Goal: Task Accomplishment & Management: Use online tool/utility

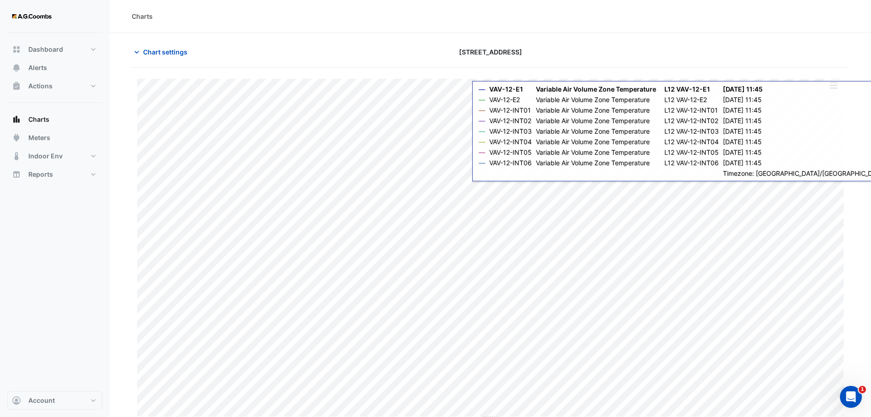
type input "**********"
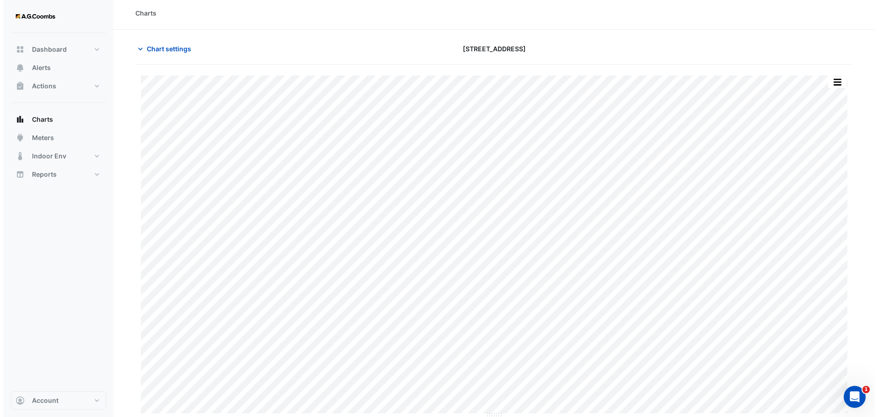
scroll to position [4, 0]
click at [166, 44] on span "Chart settings" at bounding box center [165, 48] width 44 height 10
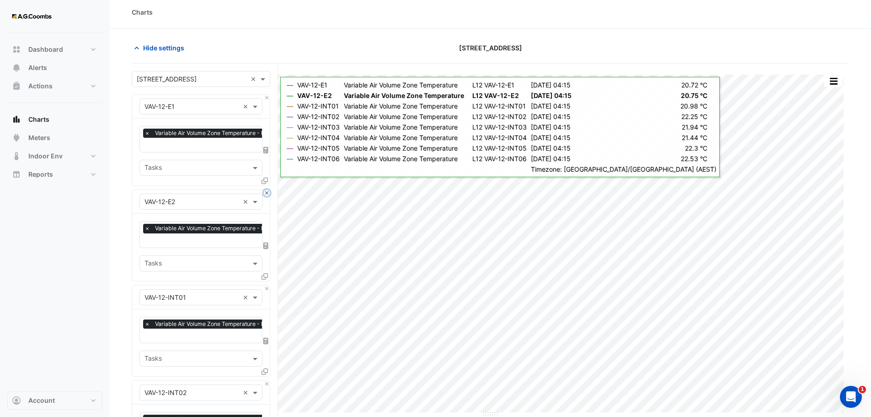
click at [265, 190] on button "Close" at bounding box center [267, 193] width 6 height 6
click at [265, 285] on button "Close" at bounding box center [267, 288] width 6 height 6
click at [265, 190] on button "Close" at bounding box center [267, 193] width 6 height 6
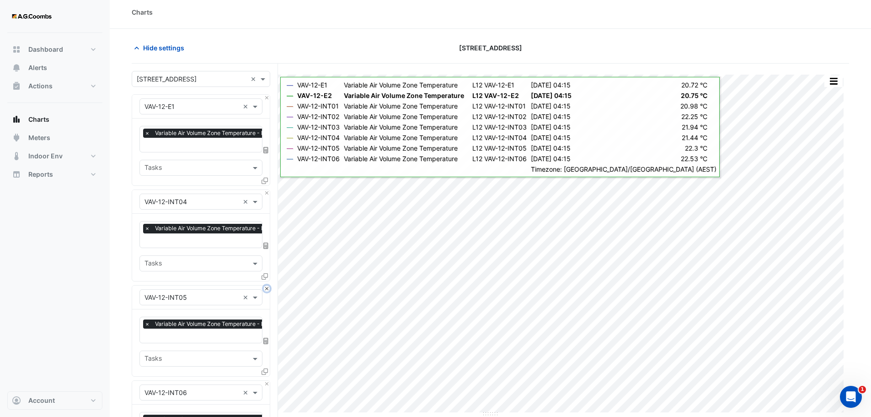
click at [265, 285] on button "Close" at bounding box center [267, 288] width 6 height 6
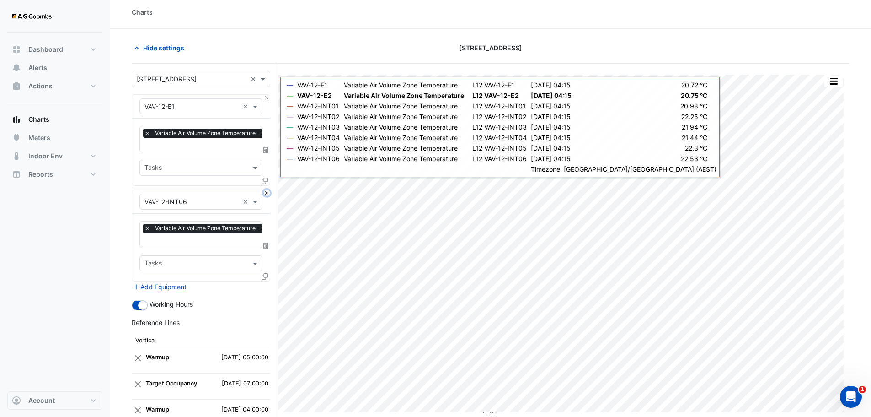
click at [265, 190] on button "Close" at bounding box center [267, 193] width 6 height 6
click at [265, 281] on div "Add Equipment" at bounding box center [201, 286] width 139 height 11
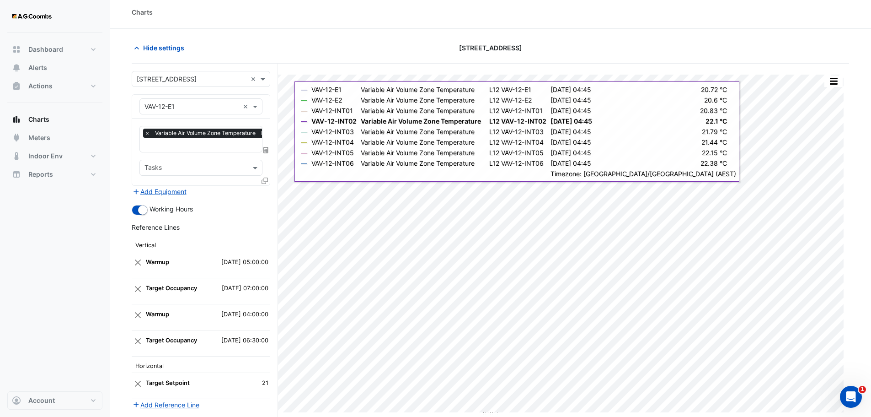
click at [263, 181] on icon at bounding box center [265, 180] width 6 height 6
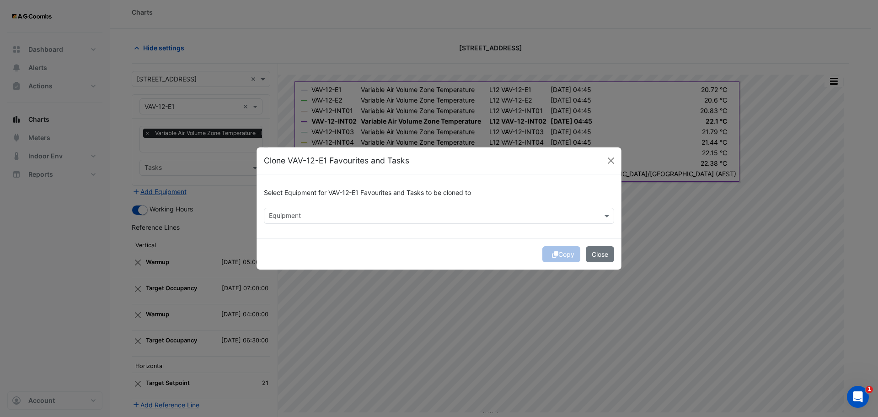
click at [278, 214] on input "text" at bounding box center [434, 217] width 330 height 10
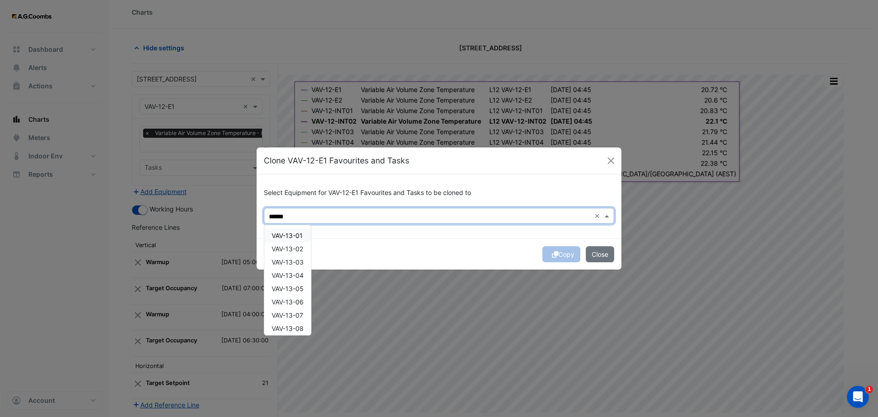
click at [303, 235] on span "VAV-13-01" at bounding box center [287, 235] width 31 height 8
click at [302, 247] on span "VAV-13-02" at bounding box center [288, 249] width 32 height 8
click at [298, 262] on span "VAV-13-03" at bounding box center [288, 262] width 32 height 8
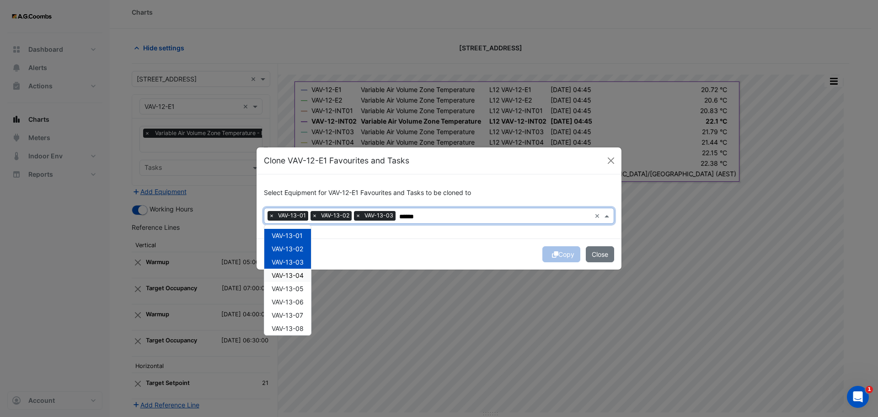
click at [288, 275] on span "VAV-13-04" at bounding box center [288, 275] width 32 height 8
click at [292, 290] on span "VAV-13-05" at bounding box center [288, 288] width 32 height 8
click at [293, 300] on span "VAV-13-06" at bounding box center [288, 302] width 32 height 8
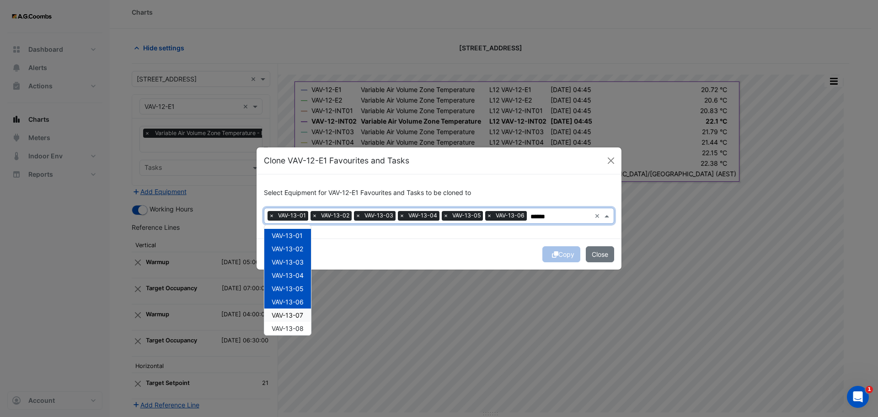
click at [298, 315] on span "VAV-13-07" at bounding box center [288, 315] width 32 height 8
click at [301, 324] on span "VAV-13-08" at bounding box center [288, 328] width 32 height 8
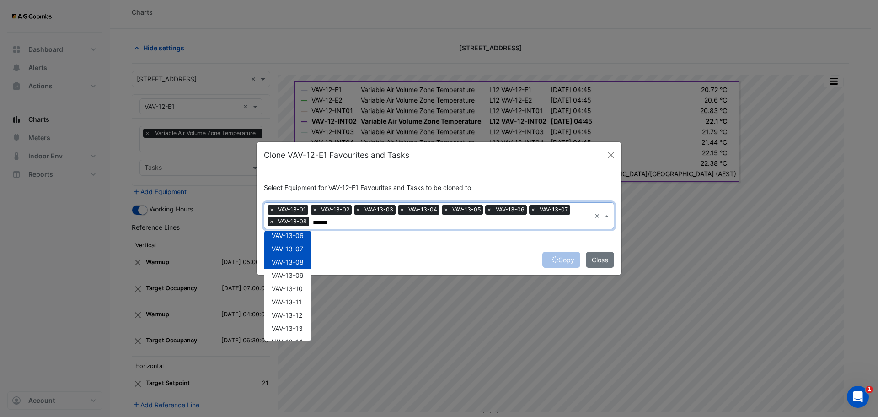
scroll to position [101, 0]
drag, startPoint x: 293, startPoint y: 248, endPoint x: 293, endPoint y: 254, distance: 6.0
click at [293, 247] on span "VAV-13-09" at bounding box center [288, 246] width 32 height 8
click at [294, 260] on span "VAV-13-10" at bounding box center [287, 259] width 31 height 8
click at [298, 274] on span "VAV-13-11" at bounding box center [287, 272] width 30 height 8
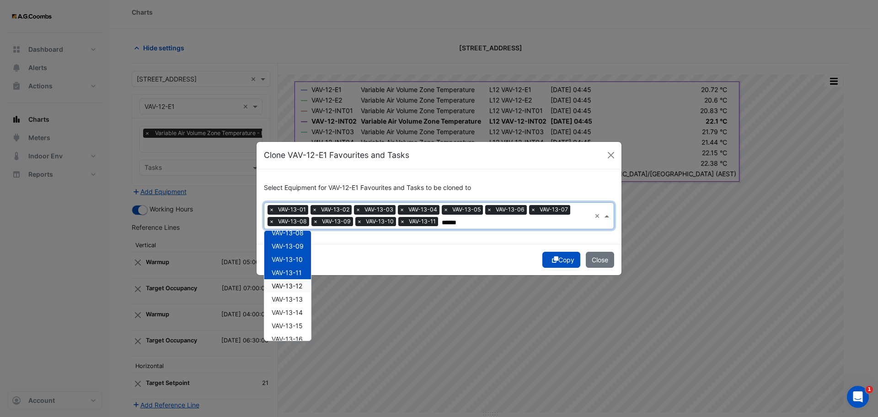
drag, startPoint x: 294, startPoint y: 286, endPoint x: 299, endPoint y: 295, distance: 10.0
click at [293, 286] on span "VAV-13-12" at bounding box center [287, 286] width 31 height 8
click at [298, 296] on span "VAV-13-13" at bounding box center [287, 299] width 31 height 8
click at [301, 311] on span "VAV-13-14" at bounding box center [287, 312] width 31 height 8
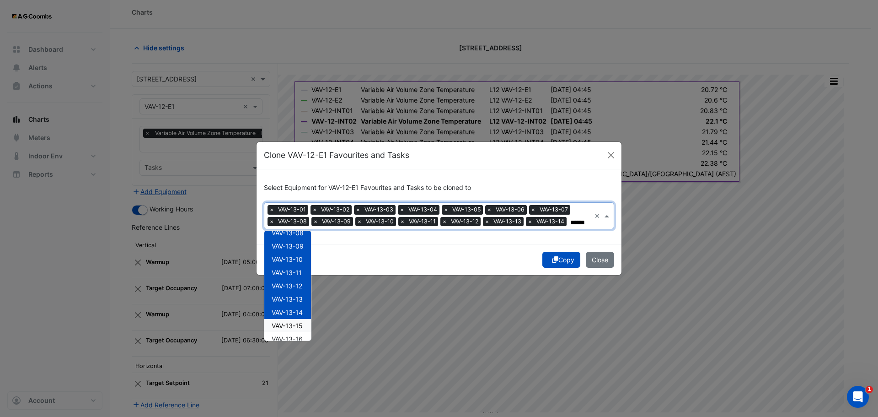
click at [299, 323] on span "VAV-13-15" at bounding box center [287, 325] width 31 height 8
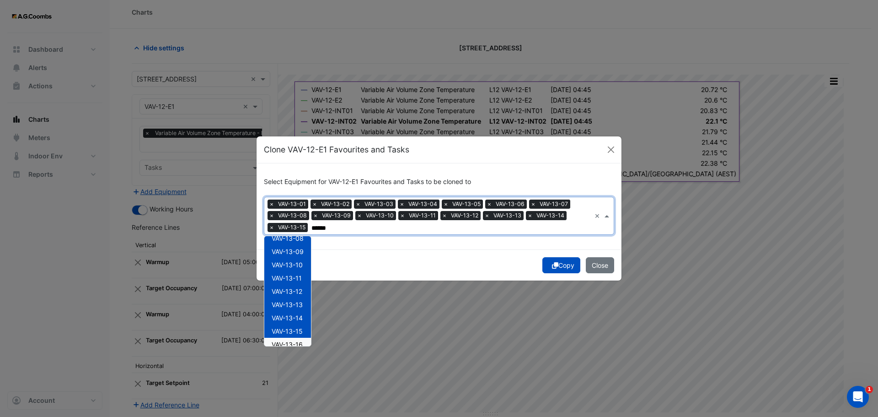
click at [300, 340] on div "VAV-13-16" at bounding box center [287, 344] width 47 height 13
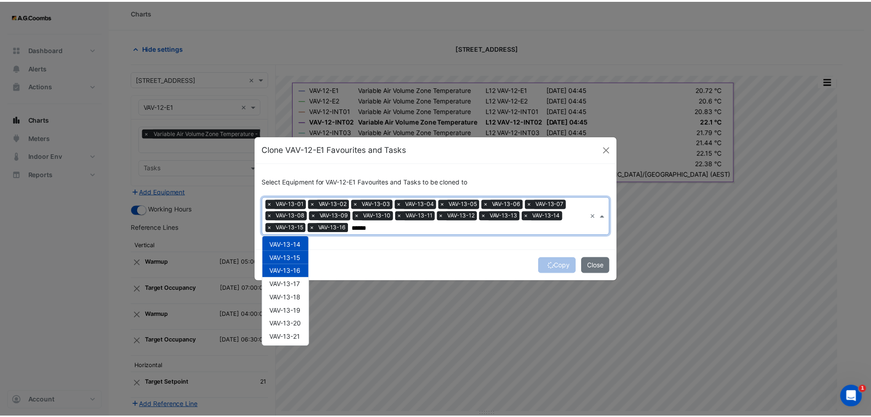
scroll to position [189, 0]
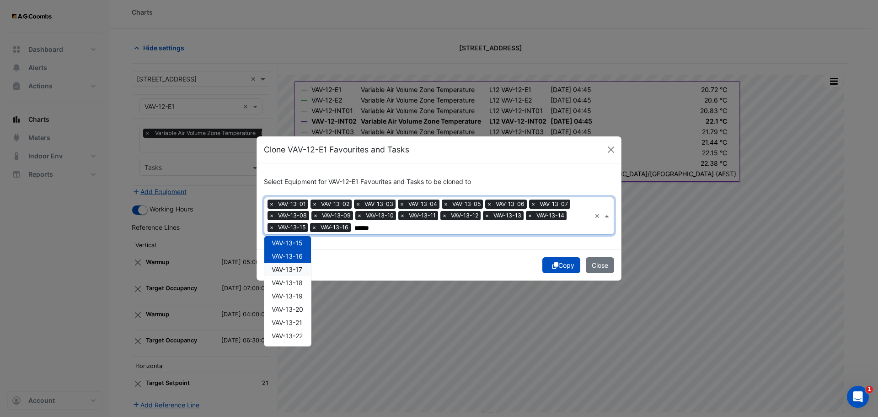
click at [289, 268] on span "VAV-13-17" at bounding box center [287, 269] width 31 height 8
click at [297, 283] on span "VAV-13-18" at bounding box center [287, 283] width 31 height 8
click at [303, 294] on span "VAV-13-19" at bounding box center [287, 296] width 31 height 8
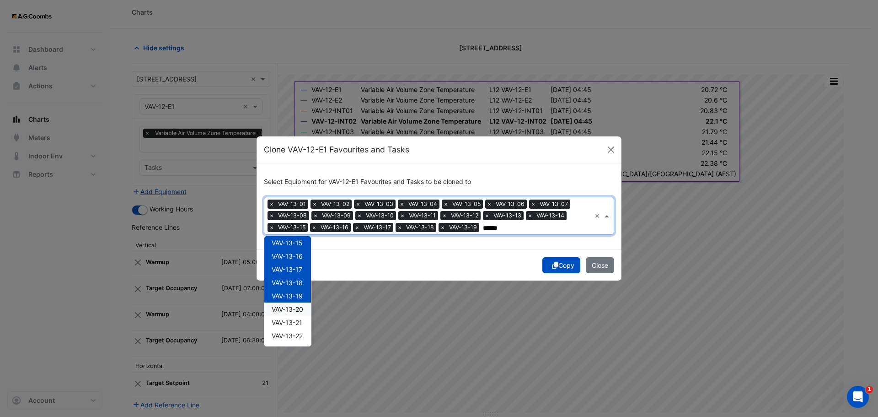
click at [302, 310] on span "VAV-13-20" at bounding box center [288, 309] width 32 height 8
click at [298, 322] on span "VAV-13-21" at bounding box center [287, 322] width 31 height 8
click at [302, 336] on span "VAV-13-22" at bounding box center [287, 336] width 31 height 8
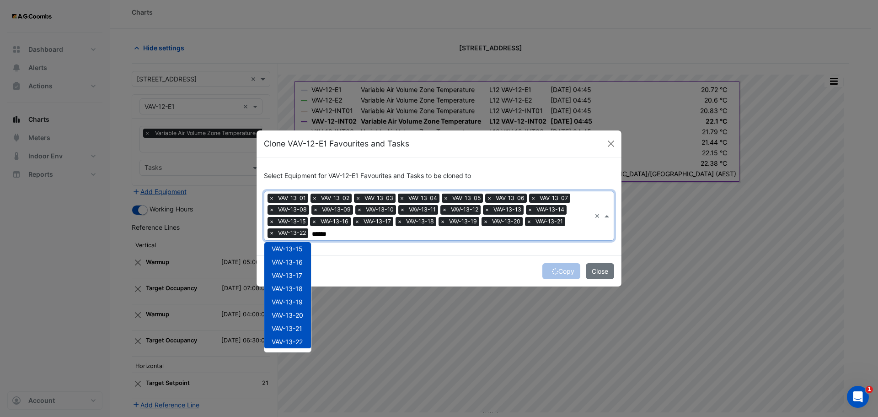
type input "******"
click at [560, 268] on div "Copy Close" at bounding box center [439, 270] width 365 height 31
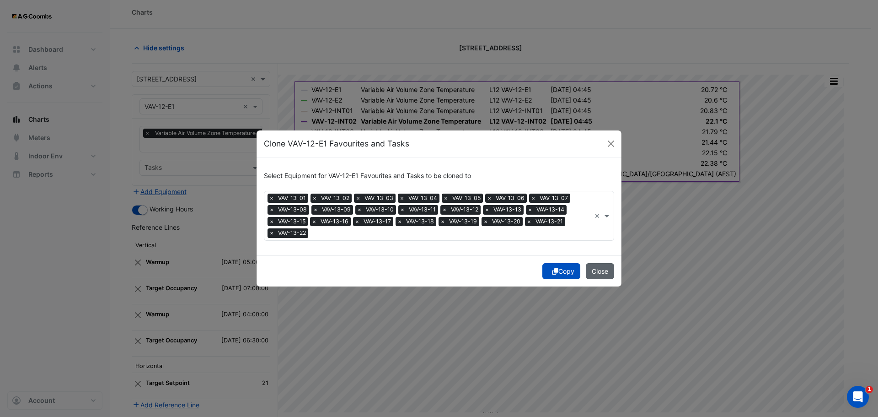
click at [597, 269] on button "Close" at bounding box center [600, 271] width 28 height 16
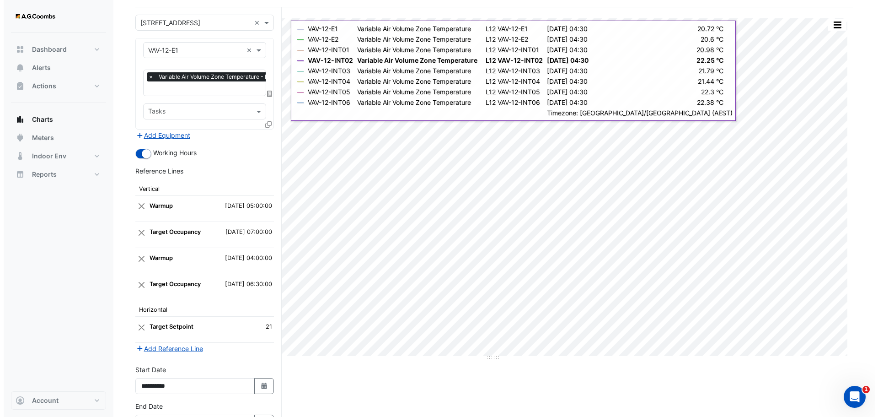
scroll to position [0, 0]
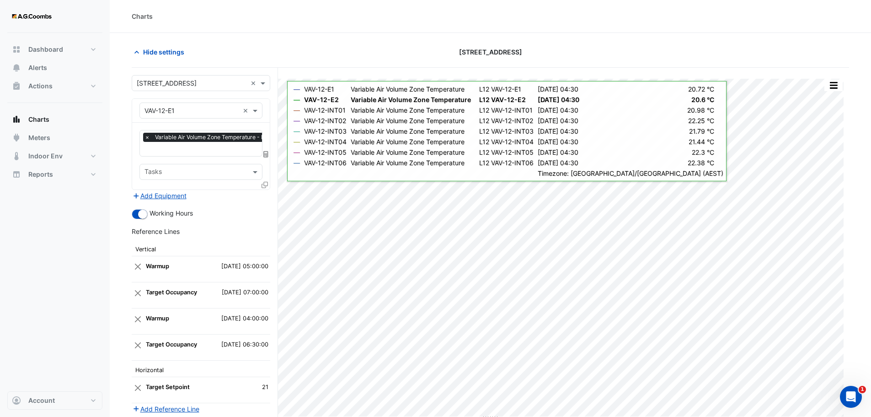
click at [266, 181] on fa-icon at bounding box center [265, 185] width 6 height 8
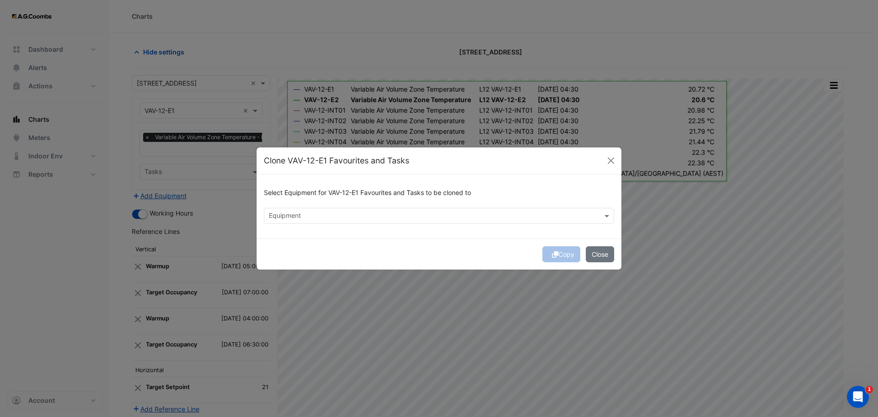
click at [280, 210] on div "Equipment" at bounding box center [431, 216] width 334 height 14
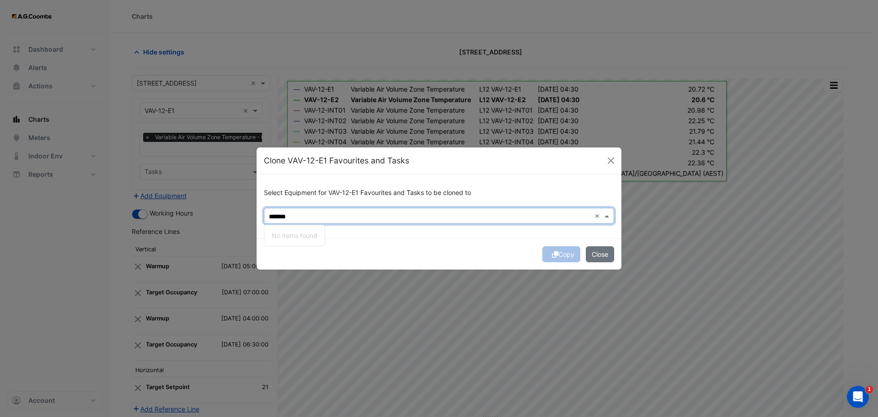
click at [284, 214] on input "*******" at bounding box center [430, 217] width 322 height 10
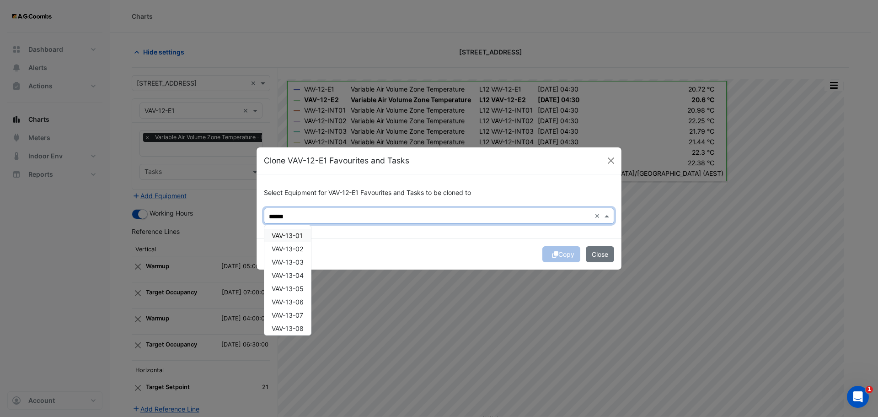
click at [276, 235] on span "VAV-13-01" at bounding box center [287, 235] width 31 height 8
click at [286, 250] on span "VAV-13-02" at bounding box center [288, 249] width 32 height 8
click at [284, 263] on span "VAV-13-03" at bounding box center [288, 262] width 32 height 8
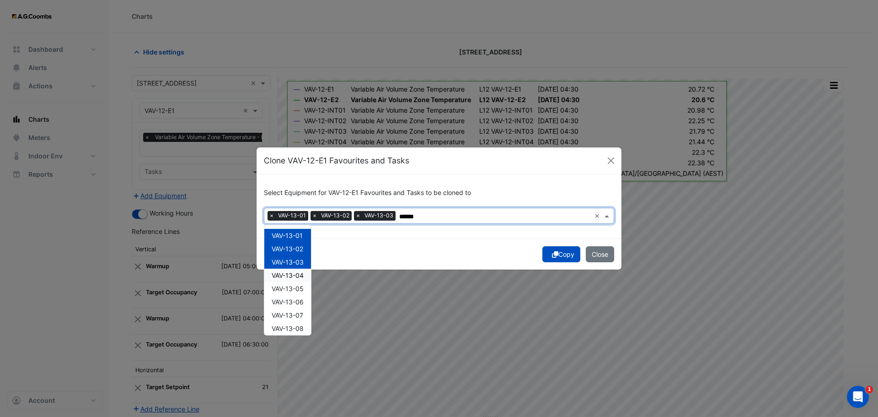
click at [291, 279] on span "VAV-13-04" at bounding box center [288, 275] width 32 height 8
click at [296, 292] on span "VAV-13-05" at bounding box center [288, 288] width 32 height 8
click at [299, 304] on span "VAV-13-06" at bounding box center [288, 302] width 32 height 8
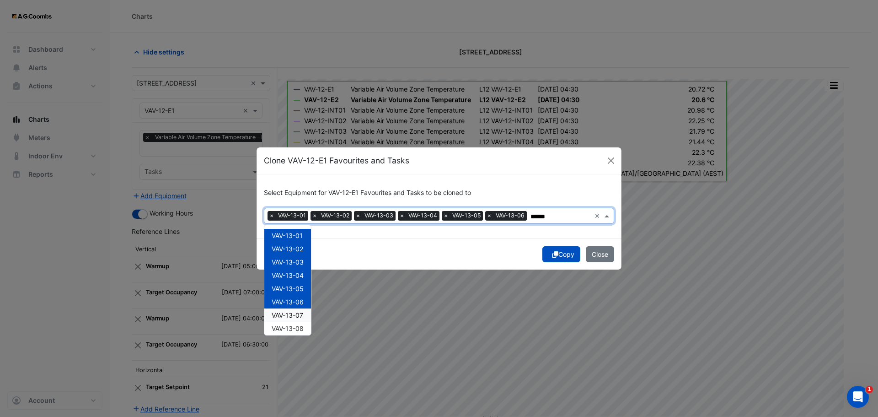
click at [304, 319] on div "VAV-13-07" at bounding box center [287, 314] width 47 height 13
click at [305, 330] on div "VAV-13-08" at bounding box center [287, 327] width 47 height 13
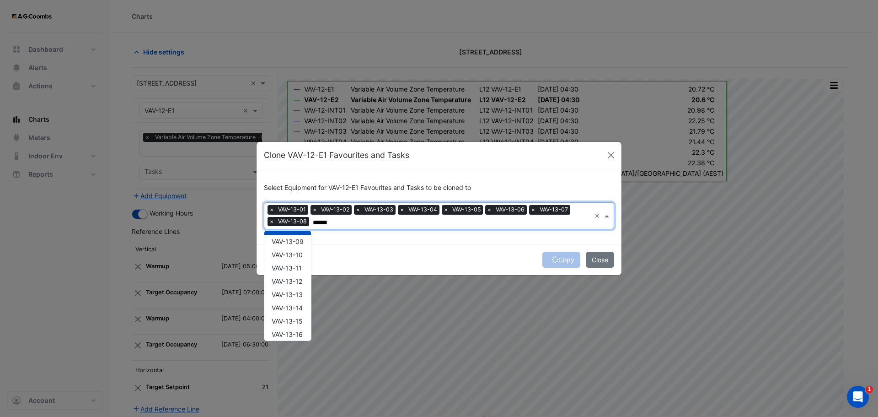
scroll to position [108, 0]
click at [290, 238] on span "VAV-13-09" at bounding box center [288, 239] width 32 height 8
click at [293, 254] on span "VAV-13-10" at bounding box center [287, 252] width 31 height 8
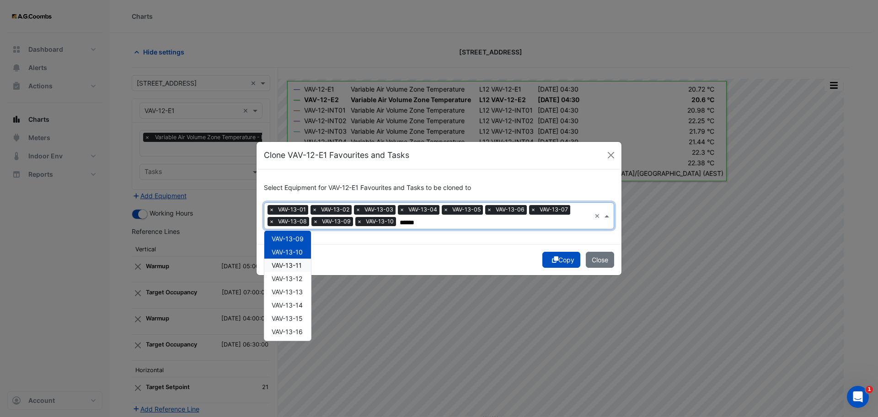
click at [295, 265] on span "VAV-13-11" at bounding box center [287, 265] width 30 height 8
click at [297, 277] on span "VAV-13-12" at bounding box center [287, 278] width 31 height 8
drag, startPoint x: 301, startPoint y: 295, endPoint x: 305, endPoint y: 300, distance: 7.2
click at [301, 295] on span "VAV-13-13" at bounding box center [287, 292] width 31 height 8
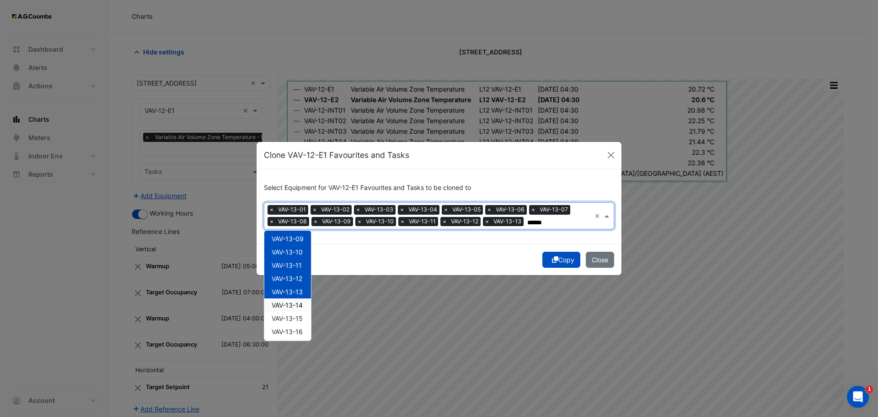
click at [304, 310] on div "VAV-13-14" at bounding box center [287, 304] width 47 height 13
click at [305, 322] on div "VAV-13-15" at bounding box center [287, 317] width 47 height 13
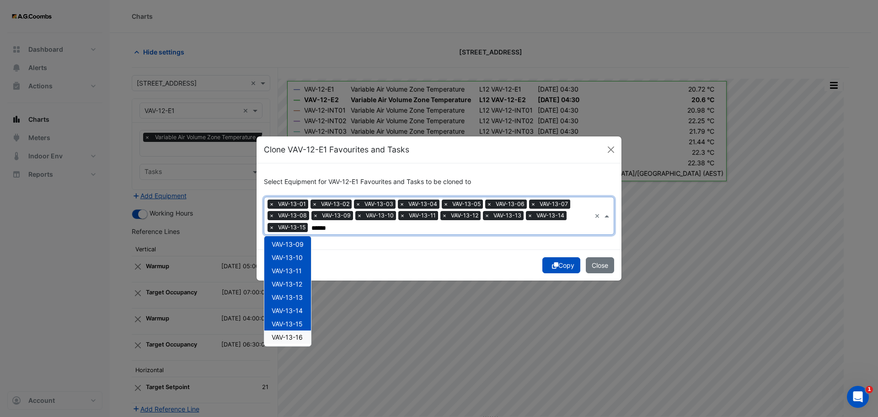
click at [304, 339] on div "VAV-13-16" at bounding box center [287, 336] width 47 height 13
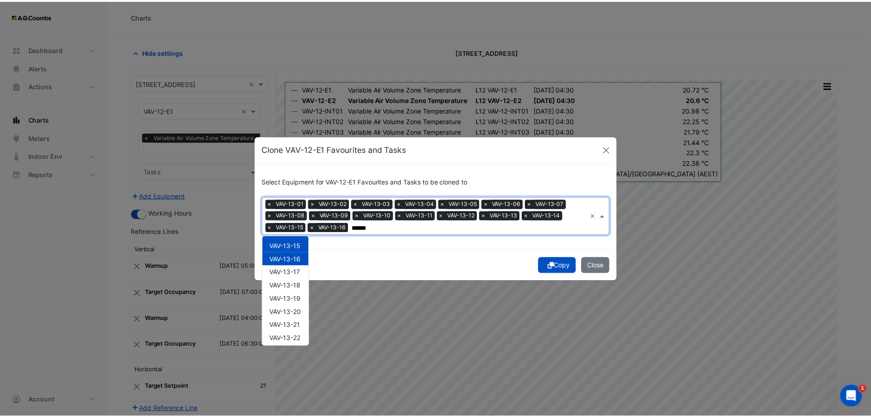
scroll to position [189, 0]
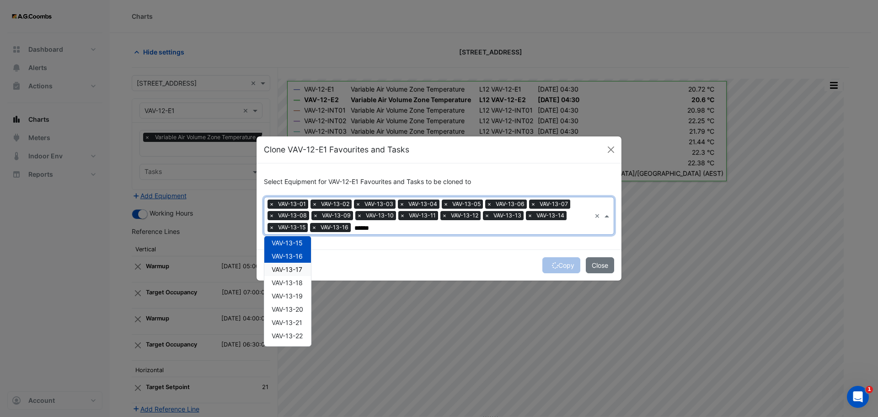
click at [293, 272] on span "VAV-13-17" at bounding box center [287, 269] width 31 height 8
click at [300, 286] on span "VAV-13-18" at bounding box center [287, 283] width 31 height 8
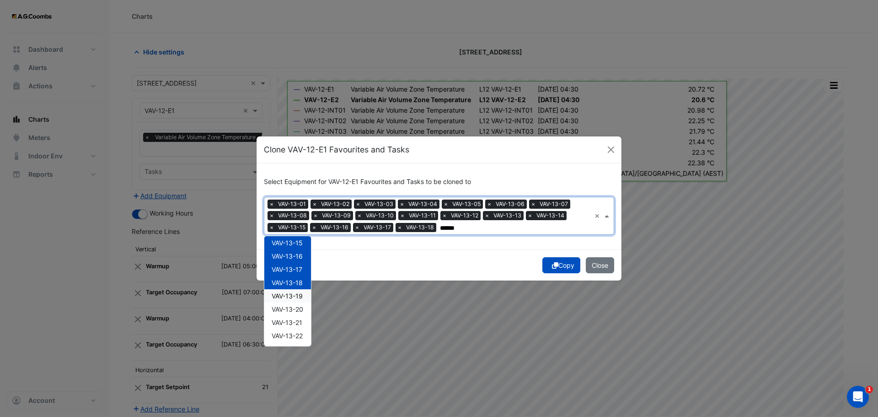
click at [303, 298] on span "VAV-13-19" at bounding box center [287, 296] width 31 height 8
click at [305, 306] on div "VAV-13-20" at bounding box center [287, 308] width 47 height 13
click at [299, 327] on div "VAV-13-21" at bounding box center [287, 322] width 47 height 13
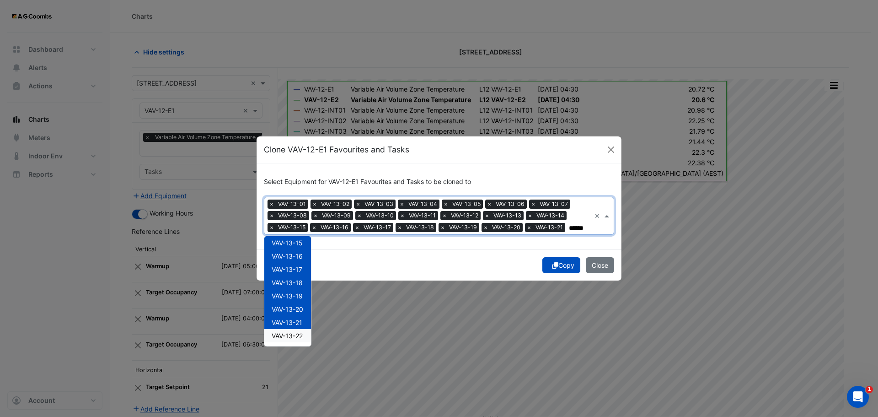
click at [301, 338] on span "VAV-13-22" at bounding box center [287, 336] width 31 height 8
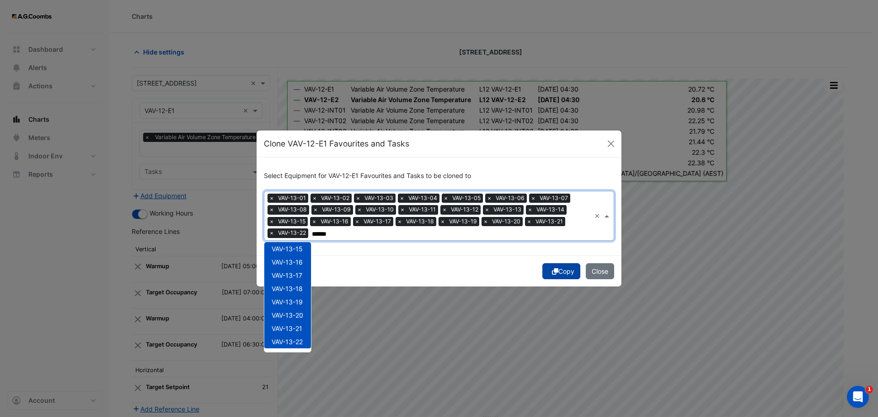
type input "******"
click at [567, 271] on button "Copy" at bounding box center [561, 271] width 38 height 16
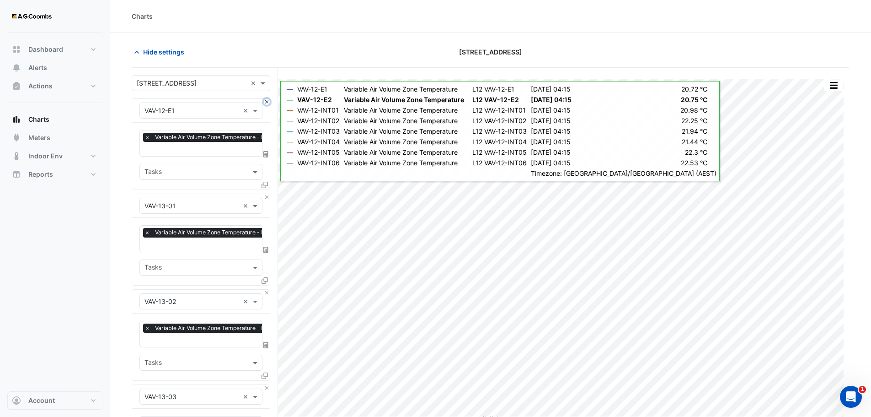
click at [266, 101] on button "Close" at bounding box center [267, 102] width 6 height 6
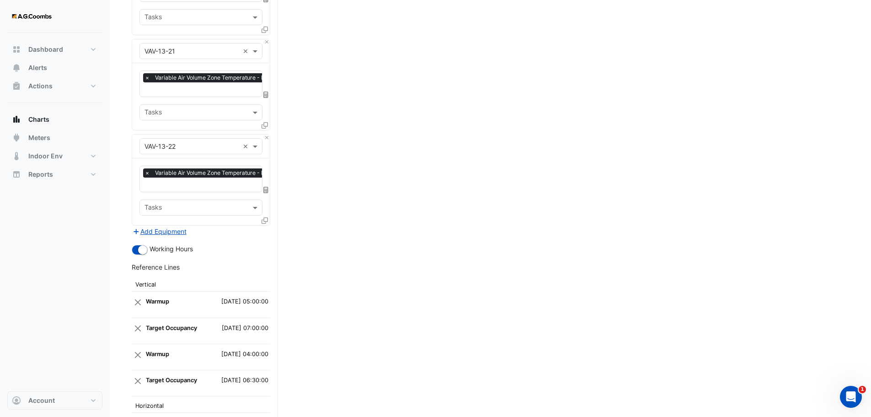
scroll to position [2104, 0]
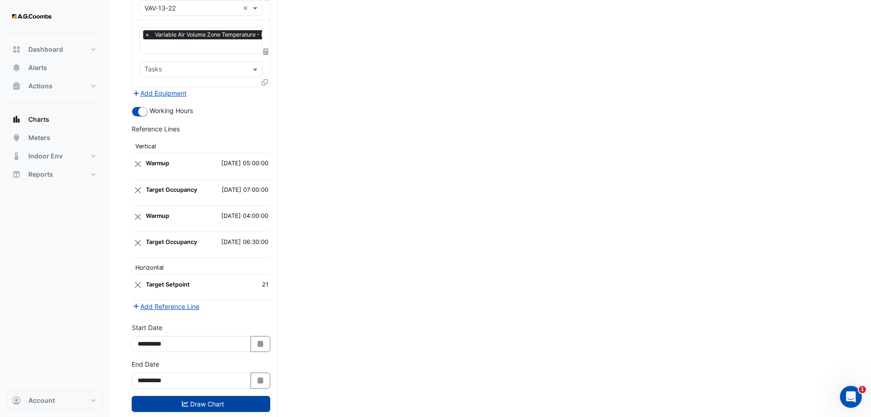
click at [166, 396] on button "Draw Chart" at bounding box center [201, 404] width 139 height 16
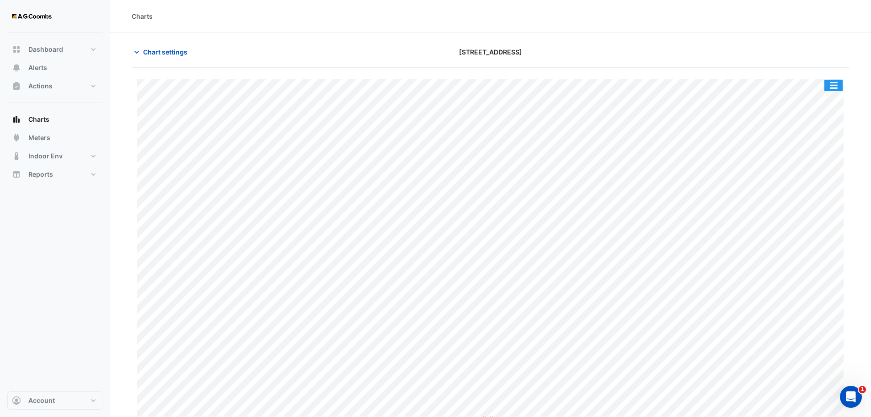
click at [838, 91] on button "button" at bounding box center [834, 85] width 18 height 11
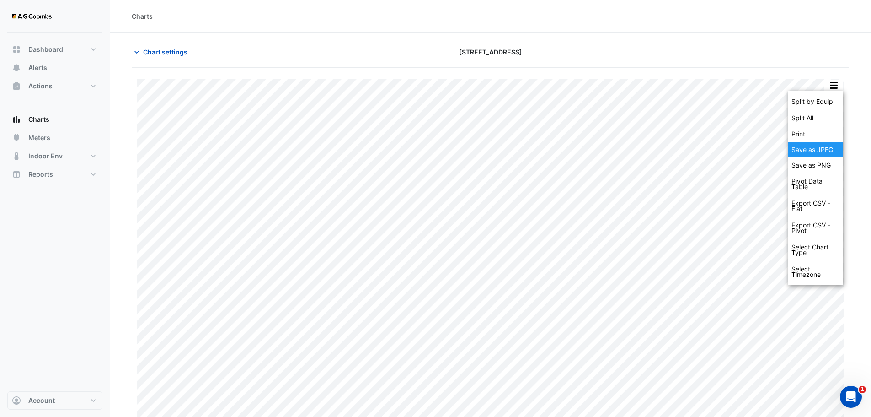
click at [828, 151] on div "Save as JPEG" at bounding box center [815, 150] width 55 height 16
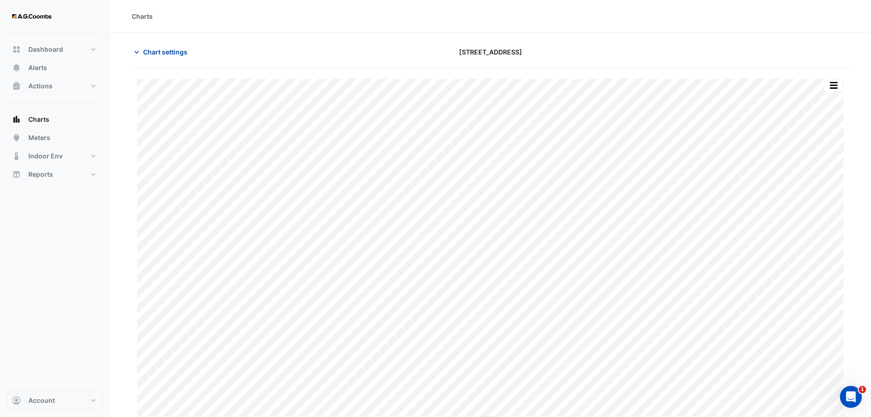
click at [180, 54] on span "Chart settings" at bounding box center [165, 52] width 44 height 10
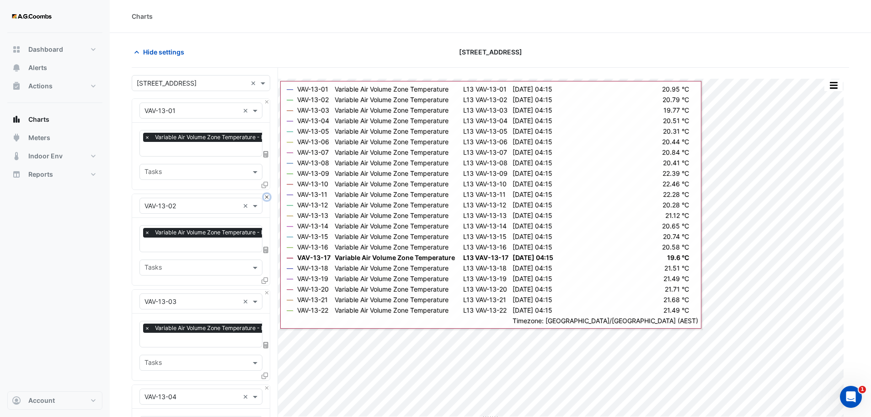
click at [266, 194] on button "Close" at bounding box center [267, 197] width 6 height 6
click at [266, 289] on button "Close" at bounding box center [267, 292] width 6 height 6
click at [266, 194] on button "Close" at bounding box center [267, 197] width 6 height 6
click at [266, 289] on button "Close" at bounding box center [267, 292] width 6 height 6
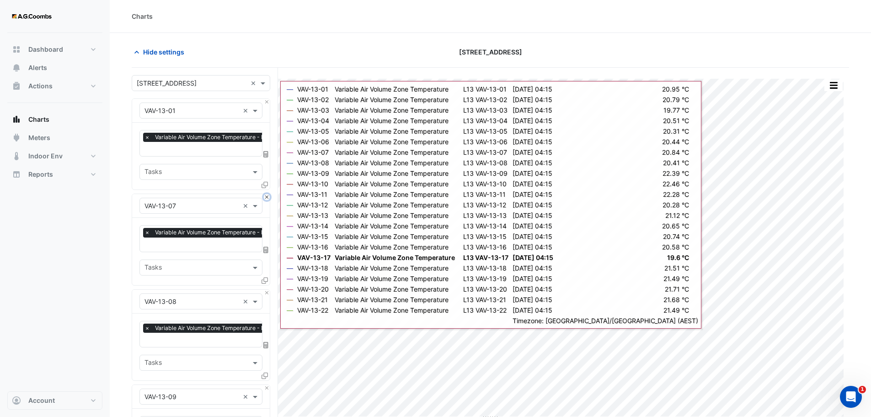
click at [266, 194] on button "Close" at bounding box center [267, 197] width 6 height 6
click at [266, 289] on button "Close" at bounding box center [267, 292] width 6 height 6
click at [266, 194] on button "Close" at bounding box center [267, 197] width 6 height 6
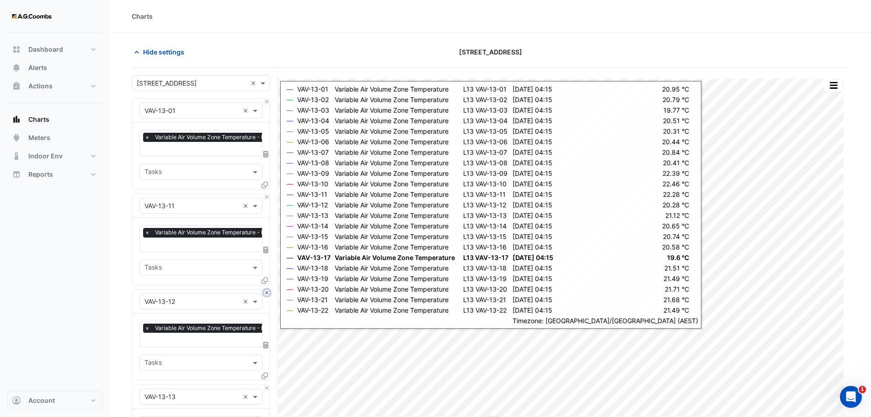
click at [266, 289] on button "Close" at bounding box center [267, 292] width 6 height 6
click at [266, 194] on button "Close" at bounding box center [267, 197] width 6 height 6
click at [266, 289] on button "Close" at bounding box center [267, 292] width 6 height 6
click at [266, 194] on button "Close" at bounding box center [267, 197] width 6 height 6
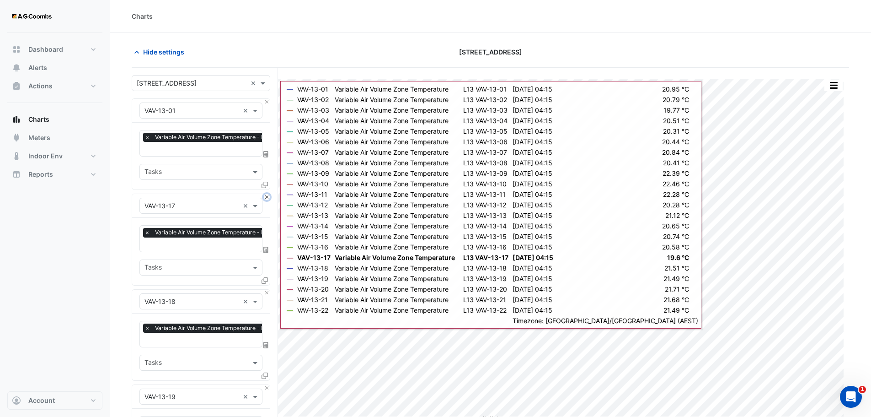
click at [266, 194] on button "Close" at bounding box center [267, 197] width 6 height 6
click at [266, 289] on button "Close" at bounding box center [267, 292] width 6 height 6
click at [266, 194] on button "Close" at bounding box center [267, 197] width 6 height 6
click at [266, 289] on button "Close" at bounding box center [267, 292] width 6 height 6
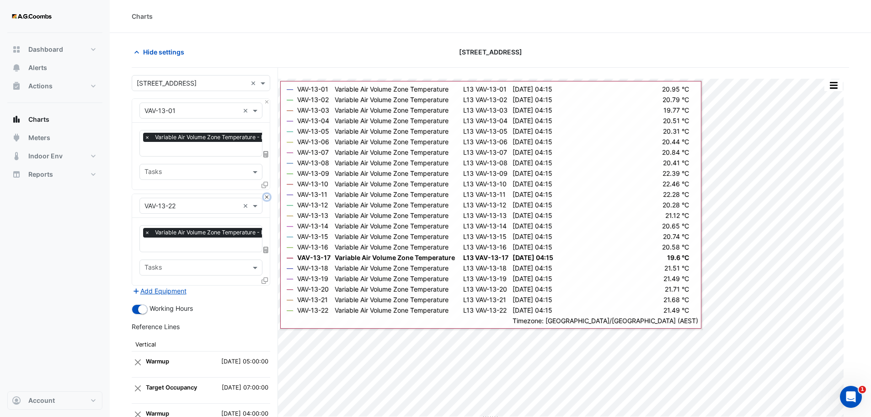
click at [266, 194] on button "Close" at bounding box center [267, 197] width 6 height 6
click at [266, 285] on div "Add Equipment" at bounding box center [201, 290] width 139 height 11
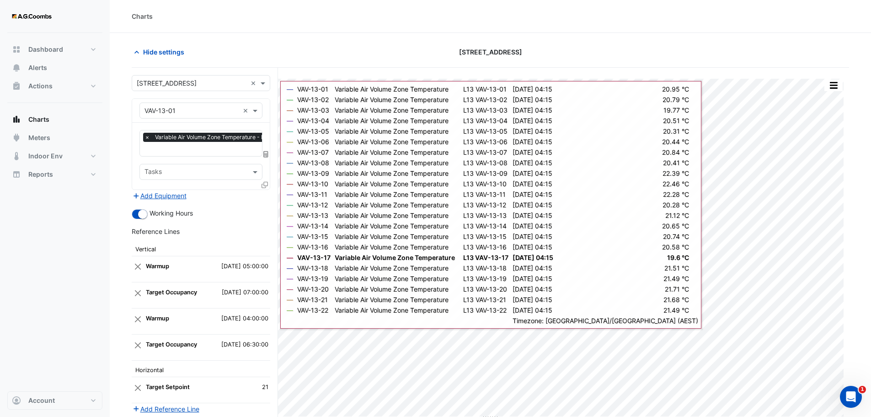
click at [237, 59] on div "Hide settings" at bounding box center [247, 52] width 243 height 16
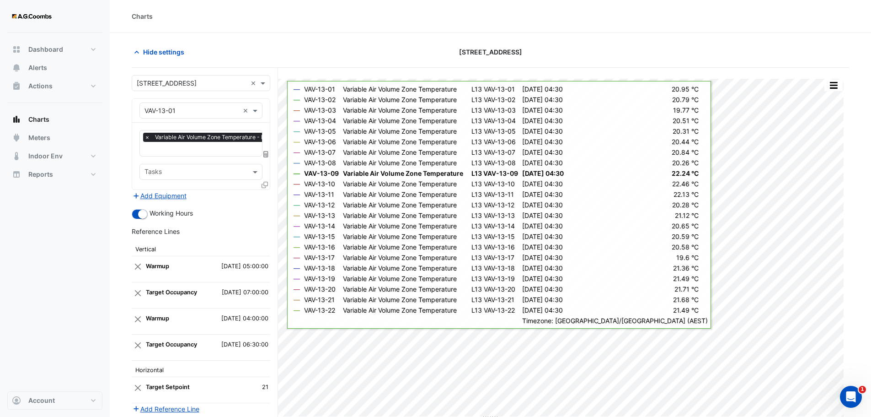
click at [263, 185] on icon at bounding box center [265, 185] width 6 height 6
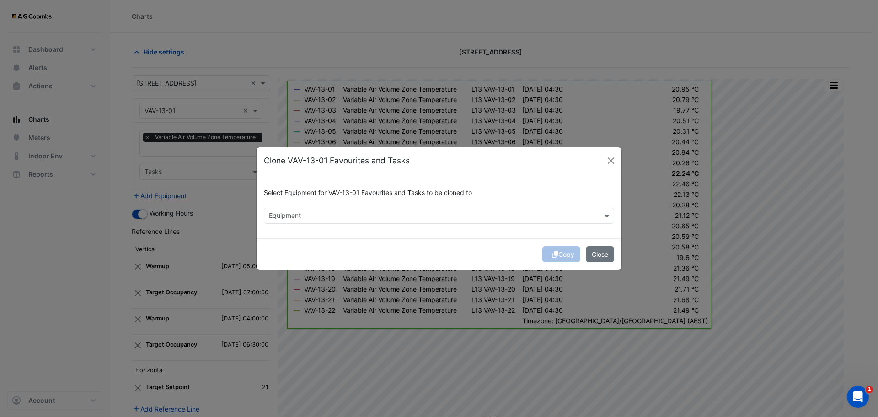
click at [292, 217] on input "text" at bounding box center [434, 217] width 330 height 10
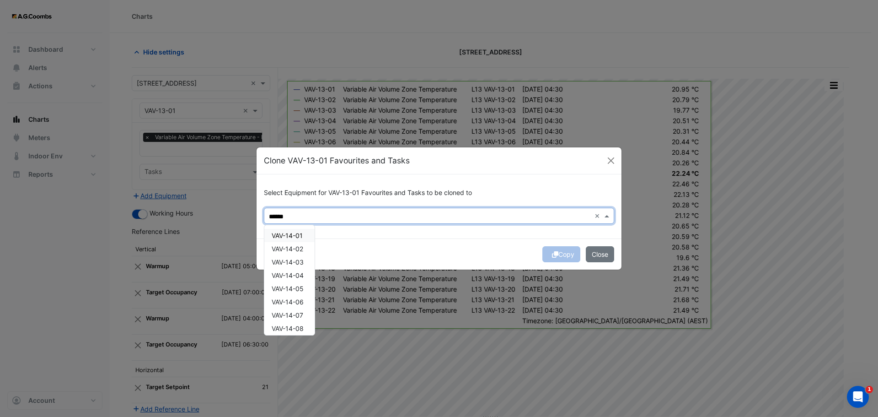
click at [281, 235] on span "VAV-14-01" at bounding box center [287, 235] width 31 height 8
click at [282, 252] on span "VAV-14-02" at bounding box center [288, 249] width 32 height 8
click at [287, 265] on span "VAV-14-03" at bounding box center [288, 262] width 32 height 8
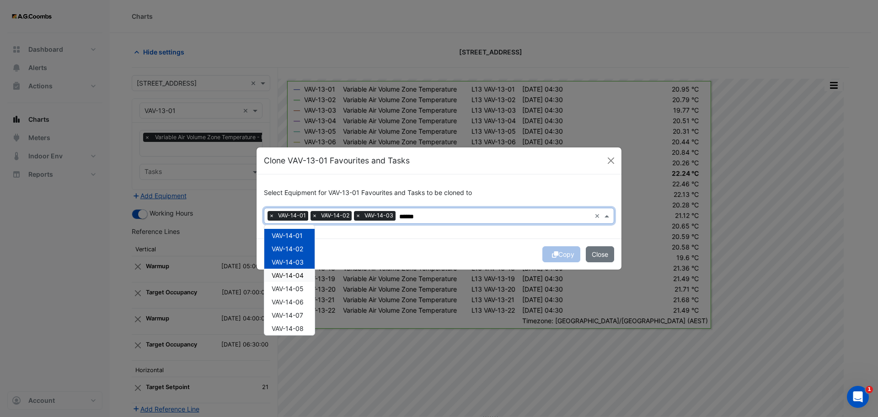
click at [289, 281] on div "VAV-14-04" at bounding box center [289, 274] width 50 height 13
click at [288, 292] on span "VAV-14-05" at bounding box center [288, 288] width 32 height 8
click at [289, 305] on span "VAV-14-06" at bounding box center [288, 302] width 32 height 8
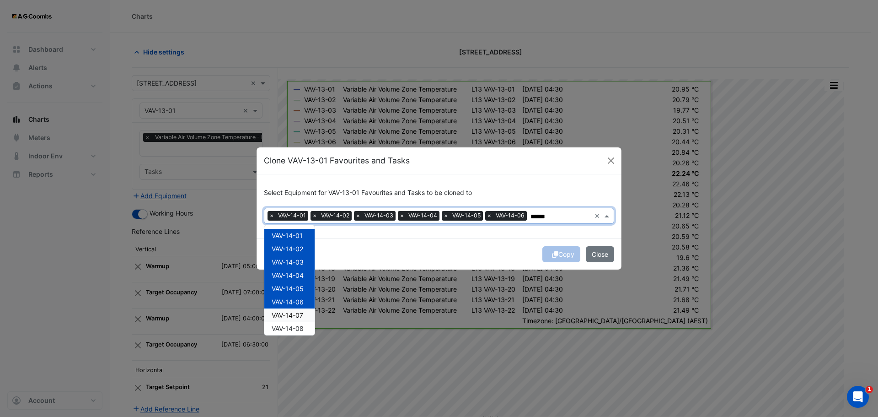
click at [289, 316] on span "VAV-14-07" at bounding box center [288, 315] width 32 height 8
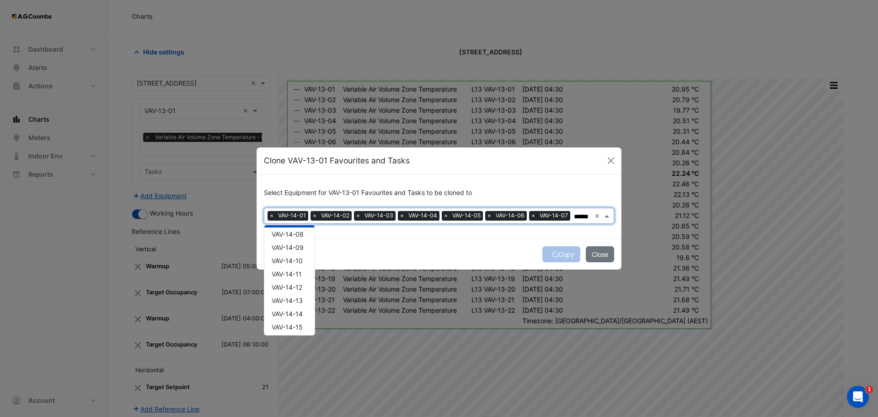
scroll to position [97, 0]
click at [297, 230] on span "VAV-14-08" at bounding box center [288, 231] width 32 height 8
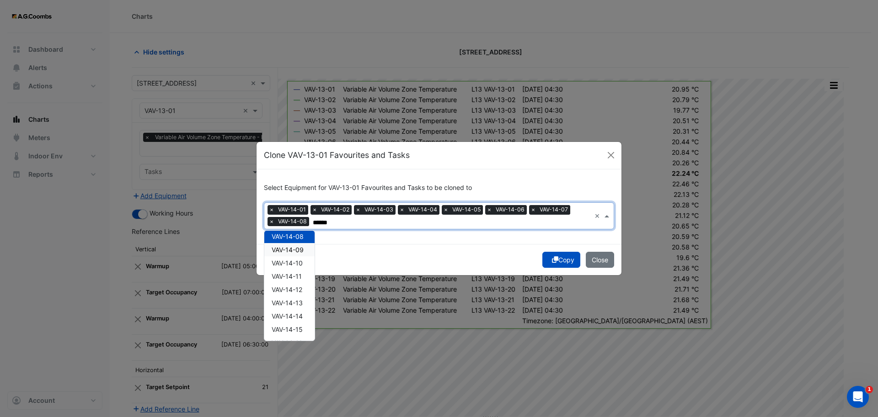
click at [298, 246] on span "VAV-14-09" at bounding box center [288, 250] width 32 height 8
click at [302, 265] on span "VAV-14-10" at bounding box center [287, 263] width 31 height 8
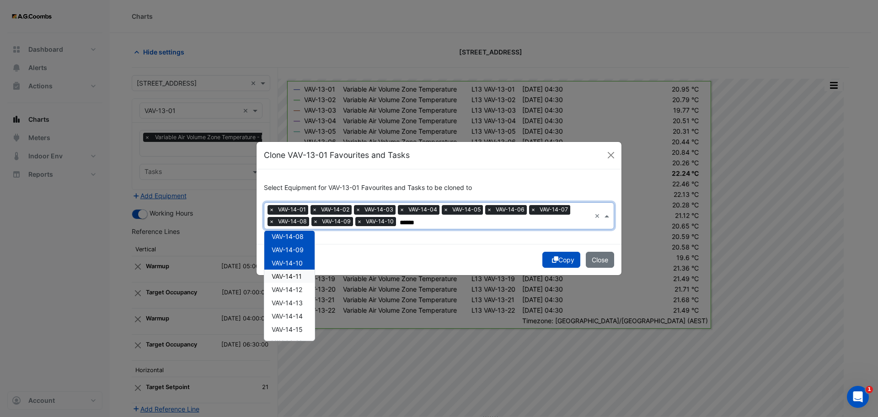
click at [299, 279] on span "VAV-14-11" at bounding box center [287, 276] width 30 height 8
click at [293, 293] on div "VAV-14-12" at bounding box center [289, 289] width 50 height 13
click at [294, 300] on span "VAV-14-13" at bounding box center [287, 303] width 31 height 8
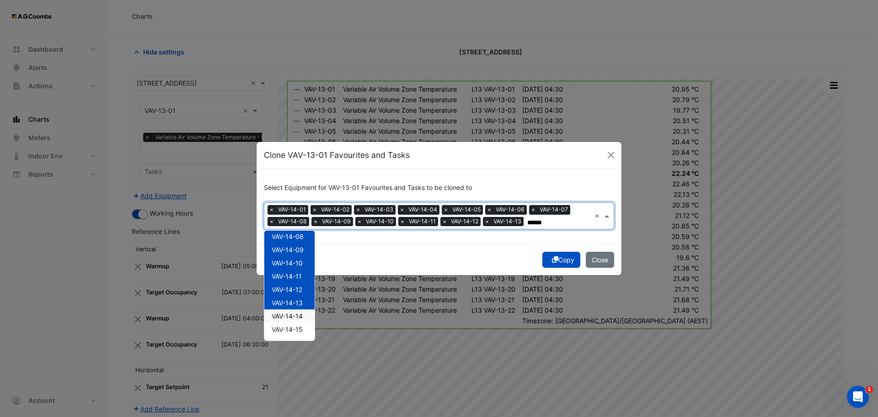
drag, startPoint x: 293, startPoint y: 321, endPoint x: 294, endPoint y: 326, distance: 5.1
click at [293, 321] on div "VAV-14-14" at bounding box center [289, 315] width 50 height 13
click at [294, 331] on span "VAV-14-15" at bounding box center [287, 329] width 31 height 8
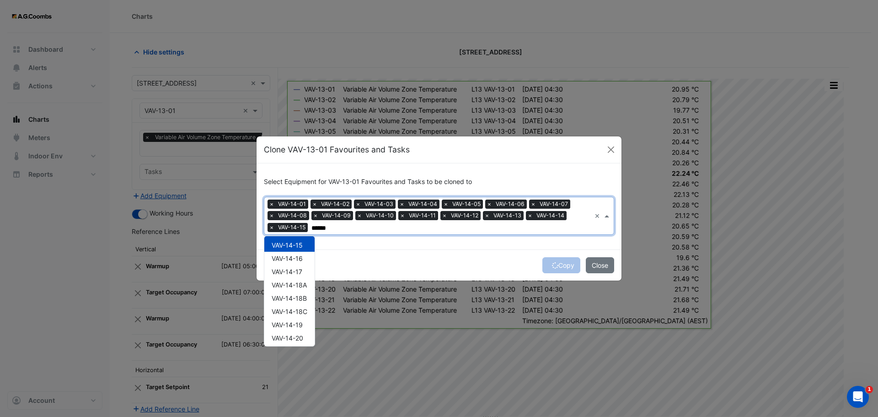
scroll to position [195, 0]
click at [298, 252] on span "VAV-14-16" at bounding box center [287, 250] width 31 height 8
click at [298, 263] on span "VAV-14-17" at bounding box center [287, 263] width 31 height 8
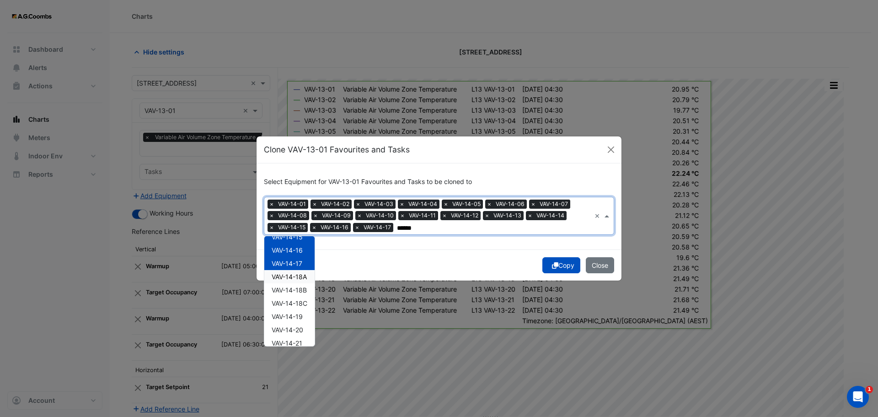
click at [302, 280] on div "VAV-14-18A" at bounding box center [289, 276] width 50 height 13
click at [302, 294] on div "VAV-14-18B" at bounding box center [289, 289] width 50 height 13
click at [300, 306] on span "VAV-14-18C" at bounding box center [290, 303] width 36 height 8
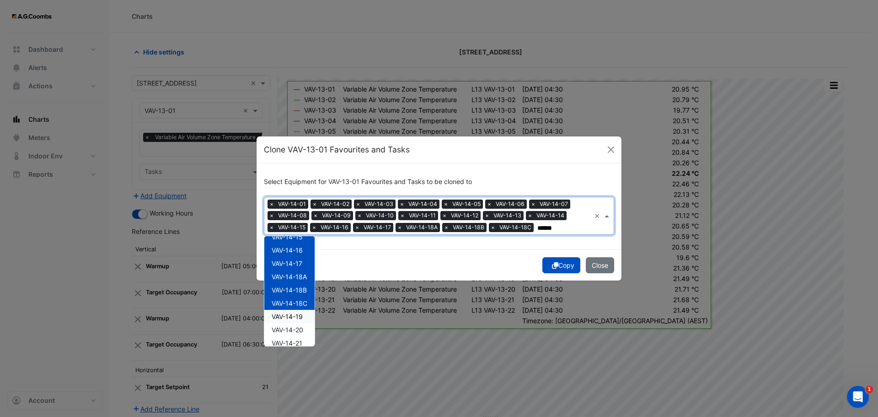
click at [300, 318] on span "VAV-14-19" at bounding box center [287, 316] width 31 height 8
click at [302, 330] on span "VAV-14-20" at bounding box center [288, 330] width 32 height 8
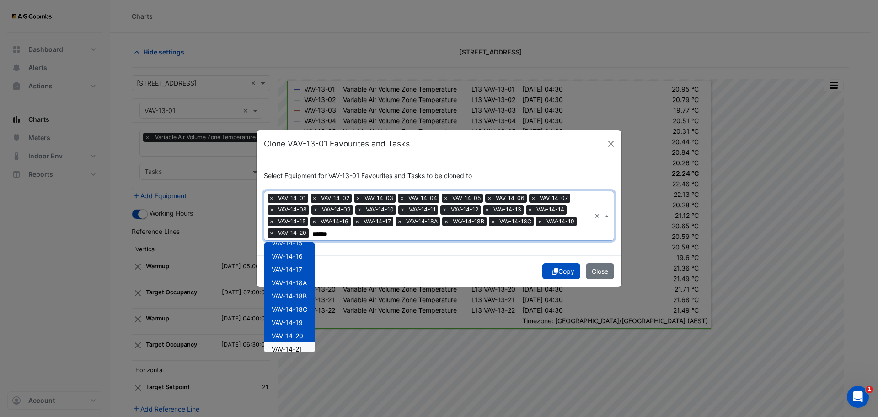
click at [308, 347] on div "VAV-14-21" at bounding box center [289, 348] width 50 height 13
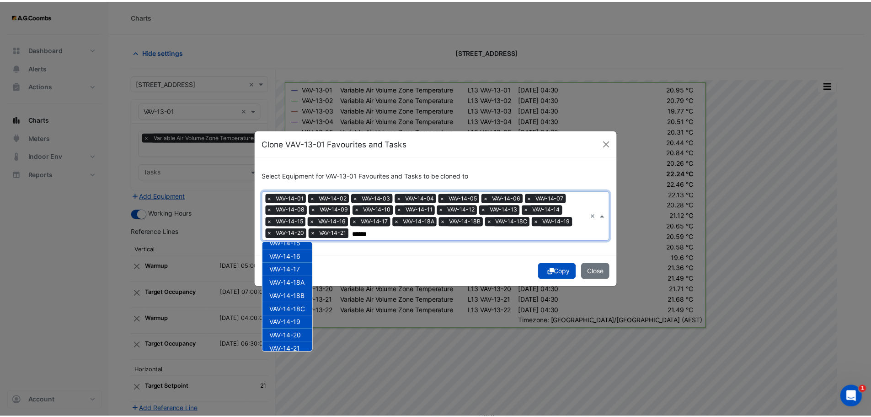
scroll to position [216, 0]
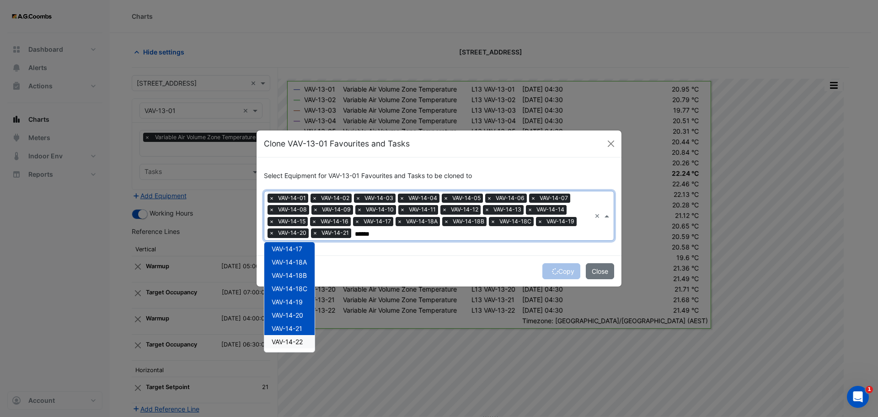
click at [308, 341] on div "VAV-14-22" at bounding box center [289, 341] width 50 height 13
type input "******"
click at [560, 270] on button "Copy" at bounding box center [561, 271] width 38 height 16
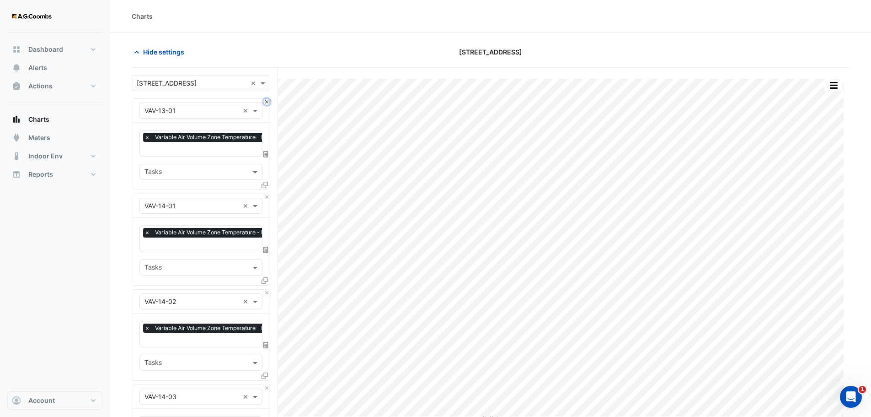
click at [268, 102] on button "Close" at bounding box center [267, 102] width 6 height 6
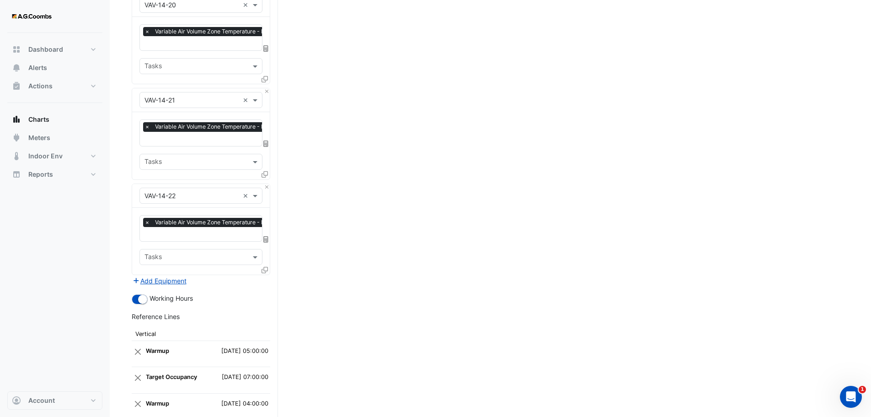
scroll to position [2293, 0]
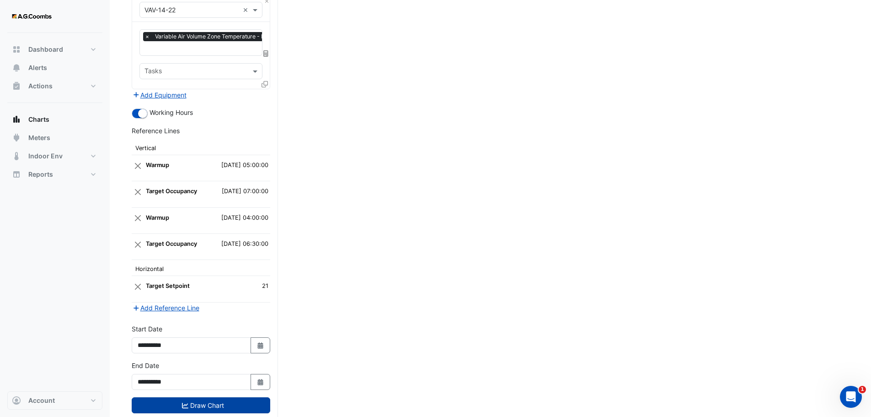
drag, startPoint x: 155, startPoint y: 383, endPoint x: 160, endPoint y: 387, distance: 5.5
click at [155, 397] on button "Draw Chart" at bounding box center [201, 405] width 139 height 16
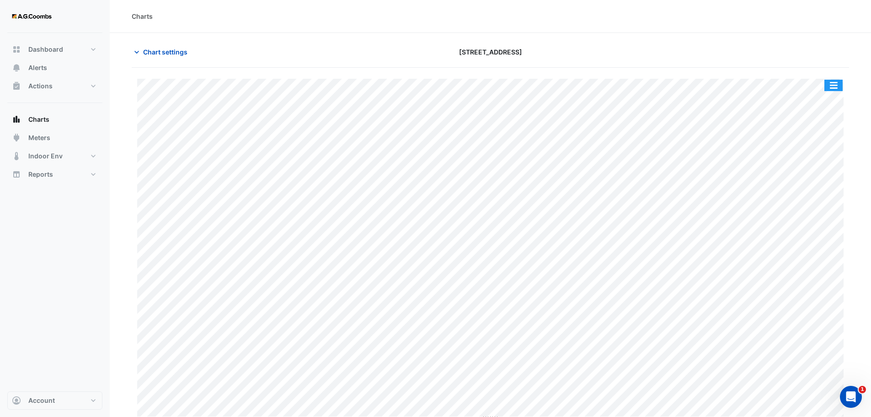
click at [840, 85] on button "button" at bounding box center [834, 85] width 18 height 11
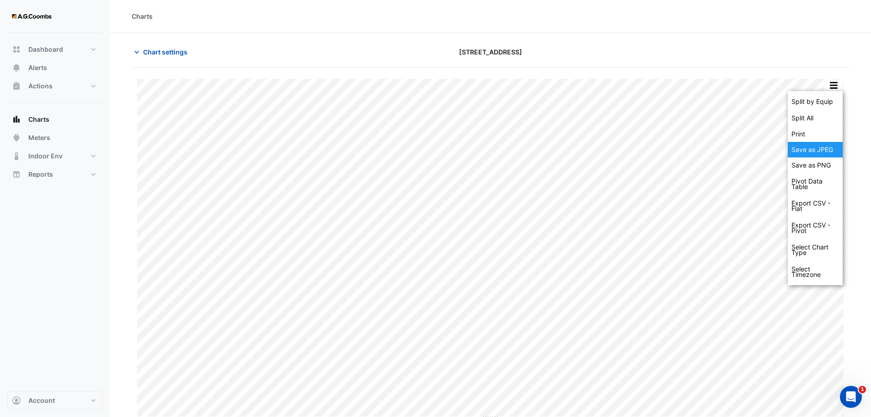
click at [821, 148] on div "Save as JPEG" at bounding box center [815, 150] width 55 height 16
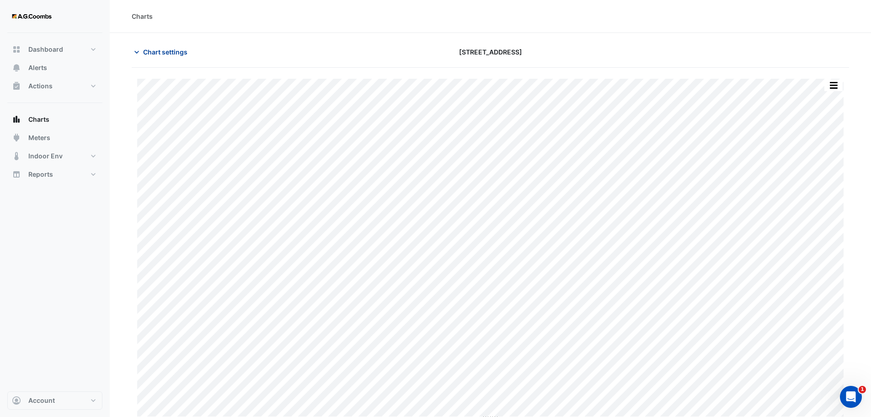
click at [166, 54] on span "Chart settings" at bounding box center [165, 52] width 44 height 10
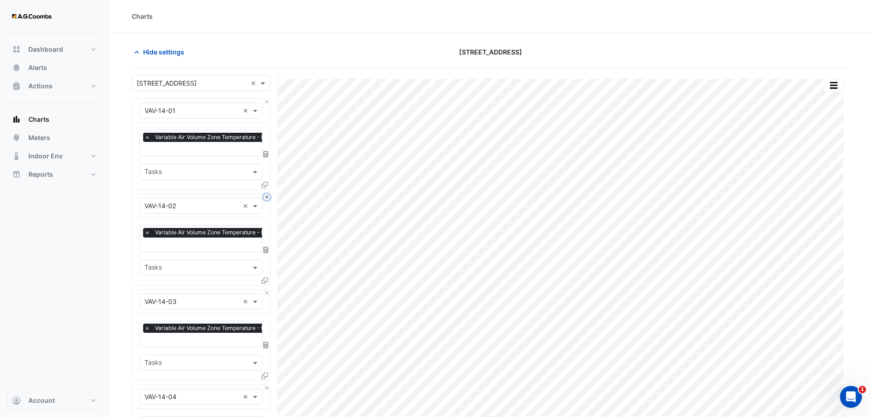
click at [266, 197] on button "Close" at bounding box center [267, 197] width 6 height 6
click at [266, 289] on button "Close" at bounding box center [267, 292] width 6 height 6
click at [266, 197] on button "Close" at bounding box center [267, 197] width 6 height 6
click at [266, 289] on button "Close" at bounding box center [267, 292] width 6 height 6
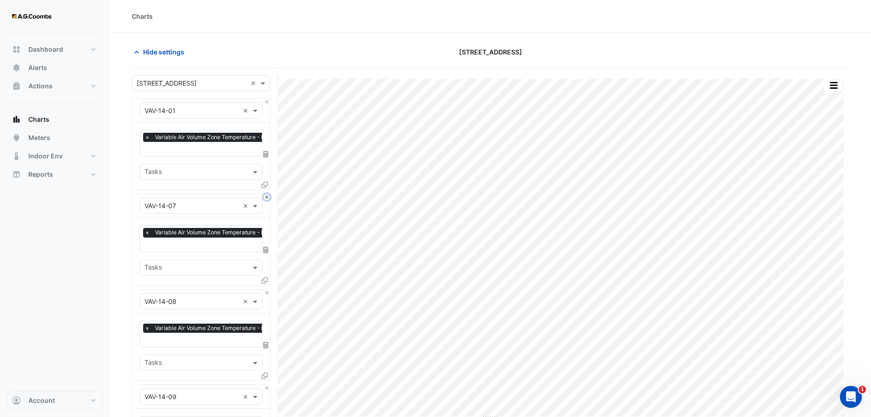
click at [266, 197] on button "Close" at bounding box center [267, 197] width 6 height 6
click at [266, 289] on button "Close" at bounding box center [267, 292] width 6 height 6
click at [266, 197] on button "Close" at bounding box center [267, 197] width 6 height 6
click at [266, 289] on button "Close" at bounding box center [267, 292] width 6 height 6
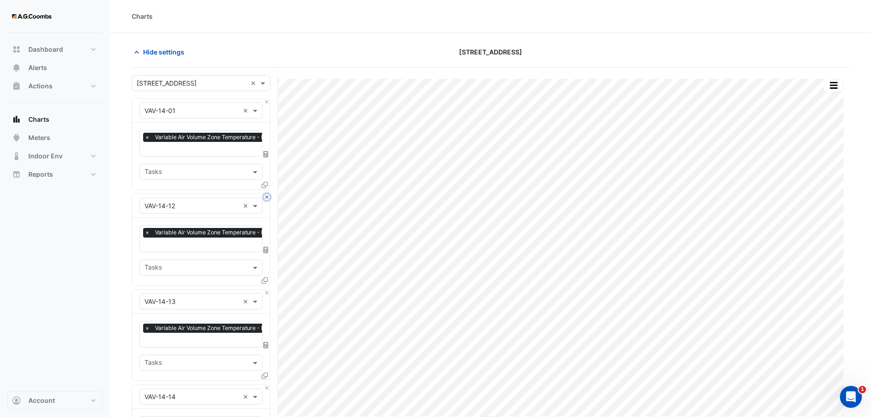
click at [266, 197] on button "Close" at bounding box center [267, 197] width 6 height 6
click at [266, 289] on button "Close" at bounding box center [267, 292] width 6 height 6
click at [266, 197] on button "Close" at bounding box center [267, 197] width 6 height 6
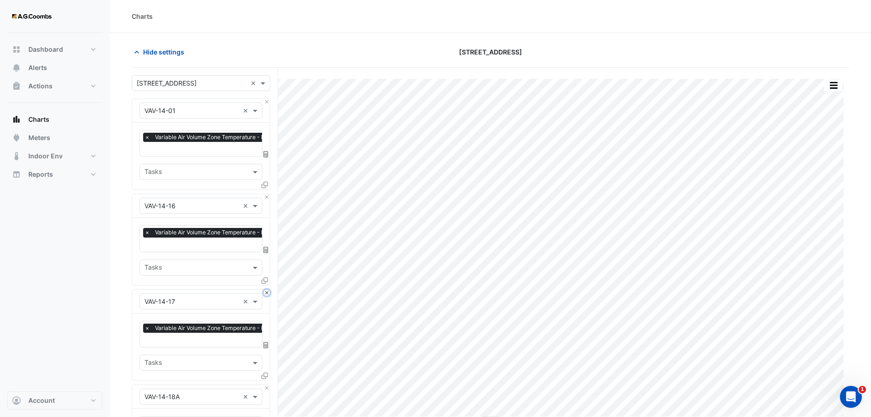
click at [266, 289] on button "Close" at bounding box center [267, 292] width 6 height 6
click at [266, 197] on button "Close" at bounding box center [267, 197] width 6 height 6
click at [266, 289] on button "Close" at bounding box center [267, 292] width 6 height 6
click at [266, 197] on button "Close" at bounding box center [267, 197] width 6 height 6
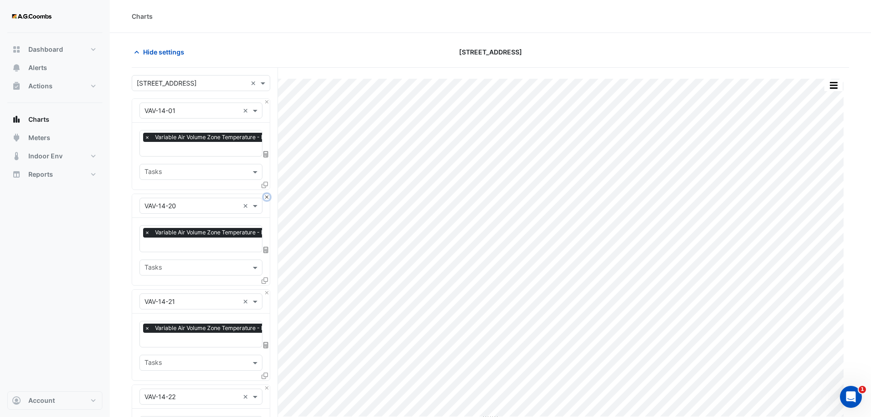
click at [266, 197] on button "Close" at bounding box center [267, 197] width 6 height 6
click at [266, 289] on button "Close" at bounding box center [267, 292] width 6 height 6
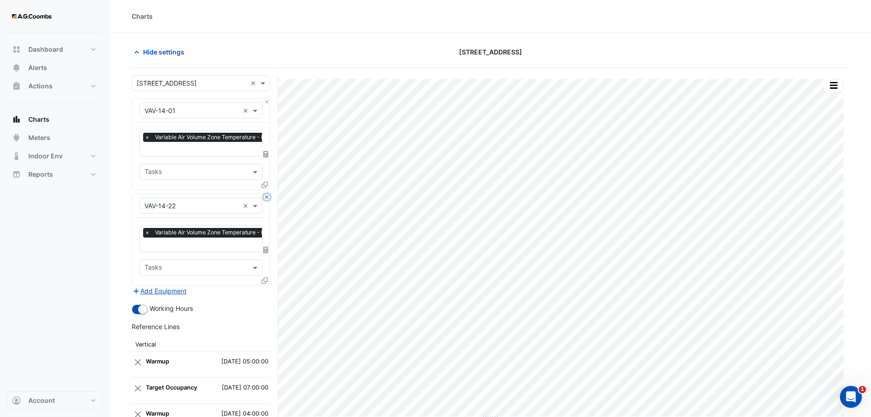
click at [266, 197] on button "Close" at bounding box center [267, 197] width 6 height 6
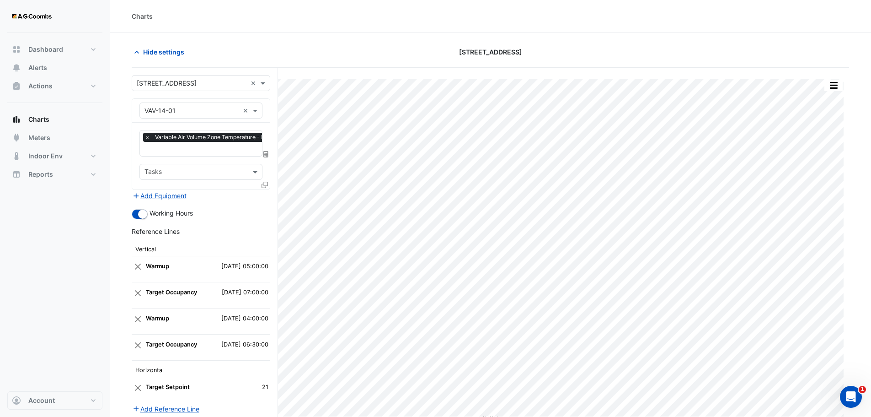
click at [266, 197] on div "Add Equipment" at bounding box center [201, 195] width 139 height 11
click at [265, 182] on icon at bounding box center [265, 185] width 6 height 6
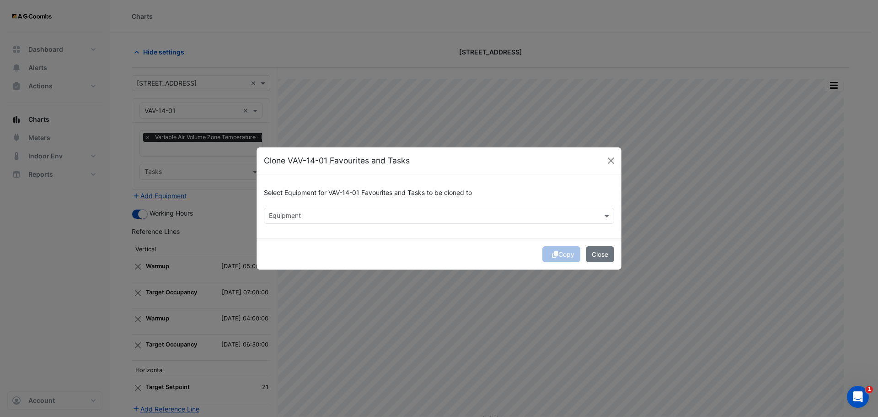
click at [307, 210] on div "Equipment" at bounding box center [431, 216] width 334 height 14
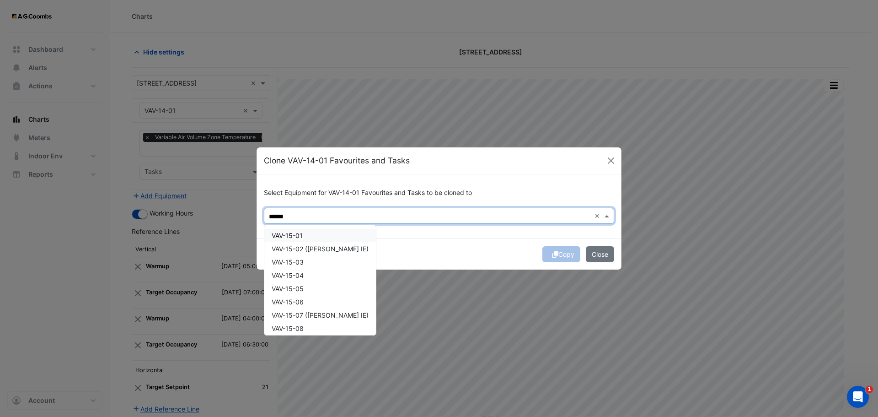
click at [318, 232] on div "VAV-15-01" at bounding box center [320, 235] width 112 height 13
click at [321, 249] on span "VAV-15-02 ([PERSON_NAME] IE)" at bounding box center [320, 249] width 97 height 8
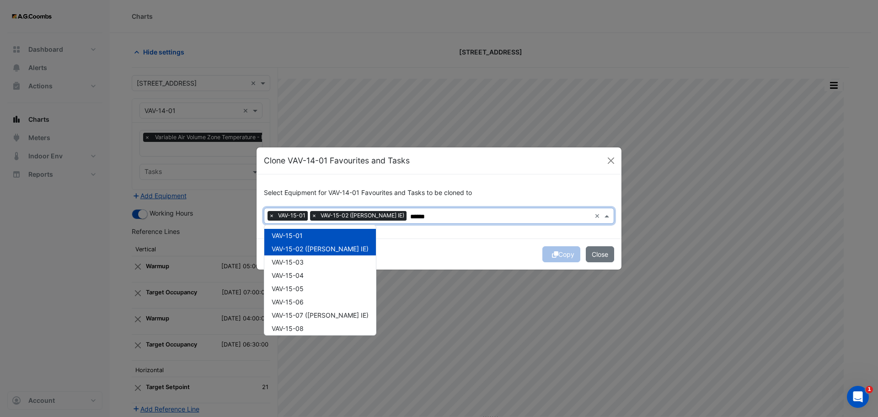
click at [315, 259] on div "VAV-15-03" at bounding box center [320, 261] width 112 height 13
click at [316, 283] on div "VAV-15-05" at bounding box center [320, 288] width 112 height 13
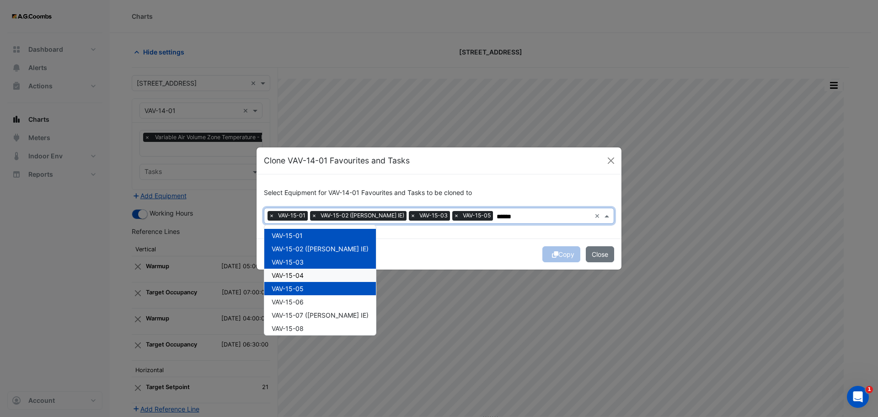
click at [309, 278] on div "VAV-15-04" at bounding box center [320, 274] width 112 height 13
click at [311, 303] on div "VAV-15-06" at bounding box center [320, 301] width 112 height 13
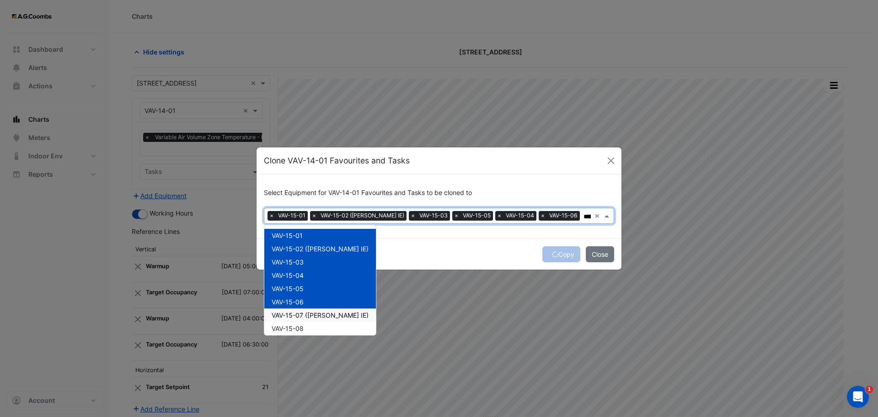
click at [317, 316] on span "VAV-15-07 ([PERSON_NAME] IE)" at bounding box center [320, 315] width 97 height 8
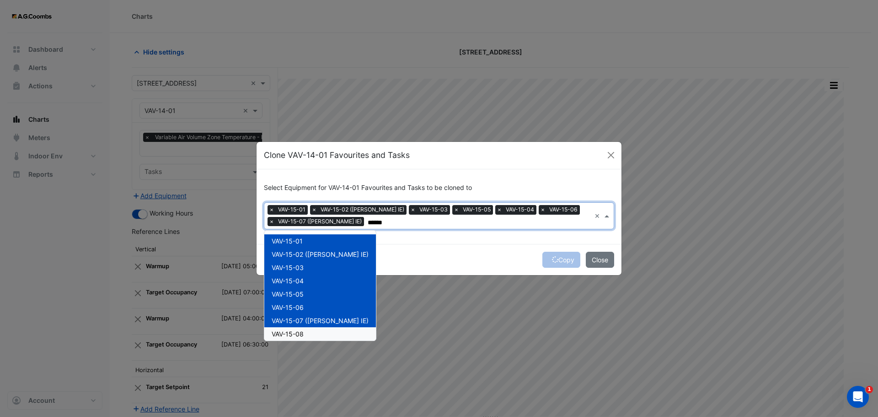
click at [311, 332] on div "VAV-15-08" at bounding box center [320, 333] width 112 height 13
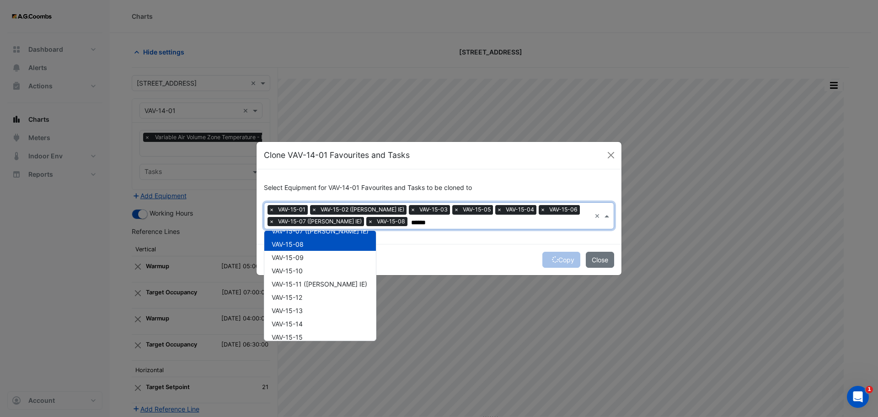
scroll to position [91, 0]
click at [293, 259] on span "VAV-15-09" at bounding box center [288, 256] width 32 height 8
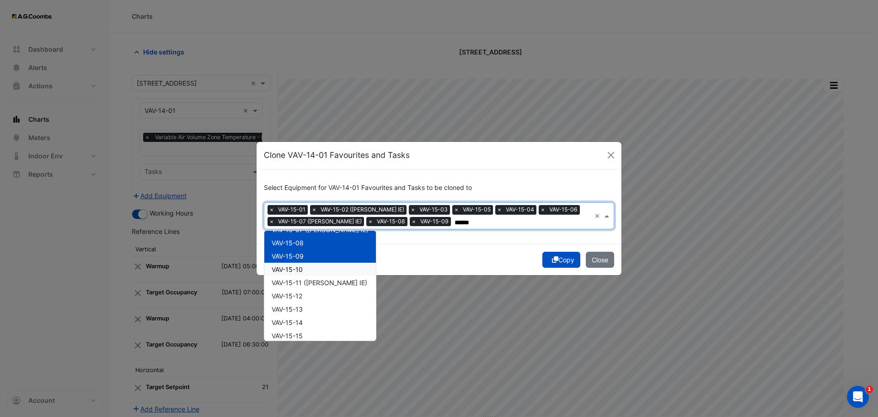
click at [298, 268] on span "VAV-15-10" at bounding box center [287, 269] width 31 height 8
click at [303, 284] on span "VAV-15-11 ([PERSON_NAME] IE)" at bounding box center [320, 283] width 96 height 8
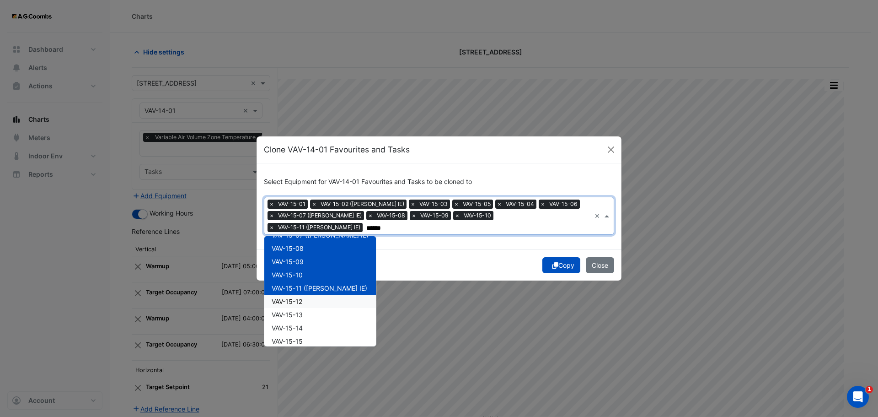
click at [304, 295] on div "VAV-15-12" at bounding box center [320, 301] width 112 height 13
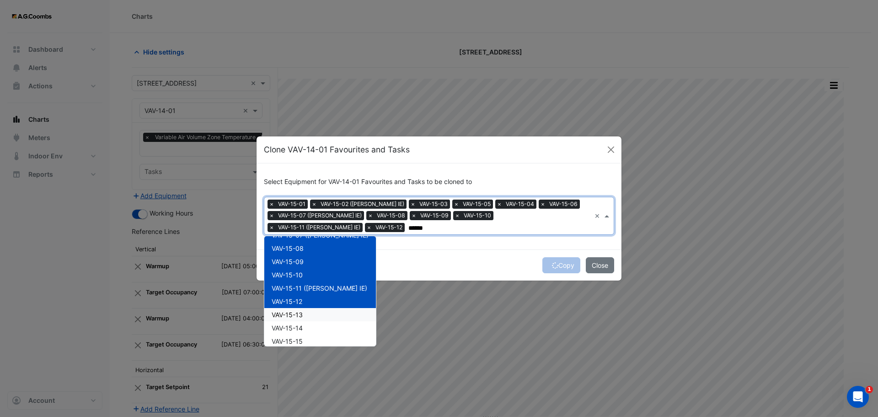
click at [305, 318] on div "VAV-15-13" at bounding box center [320, 314] width 112 height 13
click at [308, 327] on div "VAV-15-14" at bounding box center [320, 327] width 112 height 13
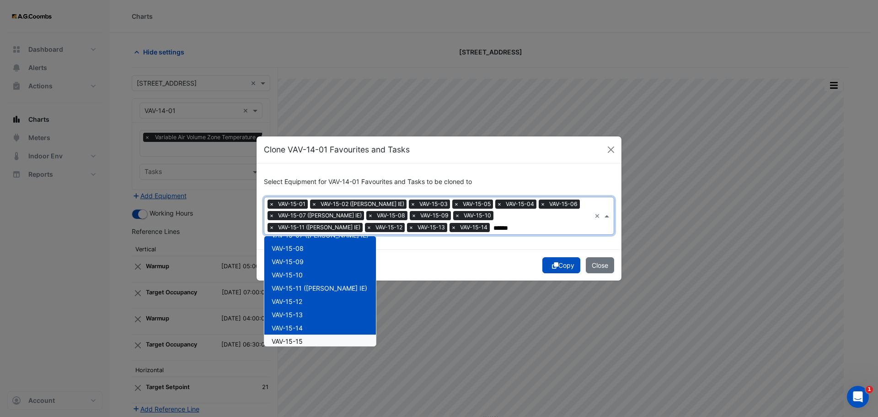
click at [308, 341] on div "VAV-15-15" at bounding box center [320, 340] width 112 height 13
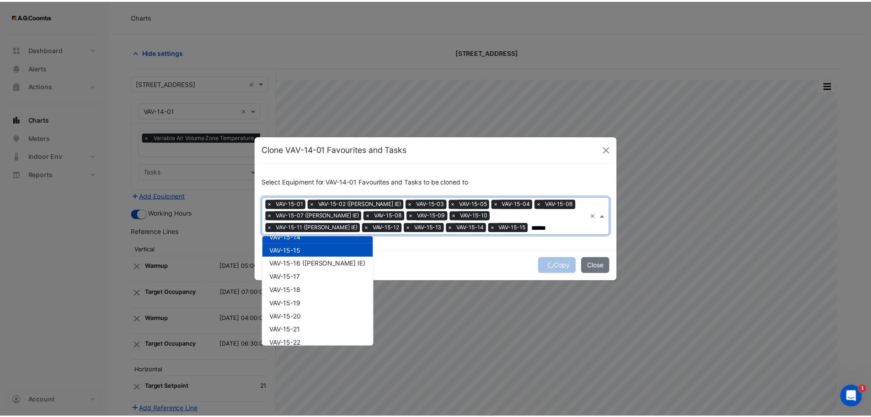
scroll to position [189, 0]
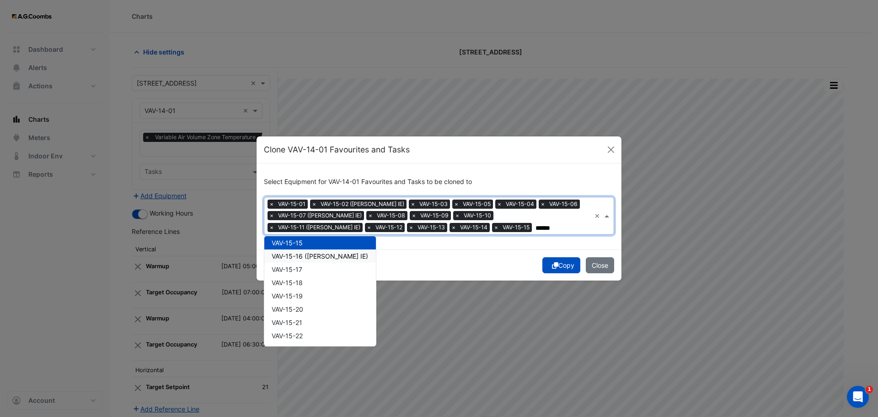
click at [300, 260] on span "VAV-15-16 ([PERSON_NAME] IE)" at bounding box center [320, 256] width 96 height 8
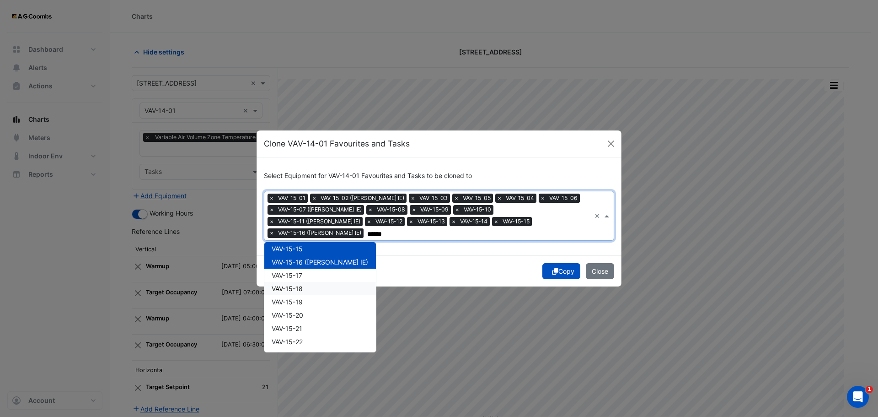
click at [302, 271] on span "VAV-15-17" at bounding box center [287, 275] width 31 height 8
click at [304, 282] on div "VAV-15-18" at bounding box center [320, 288] width 112 height 13
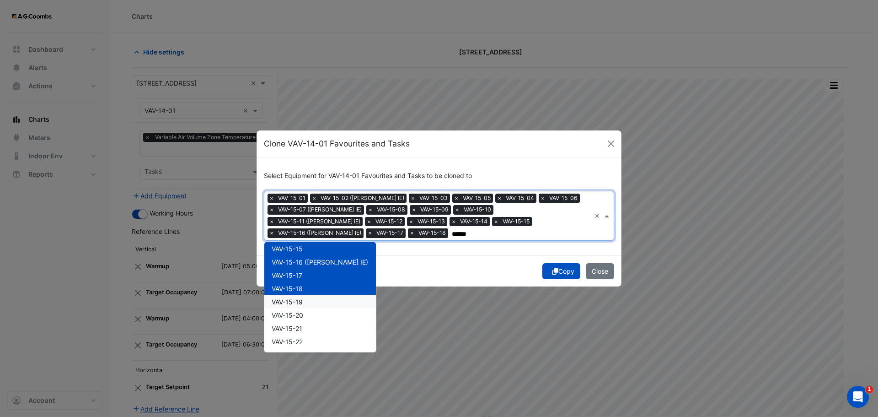
click at [308, 303] on div "VAV-15-19" at bounding box center [320, 301] width 112 height 13
click at [316, 317] on div "VAV-15-20" at bounding box center [320, 314] width 112 height 13
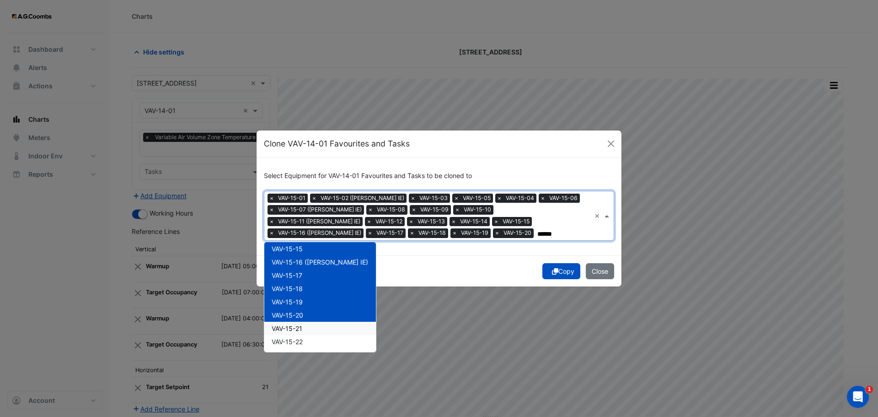
click at [316, 325] on div "VAV-15-21" at bounding box center [320, 327] width 112 height 13
drag, startPoint x: 315, startPoint y: 345, endPoint x: 324, endPoint y: 345, distance: 8.7
click at [315, 345] on div "VAV-15-22" at bounding box center [320, 341] width 112 height 13
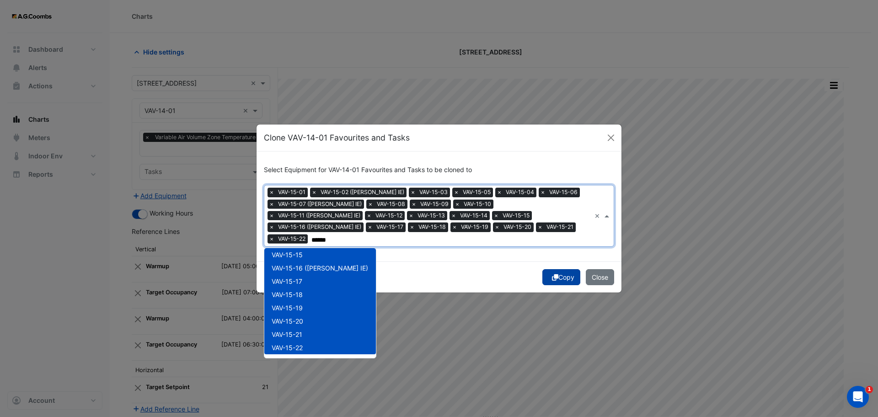
type input "******"
click at [568, 272] on button "Copy" at bounding box center [561, 277] width 38 height 16
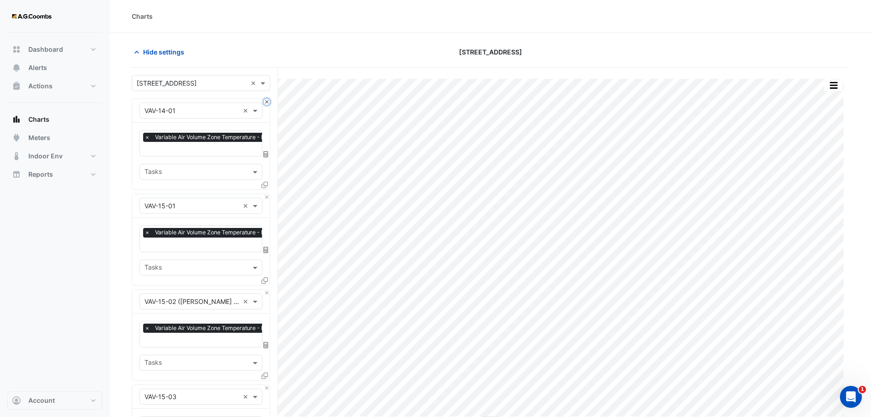
click at [268, 102] on button "Close" at bounding box center [267, 102] width 6 height 6
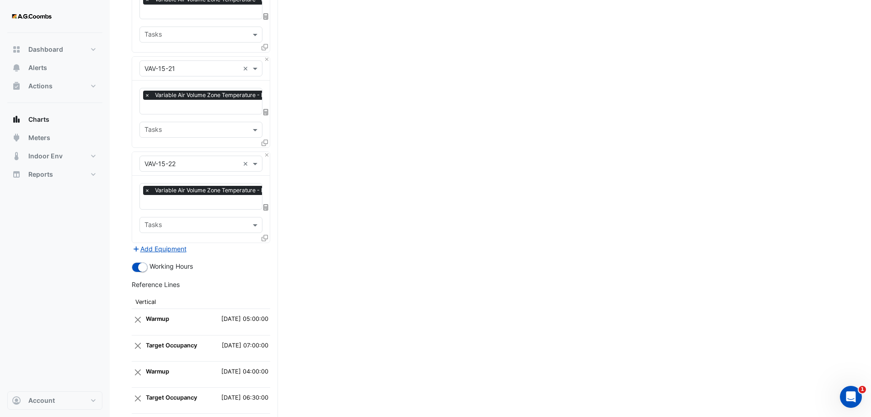
scroll to position [2104, 0]
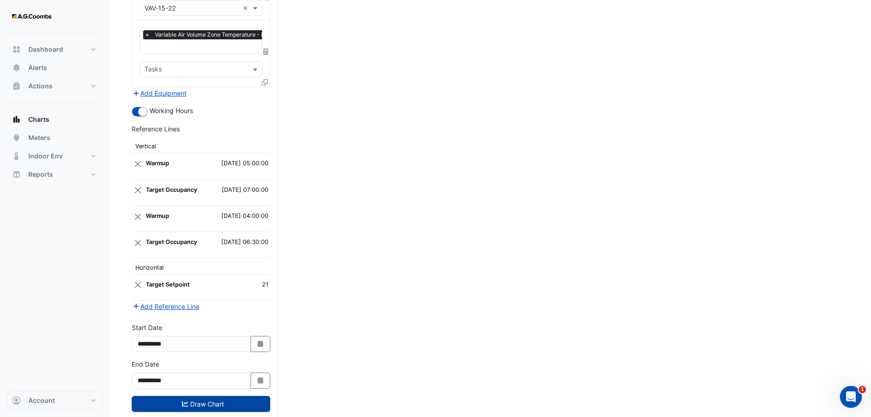
click at [171, 396] on button "Draw Chart" at bounding box center [201, 404] width 139 height 16
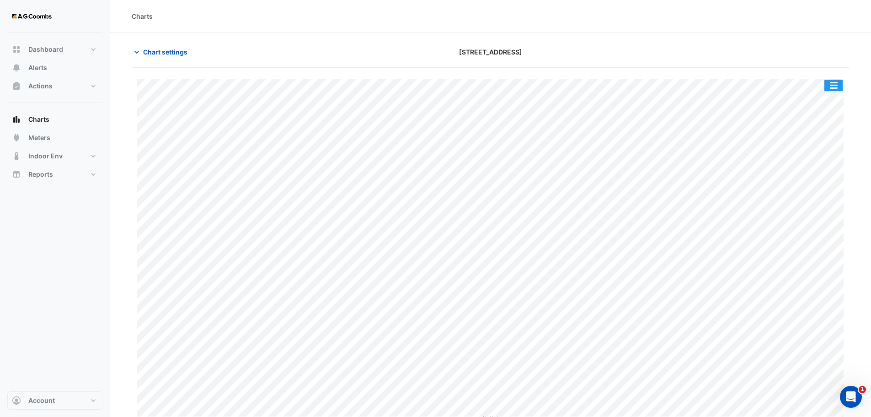
drag, startPoint x: 838, startPoint y: 86, endPoint x: 842, endPoint y: 97, distance: 12.6
click at [837, 86] on button "button" at bounding box center [834, 85] width 18 height 11
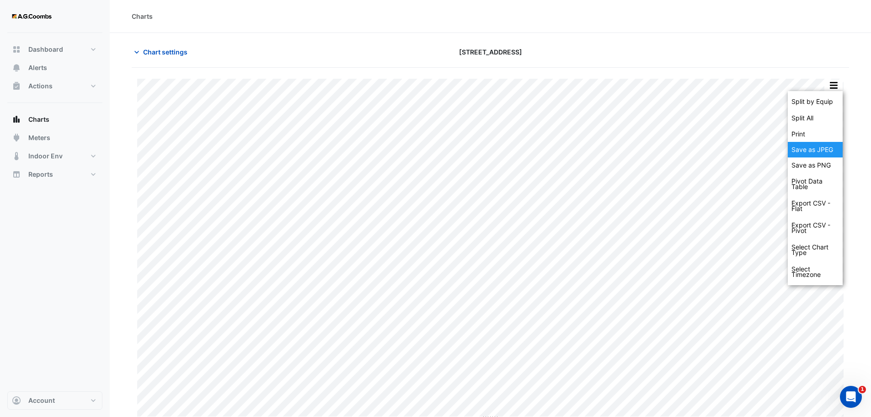
click at [814, 151] on div "Save as JPEG" at bounding box center [815, 150] width 55 height 16
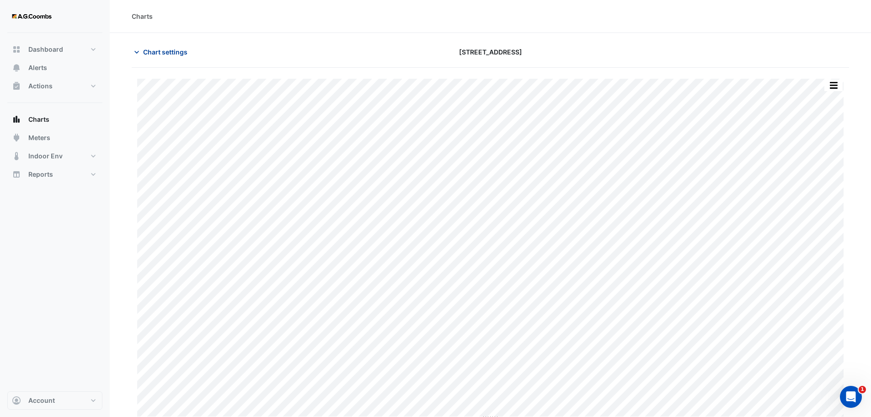
click at [160, 54] on span "Chart settings" at bounding box center [165, 52] width 44 height 10
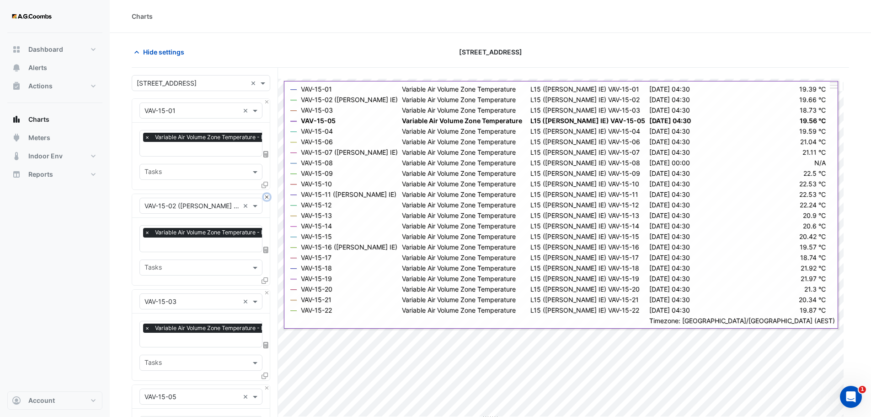
click at [268, 196] on button "Close" at bounding box center [267, 197] width 6 height 6
click at [268, 289] on button "Close" at bounding box center [267, 292] width 6 height 6
click at [268, 196] on button "Close" at bounding box center [267, 197] width 6 height 6
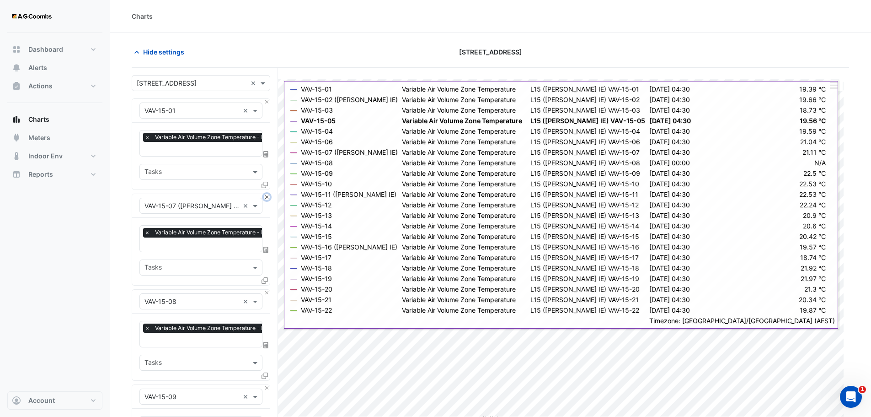
click at [268, 196] on button "Close" at bounding box center [267, 197] width 6 height 6
click at [268, 289] on button "Close" at bounding box center [267, 292] width 6 height 6
click at [268, 196] on button "Close" at bounding box center [267, 197] width 6 height 6
click at [268, 289] on button "Close" at bounding box center [267, 292] width 6 height 6
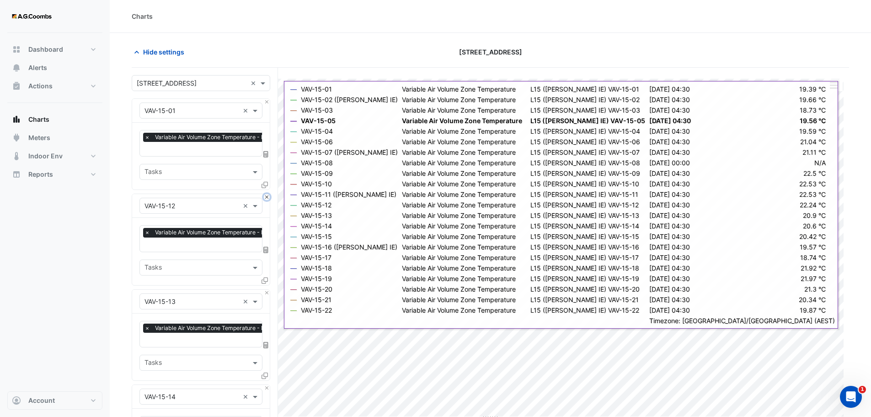
click at [268, 196] on button "Close" at bounding box center [267, 197] width 6 height 6
click at [268, 289] on button "Close" at bounding box center [267, 292] width 6 height 6
click at [268, 196] on button "Close" at bounding box center [267, 197] width 6 height 6
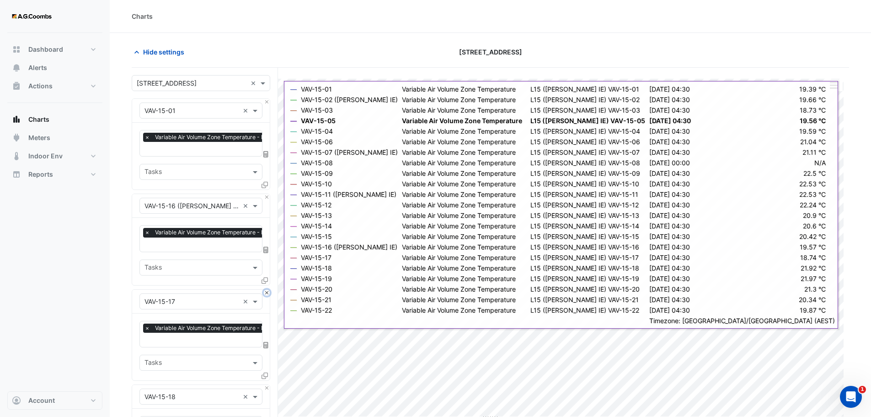
click at [268, 289] on button "Close" at bounding box center [267, 292] width 6 height 6
click at [268, 196] on button "Close" at bounding box center [267, 197] width 6 height 6
click at [268, 289] on button "Close" at bounding box center [267, 292] width 6 height 6
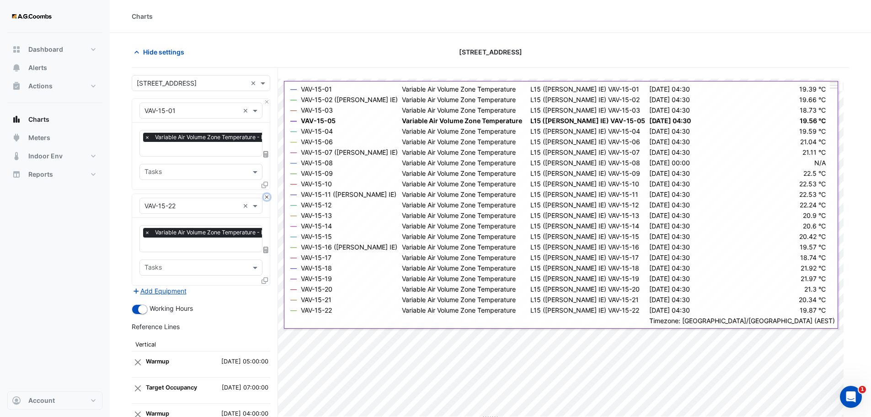
click at [268, 196] on button "Close" at bounding box center [267, 197] width 6 height 6
click at [268, 285] on div "Add Equipment" at bounding box center [201, 290] width 139 height 11
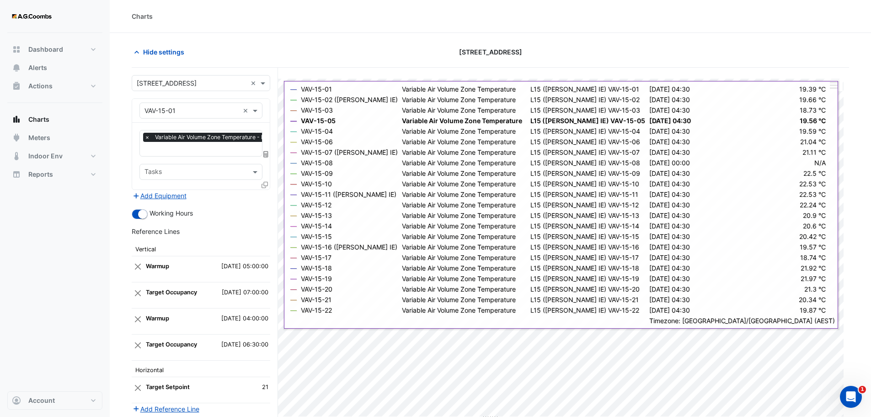
click at [264, 185] on icon at bounding box center [265, 185] width 6 height 6
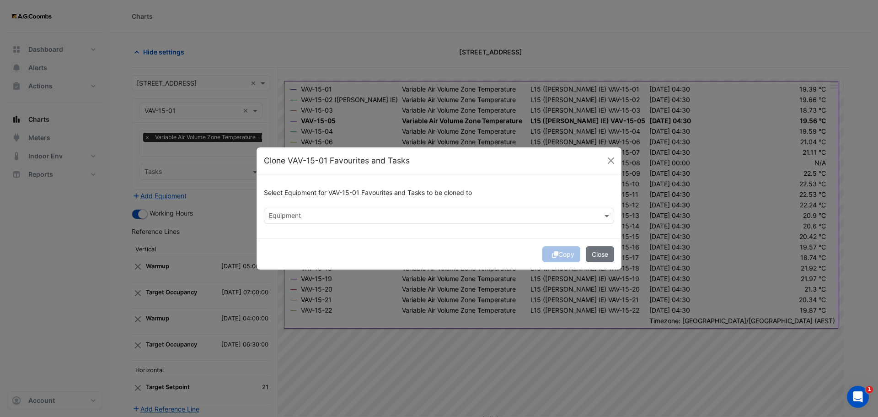
click at [290, 216] on input "text" at bounding box center [434, 217] width 330 height 10
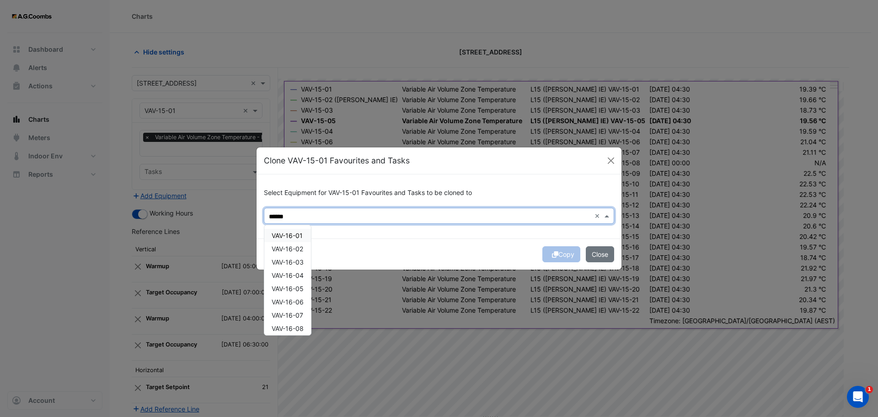
click at [284, 230] on div "VAV-16-01" at bounding box center [287, 235] width 47 height 13
click at [288, 257] on div "VAV-16-03" at bounding box center [287, 261] width 47 height 13
click at [284, 248] on span "VAV-16-02" at bounding box center [288, 249] width 32 height 8
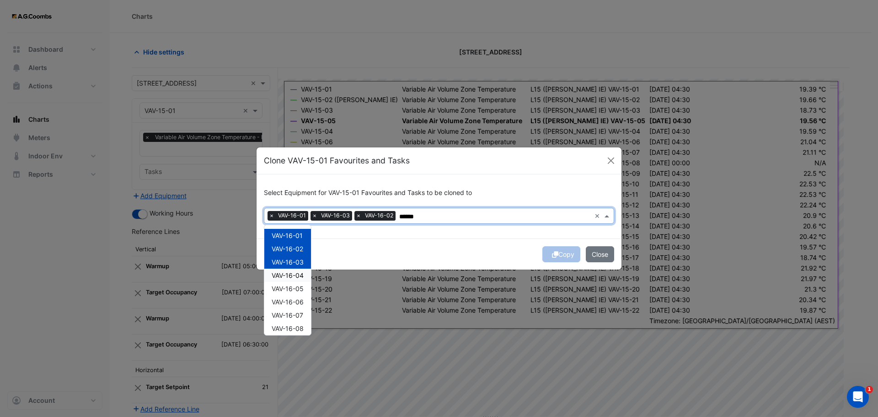
click at [291, 276] on span "VAV-16-04" at bounding box center [288, 275] width 32 height 8
click at [294, 292] on span "VAV-16-05" at bounding box center [288, 288] width 32 height 8
click at [299, 303] on span "VAV-16-06" at bounding box center [288, 302] width 32 height 8
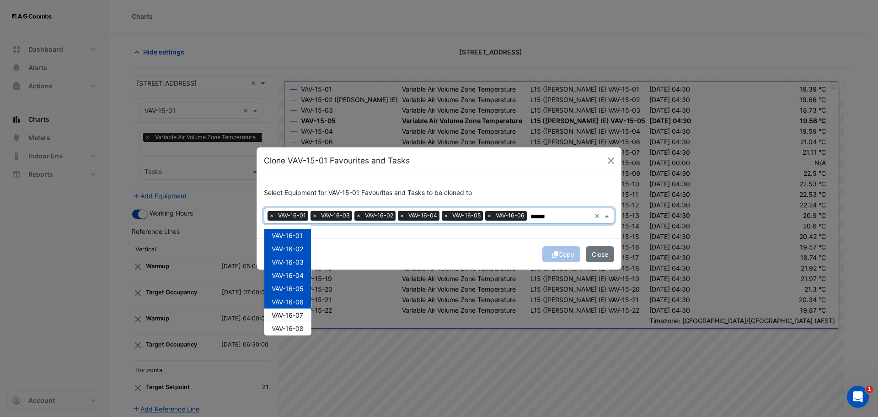
click at [301, 315] on span "VAV-16-07" at bounding box center [288, 315] width 32 height 8
click at [306, 327] on div "VAV-16-08" at bounding box center [287, 327] width 47 height 13
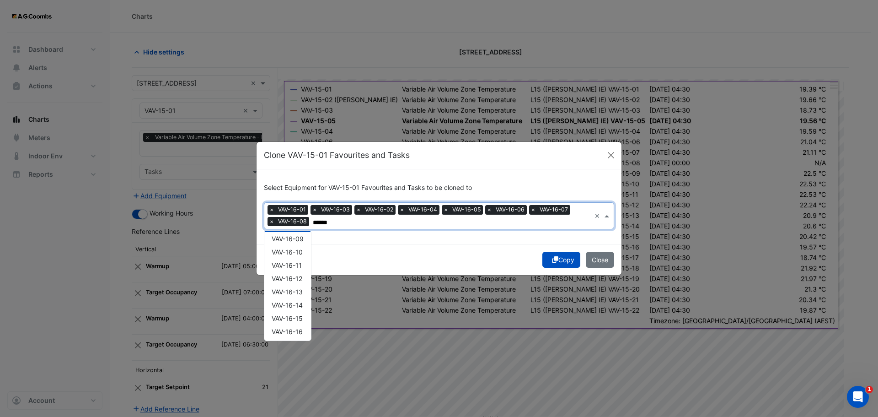
scroll to position [100, 0]
click at [299, 243] on span "VAV-16-09" at bounding box center [288, 247] width 32 height 8
click at [301, 258] on span "VAV-16-10" at bounding box center [287, 261] width 31 height 8
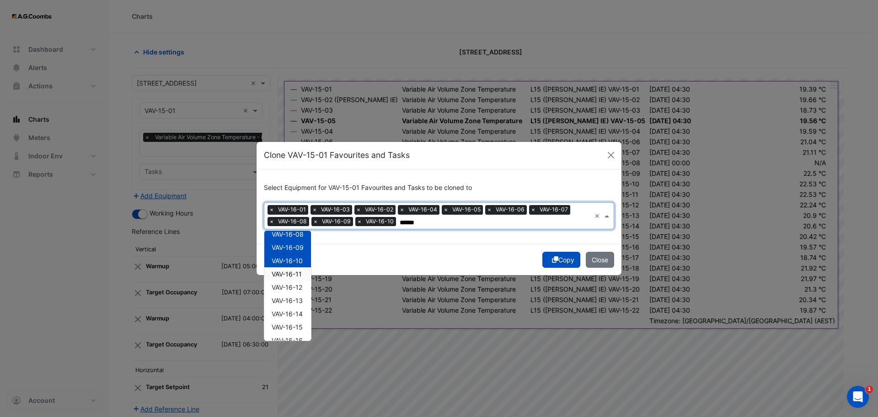
drag, startPoint x: 303, startPoint y: 276, endPoint x: 305, endPoint y: 286, distance: 10.2
click at [303, 275] on div "VAV-16-11" at bounding box center [287, 273] width 47 height 13
click at [304, 286] on div "VAV-16-12" at bounding box center [287, 286] width 47 height 13
click at [307, 304] on div "VAV-16-13" at bounding box center [287, 300] width 47 height 13
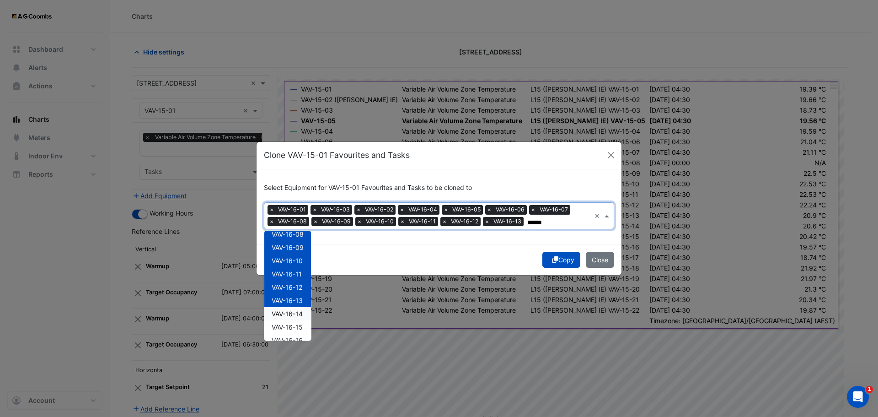
click at [304, 311] on div "VAV-16-14" at bounding box center [287, 313] width 47 height 13
click at [304, 326] on div "VAV-16-15" at bounding box center [287, 326] width 47 height 13
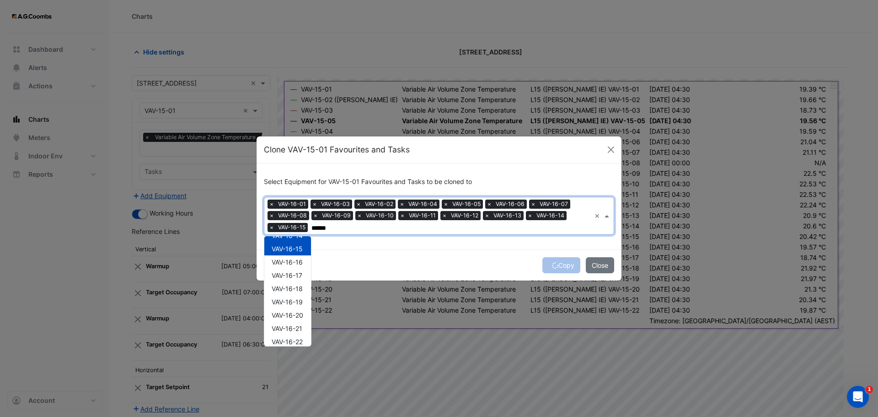
scroll to position [185, 0]
click at [295, 262] on span "VAV-16-16" at bounding box center [287, 261] width 31 height 8
click at [298, 282] on div "VAV-16-18" at bounding box center [287, 286] width 47 height 13
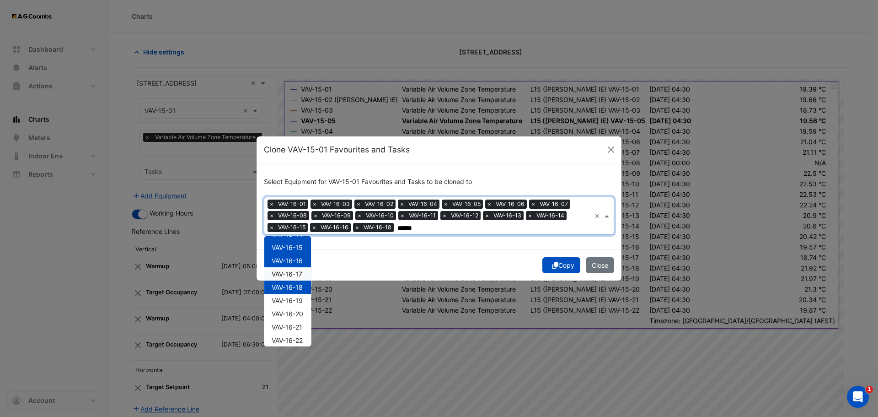
click at [292, 275] on span "VAV-16-17" at bounding box center [287, 274] width 31 height 8
click at [300, 302] on span "VAV-16-19" at bounding box center [287, 300] width 31 height 8
click at [299, 318] on div "VAV-16-20" at bounding box center [287, 313] width 47 height 13
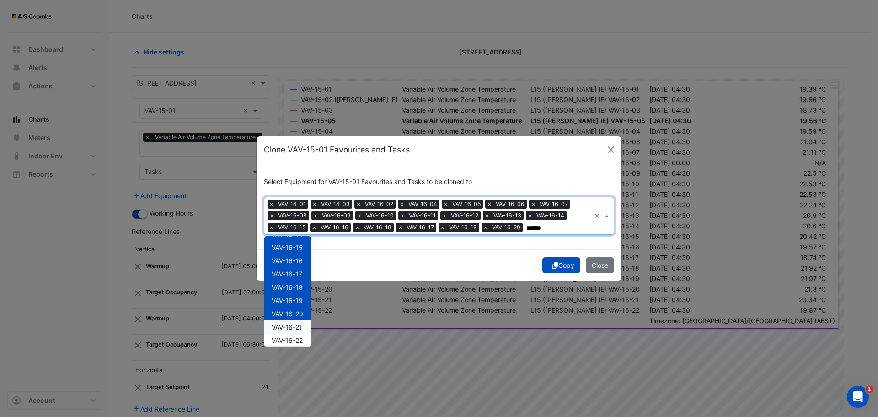
click at [300, 331] on span "VAV-16-21" at bounding box center [287, 327] width 31 height 8
click at [300, 338] on span "VAV-16-22" at bounding box center [287, 340] width 31 height 8
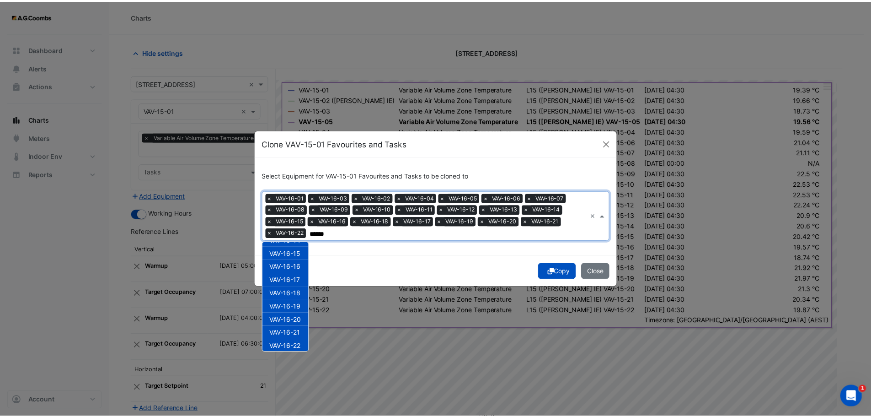
scroll to position [189, 0]
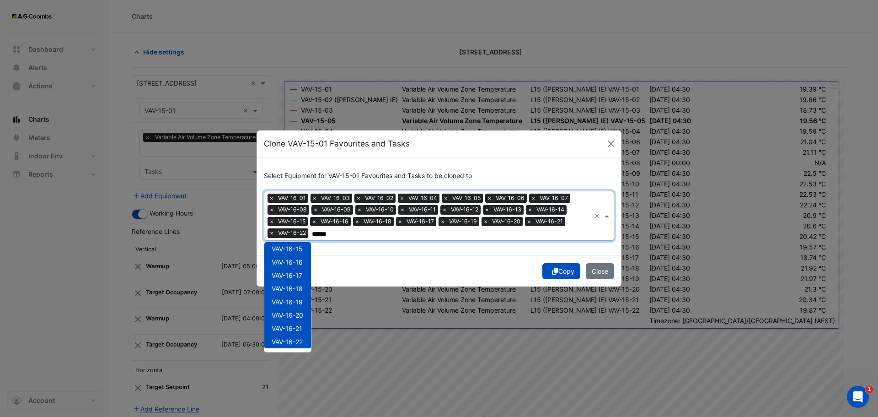
type input "******"
click at [555, 275] on button "Copy" at bounding box center [561, 271] width 38 height 16
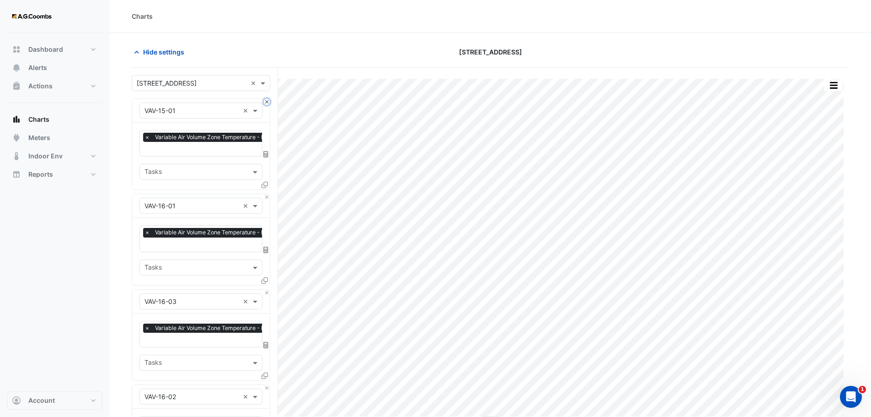
click at [266, 103] on button "Close" at bounding box center [267, 102] width 6 height 6
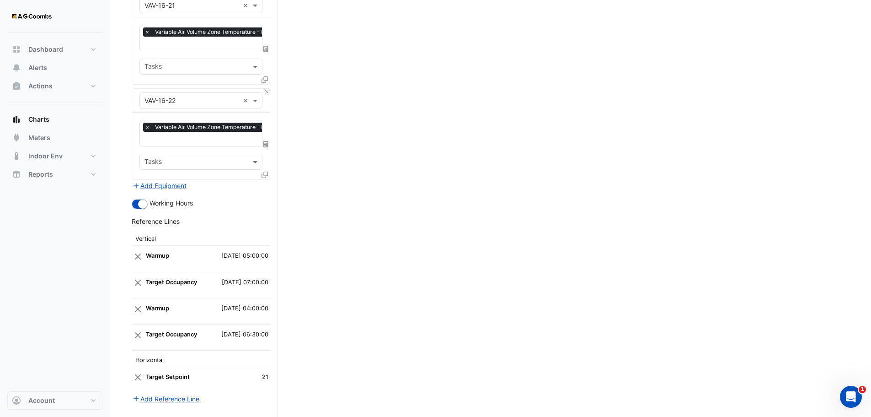
scroll to position [2104, 0]
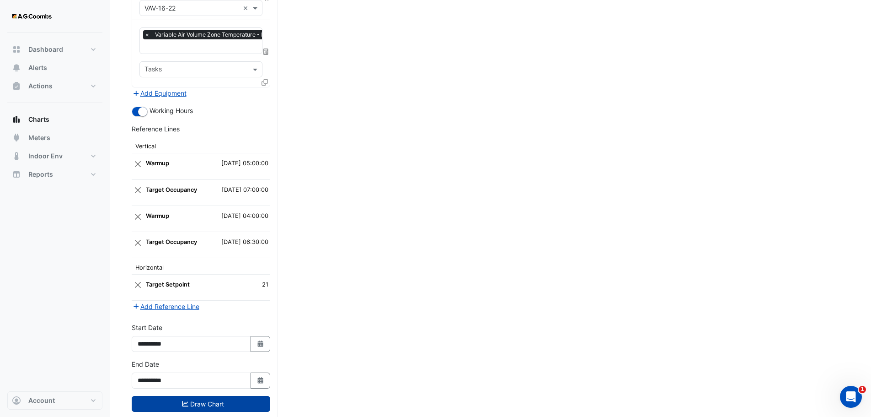
click at [179, 396] on button "Draw Chart" at bounding box center [201, 404] width 139 height 16
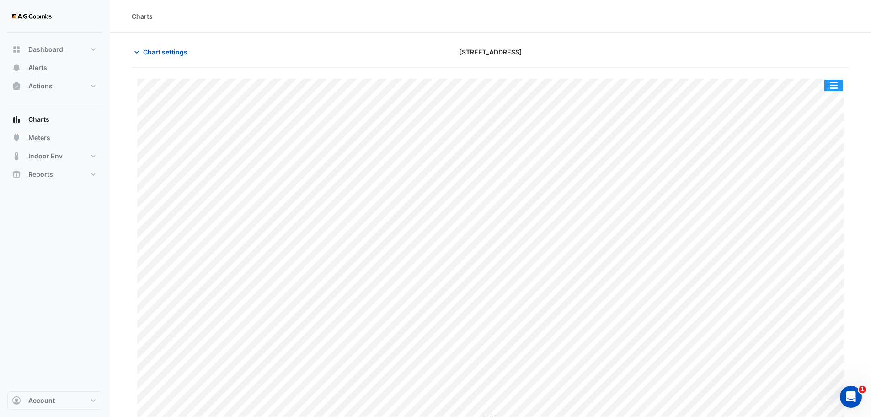
click at [836, 82] on button "button" at bounding box center [834, 85] width 18 height 11
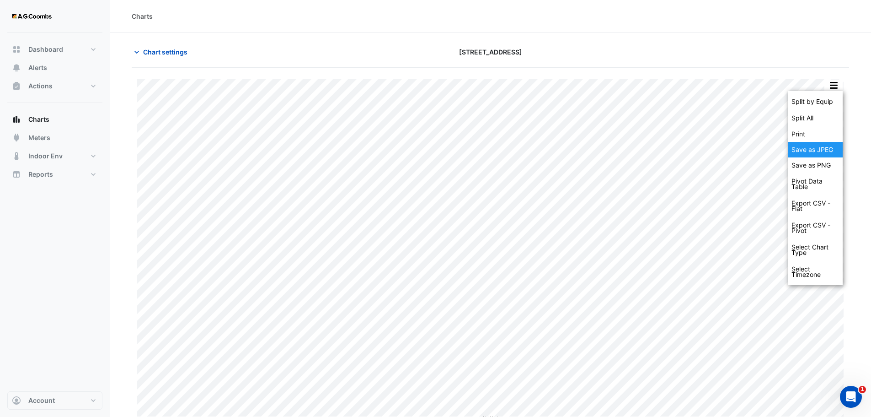
click at [817, 147] on div "Save as JPEG" at bounding box center [815, 150] width 55 height 16
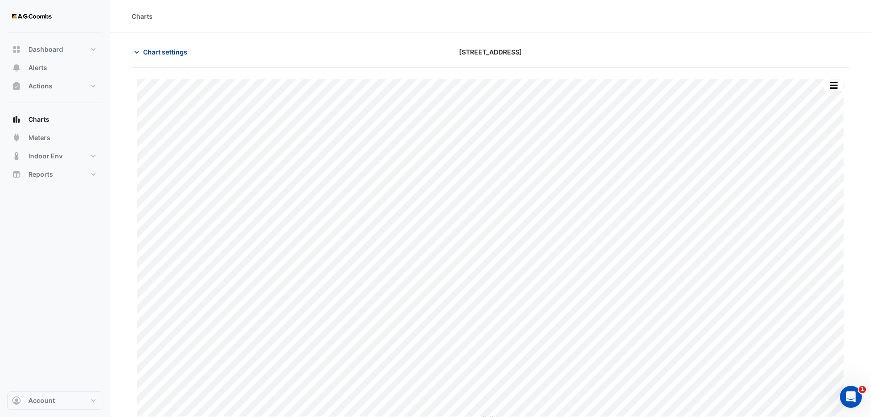
click at [151, 47] on span "Chart settings" at bounding box center [165, 52] width 44 height 10
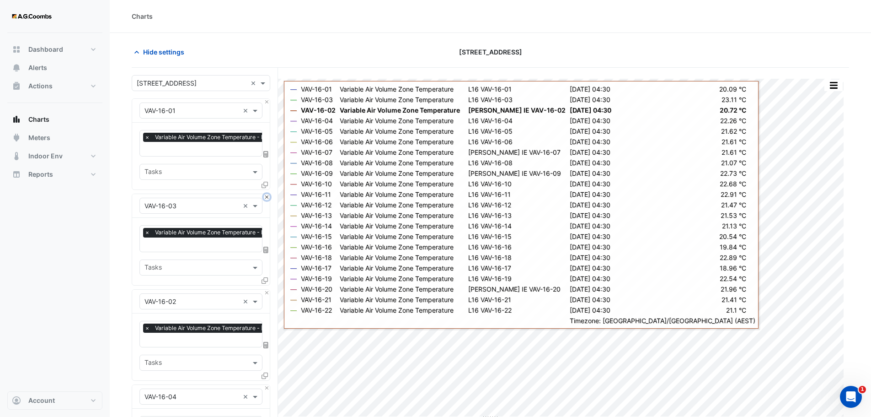
click at [266, 197] on button "Close" at bounding box center [267, 197] width 6 height 6
click at [266, 289] on button "Close" at bounding box center [267, 292] width 6 height 6
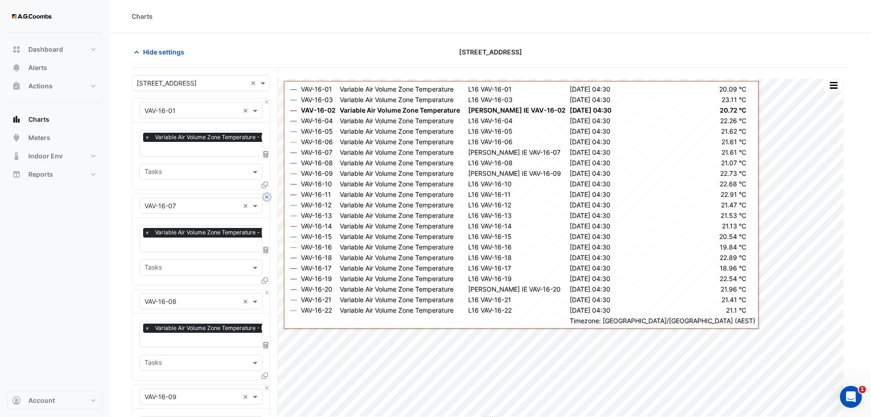
click at [266, 197] on button "Close" at bounding box center [267, 197] width 6 height 6
click at [266, 289] on button "Close" at bounding box center [267, 292] width 6 height 6
click at [266, 197] on button "Close" at bounding box center [267, 197] width 6 height 6
click at [266, 289] on button "Close" at bounding box center [267, 292] width 6 height 6
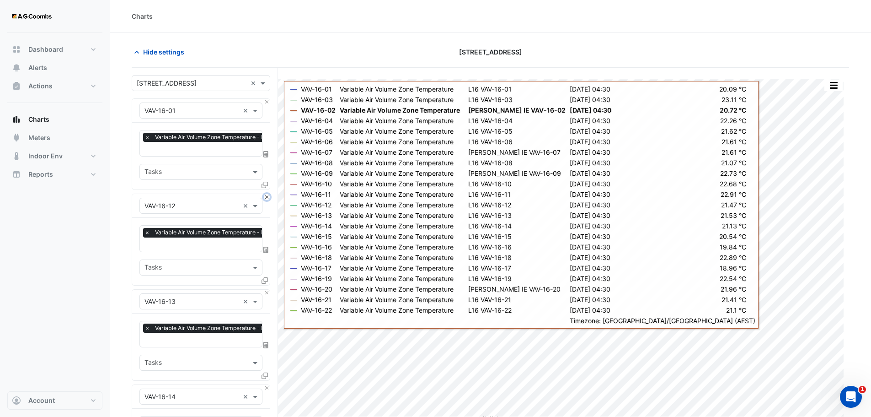
click at [266, 197] on button "Close" at bounding box center [267, 197] width 6 height 6
click at [266, 289] on button "Close" at bounding box center [267, 292] width 6 height 6
click at [266, 197] on button "Close" at bounding box center [267, 197] width 6 height 6
click at [266, 289] on button "Close" at bounding box center [267, 292] width 6 height 6
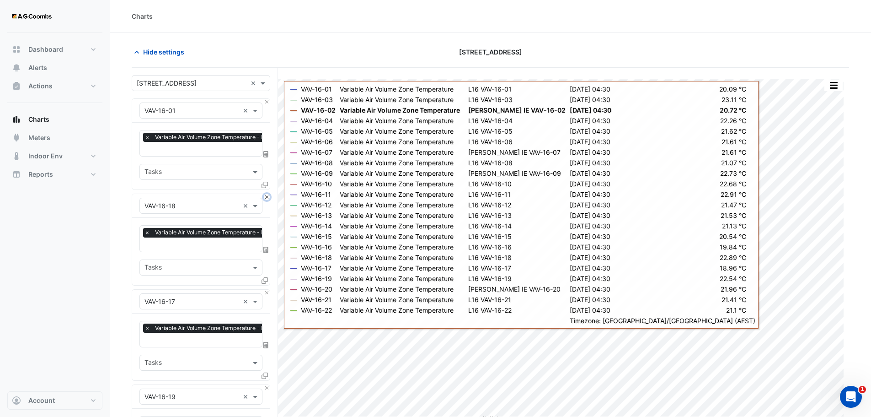
click at [266, 197] on button "Close" at bounding box center [267, 197] width 6 height 6
click at [266, 289] on button "Close" at bounding box center [267, 292] width 6 height 6
click at [266, 197] on button "Close" at bounding box center [267, 197] width 6 height 6
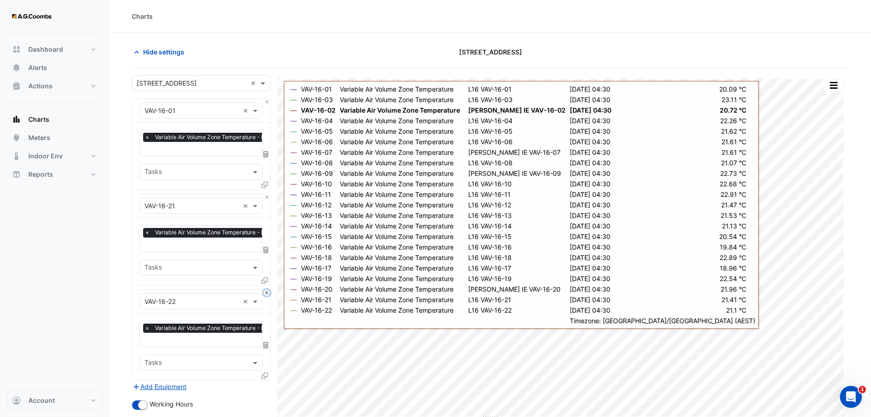
click at [266, 289] on button "Close" at bounding box center [267, 292] width 6 height 6
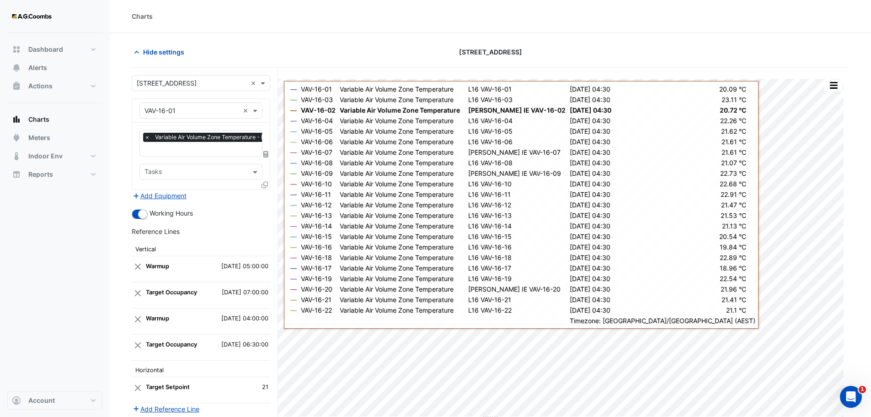
click at [266, 197] on div "Add Equipment" at bounding box center [201, 195] width 139 height 11
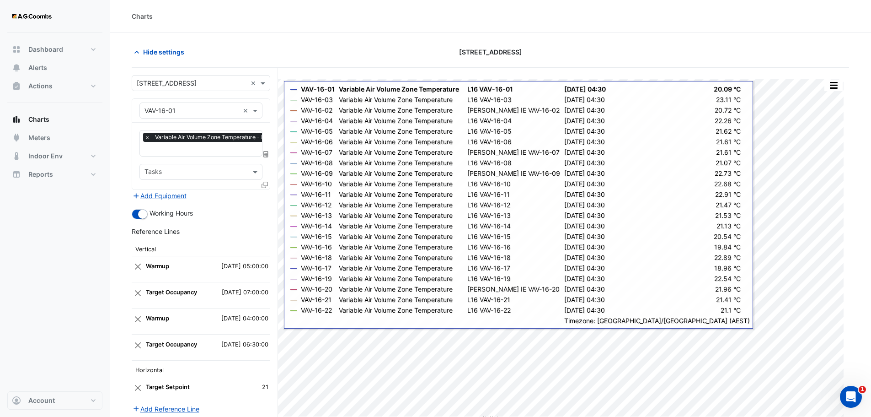
click at [264, 185] on icon at bounding box center [265, 185] width 6 height 6
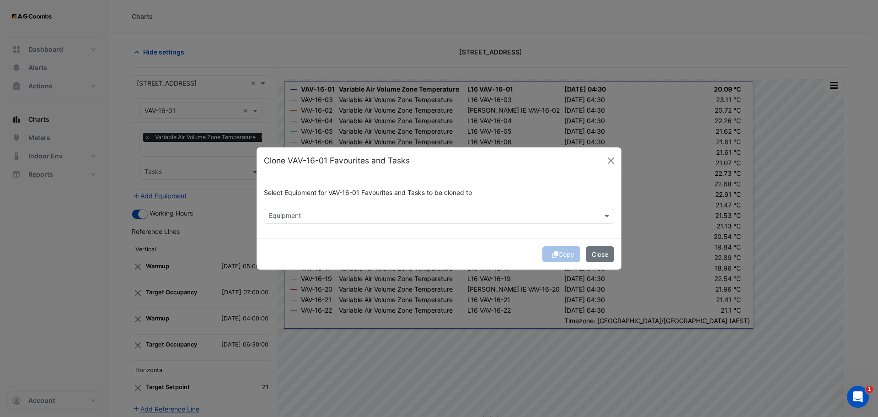
click at [295, 217] on input "text" at bounding box center [434, 217] width 330 height 10
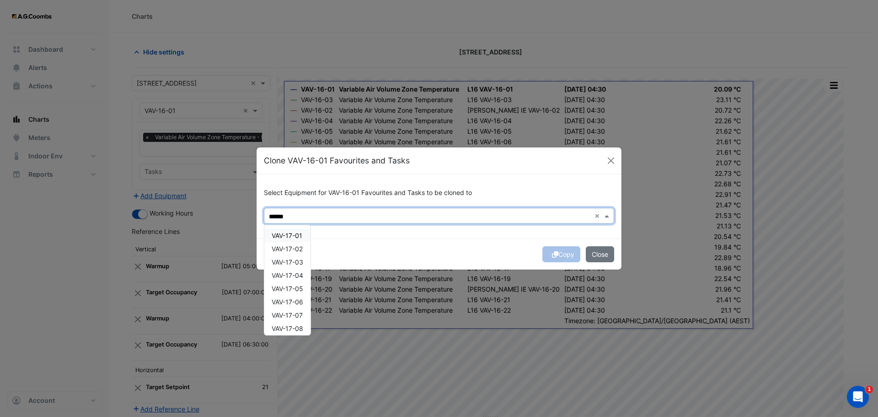
click at [277, 238] on span "VAV-17-01" at bounding box center [287, 235] width 31 height 8
click at [295, 255] on div "VAV-17-02" at bounding box center [287, 248] width 46 height 13
click at [291, 265] on span "VAV-17-03" at bounding box center [288, 262] width 32 height 8
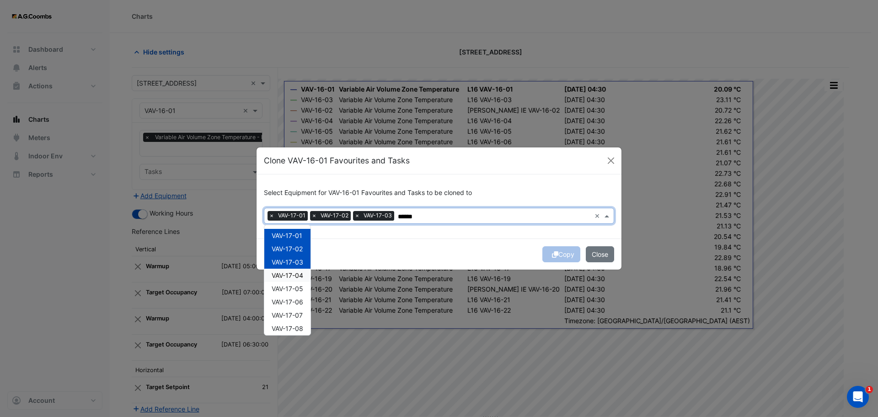
click at [291, 280] on div "VAV-17-04" at bounding box center [287, 274] width 46 height 13
click at [291, 294] on div "VAV-17-05" at bounding box center [287, 288] width 46 height 13
click at [290, 297] on div "VAV-17-06" at bounding box center [287, 301] width 46 height 13
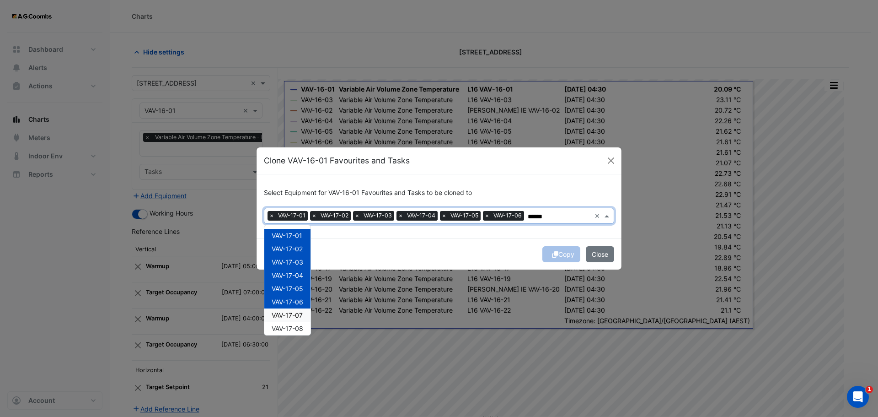
click at [291, 318] on span "VAV-17-07" at bounding box center [287, 315] width 31 height 8
click at [295, 329] on span "VAV-17-08" at bounding box center [288, 328] width 32 height 8
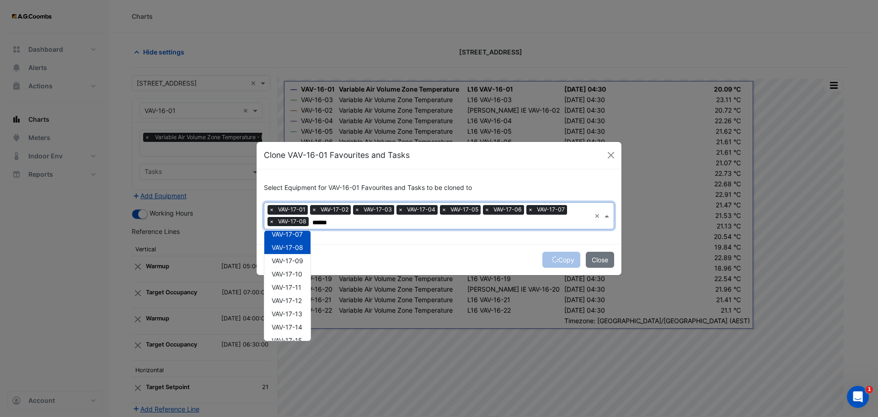
scroll to position [98, 0]
click at [300, 253] on div "VAV-17-09" at bounding box center [287, 248] width 46 height 13
click at [299, 265] on span "VAV-17-10" at bounding box center [287, 262] width 31 height 8
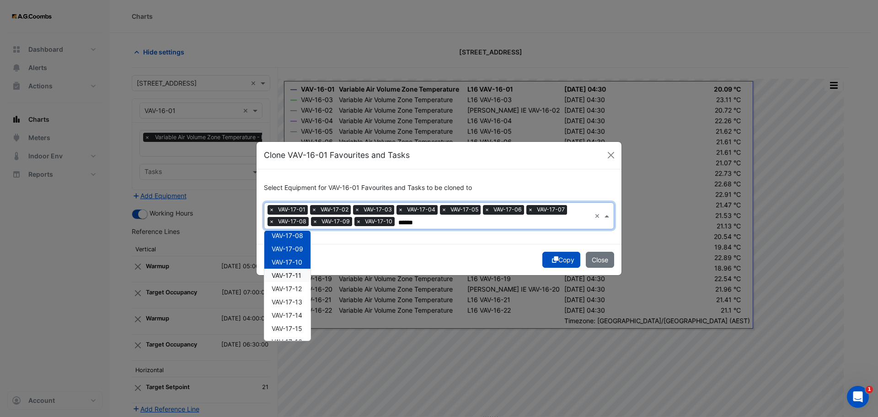
click at [300, 279] on span "VAV-17-11" at bounding box center [287, 275] width 30 height 8
click at [300, 289] on span "VAV-17-12" at bounding box center [287, 288] width 30 height 8
click at [298, 302] on span "VAV-17-13" at bounding box center [287, 302] width 31 height 8
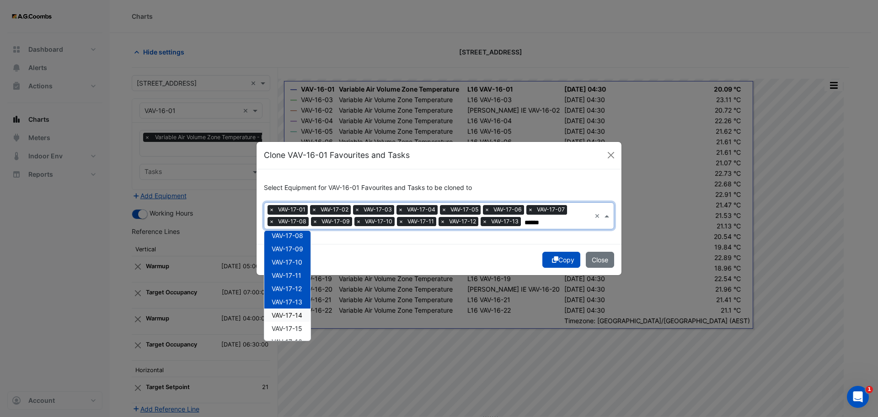
click at [300, 314] on span "VAV-17-14" at bounding box center [287, 315] width 31 height 8
click at [296, 327] on span "VAV-17-15" at bounding box center [287, 328] width 31 height 8
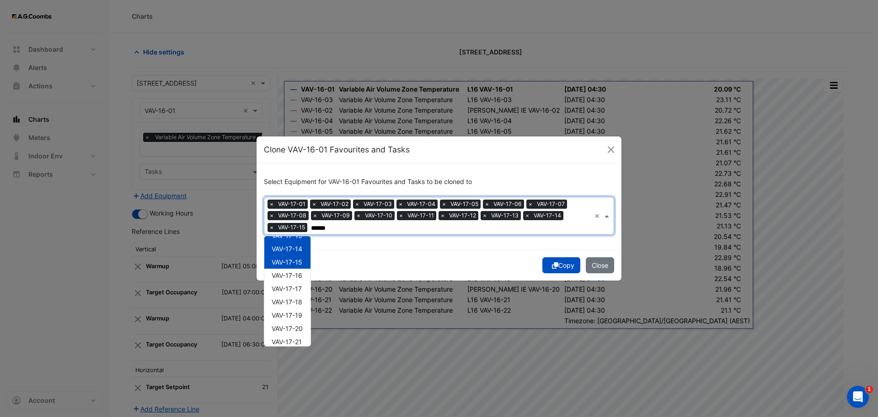
scroll to position [171, 0]
drag, startPoint x: 293, startPoint y: 274, endPoint x: 294, endPoint y: 284, distance: 10.1
click at [293, 274] on span "VAV-17-16" at bounding box center [287, 274] width 31 height 8
click at [294, 285] on span "VAV-17-17" at bounding box center [287, 287] width 30 height 8
click at [300, 304] on span "VAV-17-18" at bounding box center [287, 300] width 31 height 8
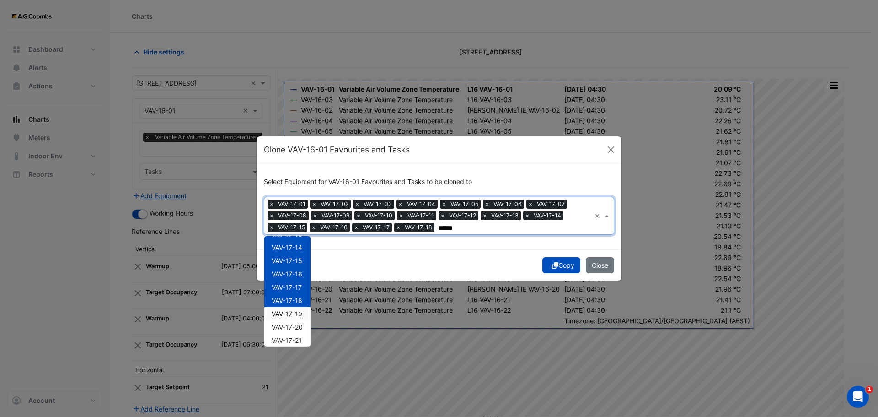
click at [300, 313] on span "VAV-17-19" at bounding box center [287, 314] width 31 height 8
click at [300, 327] on span "VAV-17-20" at bounding box center [287, 327] width 31 height 8
click at [300, 340] on span "VAV-17-21" at bounding box center [287, 340] width 30 height 8
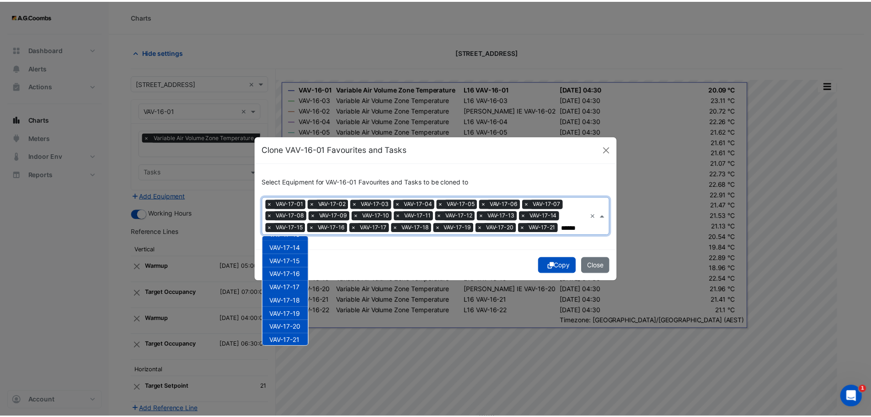
scroll to position [189, 0]
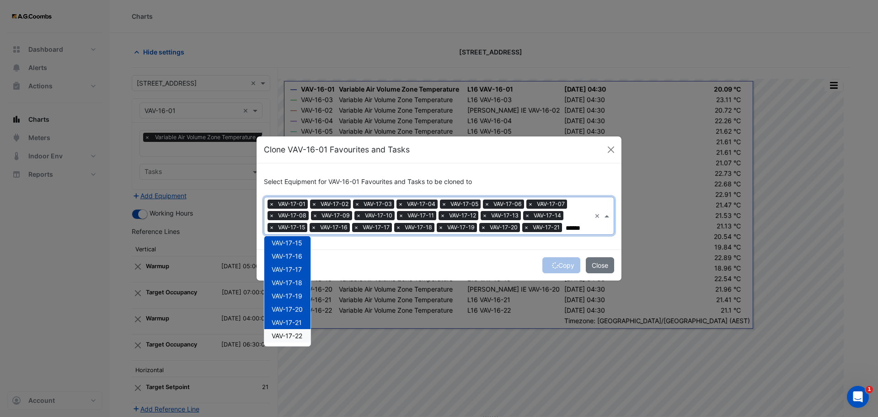
click at [294, 336] on span "VAV-17-22" at bounding box center [287, 336] width 31 height 8
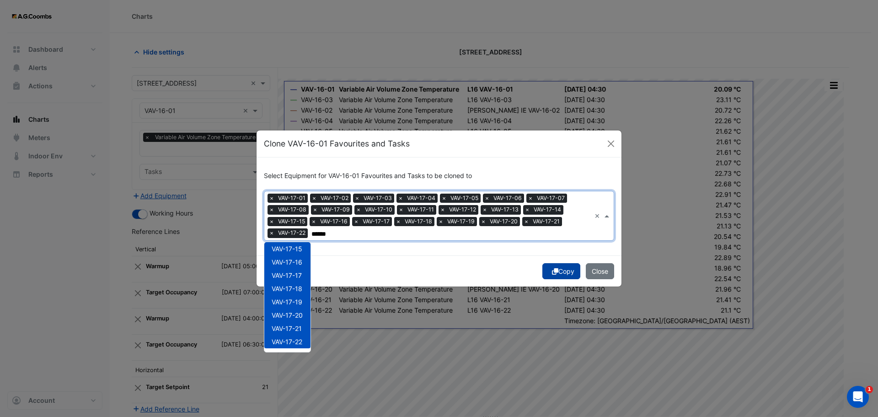
type input "******"
click at [563, 270] on button "Copy" at bounding box center [561, 271] width 38 height 16
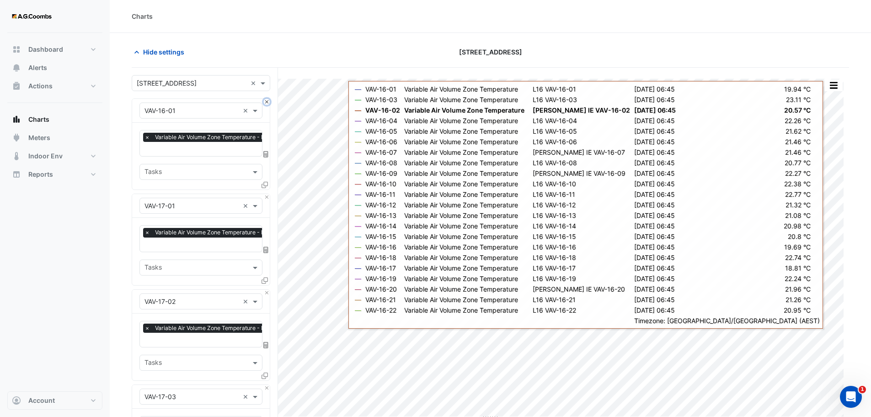
click at [267, 102] on button "Close" at bounding box center [267, 102] width 6 height 6
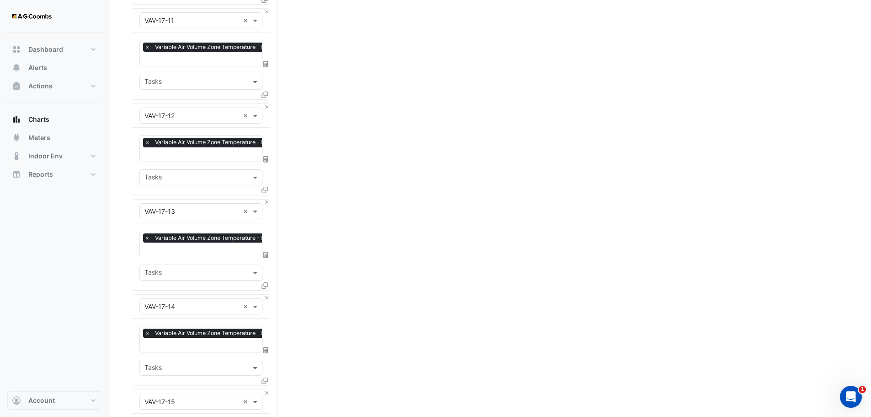
scroll to position [2104, 0]
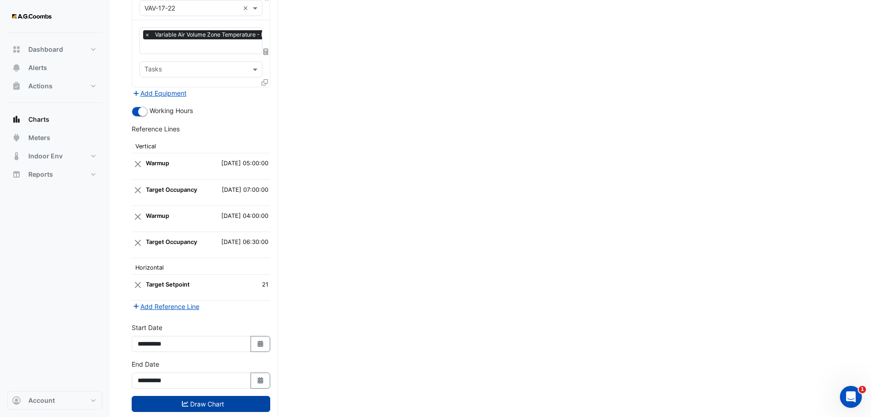
click at [161, 396] on button "Draw Chart" at bounding box center [201, 404] width 139 height 16
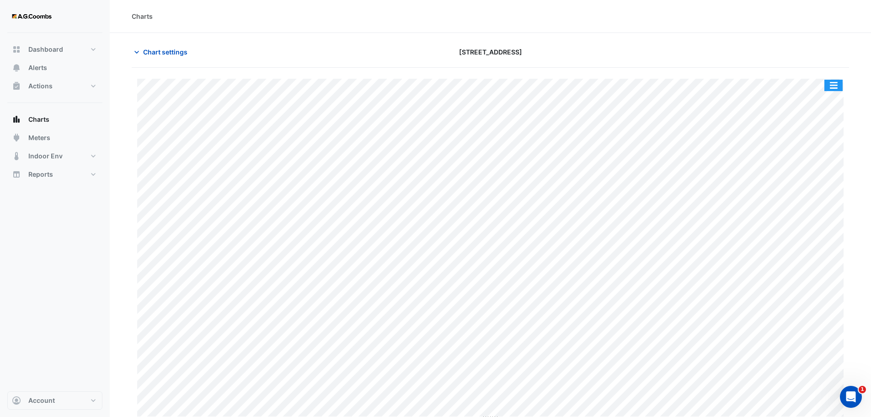
click at [831, 89] on button "button" at bounding box center [834, 85] width 18 height 11
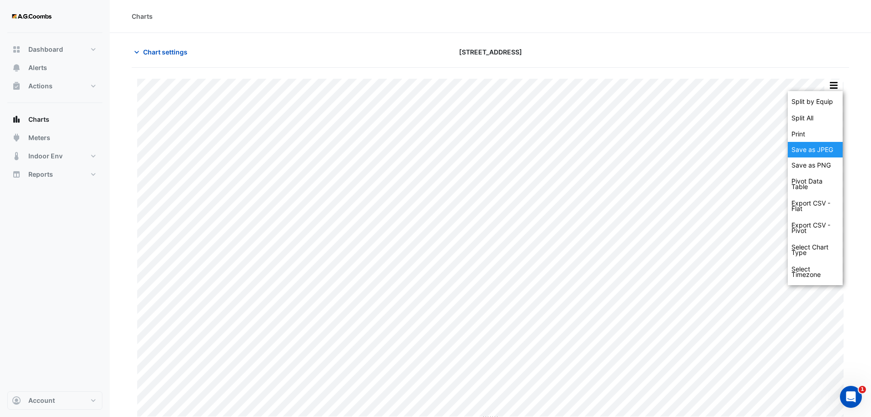
click at [825, 151] on div "Save as JPEG" at bounding box center [815, 150] width 55 height 16
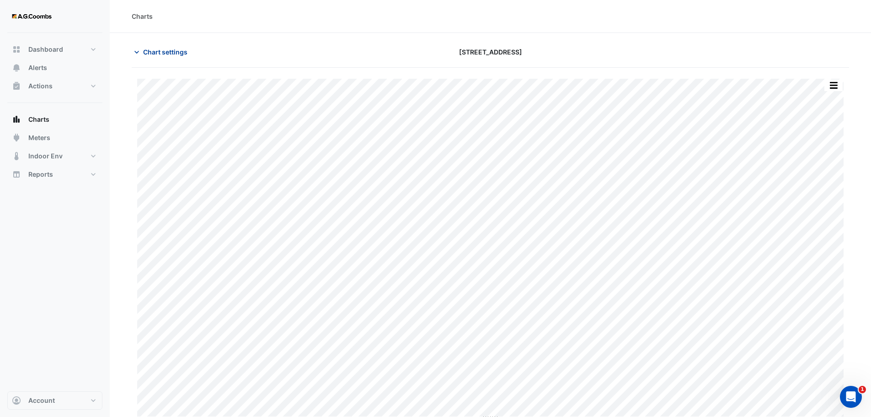
click at [153, 53] on span "Chart settings" at bounding box center [165, 52] width 44 height 10
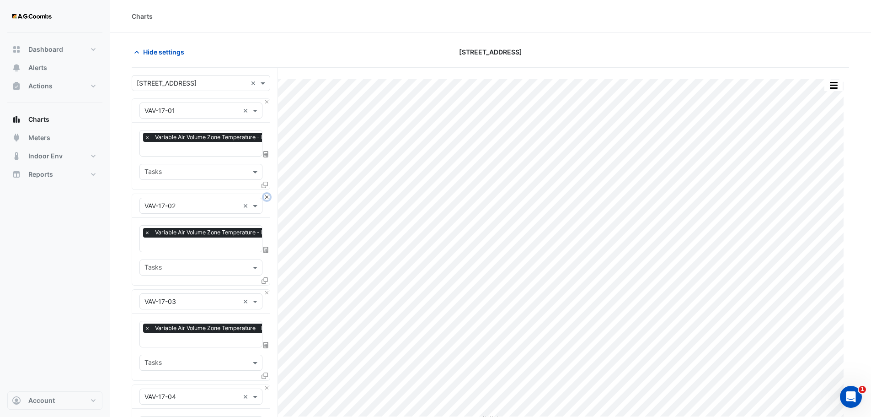
click at [265, 194] on button "Close" at bounding box center [267, 197] width 6 height 6
click at [265, 289] on button "Close" at bounding box center [267, 292] width 6 height 6
click at [265, 194] on button "Close" at bounding box center [267, 197] width 6 height 6
click at [265, 289] on button "Close" at bounding box center [267, 292] width 6 height 6
click at [265, 194] on button "Close" at bounding box center [267, 197] width 6 height 6
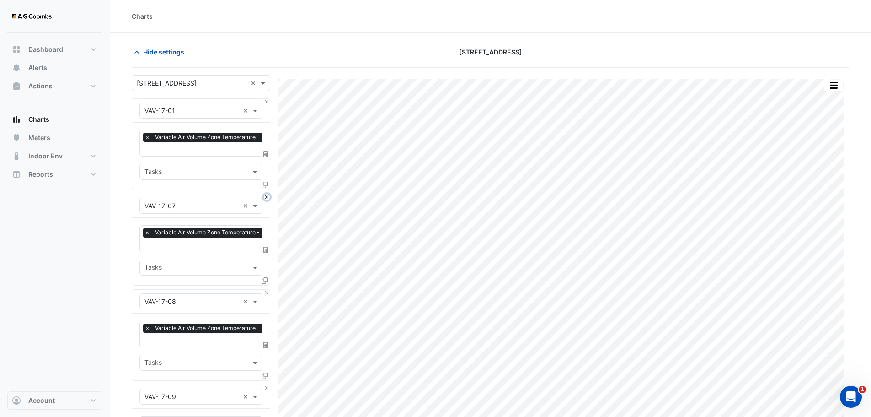
click at [265, 194] on button "Close" at bounding box center [267, 197] width 6 height 6
click at [265, 289] on button "Close" at bounding box center [267, 292] width 6 height 6
click at [265, 194] on button "Close" at bounding box center [267, 197] width 6 height 6
click at [265, 289] on button "Close" at bounding box center [267, 292] width 6 height 6
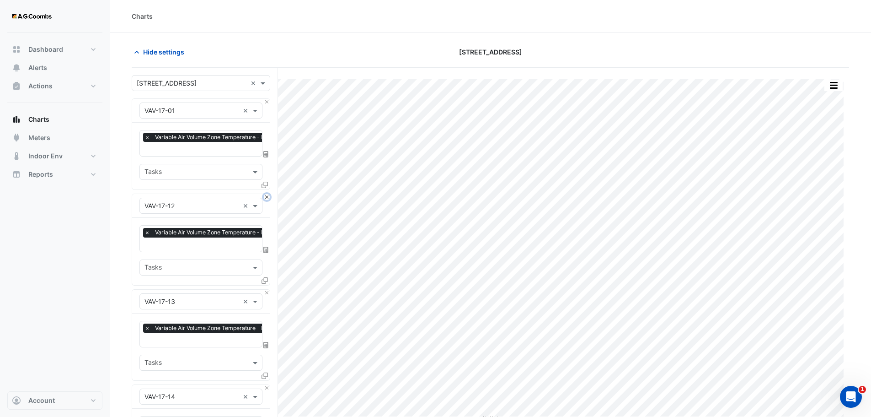
click at [265, 194] on button "Close" at bounding box center [267, 197] width 6 height 6
click at [265, 289] on button "Close" at bounding box center [267, 292] width 6 height 6
click at [265, 194] on button "Close" at bounding box center [267, 197] width 6 height 6
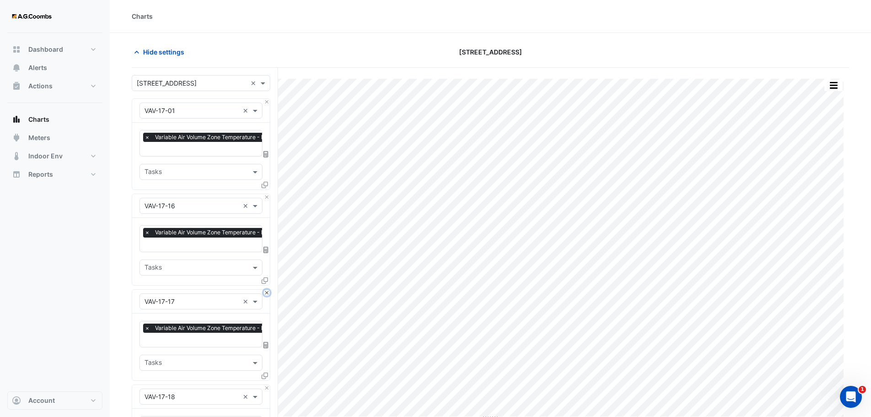
click at [265, 289] on button "Close" at bounding box center [267, 292] width 6 height 6
click at [265, 194] on button "Close" at bounding box center [267, 197] width 6 height 6
click at [265, 289] on button "Close" at bounding box center [267, 292] width 6 height 6
click at [265, 194] on button "Close" at bounding box center [267, 197] width 6 height 6
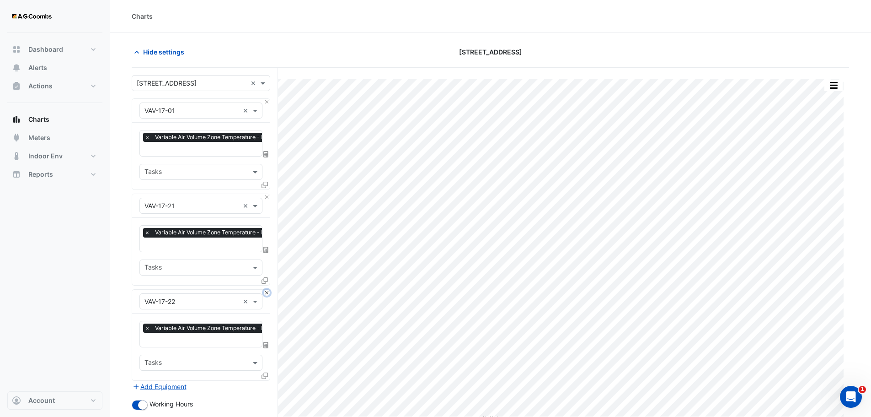
click at [265, 289] on button "Close" at bounding box center [267, 292] width 6 height 6
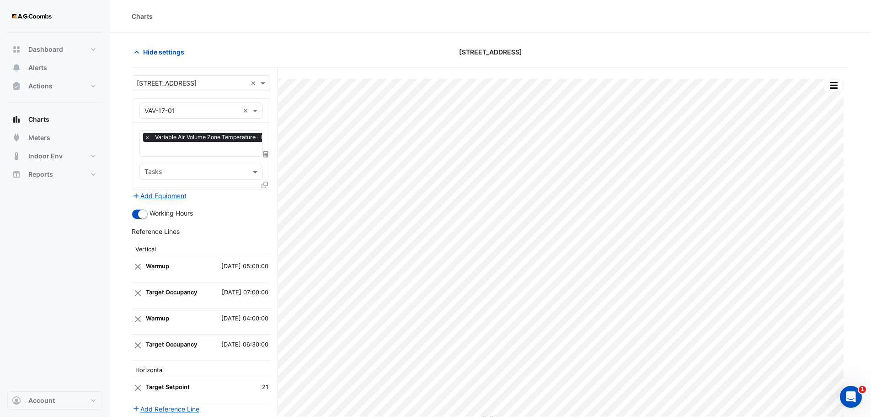
click at [265, 194] on div "Add Equipment" at bounding box center [201, 195] width 139 height 11
click at [264, 183] on icon at bounding box center [265, 185] width 6 height 6
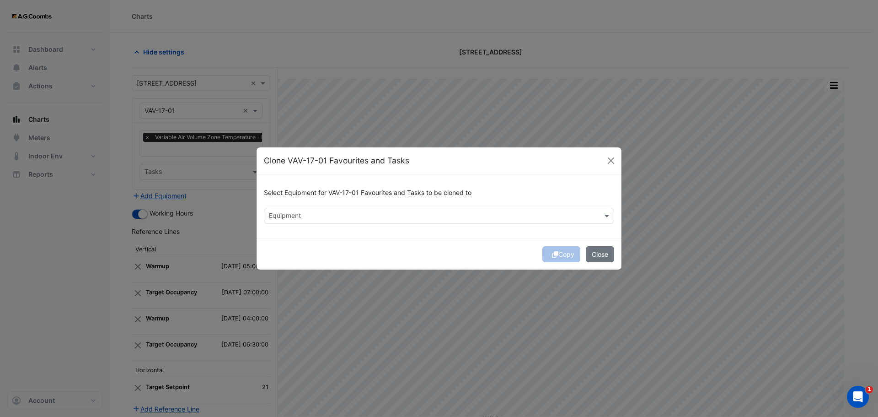
click at [306, 218] on input "text" at bounding box center [434, 217] width 330 height 10
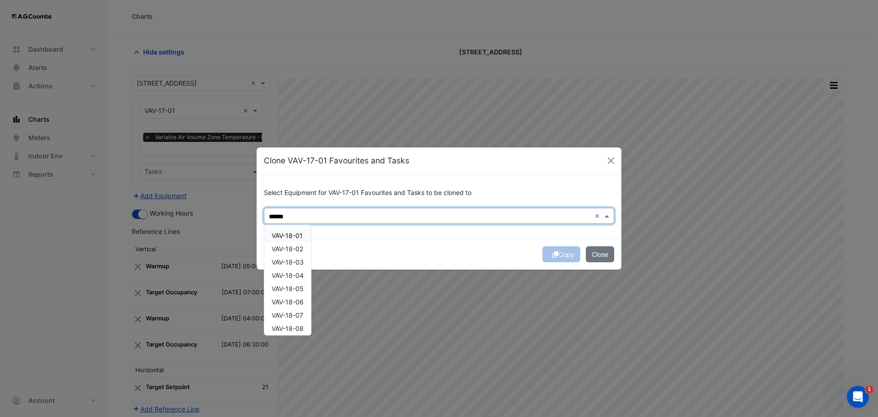
click at [290, 232] on span "VAV-18-01" at bounding box center [287, 235] width 31 height 8
click at [294, 243] on div "VAV-18-02" at bounding box center [287, 248] width 47 height 13
drag, startPoint x: 295, startPoint y: 259, endPoint x: 295, endPoint y: 267, distance: 8.2
click at [295, 263] on span "VAV-18-03" at bounding box center [288, 262] width 32 height 8
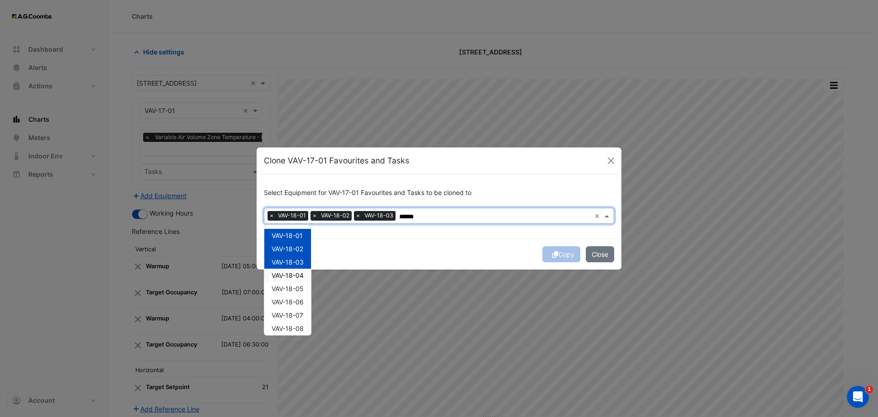
click at [296, 281] on div "VAV-18-04" at bounding box center [287, 274] width 47 height 13
click at [291, 295] on div "VAV-18-06" at bounding box center [287, 301] width 47 height 13
click at [291, 290] on span "VAV-18-05" at bounding box center [288, 288] width 32 height 8
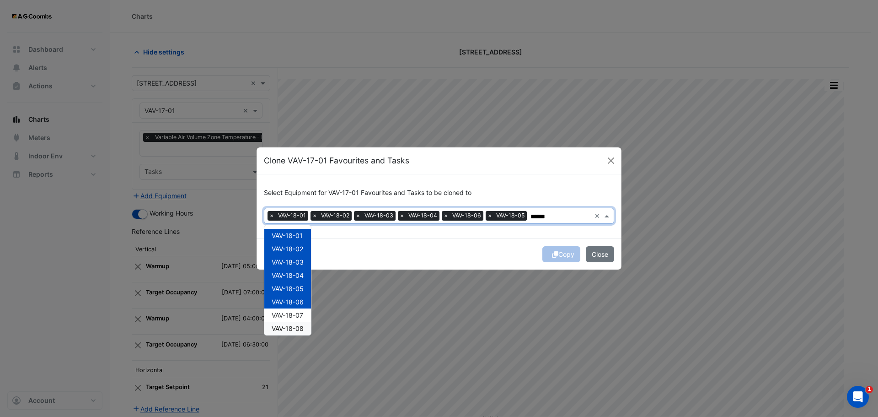
click at [302, 319] on div "VAV-18-07" at bounding box center [287, 314] width 47 height 13
click at [303, 332] on div "VAV-18-08" at bounding box center [287, 327] width 47 height 13
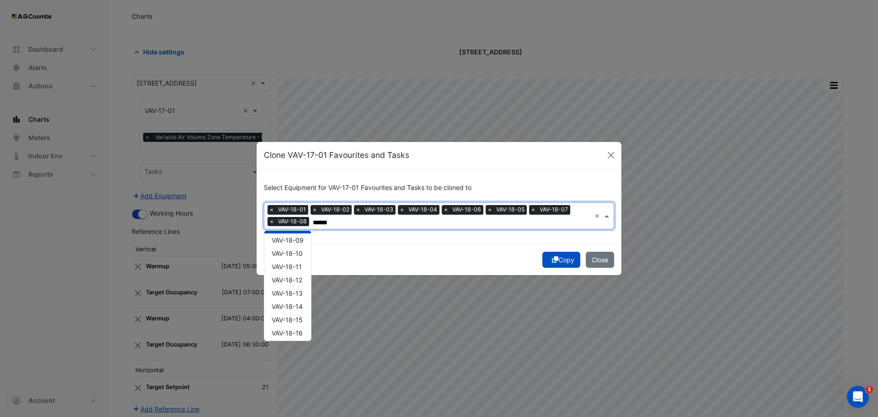
scroll to position [106, 0]
click at [294, 237] on span "VAV-18-09" at bounding box center [288, 241] width 32 height 8
click at [295, 250] on div "VAV-18-10" at bounding box center [287, 254] width 47 height 13
click at [297, 273] on div "VAV-18-11" at bounding box center [287, 267] width 47 height 13
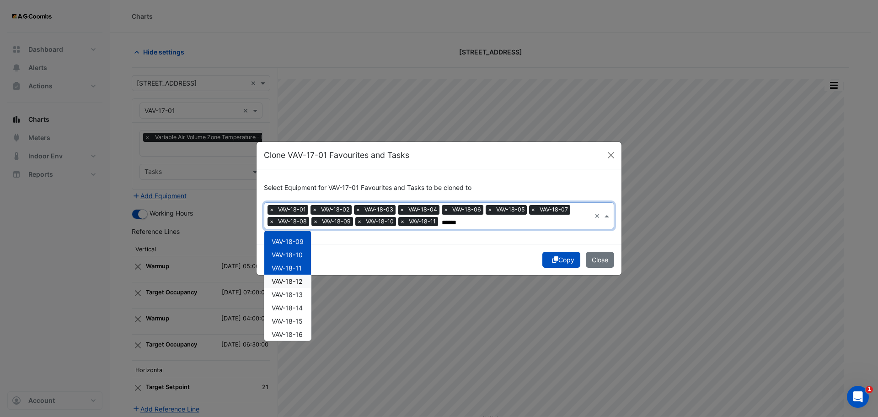
click at [296, 285] on div "VAV-18-12" at bounding box center [287, 280] width 47 height 13
click at [295, 295] on span "VAV-18-13" at bounding box center [287, 294] width 31 height 8
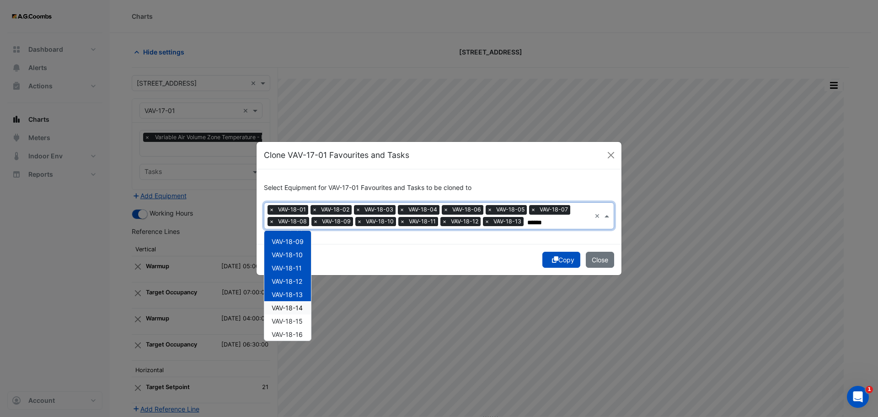
click at [297, 311] on span "VAV-18-14" at bounding box center [287, 308] width 31 height 8
click at [298, 323] on span "VAV-18-15" at bounding box center [287, 321] width 31 height 8
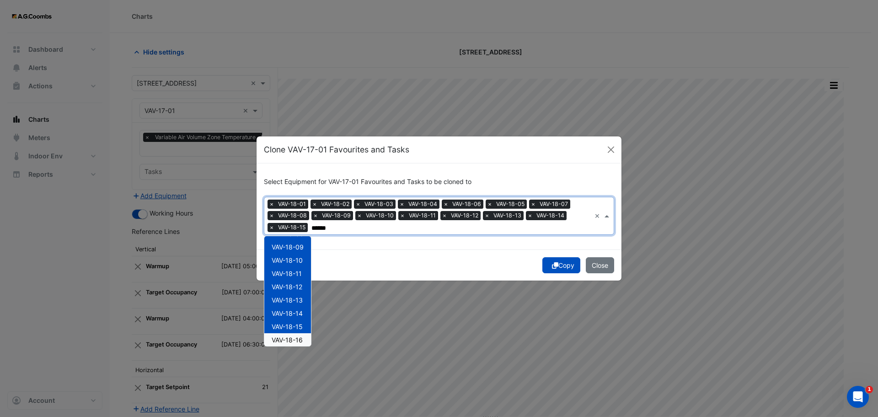
click at [301, 337] on span "VAV-18-16" at bounding box center [287, 340] width 31 height 8
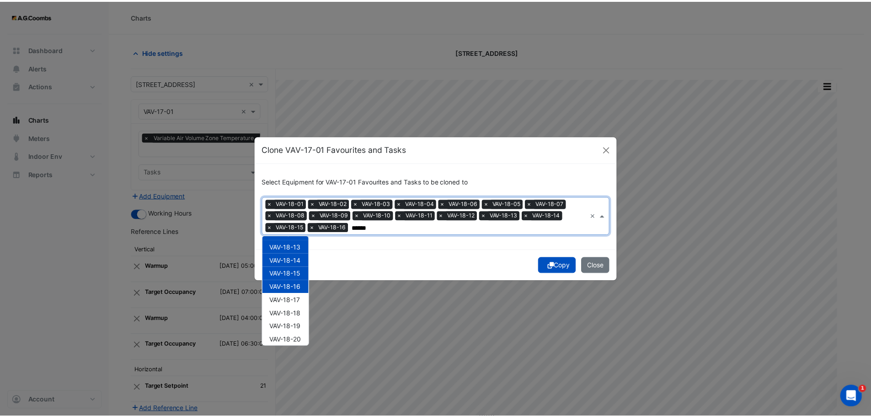
scroll to position [189, 0]
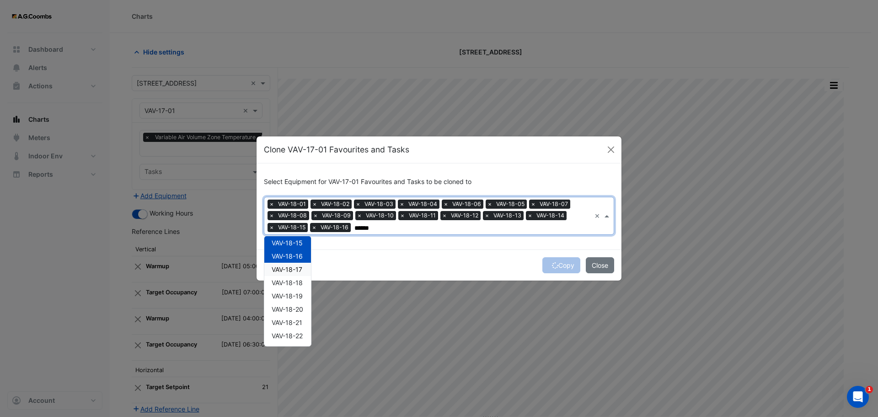
click at [284, 268] on span "VAV-18-17" at bounding box center [287, 269] width 31 height 8
click at [292, 289] on div "VAV-18-18" at bounding box center [287, 282] width 47 height 13
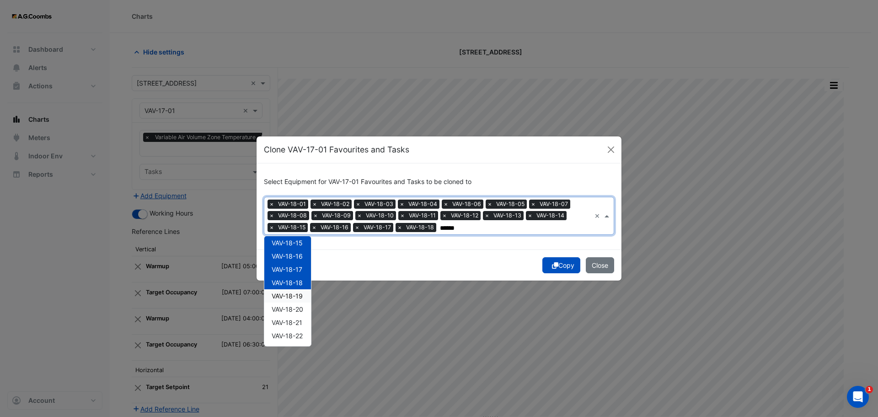
click at [293, 295] on span "VAV-18-19" at bounding box center [287, 296] width 31 height 8
click at [295, 315] on div "VAV-18-20" at bounding box center [287, 308] width 47 height 13
click at [295, 323] on span "VAV-18-21" at bounding box center [287, 322] width 31 height 8
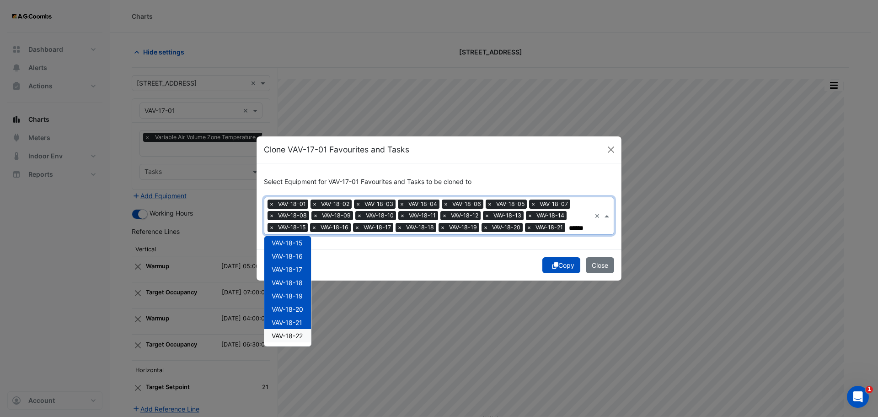
click at [295, 332] on span "VAV-18-22" at bounding box center [287, 336] width 31 height 8
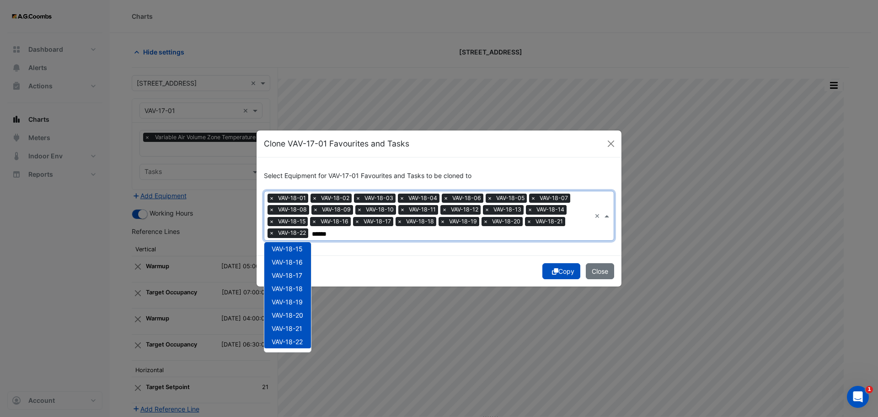
type input "******"
click at [553, 273] on div "Copy Close" at bounding box center [439, 270] width 365 height 31
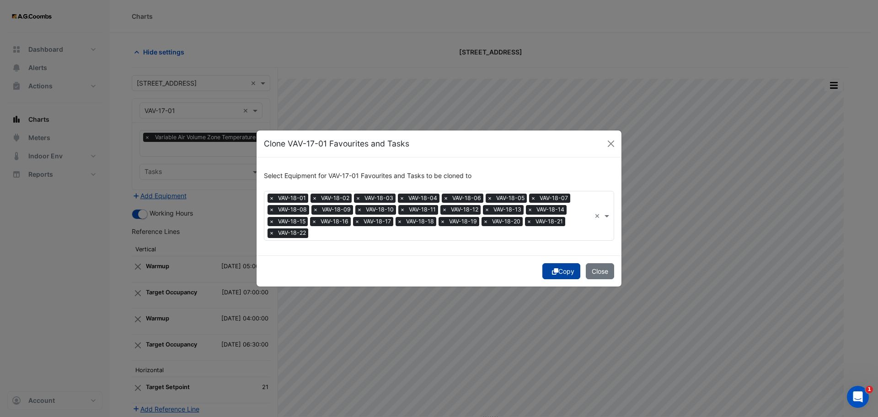
click at [570, 273] on button "Copy" at bounding box center [561, 271] width 38 height 16
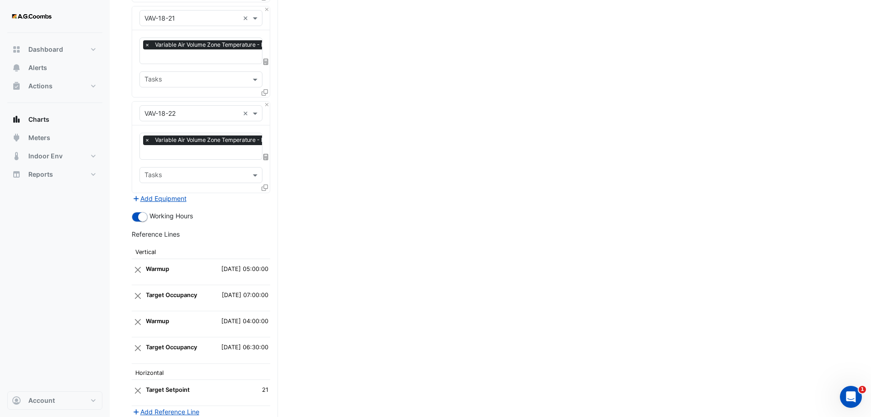
scroll to position [2198, 0]
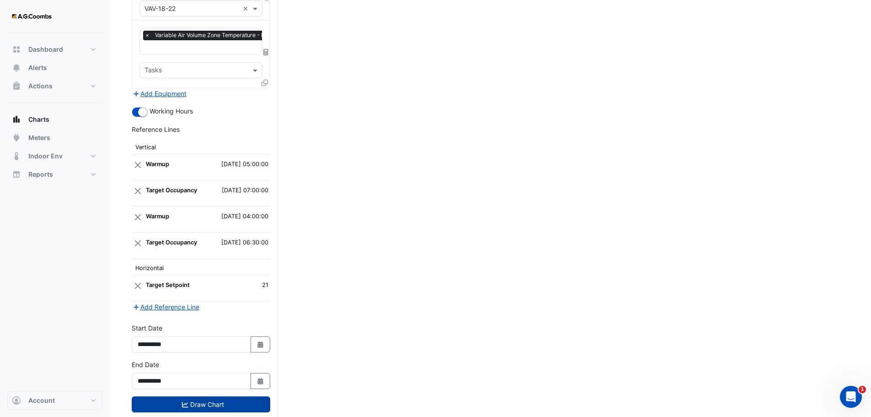
click at [203, 396] on button "Draw Chart" at bounding box center [201, 404] width 139 height 16
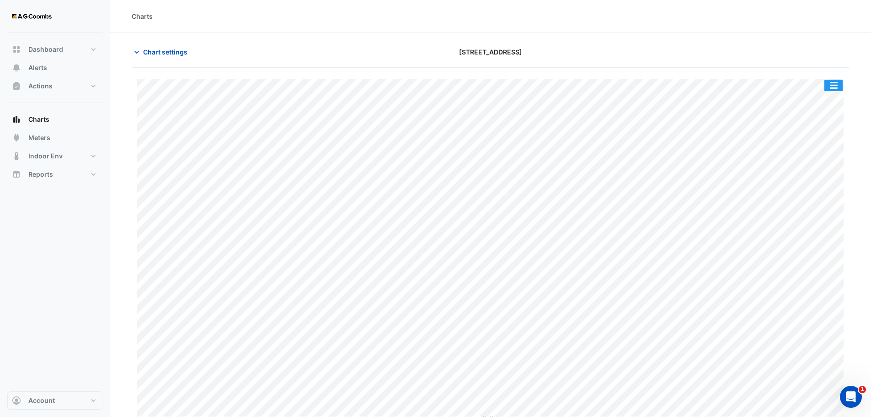
click at [840, 85] on button "button" at bounding box center [834, 85] width 18 height 11
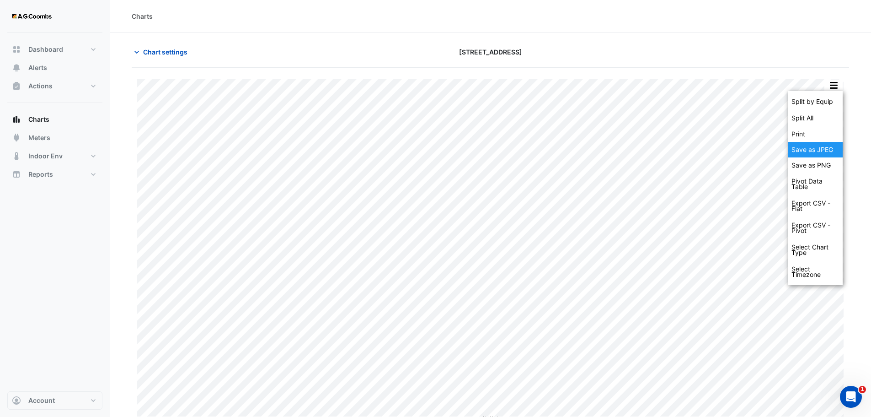
click at [831, 146] on div "Save as JPEG" at bounding box center [815, 150] width 55 height 16
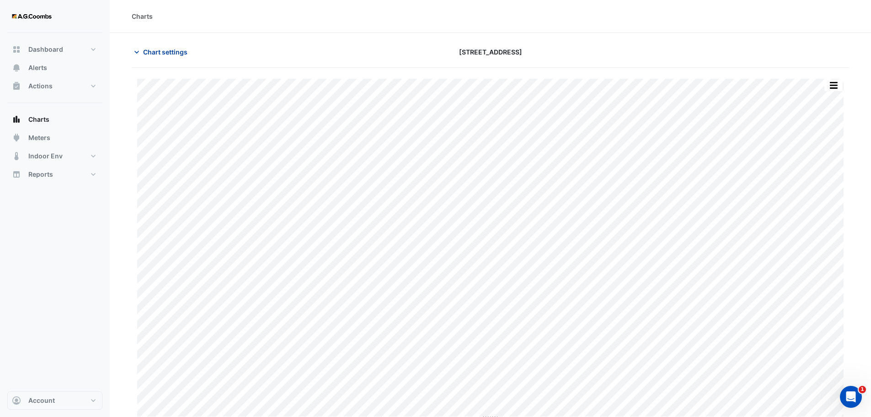
drag, startPoint x: 174, startPoint y: 56, endPoint x: 204, endPoint y: 129, distance: 78.6
click at [174, 56] on span "Chart settings" at bounding box center [165, 52] width 44 height 10
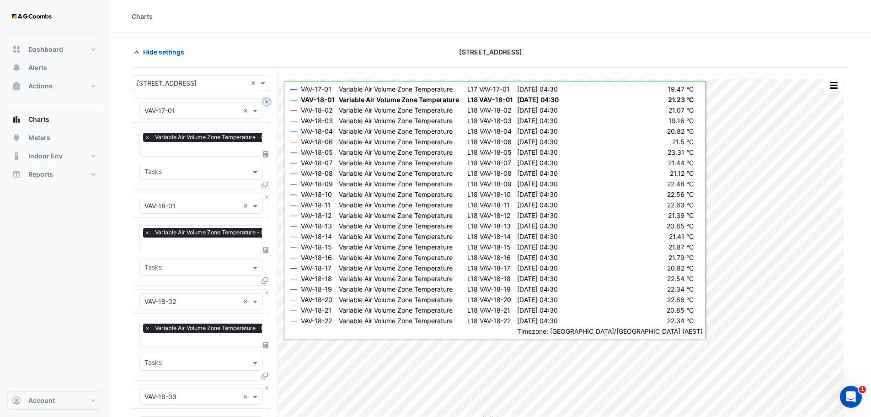
click at [264, 102] on button "Close" at bounding box center [267, 102] width 6 height 6
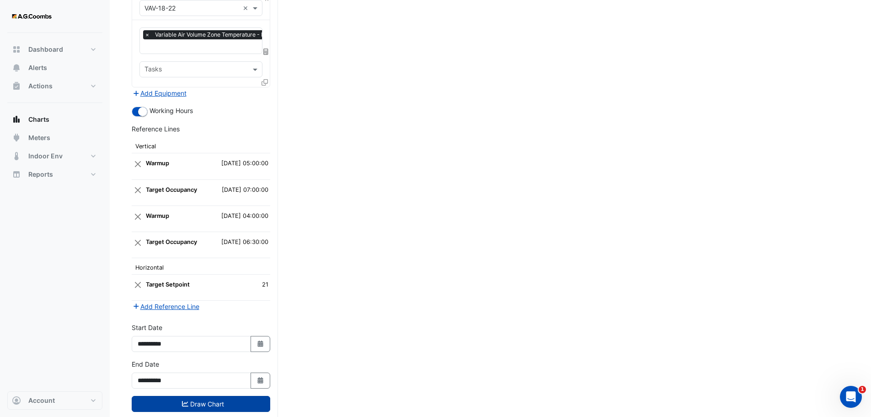
click at [209, 396] on button "Draw Chart" at bounding box center [201, 404] width 139 height 16
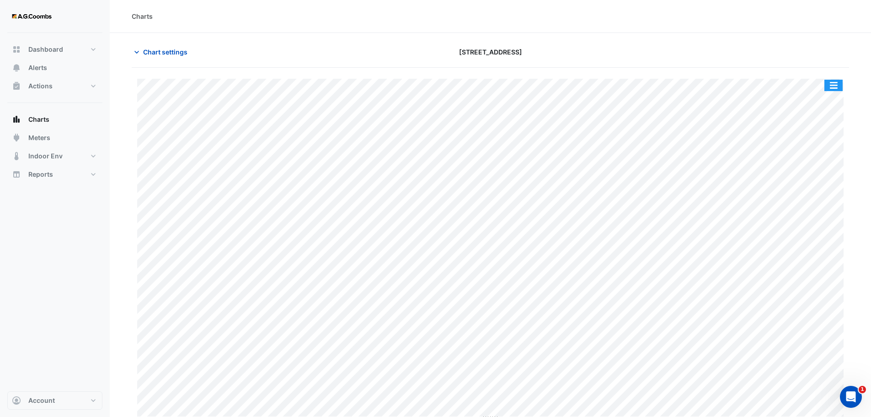
drag, startPoint x: 836, startPoint y: 85, endPoint x: 842, endPoint y: 105, distance: 20.9
click at [836, 85] on button "button" at bounding box center [834, 85] width 18 height 11
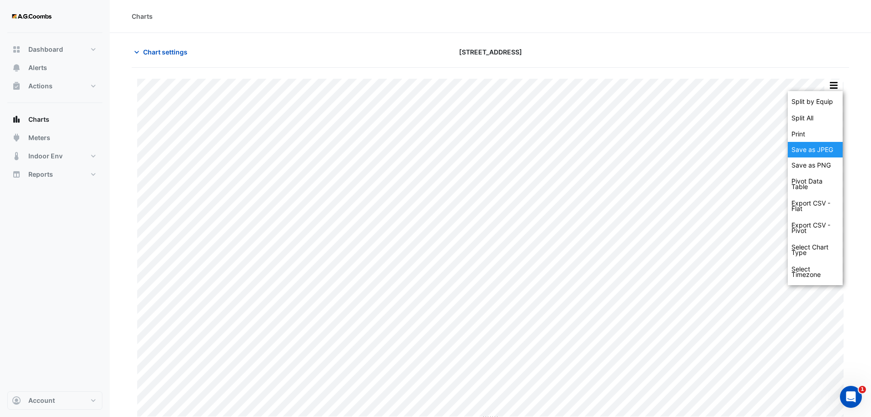
click at [822, 149] on div "Save as JPEG" at bounding box center [815, 150] width 55 height 16
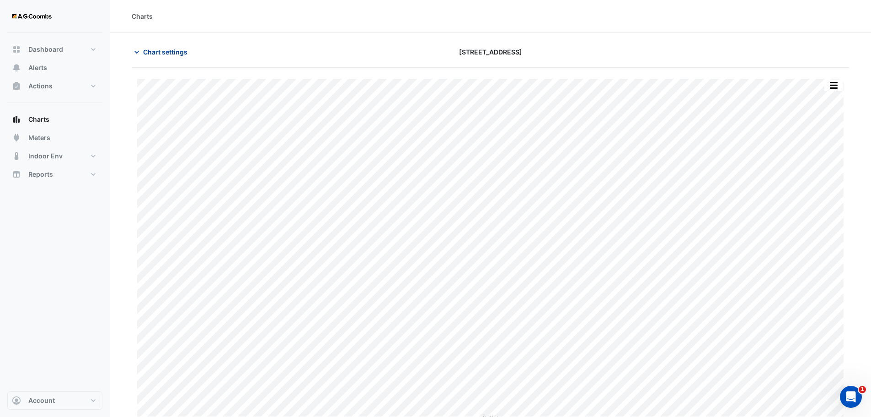
click at [141, 51] on icon "button" at bounding box center [136, 52] width 9 height 9
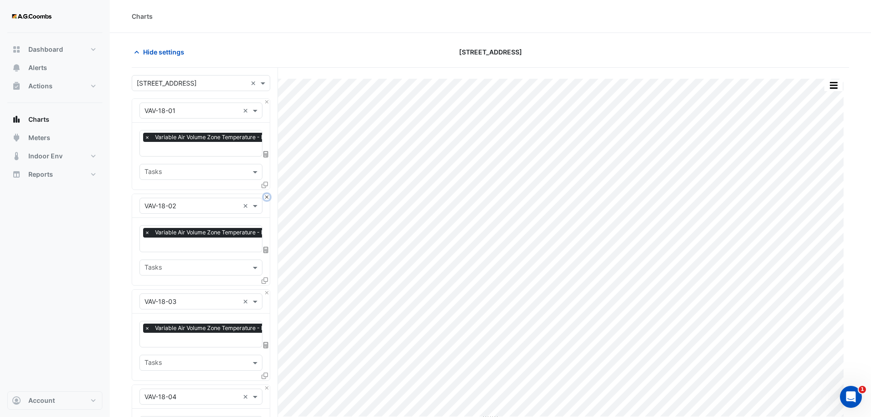
click at [268, 196] on button "Close" at bounding box center [267, 197] width 6 height 6
click at [268, 289] on button "Close" at bounding box center [267, 292] width 6 height 6
click at [268, 196] on button "Close" at bounding box center [267, 197] width 6 height 6
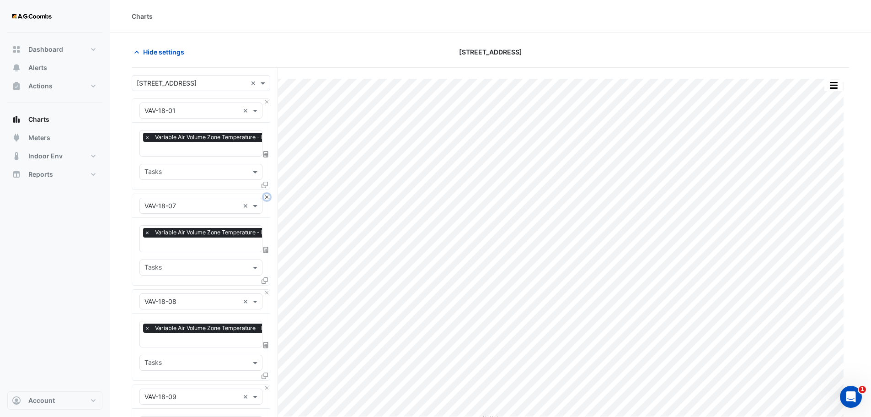
click at [268, 196] on button "Close" at bounding box center [267, 197] width 6 height 6
click at [268, 289] on button "Close" at bounding box center [267, 292] width 6 height 6
click at [268, 196] on button "Close" at bounding box center [267, 197] width 6 height 6
click at [268, 289] on button "Close" at bounding box center [267, 292] width 6 height 6
click at [268, 196] on button "Close" at bounding box center [267, 197] width 6 height 6
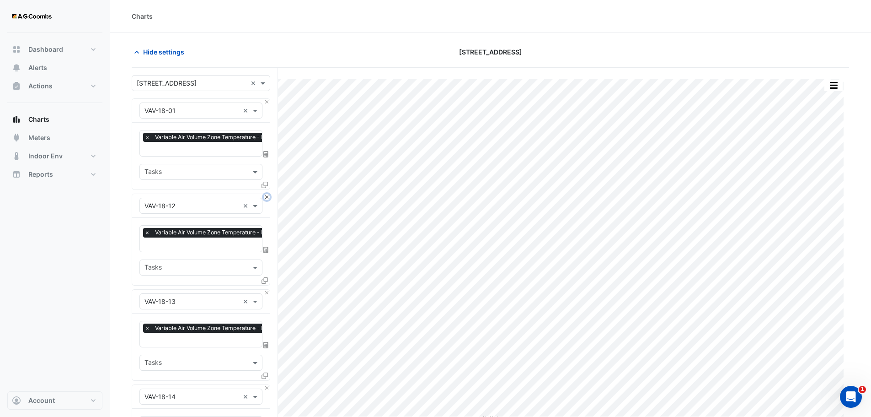
click at [268, 196] on button "Close" at bounding box center [267, 197] width 6 height 6
click at [268, 289] on button "Close" at bounding box center [267, 292] width 6 height 6
click at [268, 196] on button "Close" at bounding box center [267, 197] width 6 height 6
click at [268, 289] on button "Close" at bounding box center [267, 292] width 6 height 6
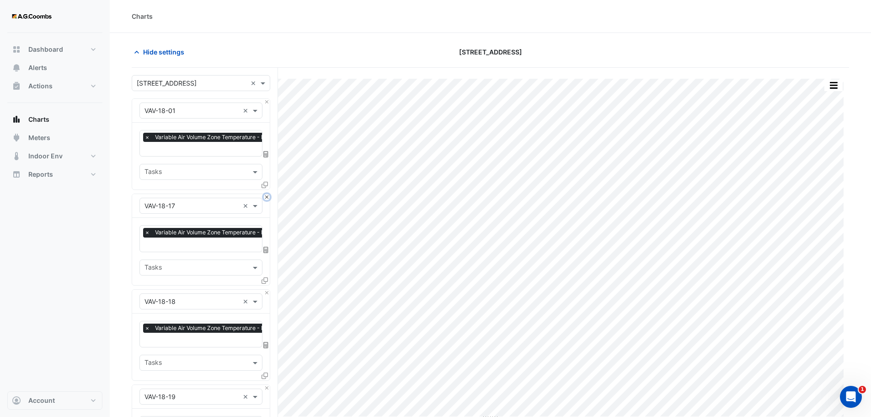
click at [268, 196] on button "Close" at bounding box center [267, 197] width 6 height 6
click at [268, 289] on button "Close" at bounding box center [267, 292] width 6 height 6
click at [268, 196] on button "Close" at bounding box center [267, 197] width 6 height 6
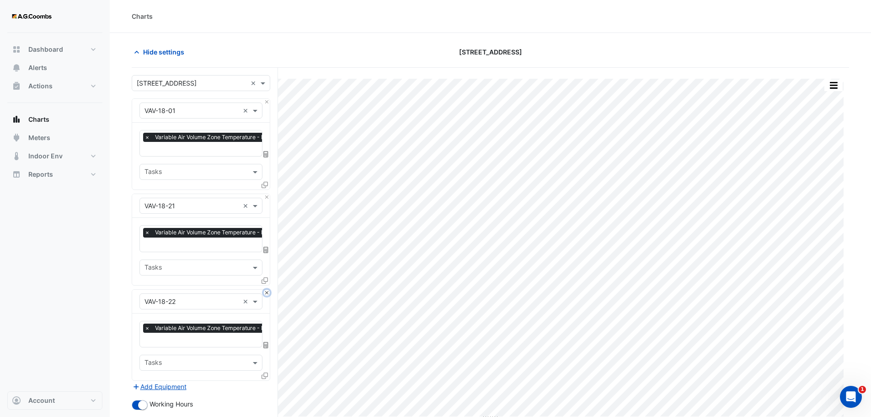
click at [268, 289] on button "Close" at bounding box center [267, 292] width 6 height 6
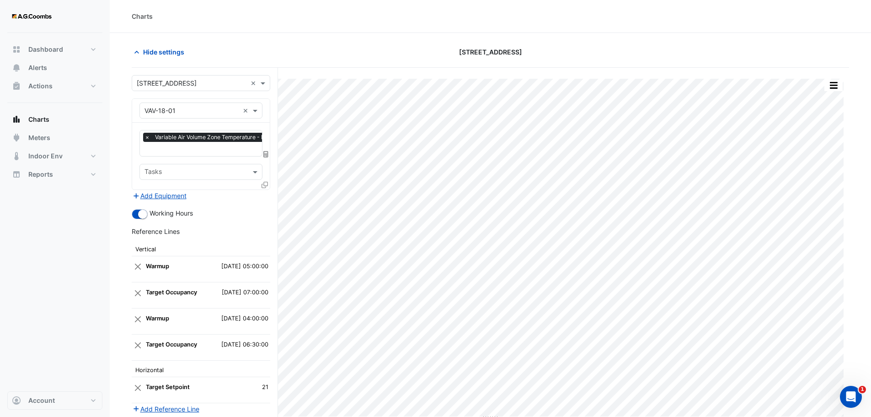
click at [268, 196] on div "Add Equipment" at bounding box center [201, 195] width 139 height 11
click at [263, 183] on icon at bounding box center [265, 185] width 6 height 6
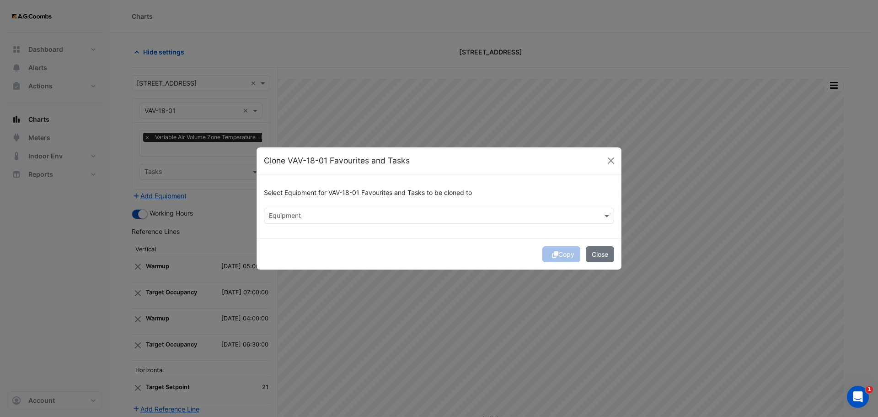
click at [300, 215] on input "text" at bounding box center [434, 217] width 330 height 10
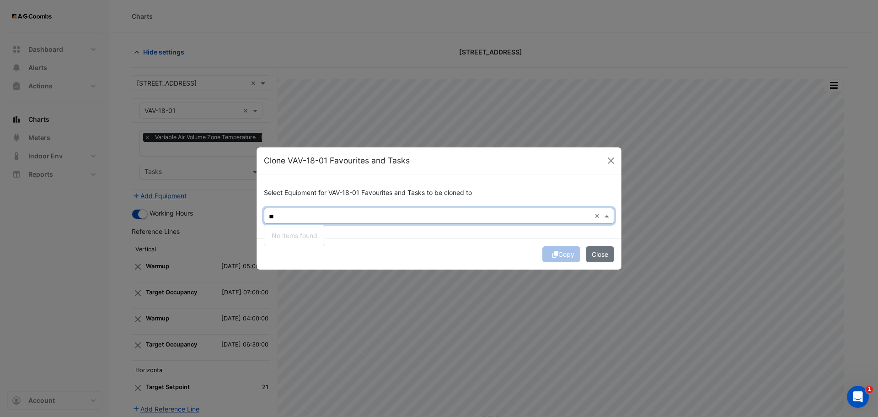
type input "*"
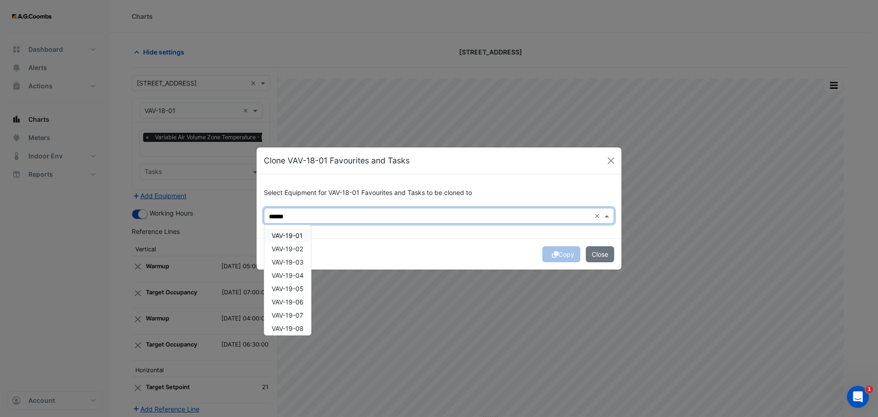
click at [298, 232] on span "VAV-19-01" at bounding box center [287, 235] width 31 height 8
click at [300, 251] on span "VAV-19-02" at bounding box center [288, 249] width 32 height 8
click at [295, 265] on span "VAV-19-03" at bounding box center [288, 262] width 32 height 8
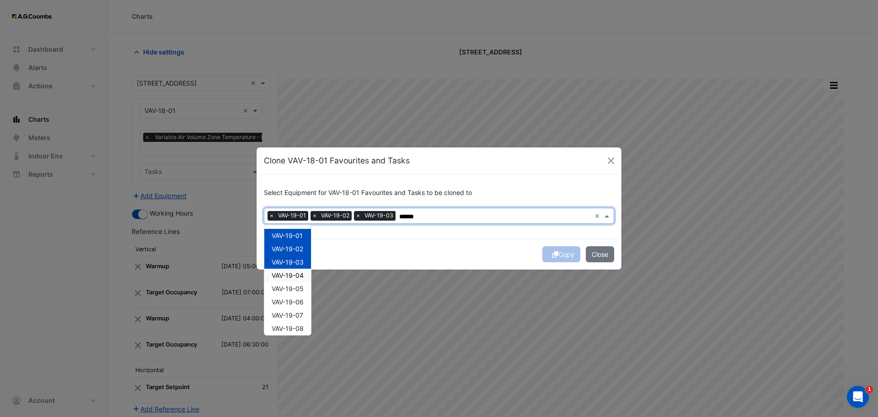
click at [298, 274] on span "VAV-19-04" at bounding box center [288, 275] width 32 height 8
click at [297, 296] on div "VAV-19-06" at bounding box center [287, 301] width 47 height 13
click at [298, 303] on span "VAV-19-06" at bounding box center [288, 302] width 32 height 8
click at [293, 288] on span "VAV-19-05" at bounding box center [288, 288] width 32 height 8
click at [300, 303] on span "VAV-19-06" at bounding box center [288, 302] width 32 height 8
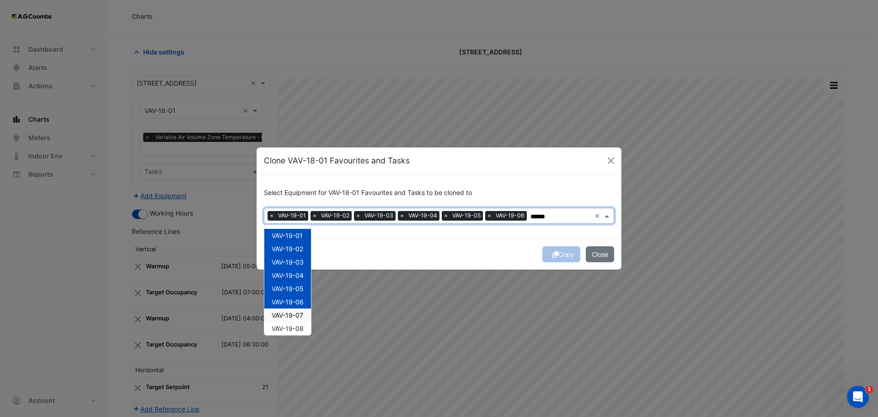
click at [302, 314] on span "VAV-19-07" at bounding box center [288, 315] width 32 height 8
click at [302, 333] on div "VAV-19-08" at bounding box center [287, 327] width 47 height 13
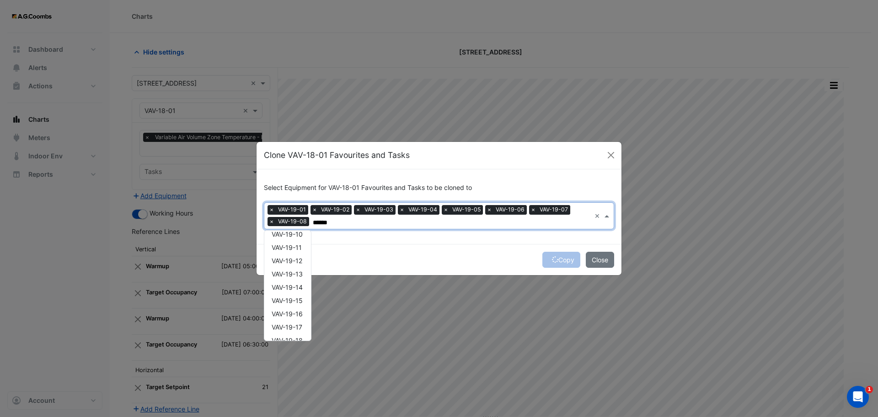
scroll to position [94, 0]
click at [292, 243] on span "VAV-19-08" at bounding box center [288, 240] width 32 height 8
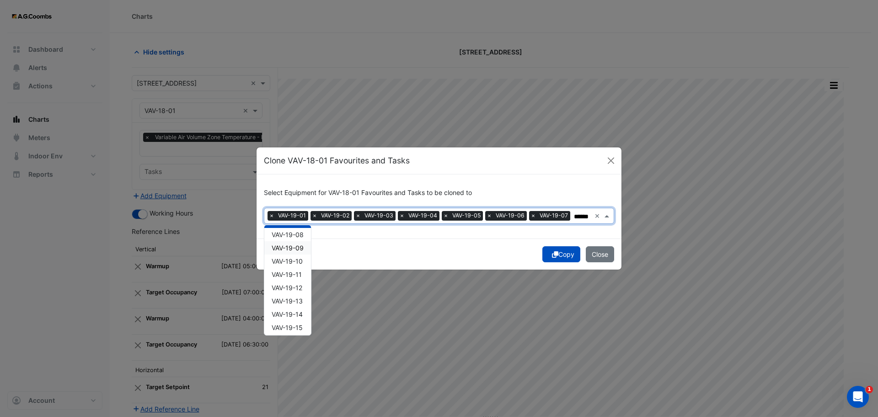
click at [298, 240] on div "VAV-19-08" at bounding box center [287, 234] width 47 height 13
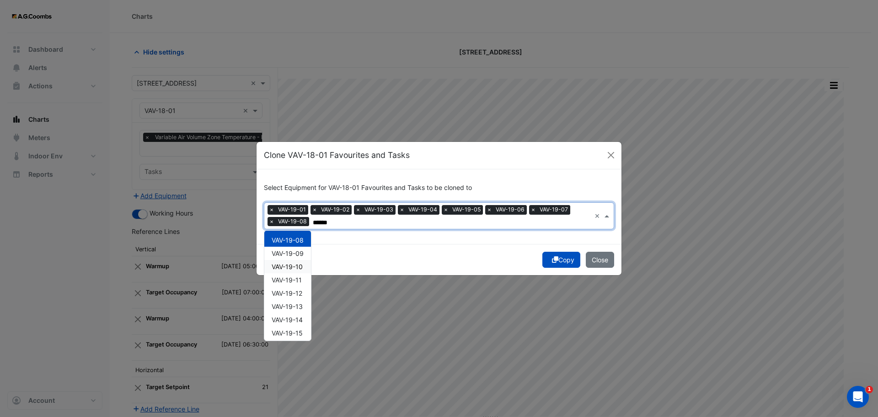
click at [301, 260] on div "VAV-19-10" at bounding box center [287, 266] width 47 height 13
click at [296, 253] on span "VAV-19-09" at bounding box center [288, 253] width 32 height 8
click at [303, 280] on div "VAV-19-11" at bounding box center [287, 279] width 47 height 13
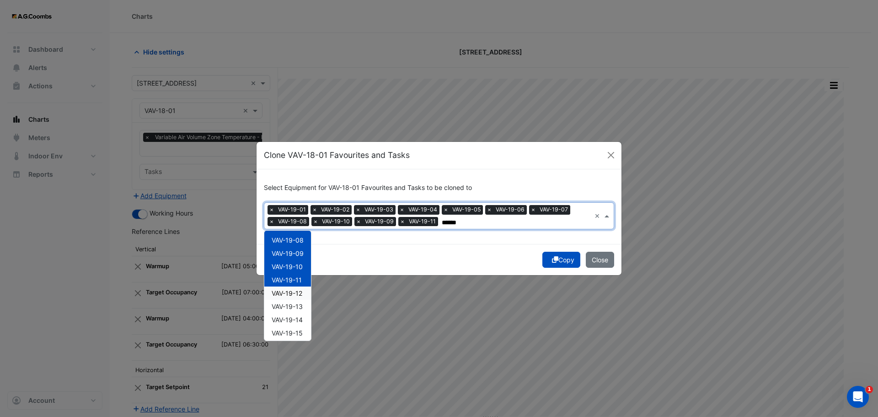
click at [301, 299] on div "VAV-19-12" at bounding box center [287, 292] width 47 height 13
click at [291, 316] on span "VAV-19-14" at bounding box center [287, 320] width 31 height 8
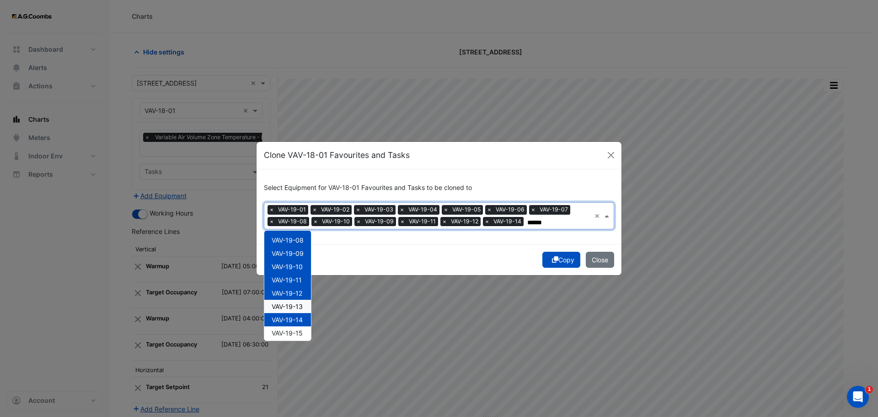
click at [286, 310] on span "VAV-19-13" at bounding box center [287, 306] width 31 height 8
click at [288, 330] on span "VAV-19-15" at bounding box center [287, 333] width 31 height 8
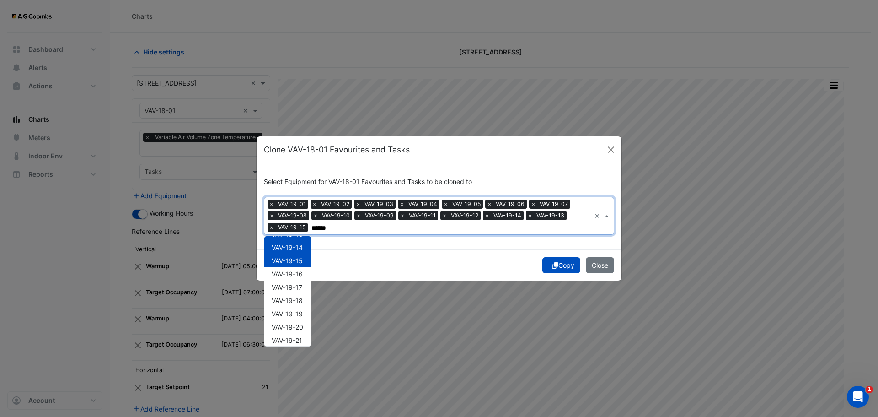
scroll to position [189, 0]
click at [296, 254] on span "VAV-19-16" at bounding box center [287, 256] width 31 height 8
click at [298, 270] on span "VAV-19-17" at bounding box center [287, 269] width 31 height 8
click at [302, 285] on span "VAV-19-18" at bounding box center [287, 283] width 31 height 8
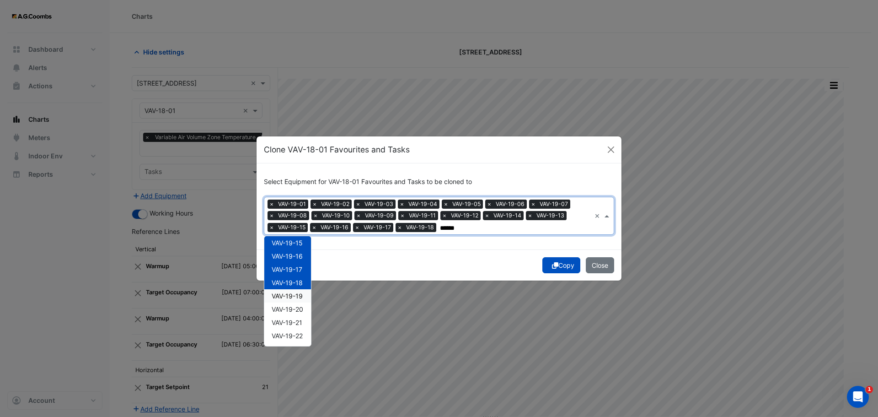
click at [297, 301] on div "VAV-19-19" at bounding box center [287, 295] width 47 height 13
click at [298, 311] on span "VAV-19-20" at bounding box center [288, 309] width 32 height 8
click at [297, 320] on span "VAV-19-21" at bounding box center [287, 322] width 31 height 8
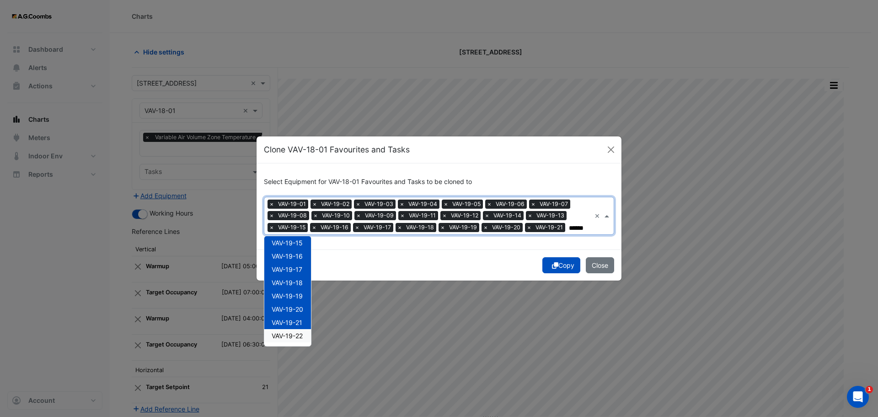
click at [296, 339] on span "VAV-19-22" at bounding box center [287, 336] width 31 height 8
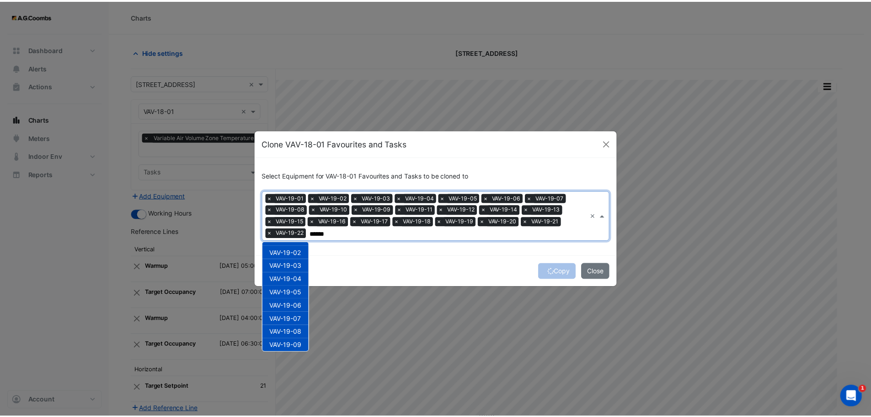
scroll to position [0, 0]
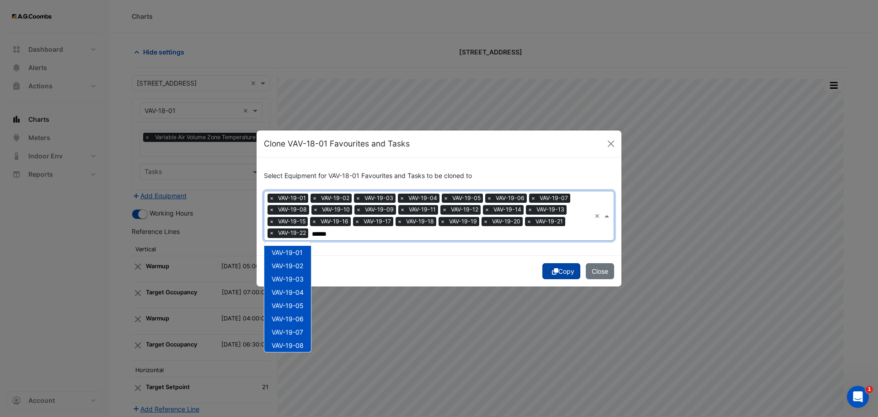
type input "******"
click at [566, 266] on button "Copy" at bounding box center [561, 271] width 38 height 16
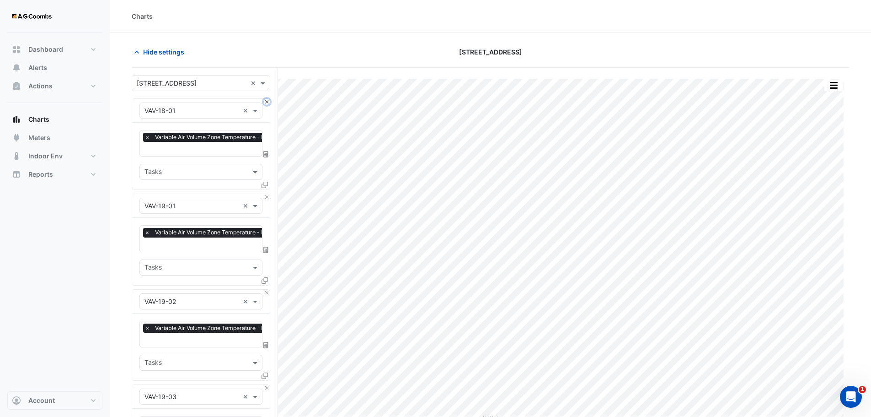
click at [268, 100] on button "Close" at bounding box center [267, 102] width 6 height 6
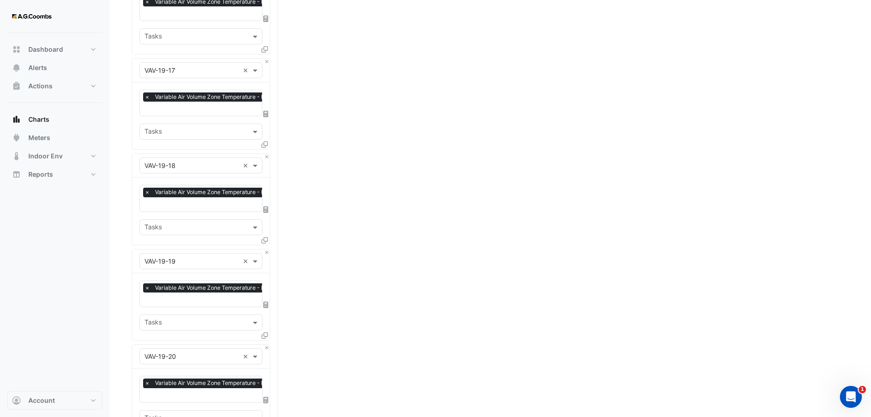
scroll to position [2104, 0]
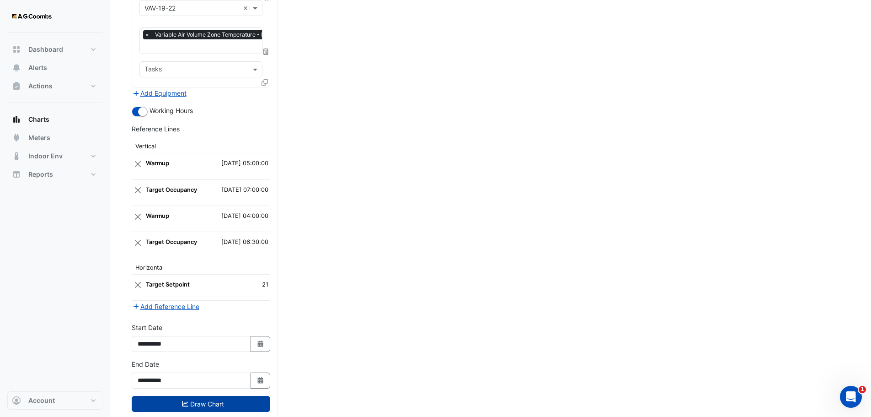
click at [217, 396] on button "Draw Chart" at bounding box center [201, 404] width 139 height 16
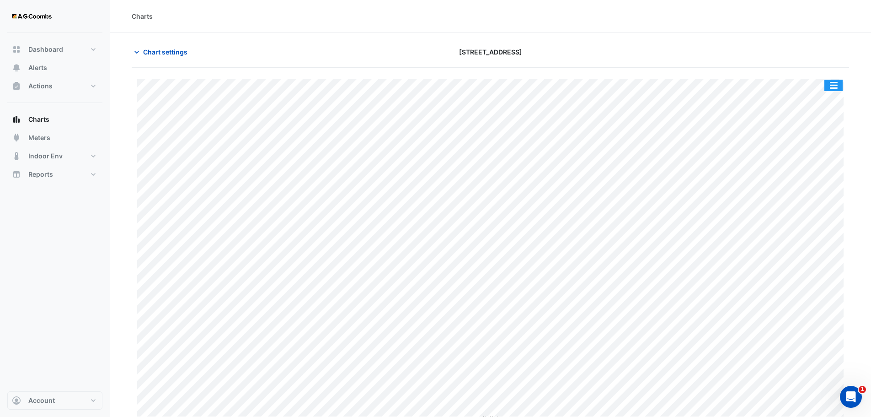
click at [841, 84] on button "button" at bounding box center [834, 85] width 18 height 11
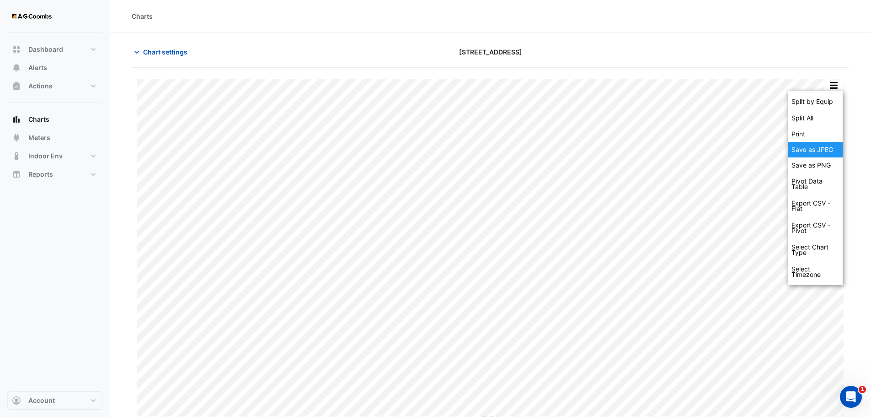
click at [832, 145] on div "Save as JPEG" at bounding box center [815, 150] width 55 height 16
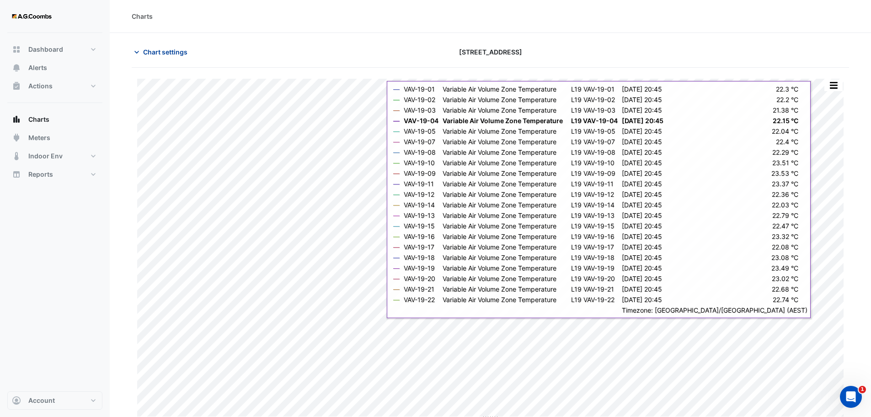
click at [166, 50] on span "Chart settings" at bounding box center [165, 52] width 44 height 10
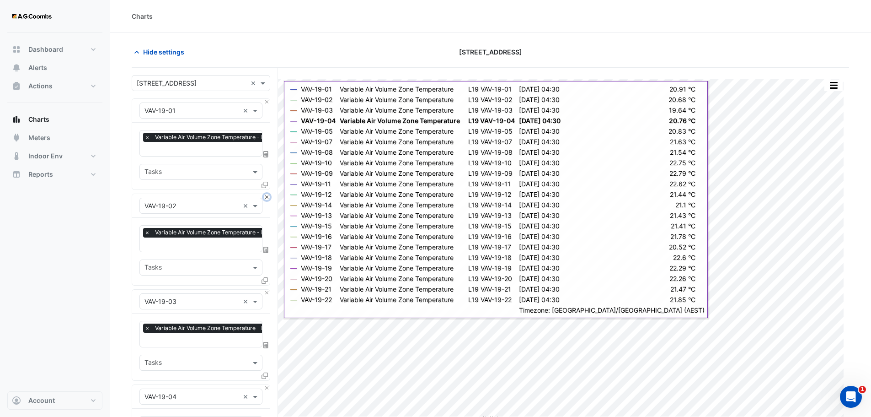
click at [265, 198] on button "Close" at bounding box center [267, 197] width 6 height 6
click at [265, 289] on button "Close" at bounding box center [267, 292] width 6 height 6
click at [265, 198] on button "Close" at bounding box center [267, 197] width 6 height 6
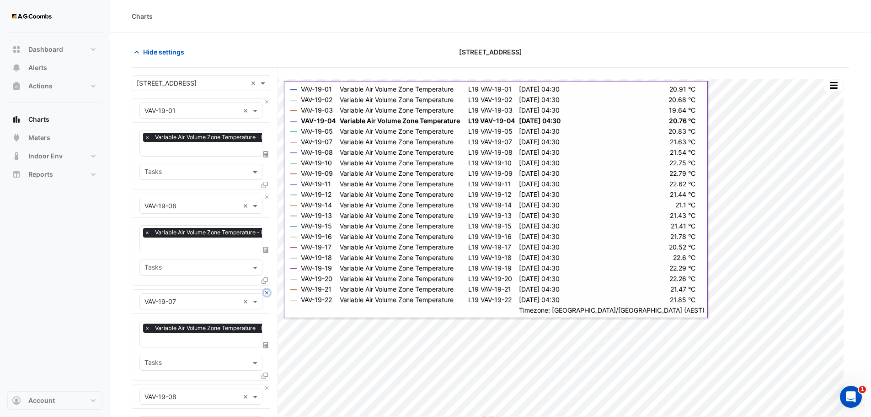
click at [265, 289] on button "Close" at bounding box center [267, 292] width 6 height 6
click at [265, 198] on button "Close" at bounding box center [267, 197] width 6 height 6
click at [265, 289] on button "Close" at bounding box center [267, 292] width 6 height 6
click at [265, 198] on button "Close" at bounding box center [267, 197] width 6 height 6
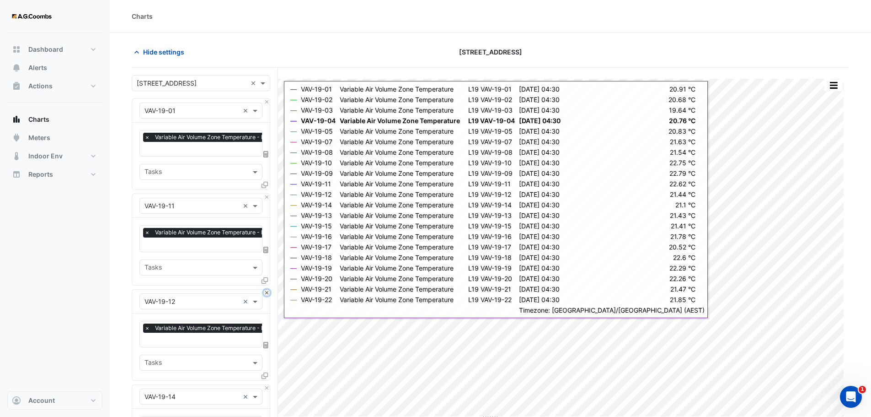
click at [265, 289] on button "Close" at bounding box center [267, 292] width 6 height 6
click at [265, 198] on button "Close" at bounding box center [267, 197] width 6 height 6
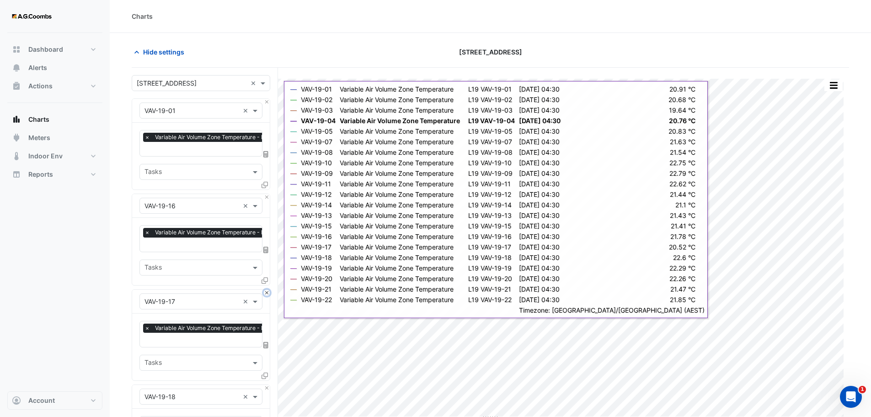
click at [265, 289] on button "Close" at bounding box center [267, 292] width 6 height 6
click at [265, 198] on button "Close" at bounding box center [267, 197] width 6 height 6
click at [265, 289] on button "Close" at bounding box center [267, 292] width 6 height 6
click at [265, 198] on button "Close" at bounding box center [267, 197] width 6 height 6
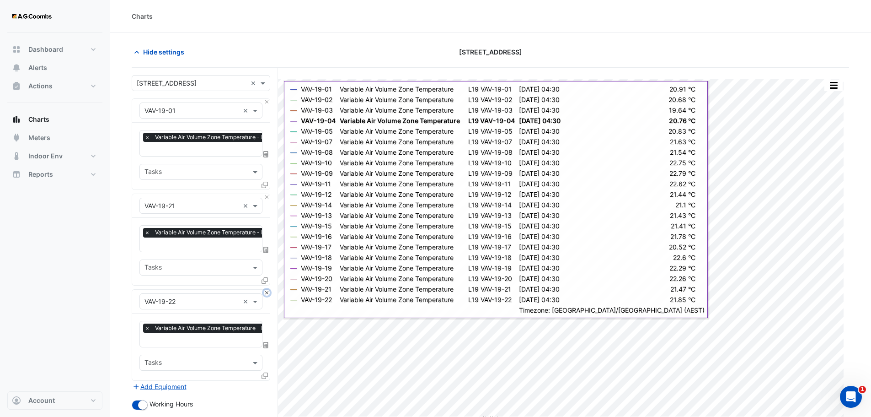
click at [265, 289] on button "Close" at bounding box center [267, 292] width 6 height 6
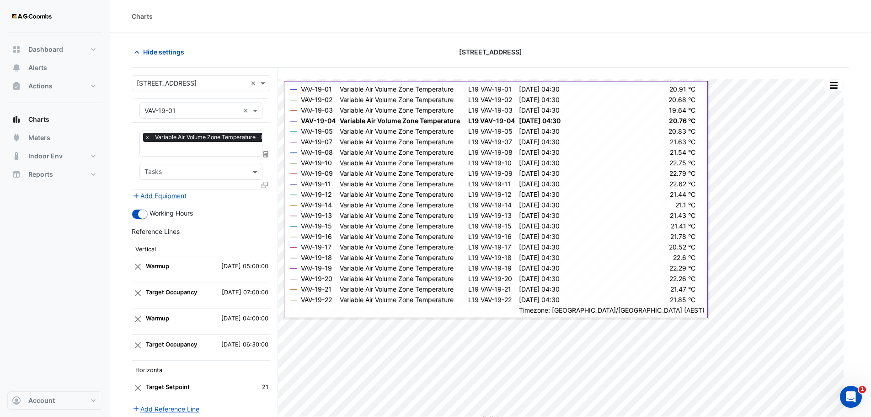
click at [265, 198] on div "Add Equipment" at bounding box center [201, 195] width 139 height 11
click at [266, 183] on icon at bounding box center [265, 185] width 6 height 6
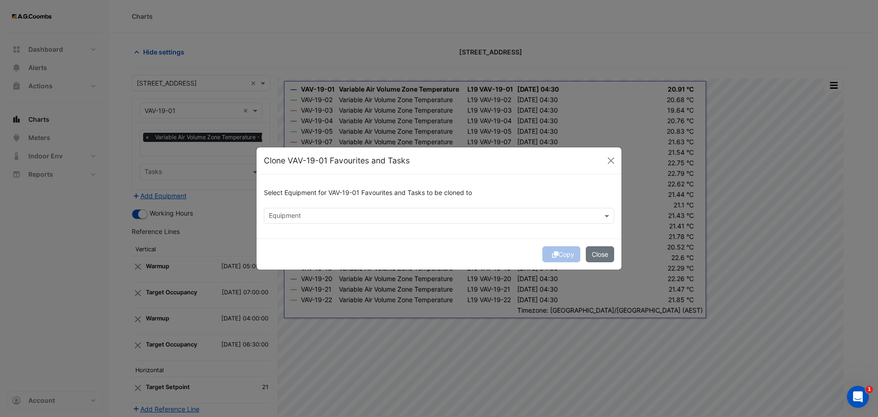
click at [320, 210] on div "Select Equipment for VAV-19-01 Favourites and Tasks to be cloned to Equipment" at bounding box center [439, 206] width 365 height 64
click at [318, 207] on div "Select Equipment for VAV-19-01 Favourites and Tasks to be cloned to" at bounding box center [439, 195] width 350 height 26
click at [310, 223] on div "Equipment" at bounding box center [439, 216] width 350 height 16
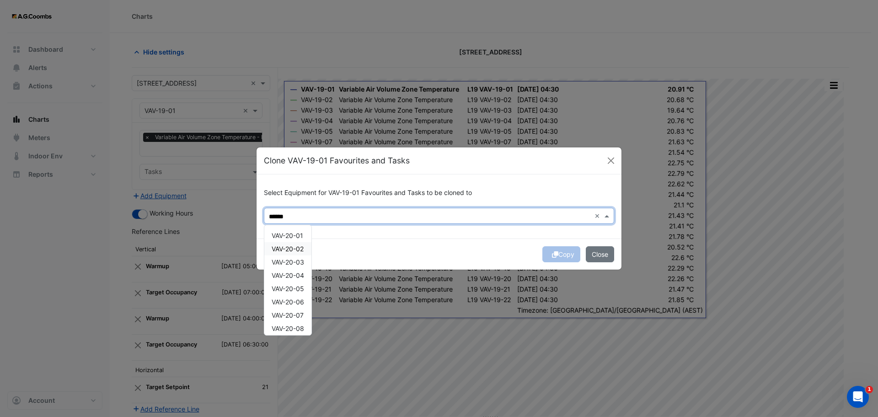
click at [294, 243] on div "VAV-20-02" at bounding box center [287, 248] width 47 height 13
click at [295, 234] on span "VAV-20-01" at bounding box center [288, 235] width 32 height 8
click at [297, 261] on span "VAV-20-03" at bounding box center [288, 262] width 32 height 8
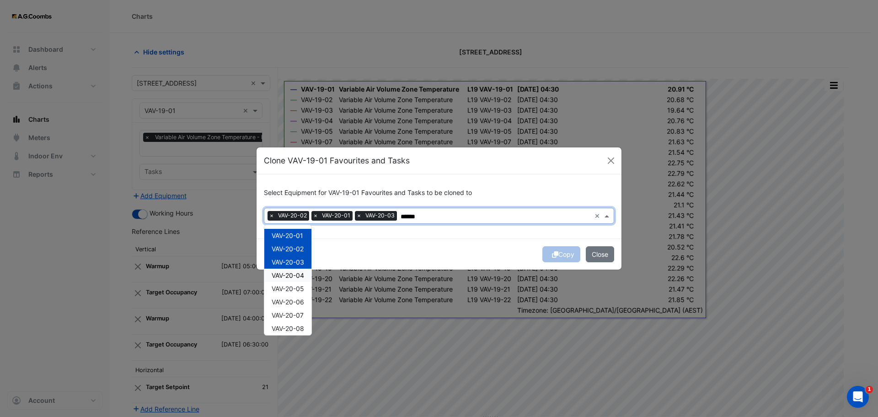
click at [296, 273] on span "VAV-20-04" at bounding box center [288, 275] width 32 height 8
click at [300, 288] on span "VAV-20-05" at bounding box center [288, 288] width 32 height 8
click at [298, 305] on span "VAV-20-06" at bounding box center [288, 302] width 32 height 8
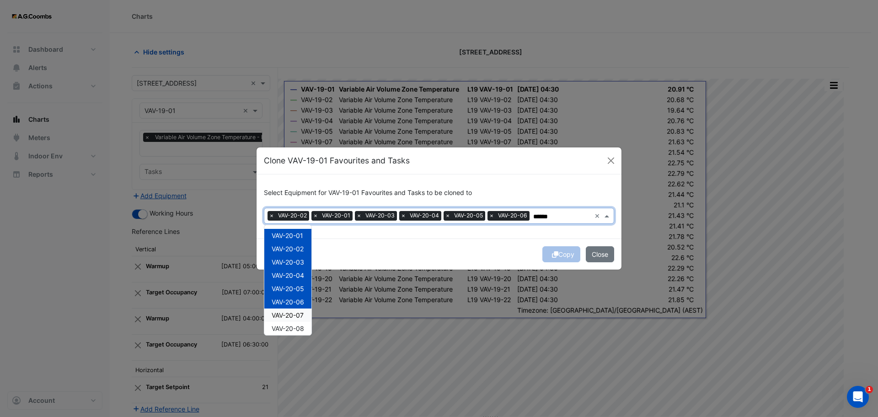
click at [297, 315] on span "VAV-20-07" at bounding box center [288, 315] width 32 height 8
click at [300, 325] on span "VAV-20-08" at bounding box center [288, 328] width 32 height 8
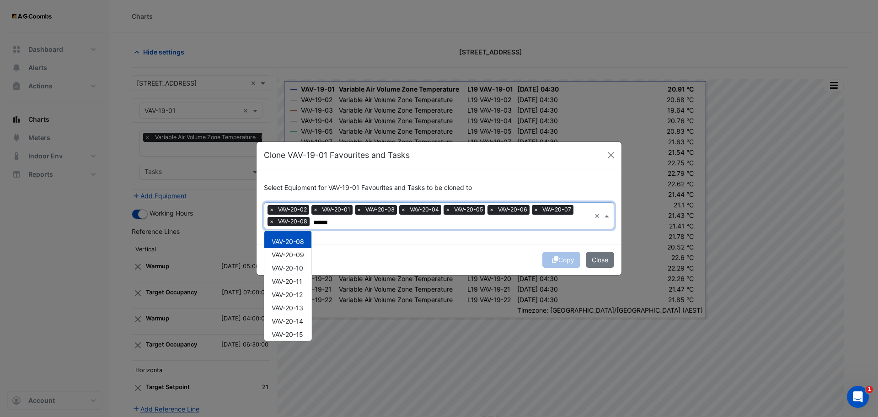
scroll to position [99, 0]
click at [291, 249] on span "VAV-20-09" at bounding box center [288, 248] width 32 height 8
click at [294, 257] on span "VAV-20-10" at bounding box center [288, 261] width 32 height 8
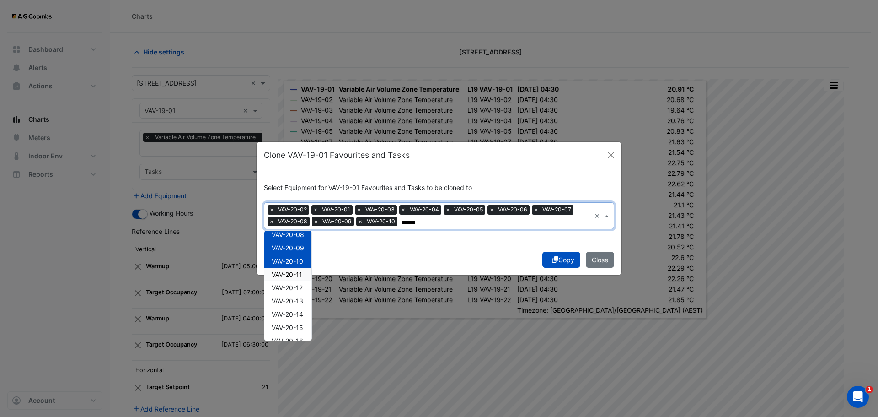
click at [298, 277] on span "VAV-20-11" at bounding box center [287, 274] width 31 height 8
click at [296, 291] on span "VAV-20-12" at bounding box center [287, 288] width 31 height 8
click at [294, 302] on span "VAV-20-13" at bounding box center [288, 301] width 32 height 8
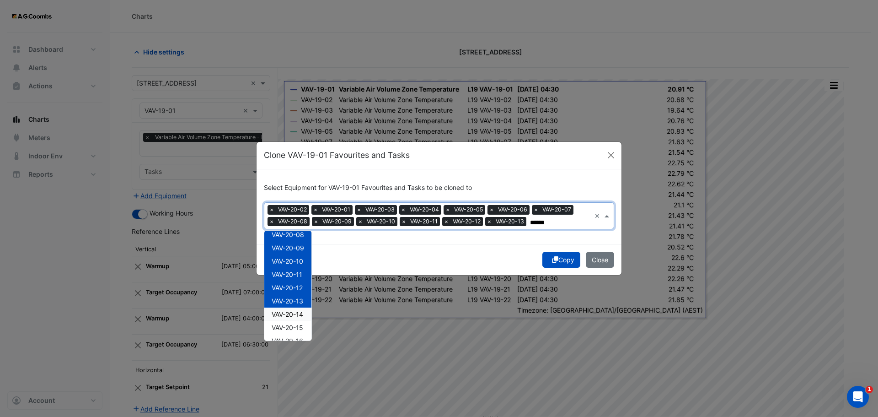
click at [295, 319] on div "VAV-20-14" at bounding box center [287, 313] width 47 height 13
click at [294, 328] on span "VAV-20-15" at bounding box center [288, 327] width 32 height 8
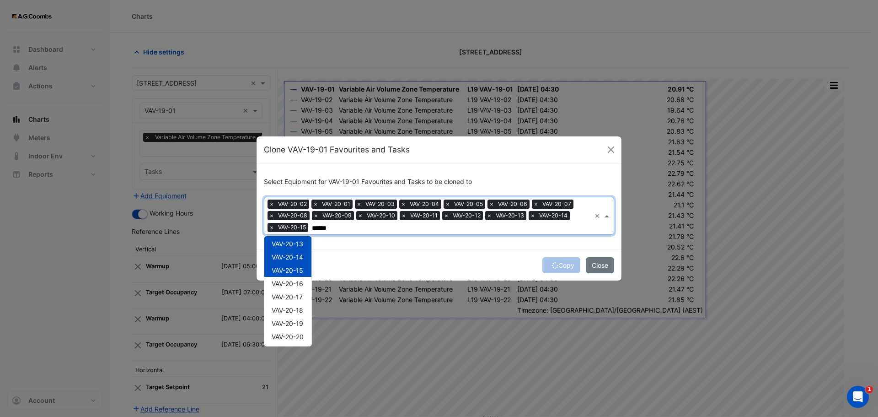
scroll to position [172, 0]
click at [289, 277] on span "VAV-20-16" at bounding box center [288, 273] width 32 height 8
click at [293, 294] on div "VAV-20-18" at bounding box center [287, 299] width 47 height 13
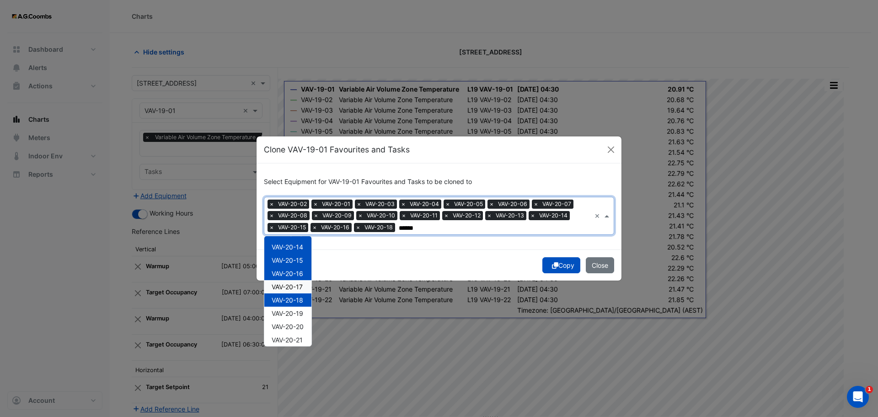
click at [293, 287] on span "VAV-20-17" at bounding box center [287, 287] width 31 height 8
drag, startPoint x: 297, startPoint y: 311, endPoint x: 305, endPoint y: 327, distance: 17.6
click at [297, 312] on span "VAV-20-19" at bounding box center [288, 313] width 32 height 8
click at [299, 331] on div "VAV-20-20" at bounding box center [287, 326] width 47 height 13
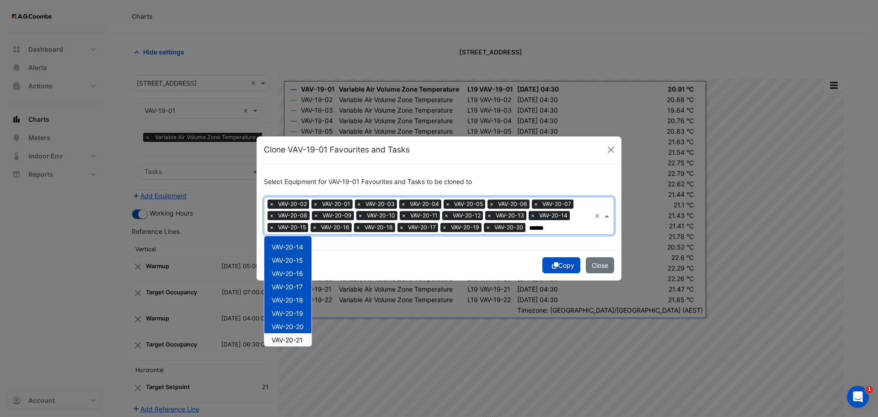
click at [301, 341] on span "VAV-20-21" at bounding box center [287, 340] width 31 height 8
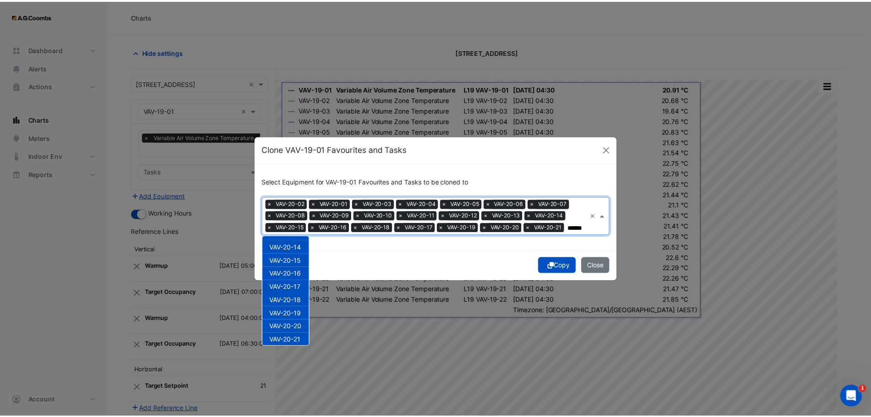
scroll to position [176, 0]
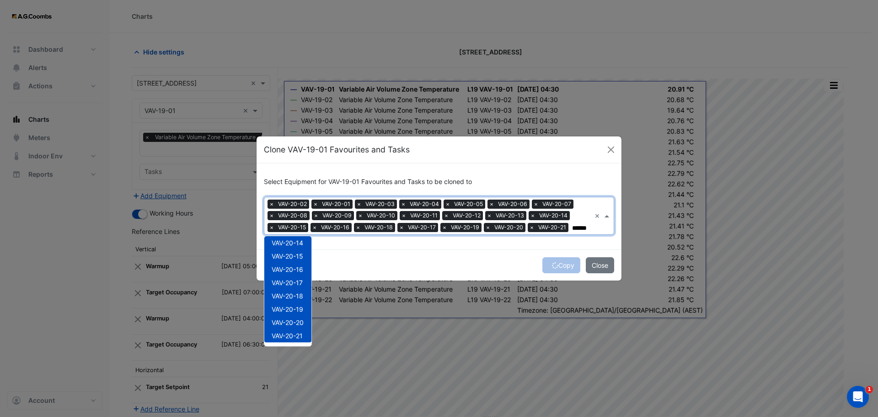
type input "******"
click at [549, 268] on div "Copy Close" at bounding box center [439, 264] width 365 height 31
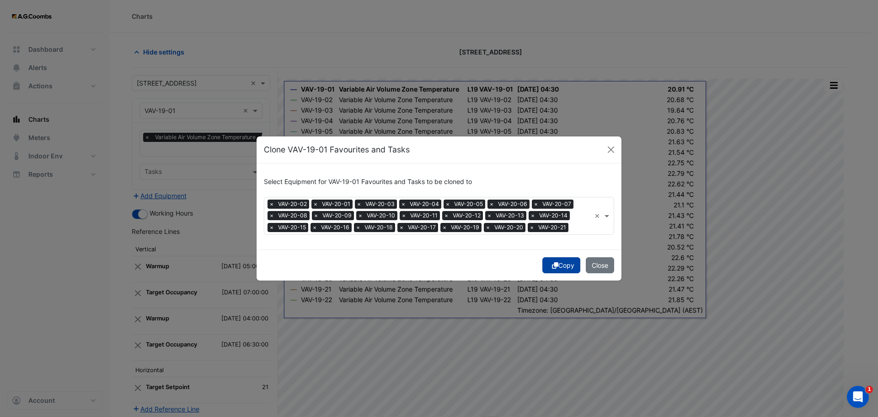
click at [561, 265] on button "Copy" at bounding box center [561, 265] width 38 height 16
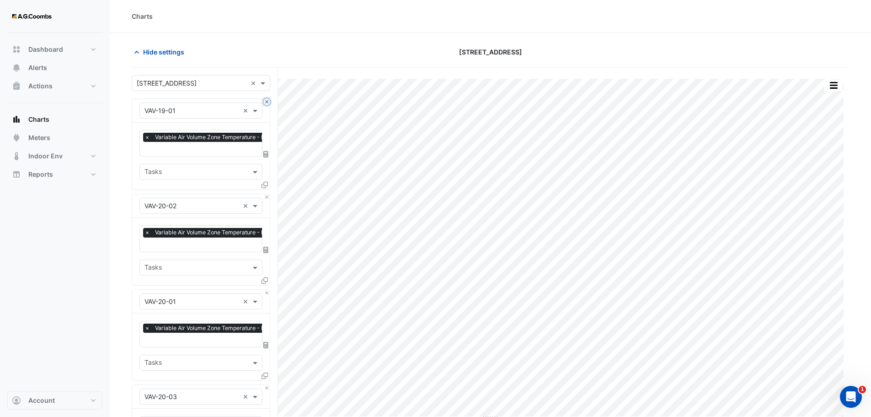
click at [268, 100] on button "Close" at bounding box center [267, 102] width 6 height 6
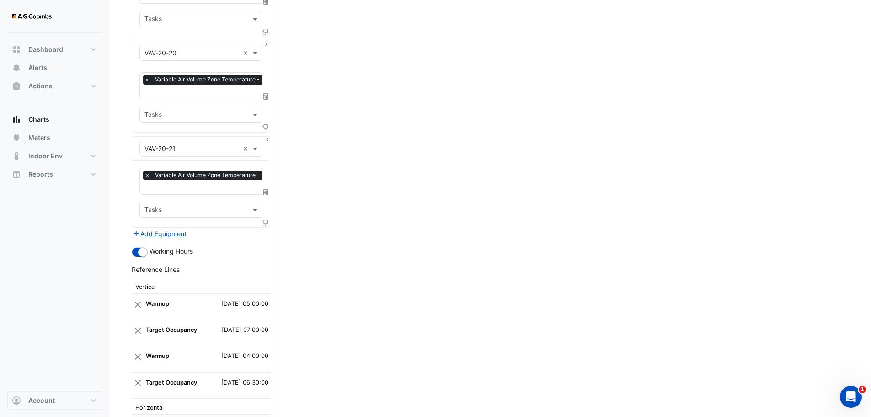
scroll to position [2009, 0]
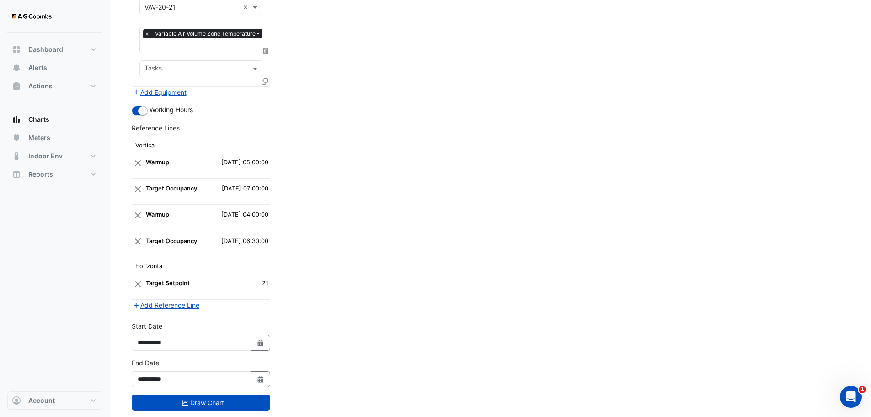
click at [177, 394] on button "Draw Chart" at bounding box center [201, 402] width 139 height 16
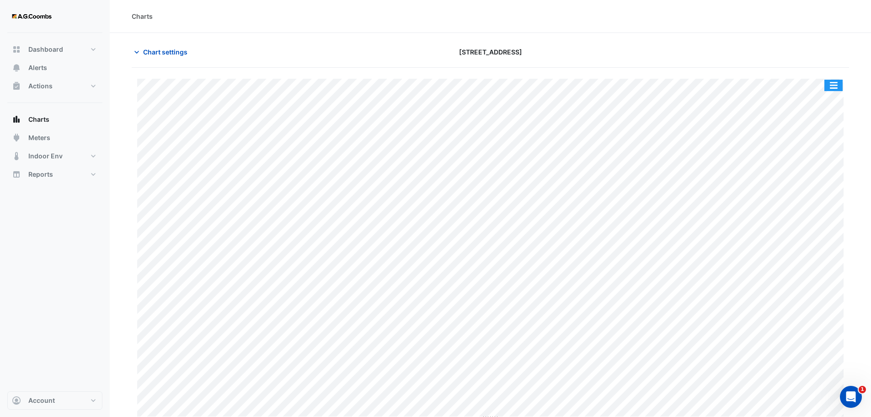
click at [840, 86] on button "button" at bounding box center [834, 85] width 18 height 11
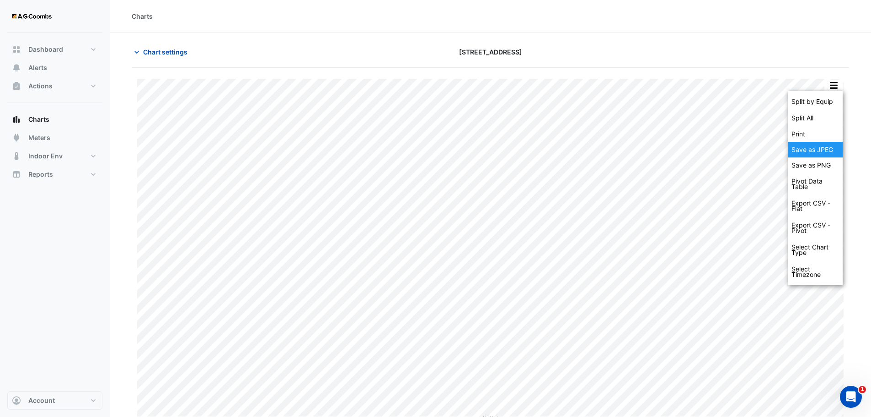
click at [835, 150] on div "Save as JPEG" at bounding box center [815, 150] width 55 height 16
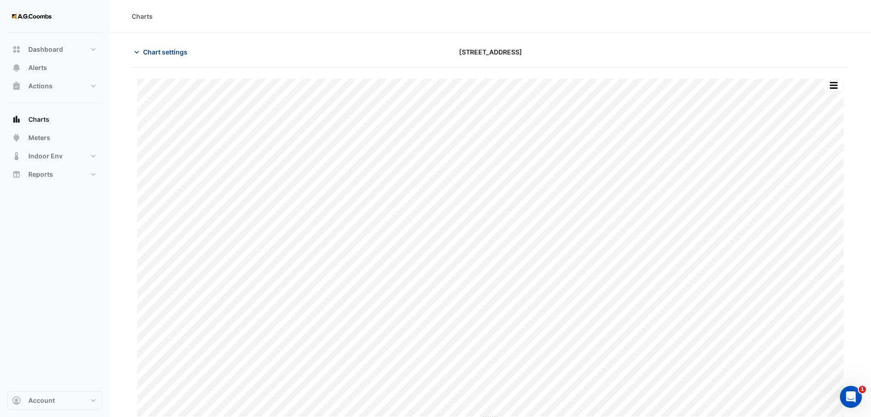
click at [145, 51] on span "Chart settings" at bounding box center [165, 52] width 44 height 10
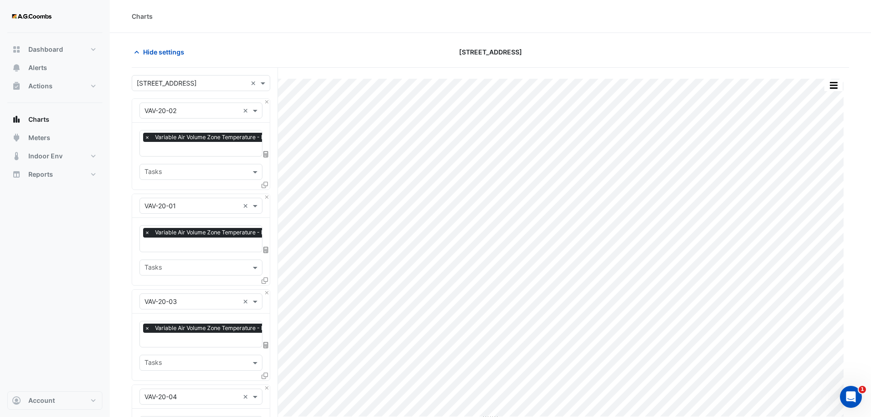
click at [263, 194] on div "Equipment × VAV-20-01 ×" at bounding box center [201, 206] width 138 height 24
click at [265, 195] on button "Close" at bounding box center [267, 197] width 6 height 6
click at [265, 289] on button "Close" at bounding box center [267, 292] width 6 height 6
click at [265, 195] on button "Close" at bounding box center [267, 197] width 6 height 6
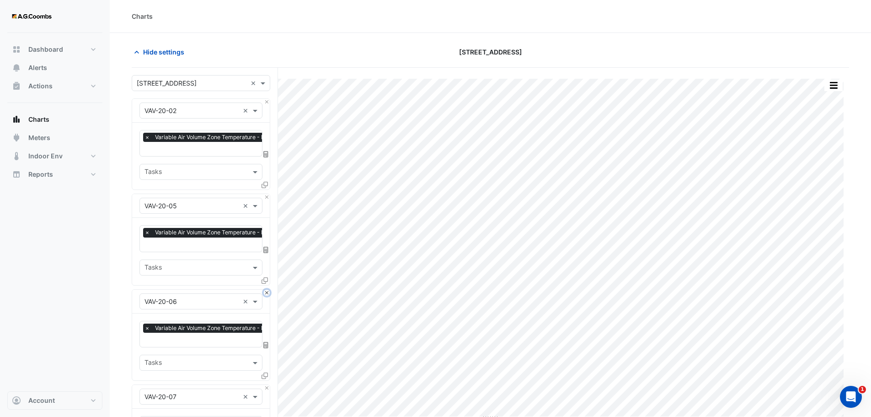
click at [265, 289] on button "Close" at bounding box center [267, 292] width 6 height 6
click at [265, 195] on button "Close" at bounding box center [267, 197] width 6 height 6
click at [265, 289] on button "Close" at bounding box center [267, 292] width 6 height 6
click at [265, 195] on button "Close" at bounding box center [267, 197] width 6 height 6
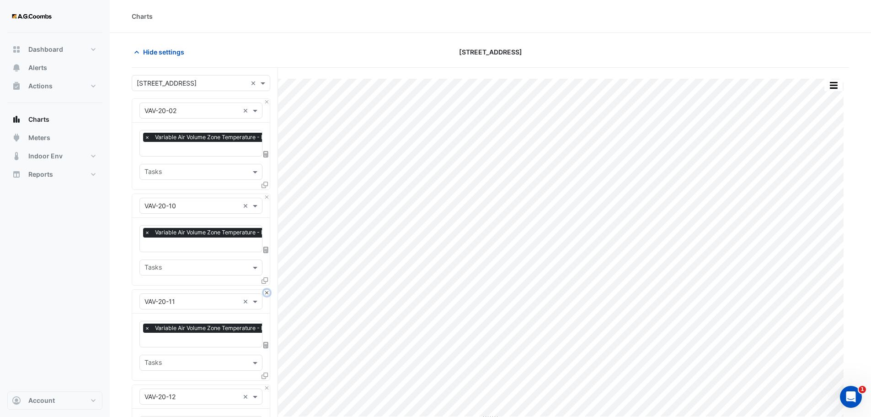
click at [265, 289] on button "Close" at bounding box center [267, 292] width 6 height 6
click at [265, 195] on button "Close" at bounding box center [267, 197] width 6 height 6
click at [265, 289] on button "Close" at bounding box center [267, 292] width 6 height 6
click at [265, 195] on button "Close" at bounding box center [267, 197] width 6 height 6
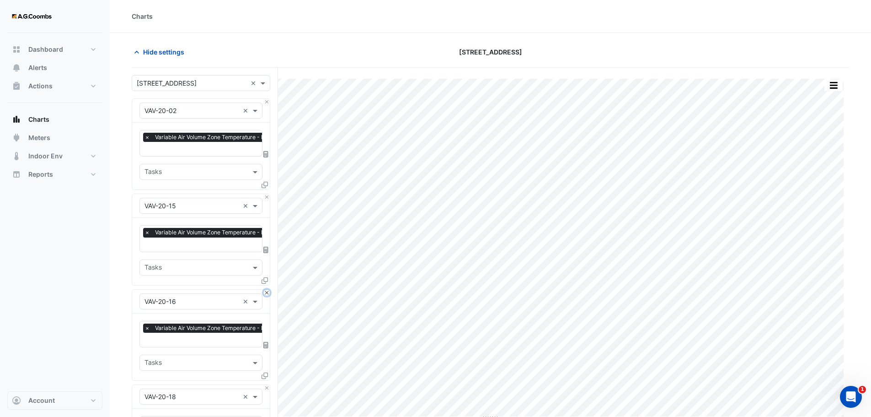
click at [265, 289] on button "Close" at bounding box center [267, 292] width 6 height 6
click at [265, 195] on button "Close" at bounding box center [267, 197] width 6 height 6
click at [265, 289] on button "Close" at bounding box center [267, 292] width 6 height 6
click at [265, 195] on button "Close" at bounding box center [267, 197] width 6 height 6
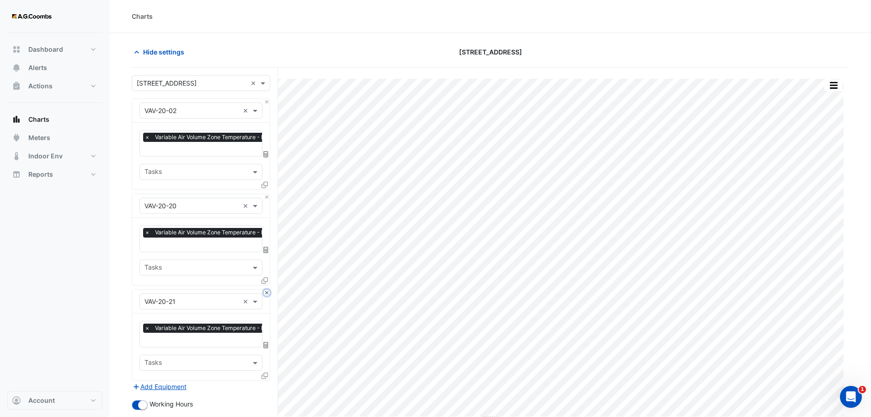
click at [265, 289] on button "Close" at bounding box center [267, 292] width 6 height 6
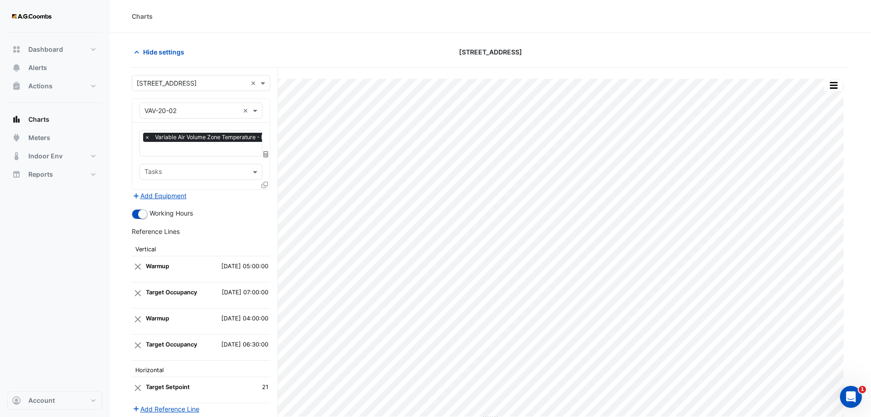
click at [265, 195] on div "Add Equipment" at bounding box center [201, 195] width 139 height 11
click at [268, 188] on div at bounding box center [266, 186] width 8 height 13
click at [266, 182] on icon at bounding box center [265, 185] width 6 height 6
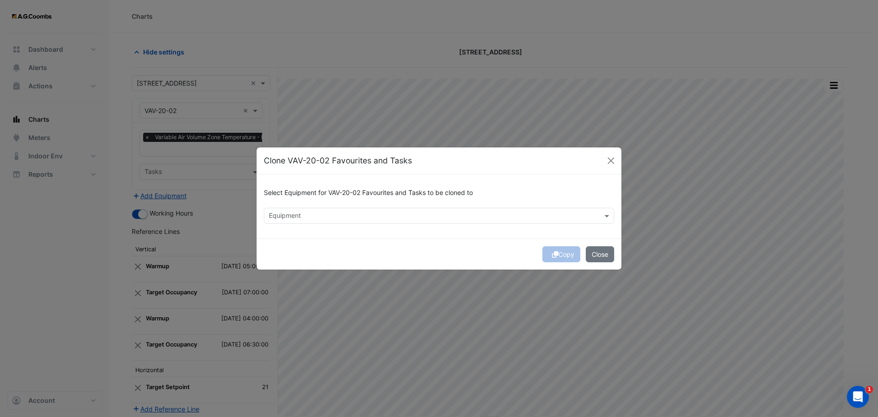
click at [315, 218] on input "text" at bounding box center [434, 217] width 330 height 10
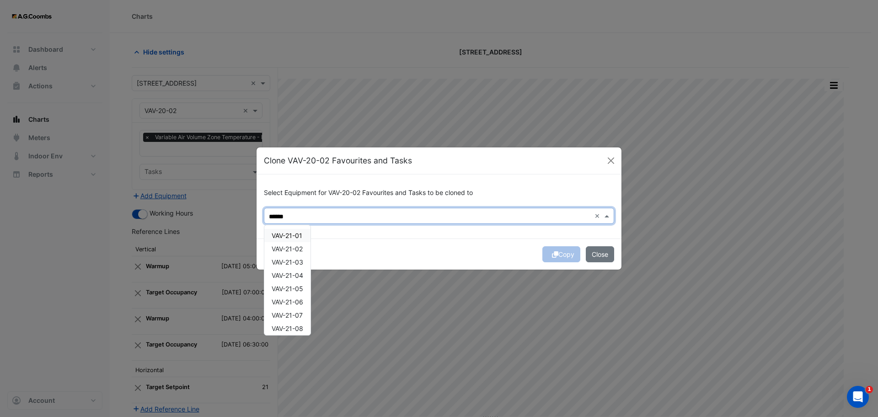
drag, startPoint x: 290, startPoint y: 233, endPoint x: 304, endPoint y: 265, distance: 34.2
click at [291, 233] on span "VAV-21-01" at bounding box center [287, 235] width 31 height 8
click at [297, 252] on span "VAV-21-02" at bounding box center [287, 249] width 31 height 8
click at [297, 257] on div "VAV-21-03" at bounding box center [287, 261] width 46 height 13
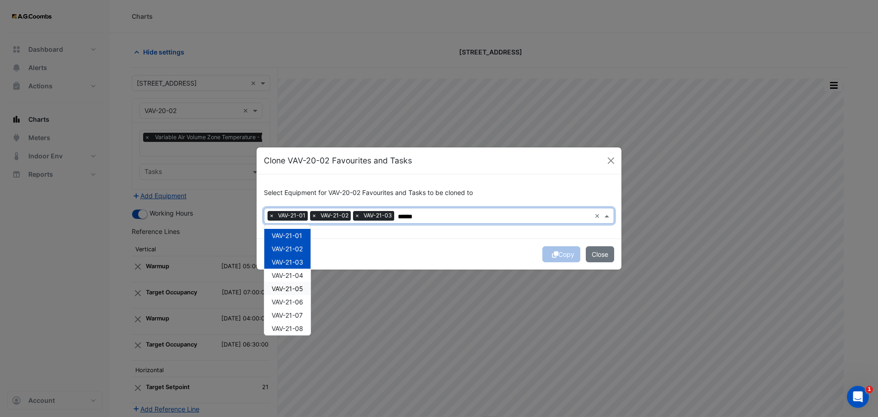
click at [300, 285] on span "VAV-21-05" at bounding box center [288, 288] width 32 height 8
click at [294, 277] on span "VAV-21-04" at bounding box center [288, 275] width 32 height 8
click at [296, 309] on div "VAV-21-07" at bounding box center [287, 314] width 46 height 13
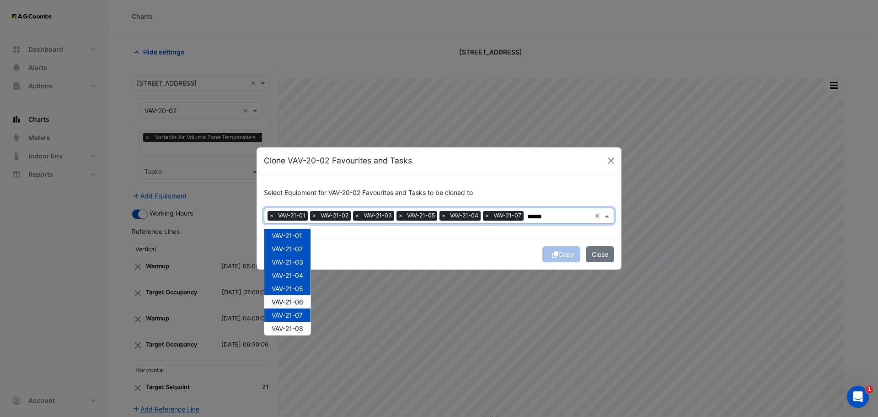
click at [295, 300] on span "VAV-21-06" at bounding box center [288, 302] width 32 height 8
click at [300, 329] on span "VAV-21-08" at bounding box center [288, 328] width 32 height 8
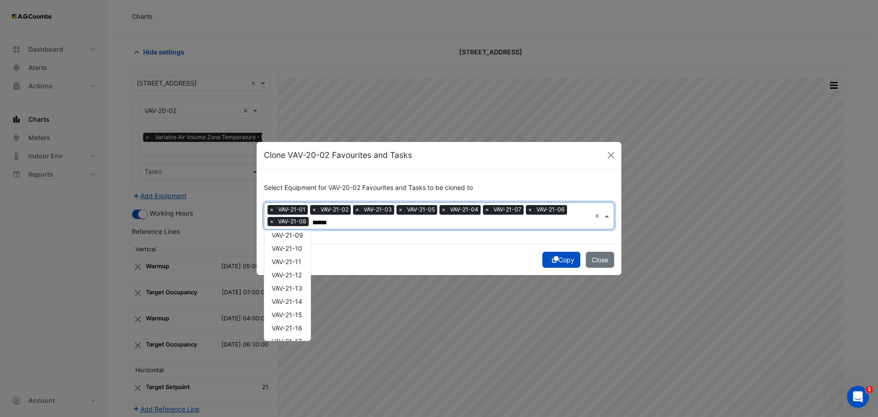
scroll to position [115, 0]
click at [294, 236] on div "VAV-21-09" at bounding box center [287, 231] width 46 height 13
click at [295, 253] on div "VAV-21-11" at bounding box center [287, 258] width 46 height 13
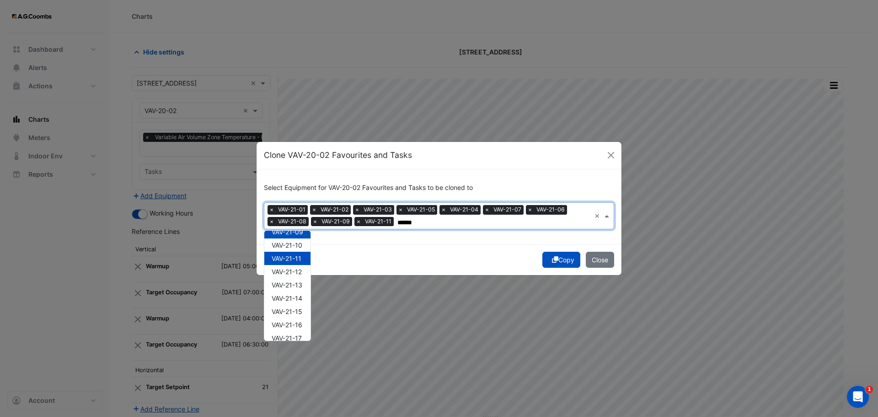
click at [290, 245] on span "VAV-21-10" at bounding box center [287, 245] width 31 height 8
click at [299, 273] on span "VAV-21-12" at bounding box center [287, 272] width 30 height 8
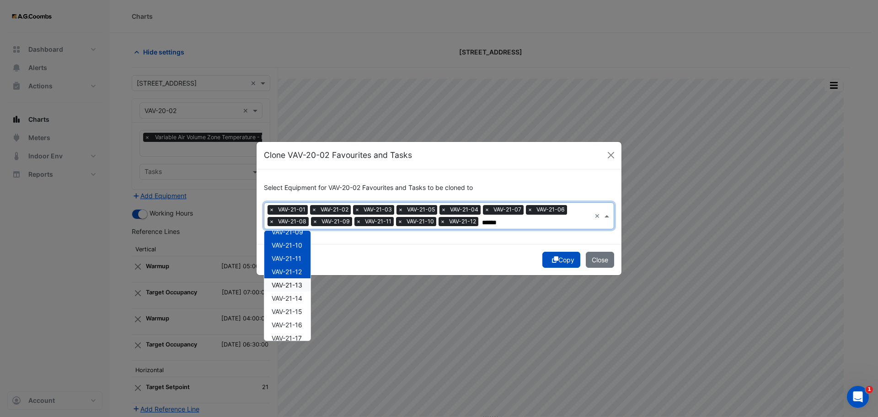
click at [305, 287] on div "VAV-21-13" at bounding box center [287, 284] width 46 height 13
click at [304, 298] on div "VAV-21-14" at bounding box center [287, 297] width 46 height 13
click at [300, 314] on span "VAV-21-15" at bounding box center [287, 311] width 31 height 8
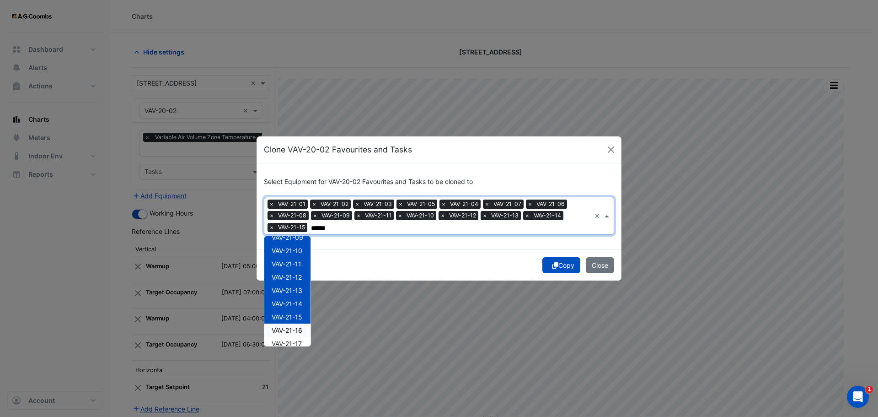
click at [302, 334] on span "VAV-21-16" at bounding box center [287, 330] width 31 height 8
click at [299, 341] on span "VAV-21-17" at bounding box center [287, 343] width 30 height 8
click at [310, 304] on div "VAV-21-14" at bounding box center [287, 303] width 46 height 13
click at [302, 302] on span "VAV-21-14" at bounding box center [287, 304] width 31 height 8
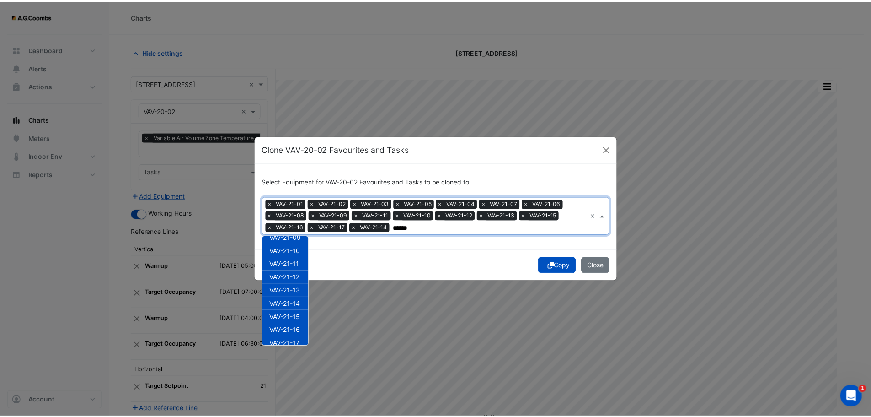
scroll to position [203, 0]
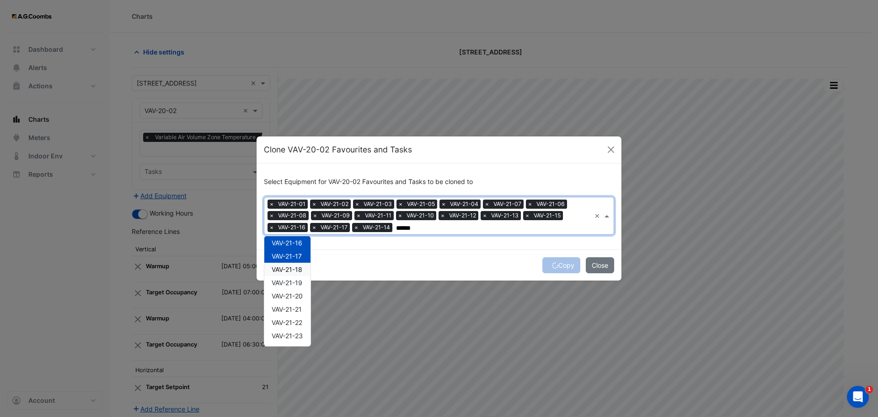
click at [293, 269] on span "VAV-21-18" at bounding box center [287, 269] width 31 height 8
click at [296, 281] on span "VAV-21-19" at bounding box center [287, 283] width 31 height 8
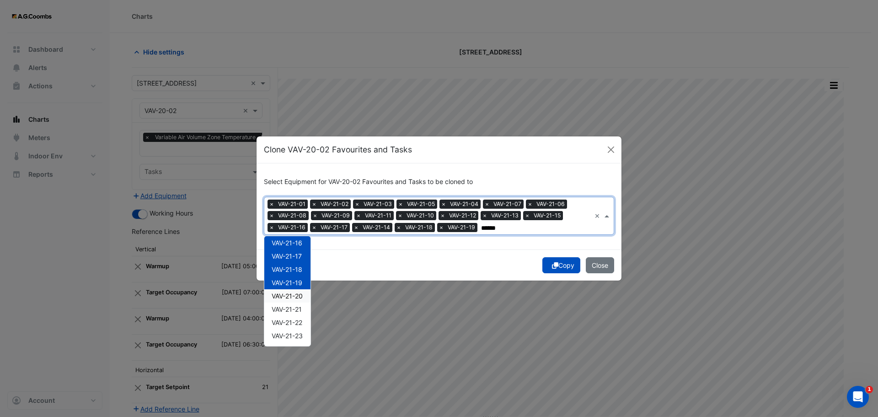
click at [296, 293] on span "VAV-21-20" at bounding box center [287, 296] width 31 height 8
click at [297, 306] on span "VAV-21-21" at bounding box center [287, 309] width 30 height 8
click at [298, 322] on span "VAV-21-22" at bounding box center [287, 322] width 31 height 8
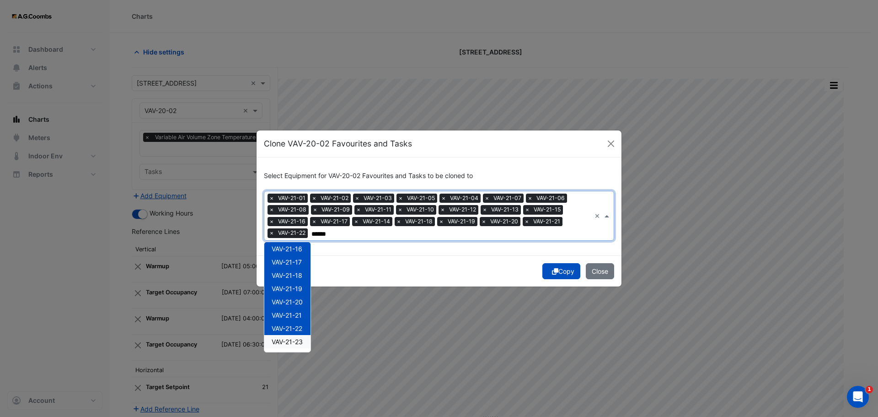
click at [298, 338] on span "VAV-21-23" at bounding box center [287, 342] width 31 height 8
type input "******"
click at [558, 264] on div "Copy Close" at bounding box center [439, 270] width 365 height 31
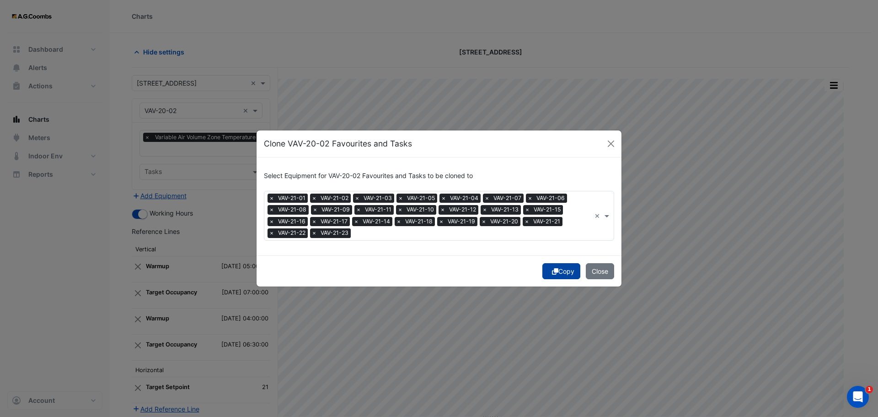
click at [573, 277] on button "Copy" at bounding box center [561, 271] width 38 height 16
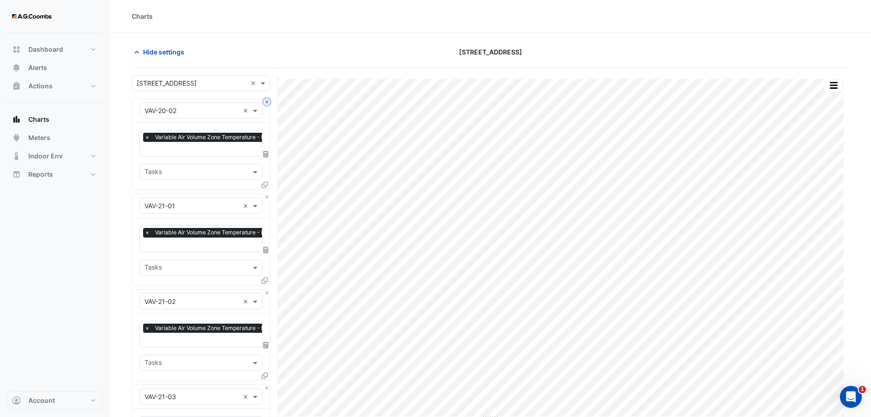
click at [265, 102] on button "Close" at bounding box center [267, 102] width 6 height 6
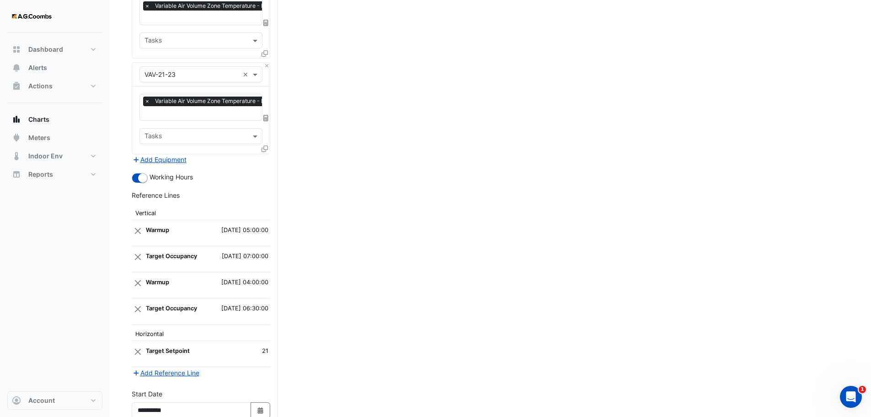
scroll to position [2198, 0]
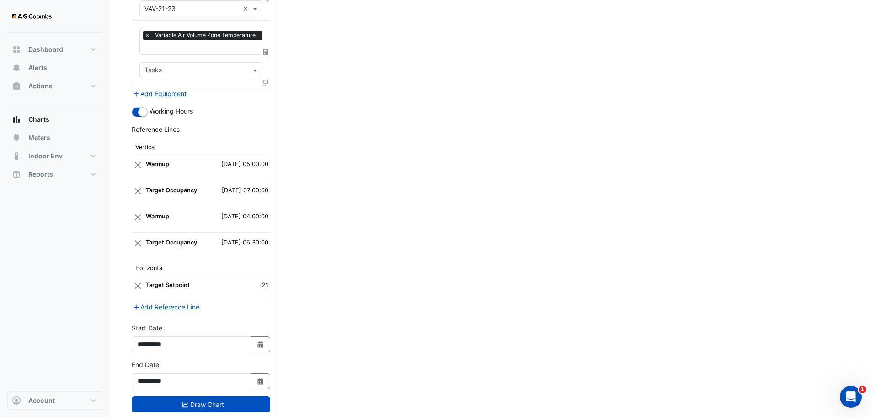
click at [192, 396] on button "Draw Chart" at bounding box center [201, 404] width 139 height 16
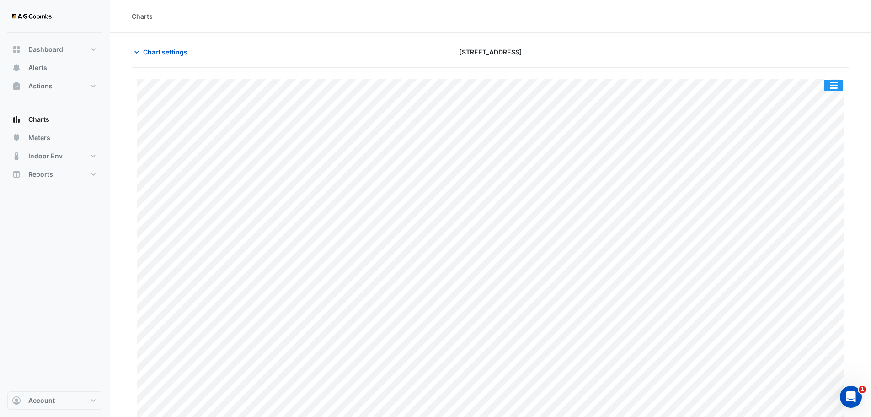
click at [833, 88] on button "button" at bounding box center [834, 85] width 18 height 11
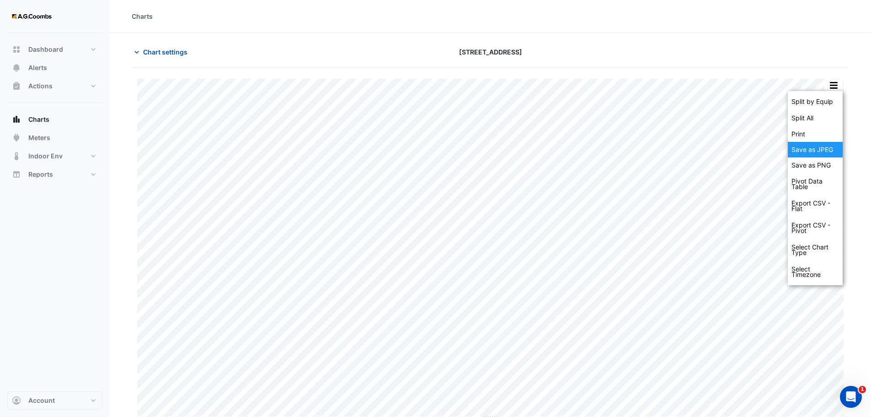
click at [812, 149] on div "Save as JPEG" at bounding box center [815, 150] width 55 height 16
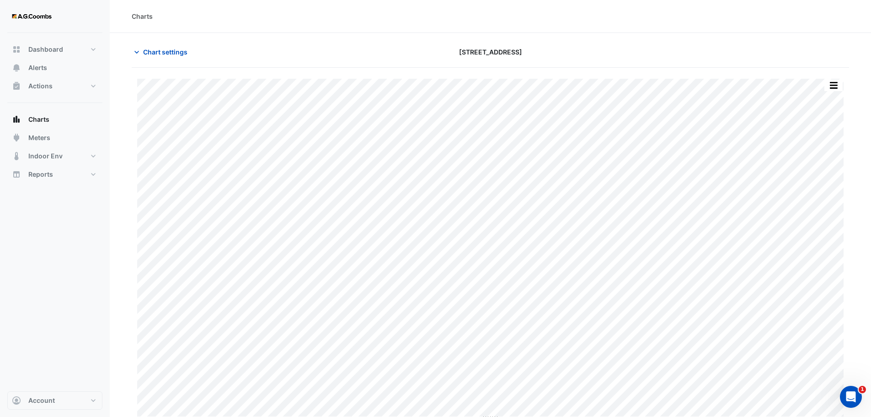
drag, startPoint x: 171, startPoint y: 53, endPoint x: 178, endPoint y: 67, distance: 15.7
click at [171, 53] on span "Chart settings" at bounding box center [165, 52] width 44 height 10
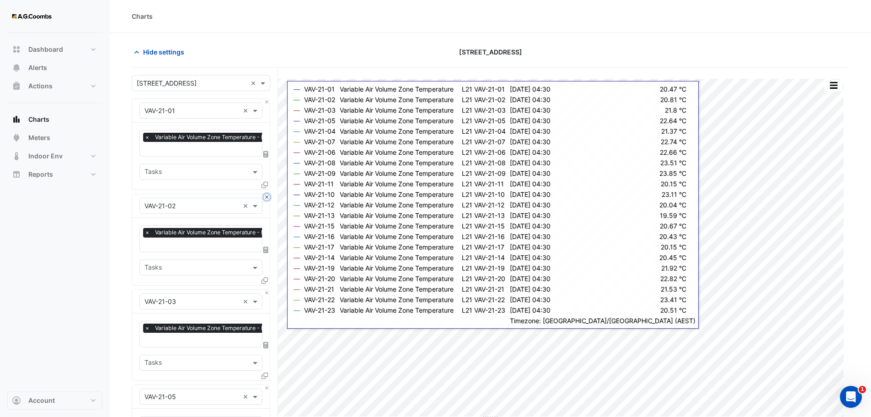
click at [266, 196] on button "Close" at bounding box center [267, 197] width 6 height 6
click at [266, 289] on button "Close" at bounding box center [267, 292] width 6 height 6
click at [266, 196] on button "Close" at bounding box center [267, 197] width 6 height 6
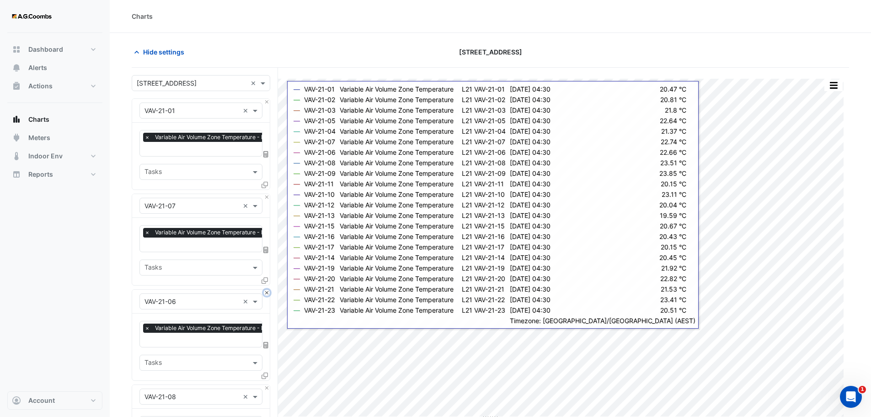
click at [266, 289] on button "Close" at bounding box center [267, 292] width 6 height 6
click at [266, 196] on button "Close" at bounding box center [267, 197] width 6 height 6
click at [266, 289] on button "Close" at bounding box center [267, 292] width 6 height 6
click at [266, 196] on button "Close" at bounding box center [267, 197] width 6 height 6
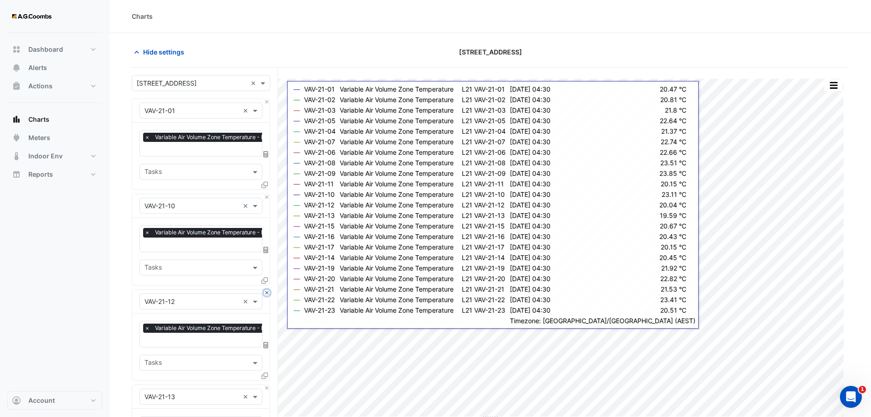
click at [266, 289] on button "Close" at bounding box center [267, 292] width 6 height 6
click at [266, 196] on button "Close" at bounding box center [267, 197] width 6 height 6
click at [266, 289] on button "Close" at bounding box center [267, 292] width 6 height 6
click at [266, 196] on button "Close" at bounding box center [267, 197] width 6 height 6
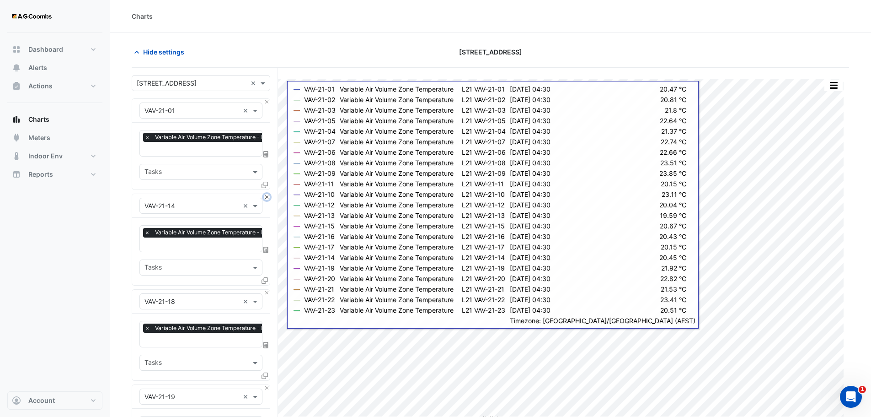
click at [266, 196] on button "Close" at bounding box center [267, 197] width 6 height 6
click at [266, 289] on button "Close" at bounding box center [267, 292] width 6 height 6
click at [266, 196] on button "Close" at bounding box center [267, 197] width 6 height 6
click at [266, 289] on button "Close" at bounding box center [267, 292] width 6 height 6
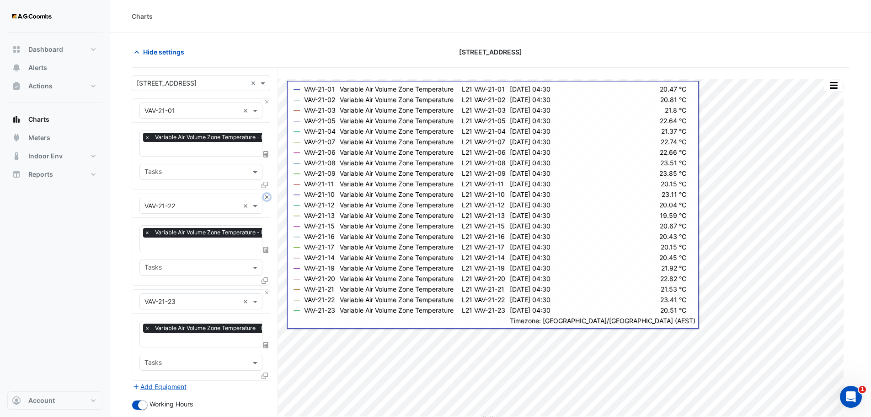
click at [266, 196] on button "Close" at bounding box center [267, 197] width 6 height 6
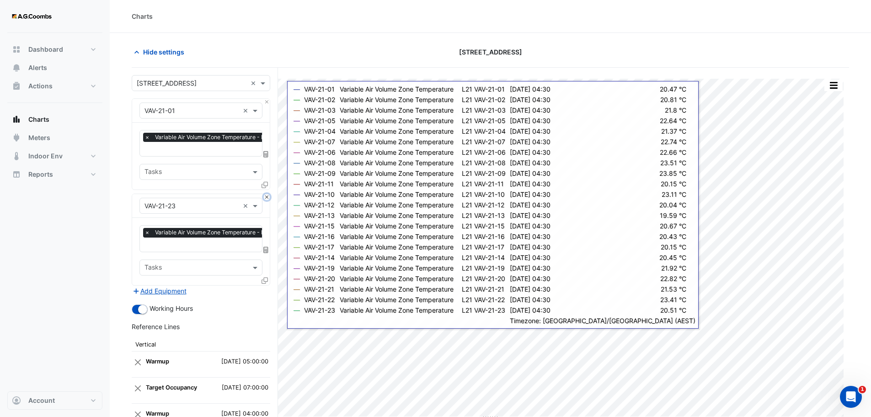
click at [266, 196] on button "Close" at bounding box center [267, 197] width 6 height 6
click at [266, 285] on div "Add Equipment" at bounding box center [201, 290] width 139 height 11
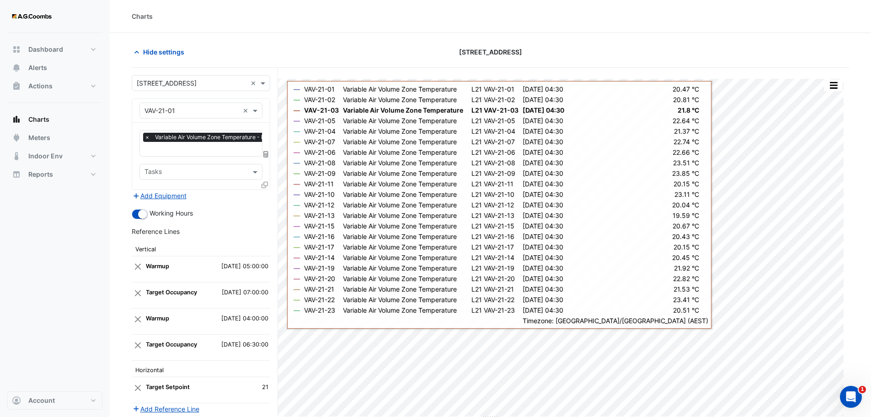
click at [262, 184] on icon at bounding box center [265, 185] width 6 height 6
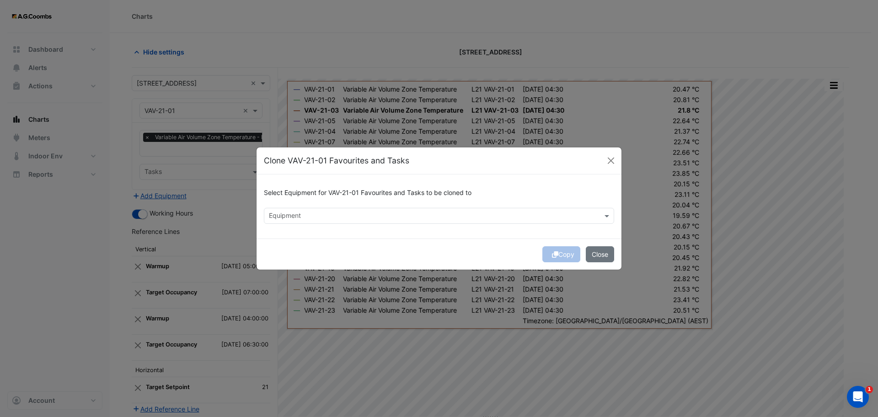
click at [323, 212] on input "text" at bounding box center [434, 217] width 330 height 10
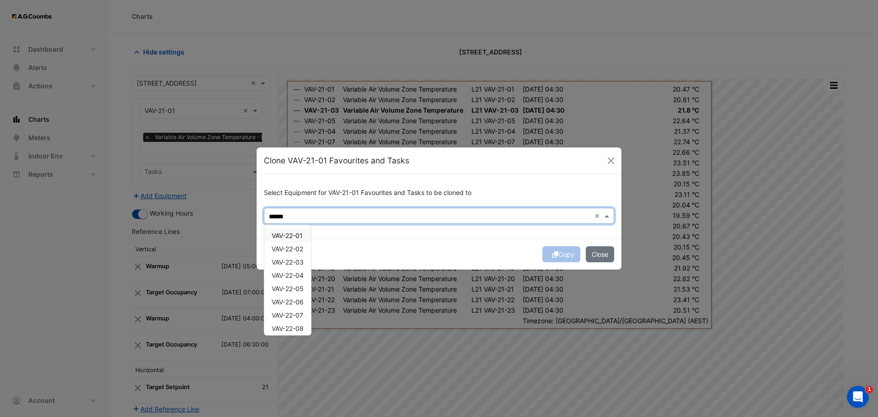
click at [279, 234] on span "VAV-22-01" at bounding box center [287, 235] width 31 height 8
click at [289, 250] on span "VAV-22-02" at bounding box center [288, 249] width 32 height 8
click at [291, 264] on span "VAV-22-03" at bounding box center [288, 262] width 32 height 8
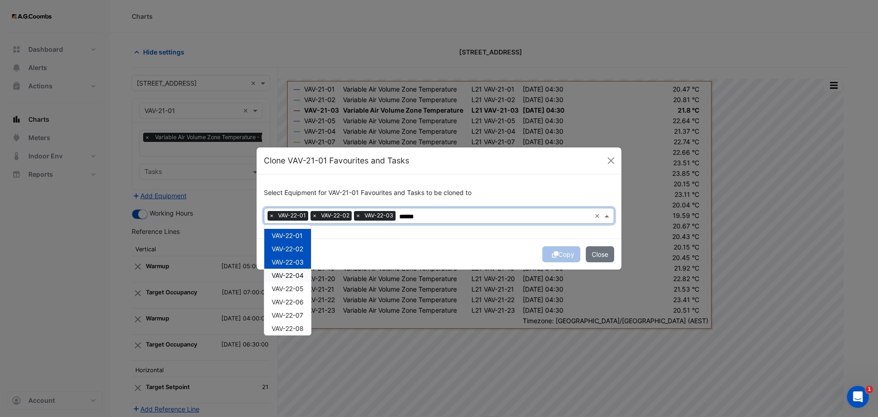
click at [299, 281] on div "VAV-22-04" at bounding box center [287, 274] width 47 height 13
click at [299, 295] on div "VAV-22-05" at bounding box center [287, 288] width 47 height 13
click at [302, 307] on div "VAV-22-06" at bounding box center [287, 301] width 47 height 13
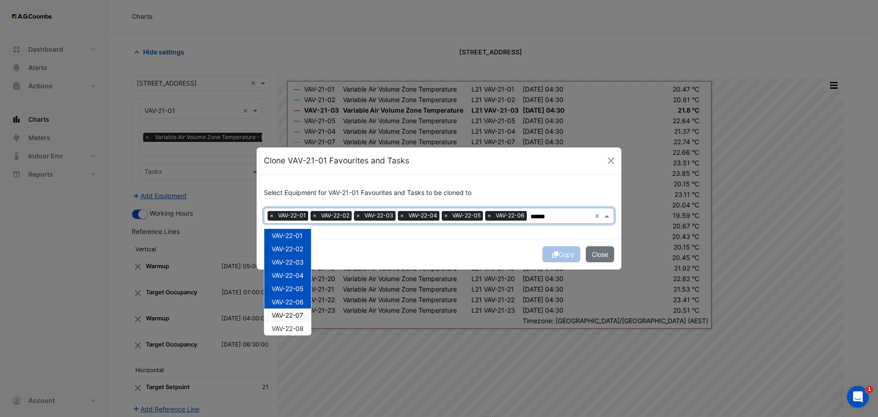
click at [304, 323] on div "VAV-22-08" at bounding box center [287, 327] width 47 height 13
click at [293, 312] on span "VAV-22-07" at bounding box center [288, 315] width 32 height 8
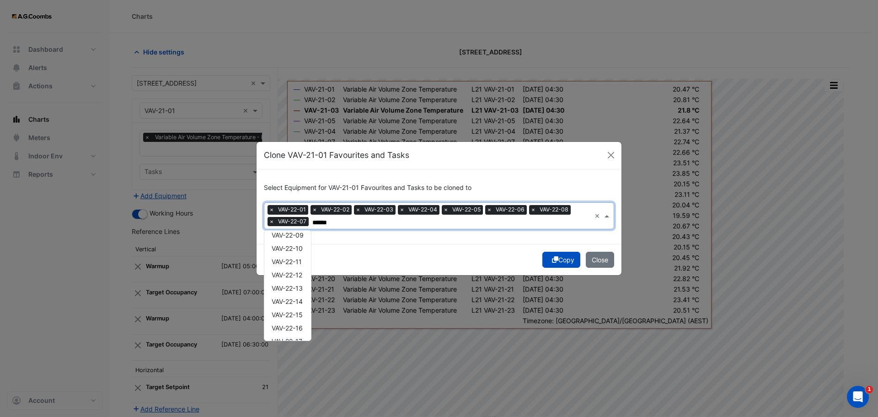
scroll to position [98, 0]
click at [289, 242] on div "VAV-22-09" at bounding box center [287, 248] width 47 height 13
click at [289, 261] on span "VAV-22-10" at bounding box center [287, 262] width 31 height 8
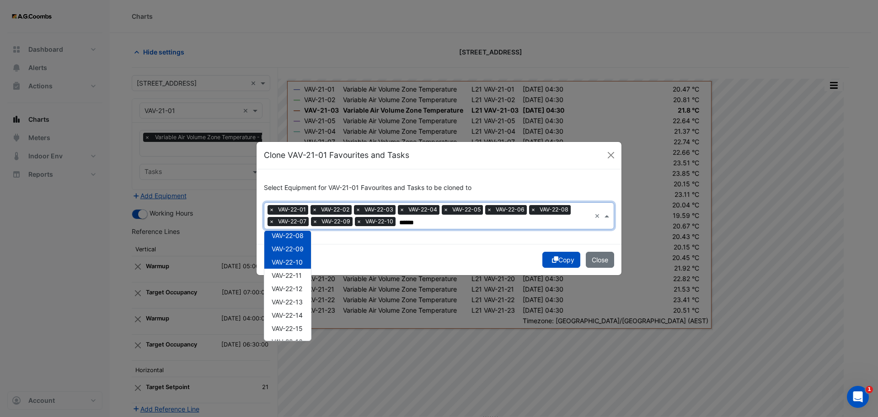
click at [294, 268] on div "VAV-22-11" at bounding box center [287, 274] width 47 height 13
click at [301, 294] on div "VAV-22-12" at bounding box center [287, 288] width 47 height 13
click at [300, 304] on span "VAV-22-13" at bounding box center [287, 302] width 31 height 8
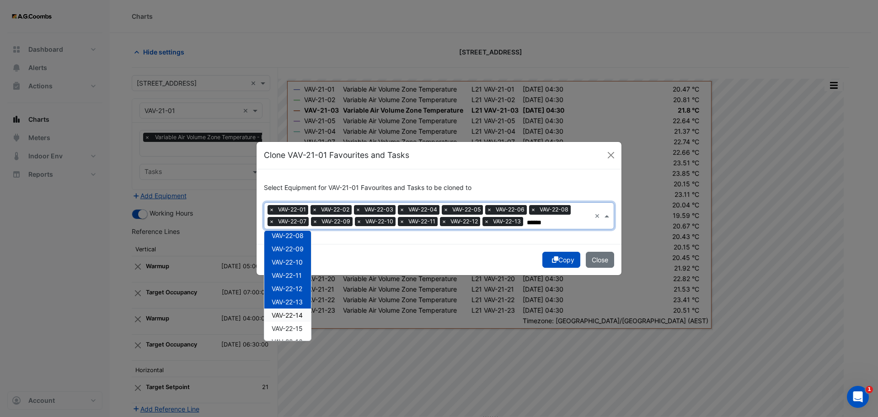
click at [302, 314] on span "VAV-22-14" at bounding box center [287, 315] width 31 height 8
click at [305, 327] on div "VAV-22-15" at bounding box center [287, 327] width 47 height 13
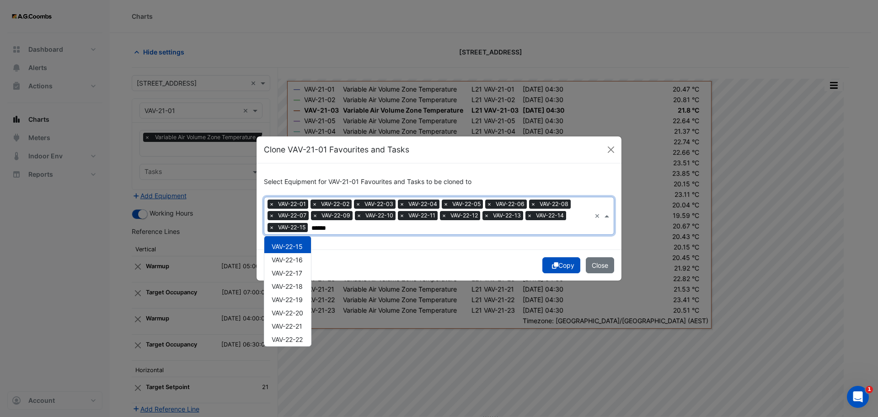
scroll to position [201, 0]
click at [292, 246] on span "VAV-22-16" at bounding box center [287, 244] width 31 height 8
click at [295, 259] on span "VAV-22-17" at bounding box center [287, 257] width 31 height 8
click at [299, 274] on span "VAV-22-18" at bounding box center [287, 271] width 31 height 8
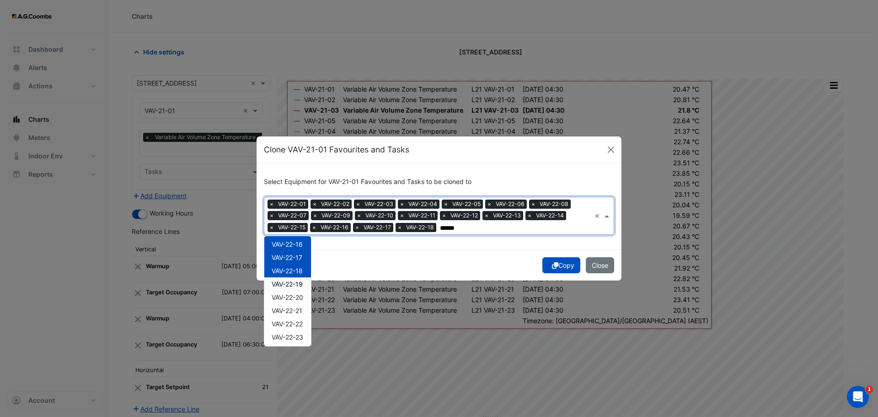
click at [301, 284] on span "VAV-22-19" at bounding box center [287, 284] width 31 height 8
click at [304, 301] on div "VAV-22-20" at bounding box center [287, 296] width 47 height 13
click at [304, 313] on div "VAV-22-21" at bounding box center [287, 310] width 47 height 13
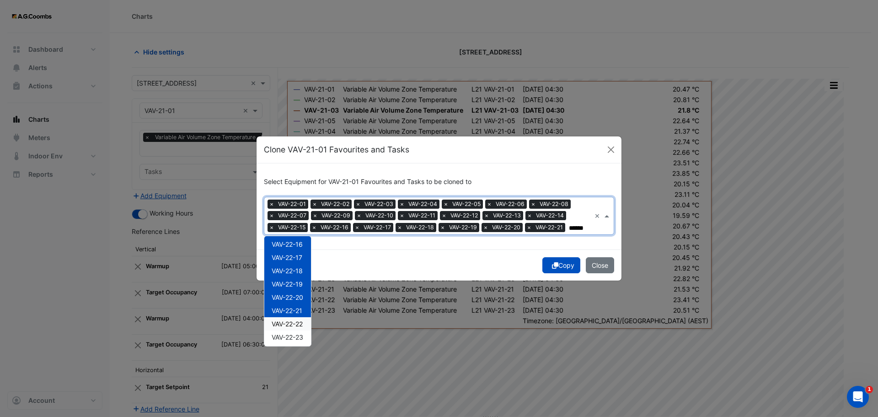
click at [305, 322] on div "VAV-22-22" at bounding box center [287, 323] width 47 height 13
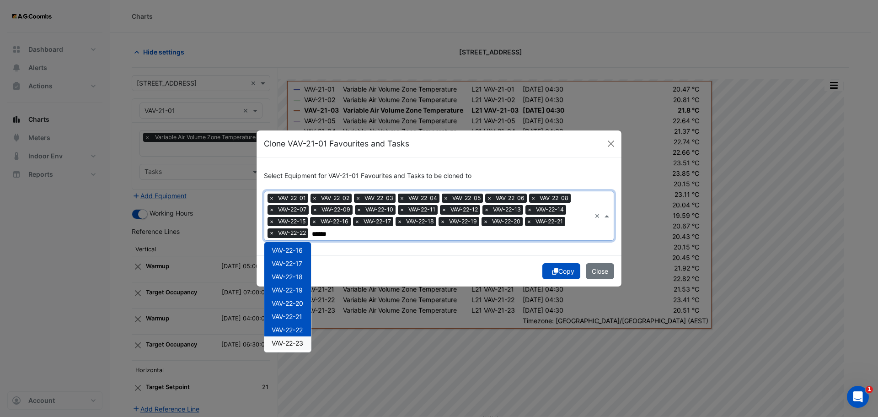
click at [303, 343] on span "VAV-22-23" at bounding box center [288, 343] width 32 height 8
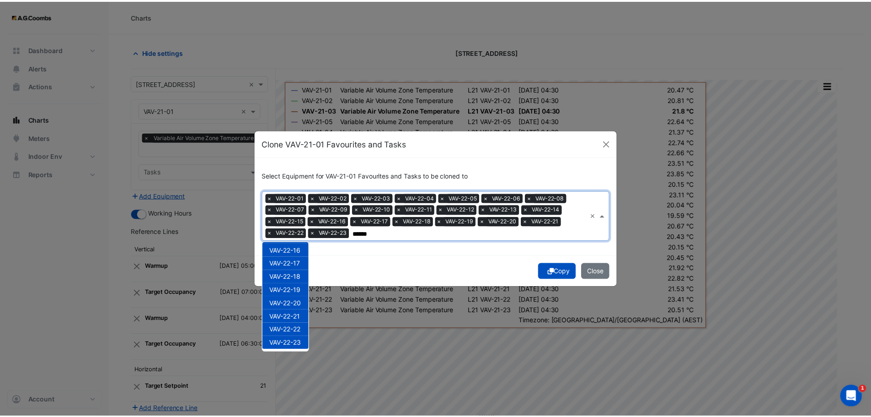
scroll to position [203, 0]
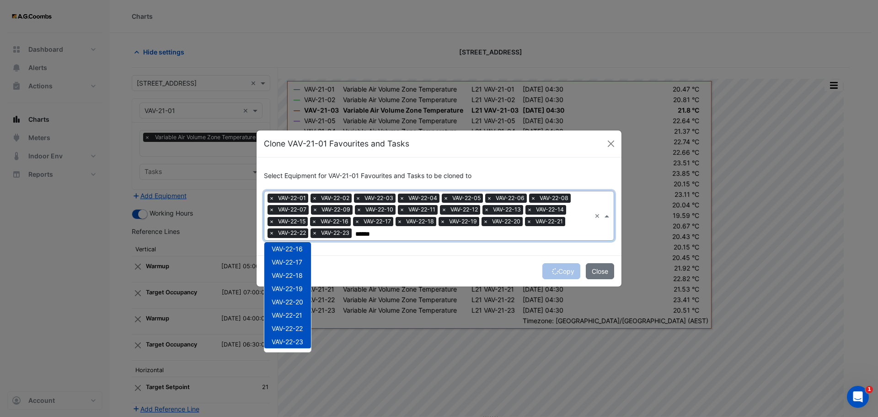
type input "******"
click at [564, 273] on div "Copy Close" at bounding box center [439, 270] width 365 height 31
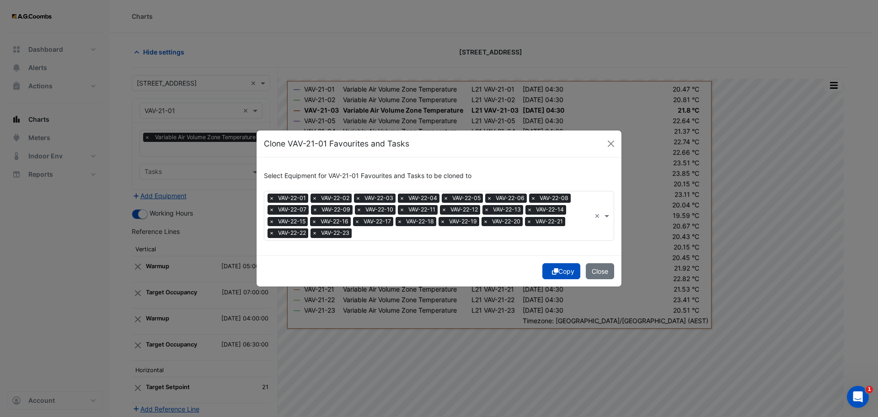
click at [562, 273] on button "Copy" at bounding box center [561, 271] width 38 height 16
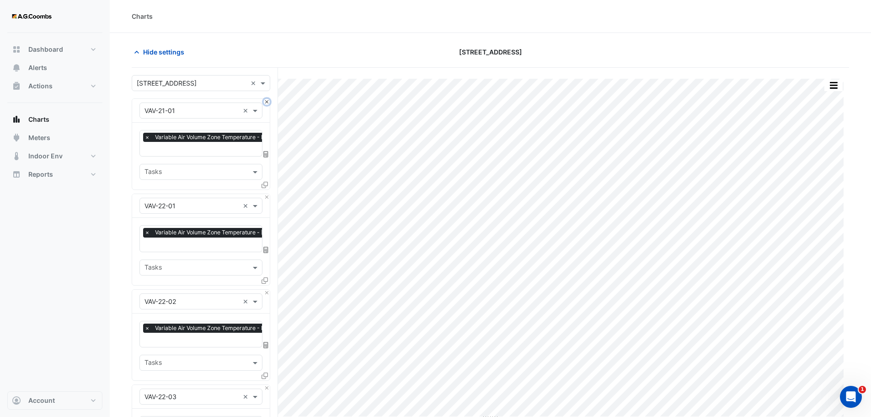
click at [269, 100] on button "Close" at bounding box center [267, 102] width 6 height 6
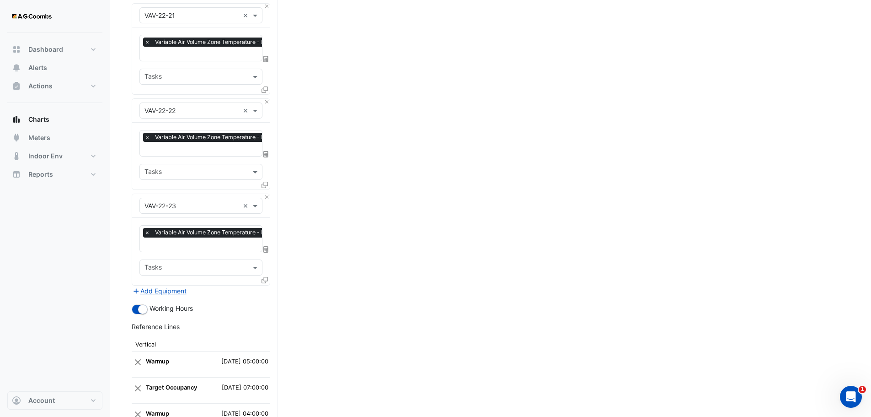
scroll to position [2198, 0]
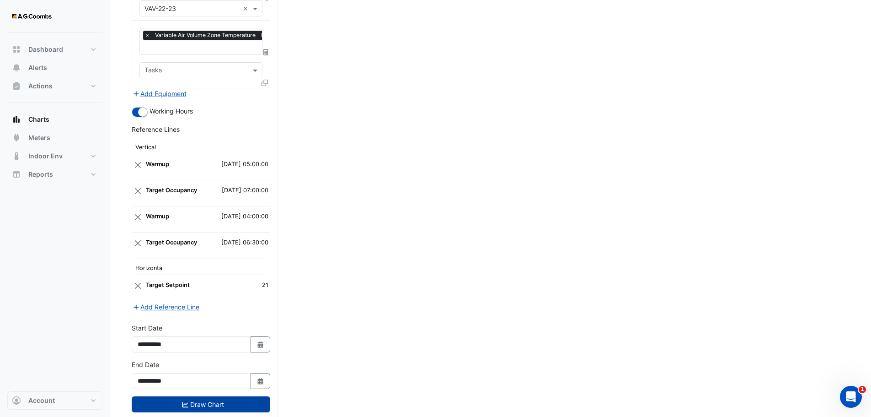
click at [177, 396] on button "Draw Chart" at bounding box center [201, 404] width 139 height 16
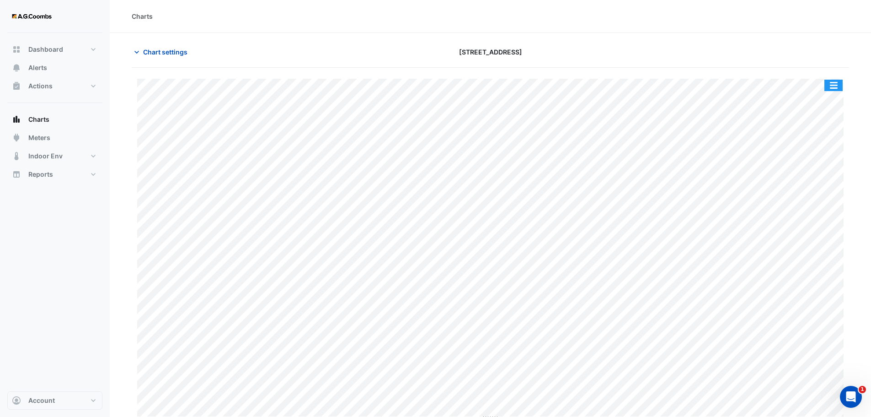
click at [835, 87] on button "button" at bounding box center [834, 85] width 18 height 11
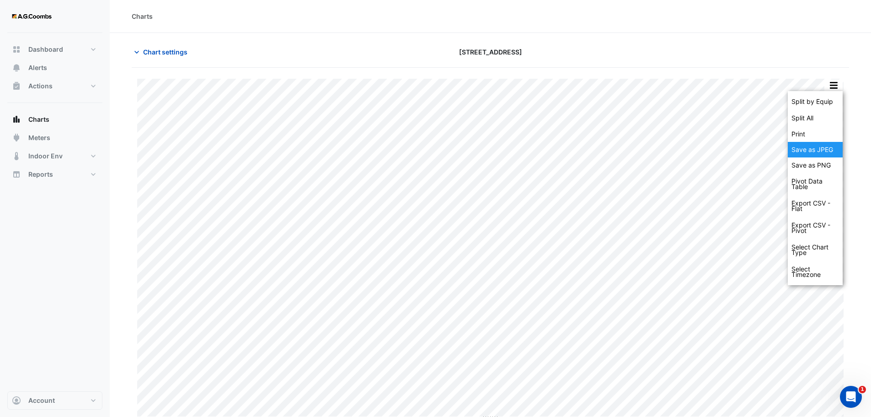
click at [835, 155] on div "Save as JPEG" at bounding box center [815, 150] width 55 height 16
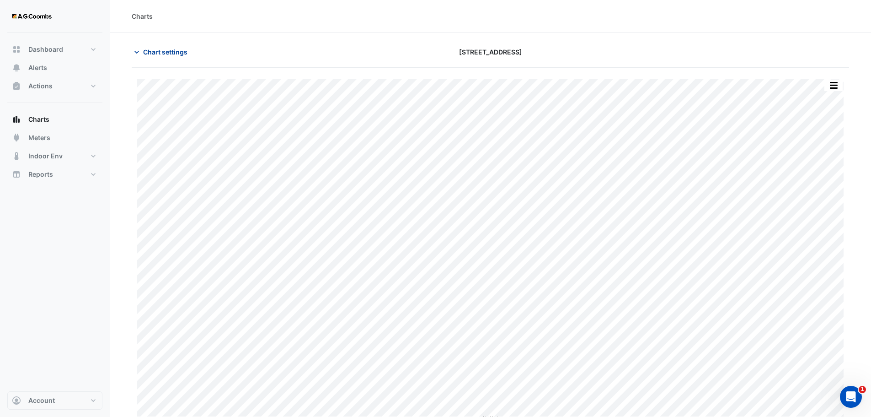
click at [145, 53] on span "Chart settings" at bounding box center [165, 52] width 44 height 10
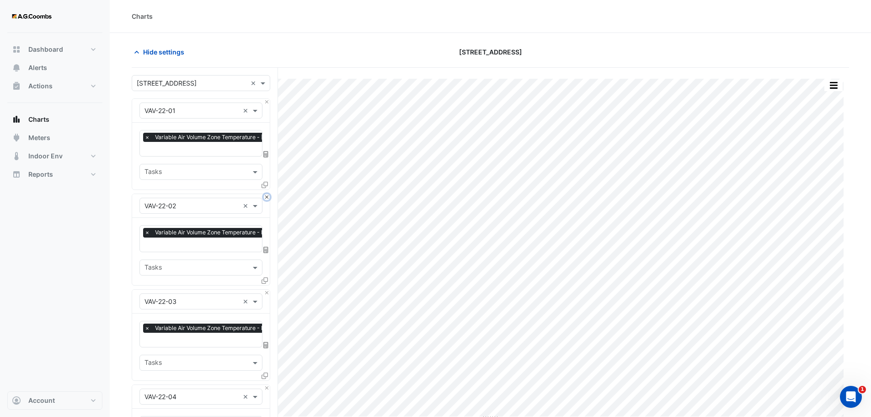
click at [268, 195] on button "Close" at bounding box center [267, 197] width 6 height 6
click at [268, 289] on button "Close" at bounding box center [267, 292] width 6 height 6
click at [268, 195] on button "Close" at bounding box center [267, 197] width 6 height 6
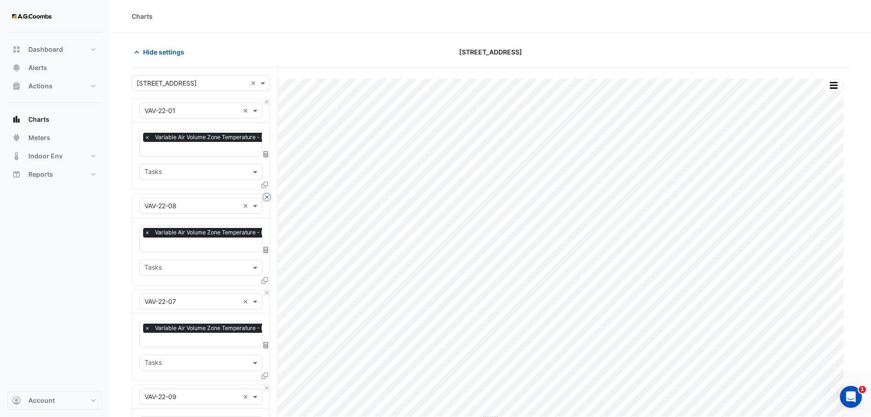
click at [268, 195] on button "Close" at bounding box center [267, 197] width 6 height 6
click at [268, 289] on button "Close" at bounding box center [267, 292] width 6 height 6
click at [268, 195] on button "Close" at bounding box center [267, 197] width 6 height 6
click at [268, 289] on button "Close" at bounding box center [267, 292] width 6 height 6
click at [268, 195] on button "Close" at bounding box center [267, 197] width 6 height 6
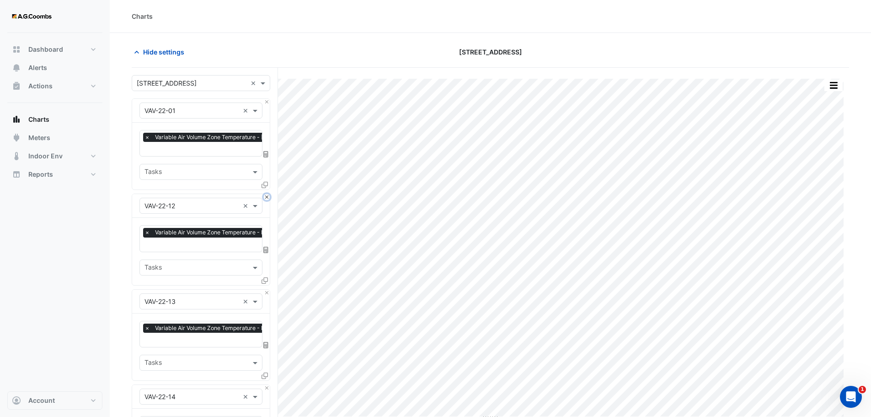
click at [268, 195] on button "Close" at bounding box center [267, 197] width 6 height 6
click at [268, 289] on button "Close" at bounding box center [267, 292] width 6 height 6
click at [268, 195] on button "Close" at bounding box center [267, 197] width 6 height 6
click at [268, 289] on button "Close" at bounding box center [267, 292] width 6 height 6
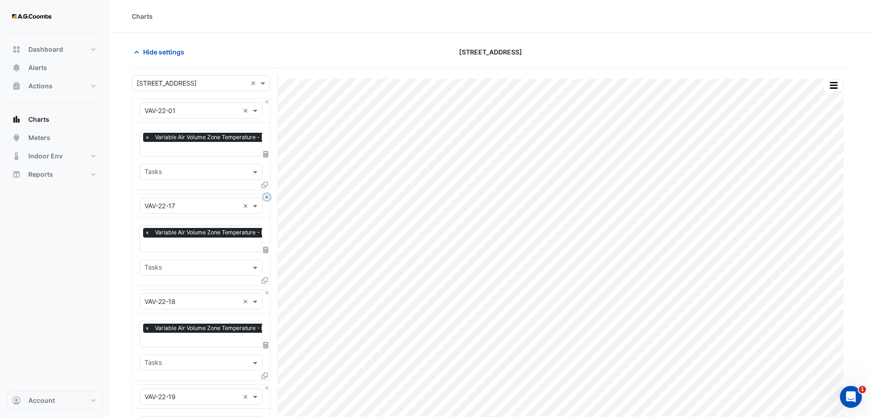
click at [268, 195] on button "Close" at bounding box center [267, 197] width 6 height 6
click at [268, 289] on button "Close" at bounding box center [267, 292] width 6 height 6
click at [268, 195] on button "Close" at bounding box center [267, 197] width 6 height 6
click at [268, 289] on button "Close" at bounding box center [267, 292] width 6 height 6
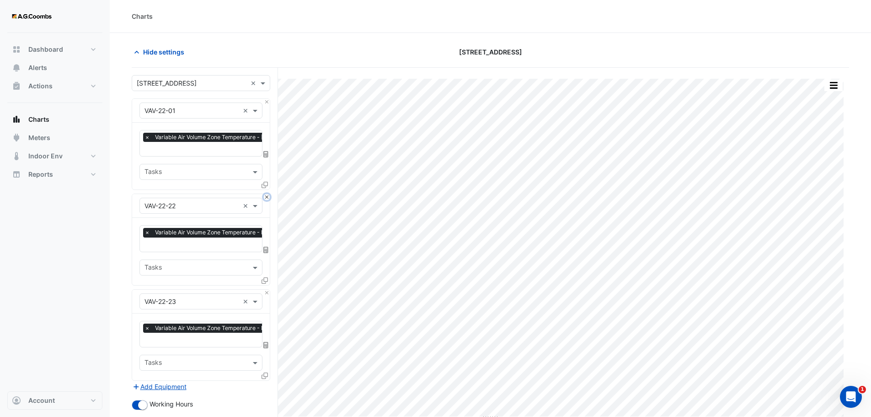
click at [268, 195] on button "Close" at bounding box center [267, 197] width 6 height 6
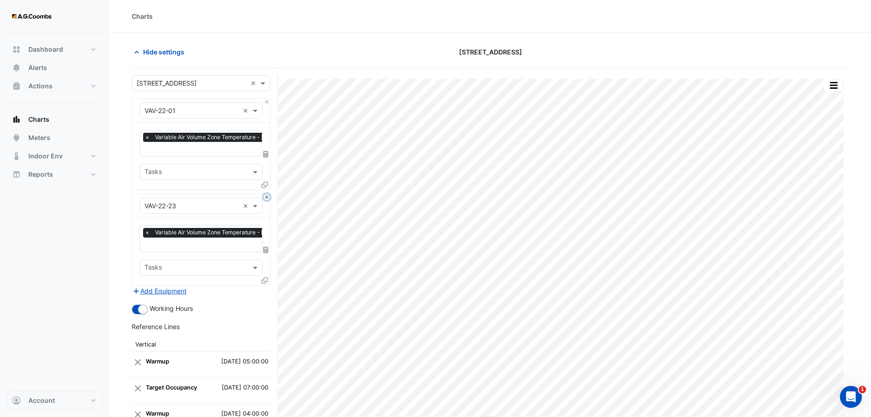
click at [268, 195] on button "Close" at bounding box center [267, 197] width 6 height 6
click at [268, 285] on div "Add Equipment" at bounding box center [201, 290] width 139 height 11
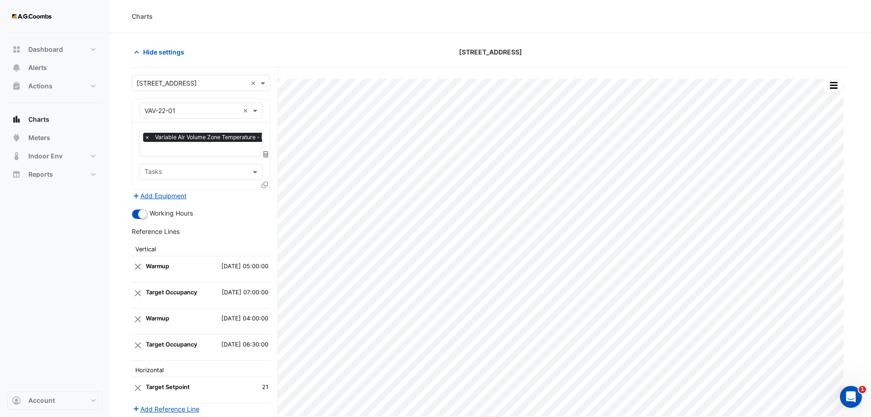
click at [260, 182] on div "Favourites × Variable Air Volume Zone Temperature - [PERSON_NAME] IE, VAV-22-01…" at bounding box center [201, 156] width 138 height 67
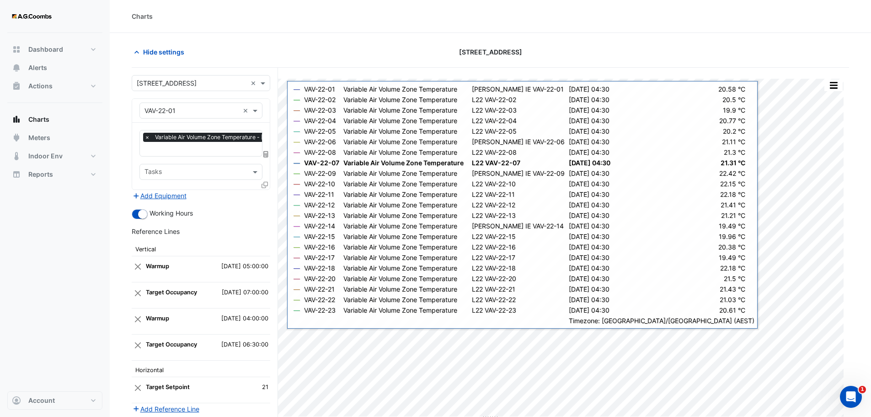
click at [266, 182] on icon at bounding box center [265, 185] width 6 height 6
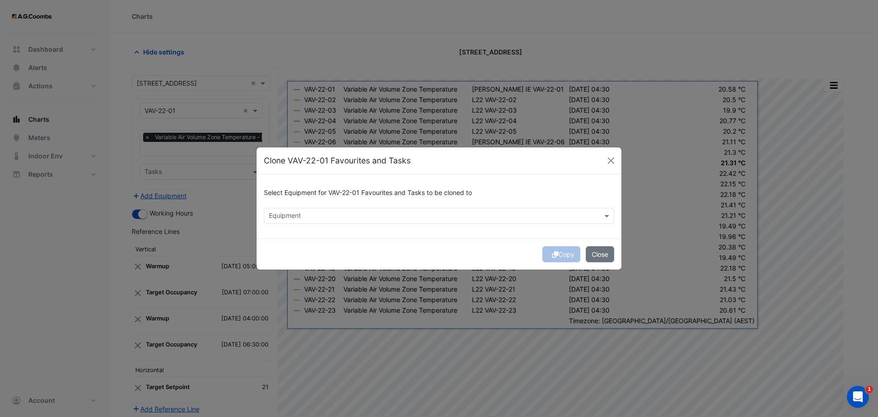
click at [287, 218] on input "text" at bounding box center [434, 217] width 330 height 10
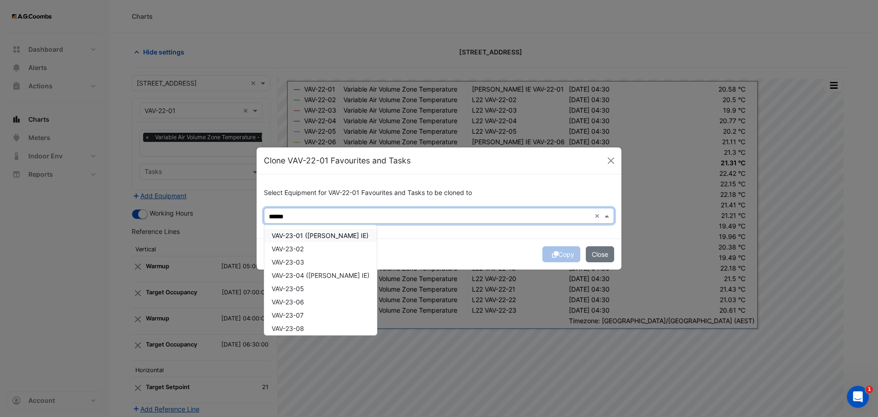
click at [320, 235] on span "VAV-23-01 ([PERSON_NAME] IE)" at bounding box center [320, 235] width 97 height 8
click at [307, 259] on div "VAV-23-03" at bounding box center [320, 261] width 113 height 13
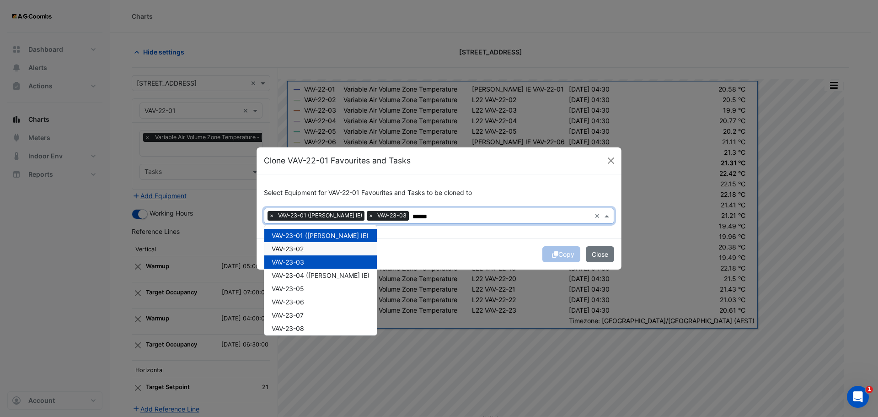
click at [304, 252] on span "VAV-23-02" at bounding box center [288, 249] width 32 height 8
click at [301, 272] on span "VAV-23-04 ([PERSON_NAME] IE)" at bounding box center [321, 275] width 98 height 8
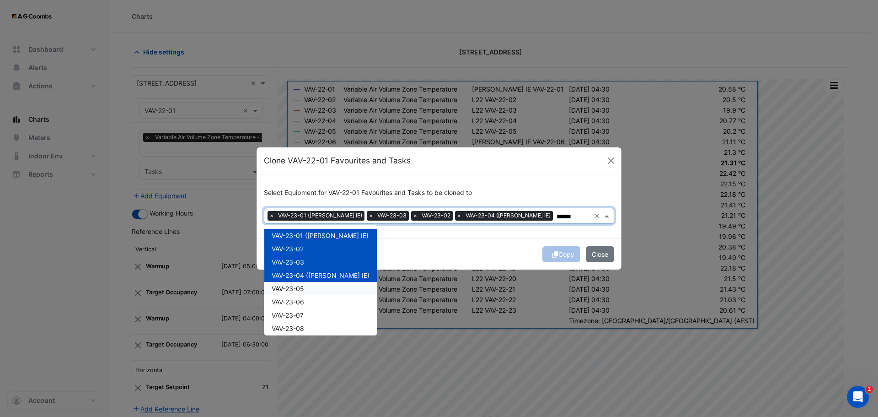
click at [299, 289] on span "VAV-23-05" at bounding box center [288, 288] width 32 height 8
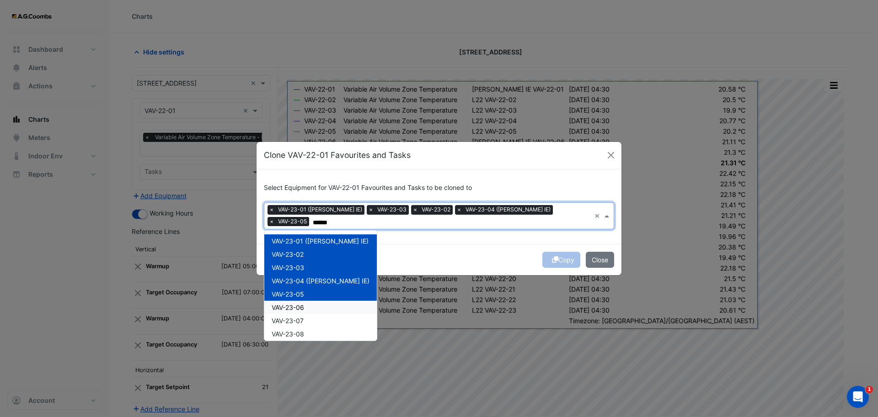
click at [298, 303] on span "VAV-23-06" at bounding box center [288, 307] width 32 height 8
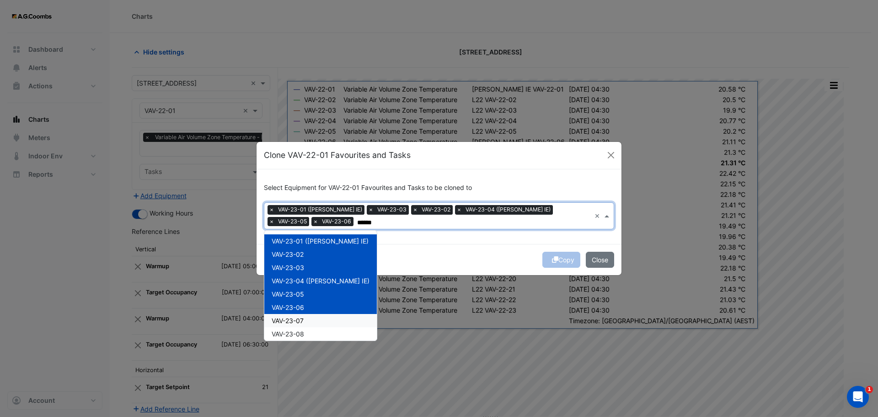
click at [296, 324] on div "VAV-23-07" at bounding box center [320, 320] width 113 height 13
click at [297, 331] on span "VAV-23-08" at bounding box center [288, 334] width 32 height 8
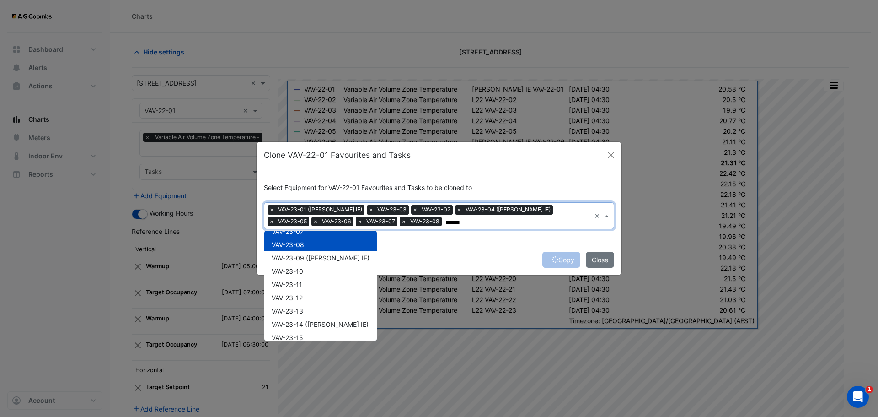
scroll to position [111, 0]
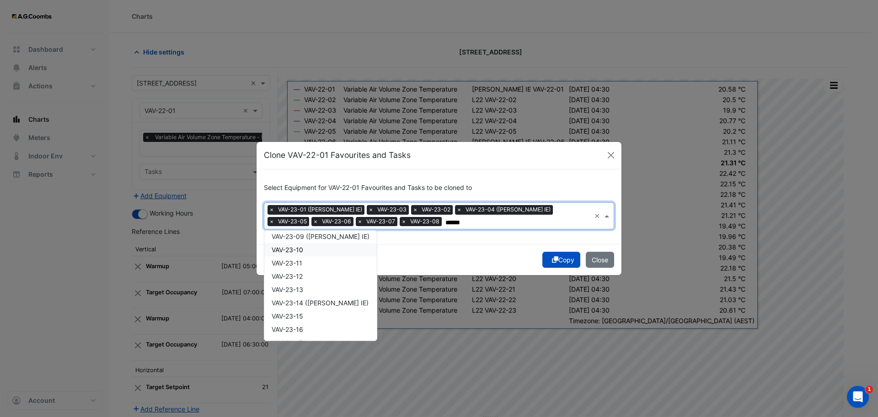
click at [318, 236] on span "VAV-23-09 ([PERSON_NAME] IE)" at bounding box center [321, 236] width 98 height 8
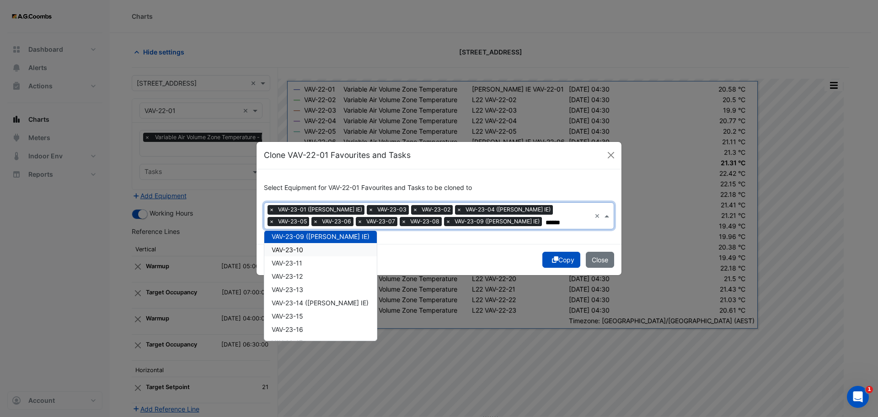
drag, startPoint x: 312, startPoint y: 246, endPoint x: 311, endPoint y: 255, distance: 9.2
click at [312, 247] on div "VAV-23-10" at bounding box center [320, 249] width 113 height 13
click at [307, 268] on div "VAV-23-11" at bounding box center [320, 262] width 113 height 13
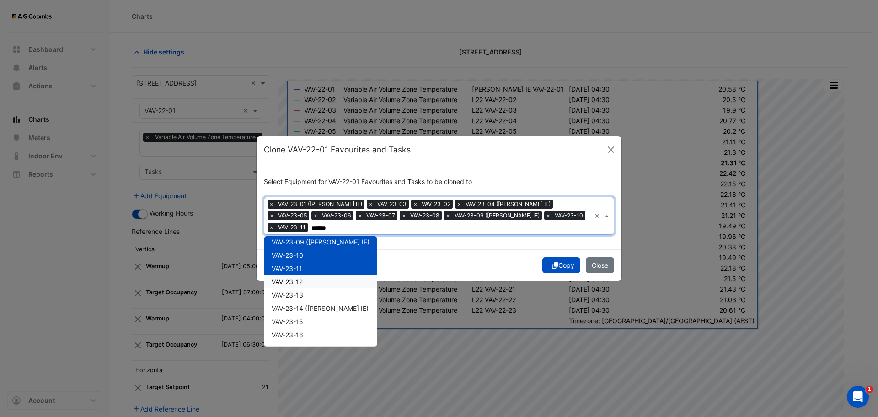
click at [306, 275] on div "VAV-23-12" at bounding box center [320, 281] width 113 height 13
click at [305, 295] on div "VAV-23-13" at bounding box center [320, 294] width 113 height 13
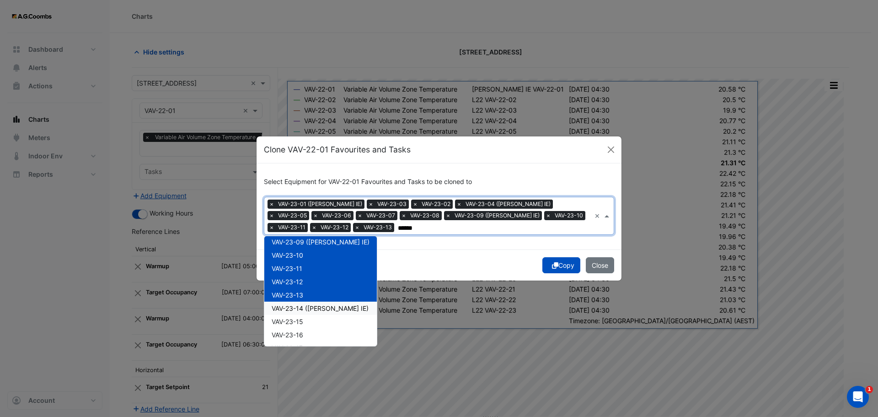
click at [308, 308] on span "VAV-23-14 ([PERSON_NAME] IE)" at bounding box center [320, 308] width 97 height 8
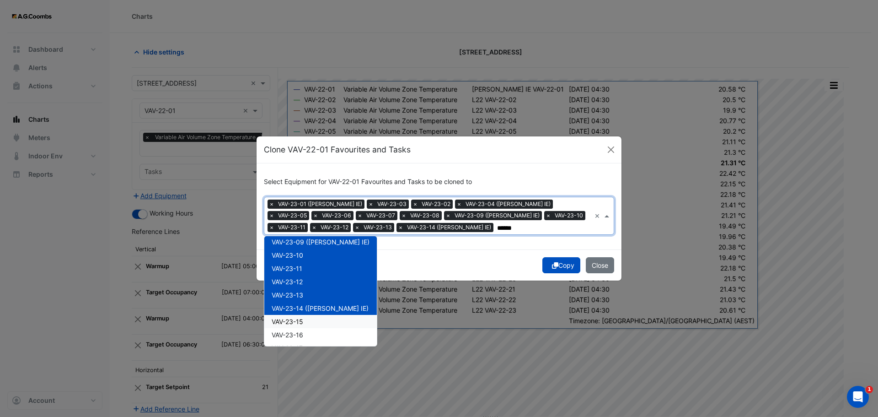
click at [306, 323] on div "VAV-23-15" at bounding box center [320, 321] width 113 height 13
click at [307, 335] on div "VAV-23-16" at bounding box center [320, 334] width 113 height 13
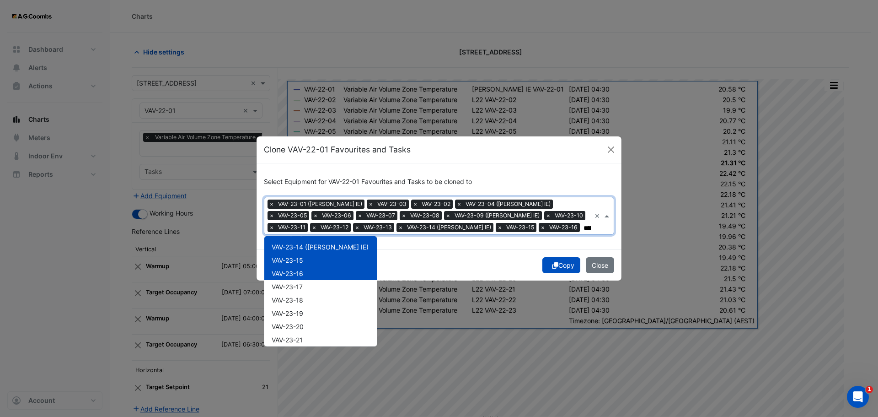
scroll to position [182, 0]
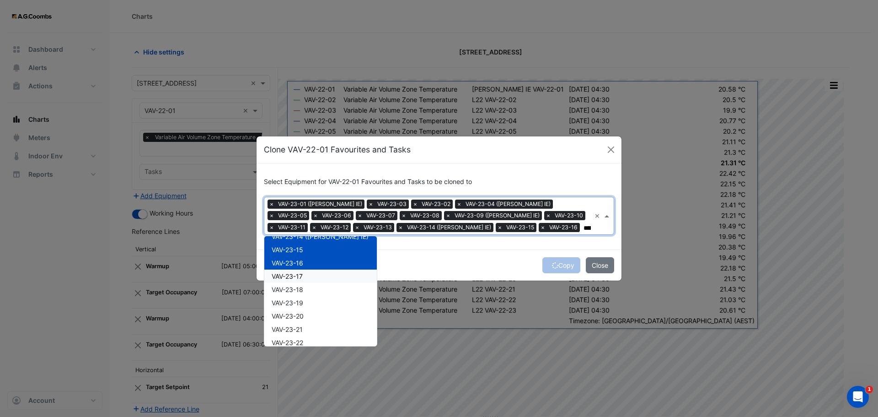
click at [295, 275] on span "VAV-23-17" at bounding box center [287, 276] width 31 height 8
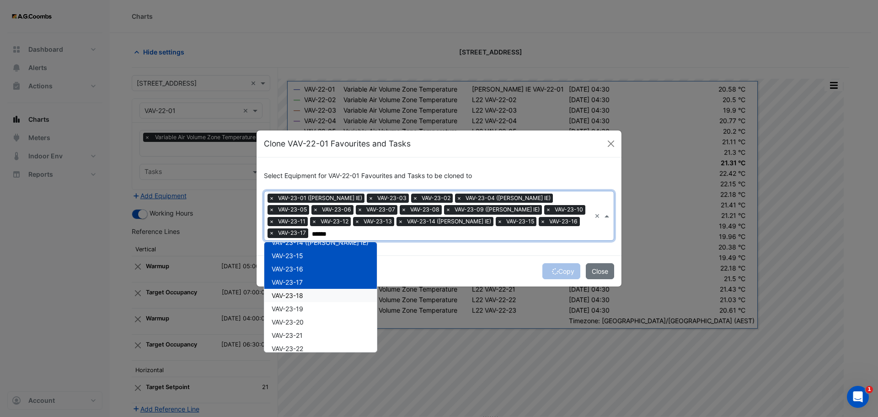
click at [300, 293] on span "VAV-23-18" at bounding box center [288, 295] width 32 height 8
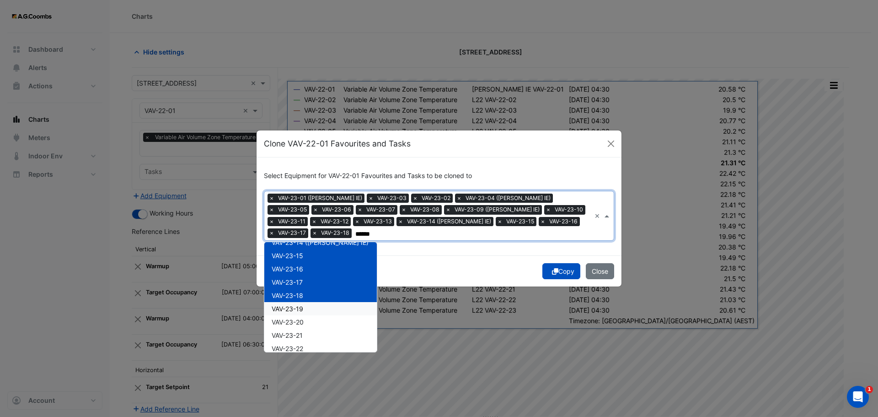
click at [303, 308] on span "VAV-23-19" at bounding box center [288, 309] width 32 height 8
click at [305, 327] on div "VAV-23-20" at bounding box center [320, 321] width 113 height 13
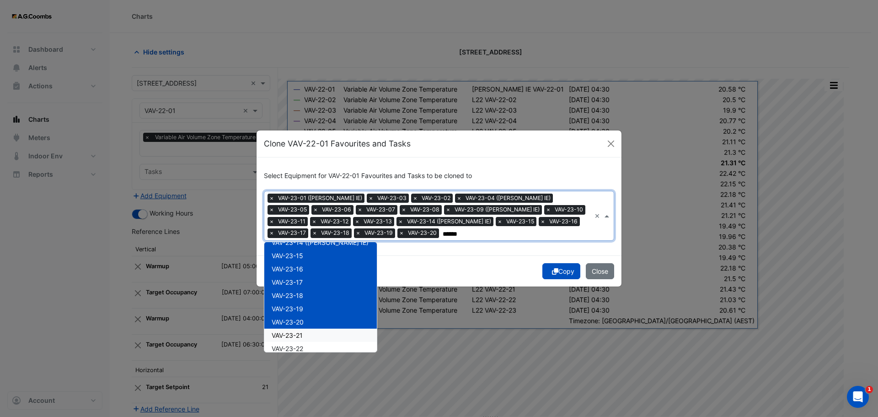
click at [306, 334] on div "VAV-23-21" at bounding box center [320, 334] width 113 height 13
click at [307, 347] on div "VAV-23-22" at bounding box center [320, 348] width 113 height 13
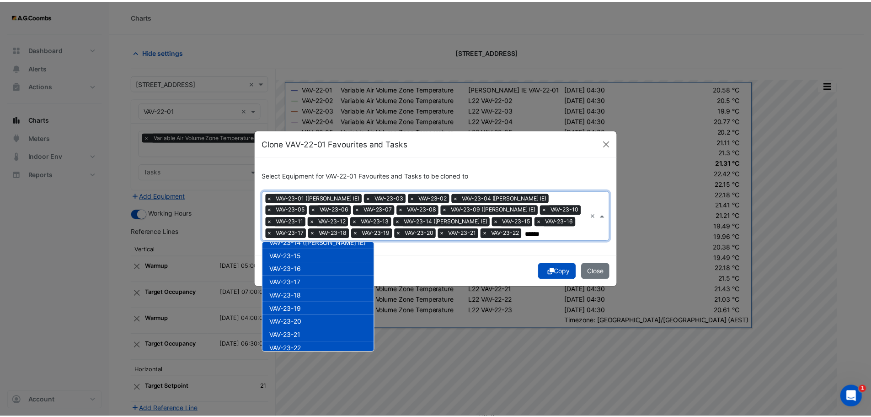
scroll to position [203, 0]
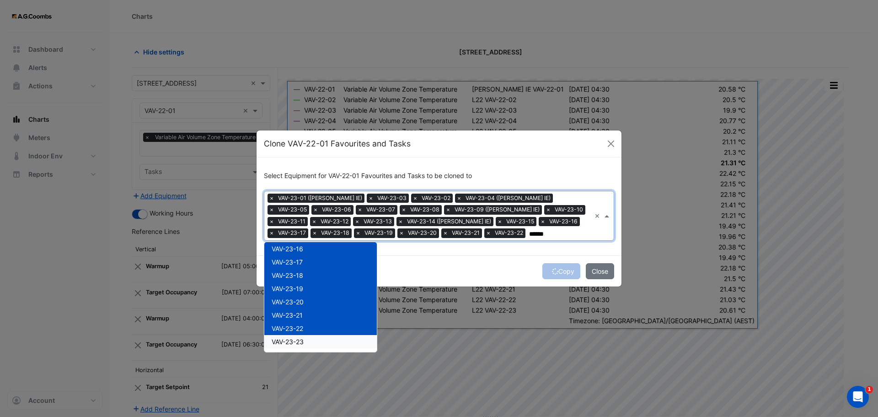
click at [317, 349] on div "VAV-23-01 ([PERSON_NAME] IE) [GEOGRAPHIC_DATA]-23-02 VAV-23-03 VAV-23-04 ([GEOG…" at bounding box center [320, 297] width 113 height 110
click at [309, 342] on div "VAV-23-23" at bounding box center [320, 341] width 113 height 13
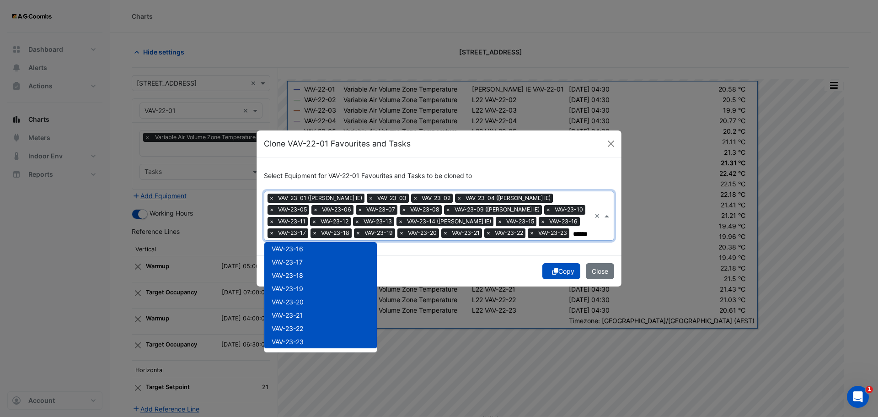
type input "******"
click at [555, 273] on icon "submit" at bounding box center [555, 271] width 6 height 6
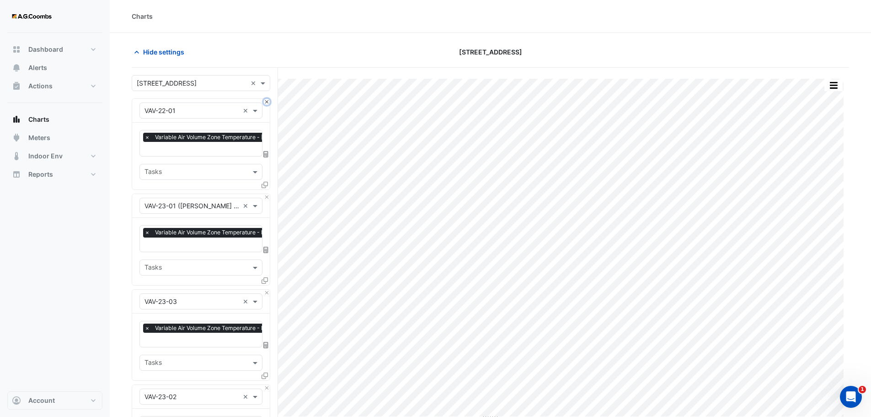
click at [265, 102] on button "Close" at bounding box center [267, 102] width 6 height 6
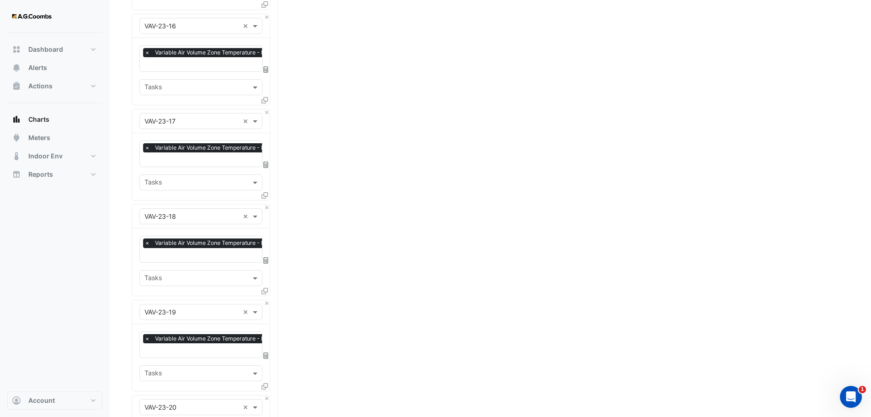
scroll to position [2198, 0]
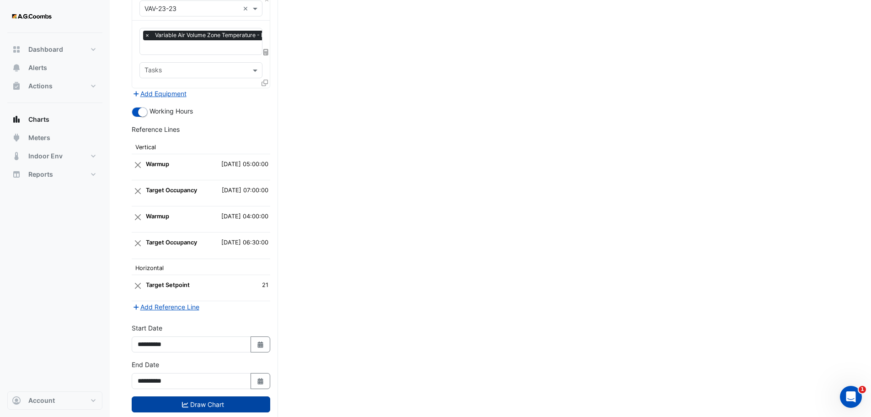
click at [181, 396] on button "Draw Chart" at bounding box center [201, 404] width 139 height 16
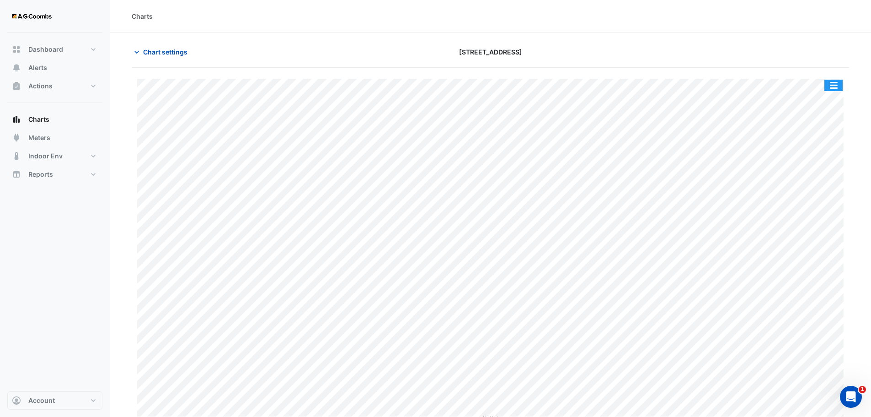
click at [830, 86] on button "button" at bounding box center [834, 85] width 18 height 11
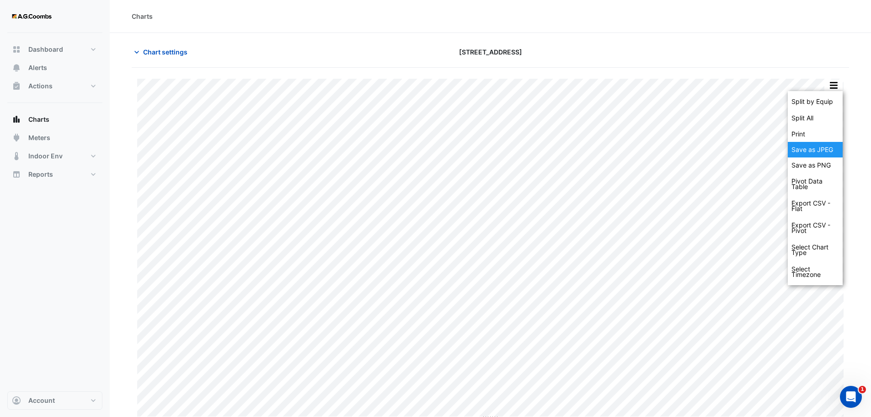
click at [822, 153] on div "Save as JPEG" at bounding box center [815, 150] width 55 height 16
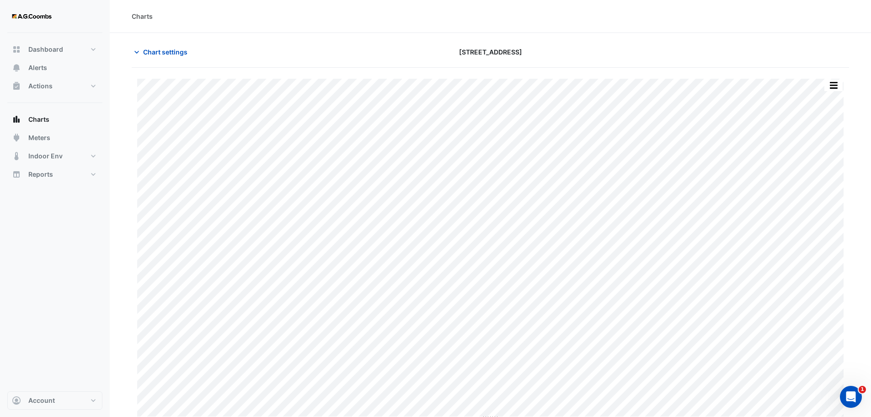
drag, startPoint x: 118, startPoint y: 200, endPoint x: 136, endPoint y: 149, distance: 54.2
click at [118, 200] on section "Chart settings [STREET_ADDRESS] Split by Equip Split All Print Save as JPEG Sav…" at bounding box center [490, 227] width 761 height 388
click at [161, 55] on span "Chart settings" at bounding box center [165, 52] width 44 height 10
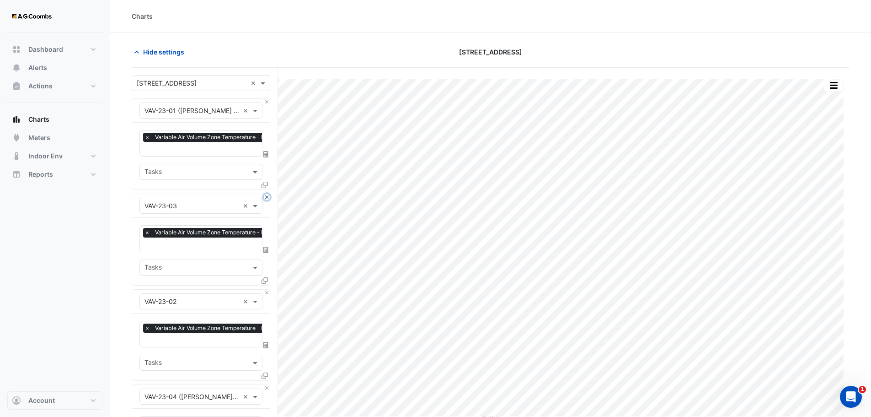
click at [266, 196] on button "Close" at bounding box center [267, 197] width 6 height 6
click at [266, 289] on button "Close" at bounding box center [267, 292] width 6 height 6
click at [266, 196] on button "Close" at bounding box center [267, 197] width 6 height 6
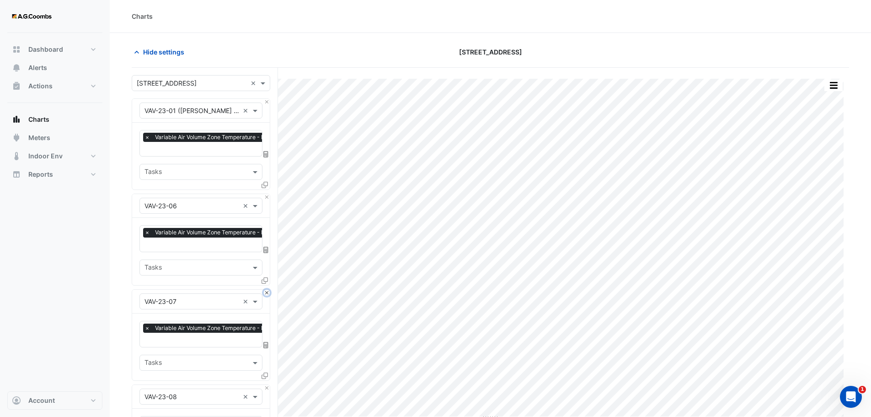
click at [266, 289] on button "Close" at bounding box center [267, 292] width 6 height 6
click at [266, 196] on button "Close" at bounding box center [267, 197] width 6 height 6
click at [266, 289] on button "Close" at bounding box center [267, 292] width 6 height 6
click at [266, 196] on button "Close" at bounding box center [267, 197] width 6 height 6
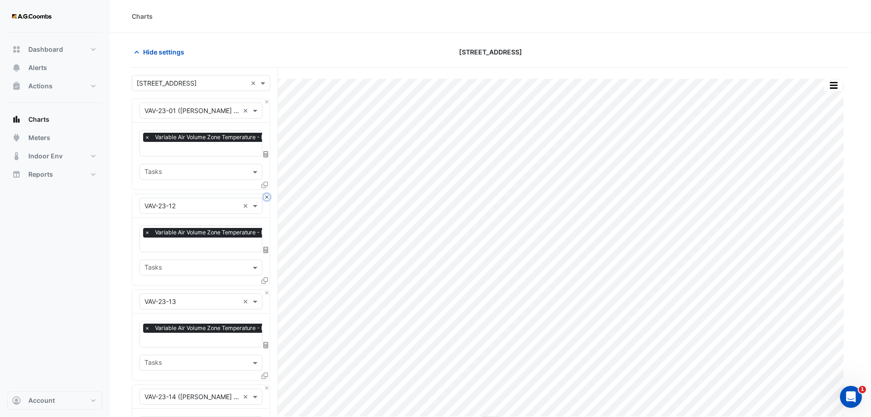
click at [266, 196] on button "Close" at bounding box center [267, 197] width 6 height 6
click at [266, 289] on button "Close" at bounding box center [267, 292] width 6 height 6
click at [266, 196] on button "Close" at bounding box center [267, 197] width 6 height 6
click at [266, 289] on button "Close" at bounding box center [267, 292] width 6 height 6
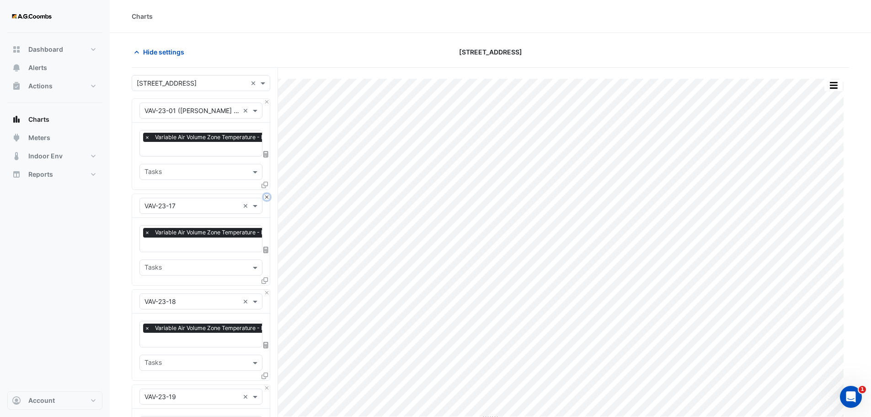
click at [266, 196] on button "Close" at bounding box center [267, 197] width 6 height 6
click at [266, 289] on button "Close" at bounding box center [267, 292] width 6 height 6
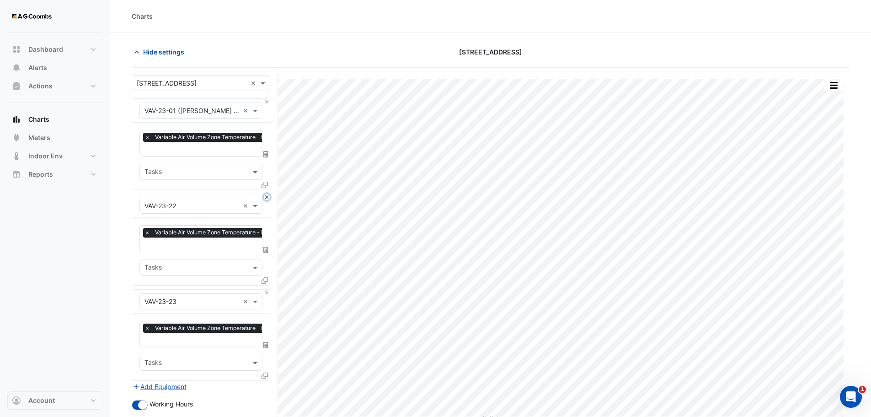
click at [266, 196] on button "Close" at bounding box center [267, 197] width 6 height 6
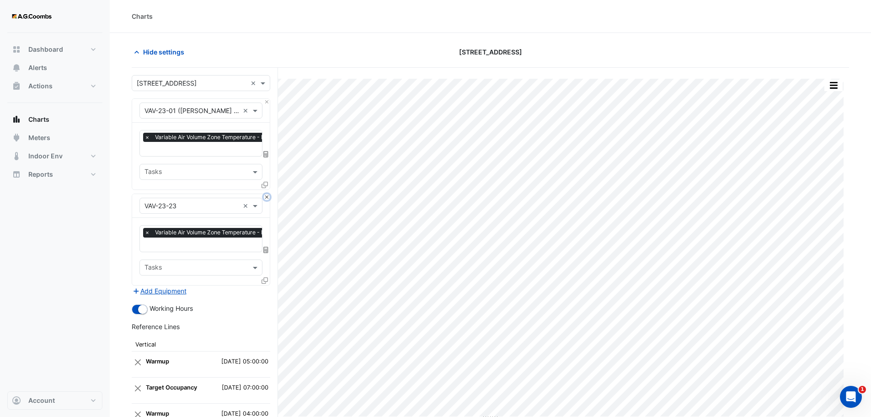
click at [266, 196] on button "Close" at bounding box center [267, 197] width 6 height 6
click at [266, 285] on div "Add Equipment" at bounding box center [201, 290] width 139 height 11
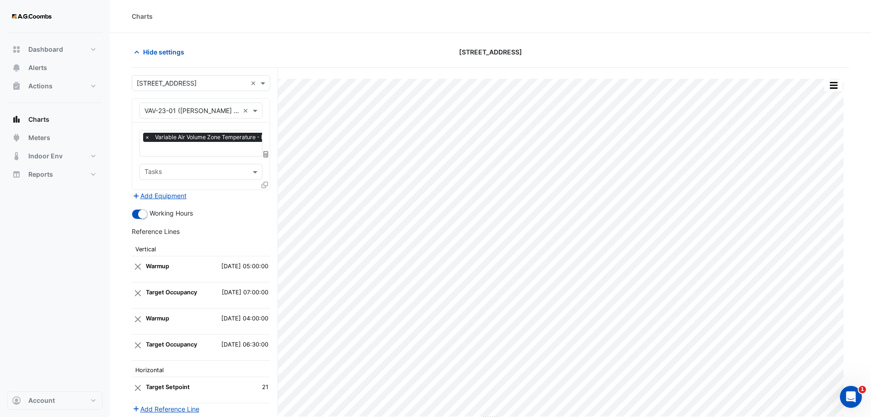
click at [266, 185] on icon at bounding box center [265, 185] width 6 height 6
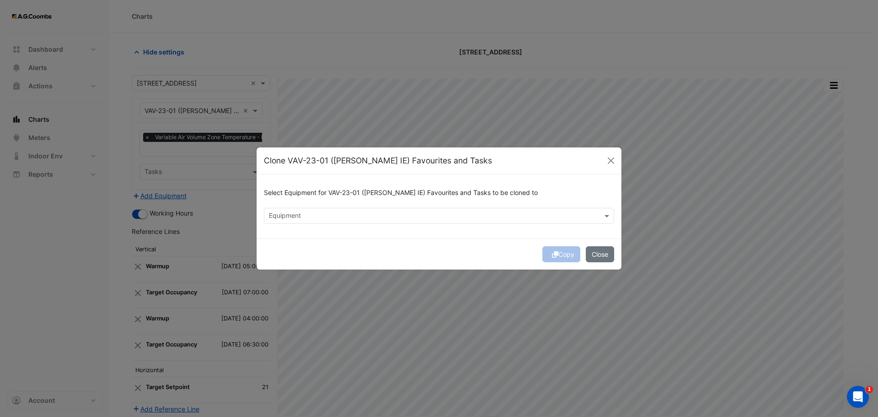
click at [398, 209] on div "Equipment" at bounding box center [439, 216] width 350 height 16
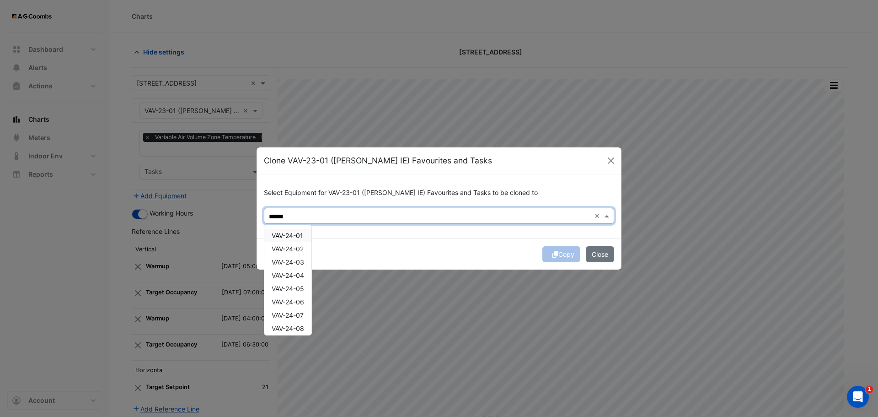
click at [290, 236] on span "VAV-24-01" at bounding box center [288, 235] width 32 height 8
click at [303, 255] on div "VAV-24-02" at bounding box center [287, 248] width 47 height 13
click at [303, 265] on span "VAV-24-03" at bounding box center [288, 262] width 32 height 8
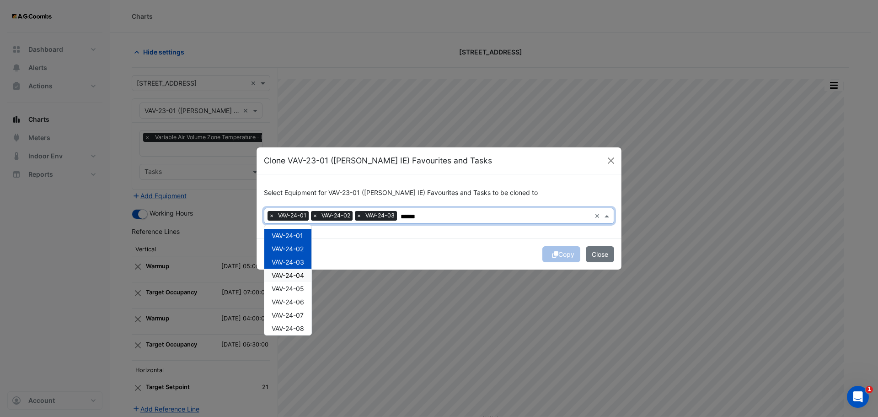
click at [297, 280] on div "VAV-24-04" at bounding box center [287, 274] width 47 height 13
click at [300, 299] on span "VAV-24-06" at bounding box center [288, 302] width 32 height 8
click at [295, 289] on span "VAV-24-05" at bounding box center [288, 288] width 32 height 8
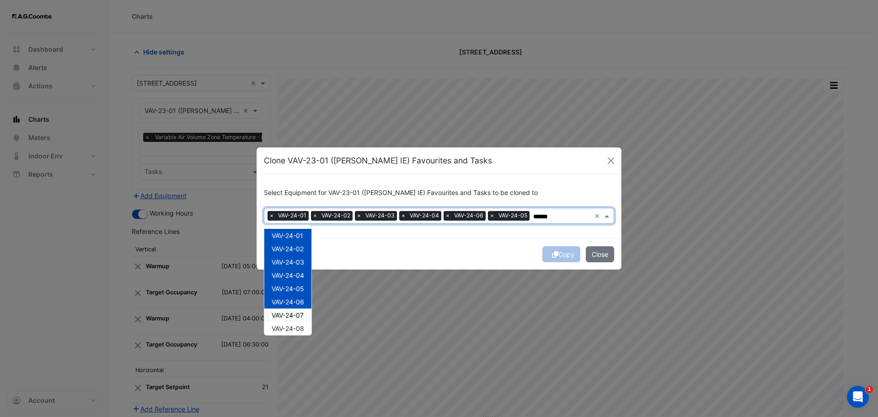
click at [294, 315] on span "VAV-24-07" at bounding box center [288, 315] width 32 height 8
click at [301, 326] on span "VAV-24-08" at bounding box center [288, 328] width 32 height 8
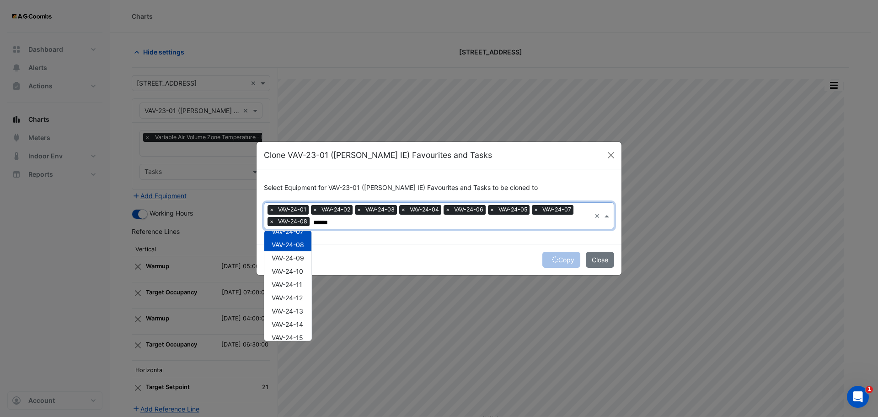
scroll to position [109, 0]
click at [303, 241] on span "VAV-24-09" at bounding box center [288, 238] width 32 height 8
click at [303, 252] on span "VAV-24-10" at bounding box center [288, 251] width 32 height 8
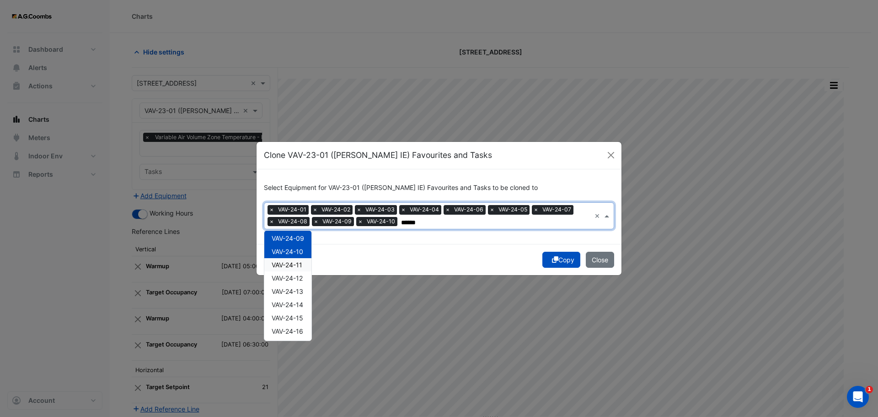
drag, startPoint x: 300, startPoint y: 263, endPoint x: 302, endPoint y: 274, distance: 10.6
click at [300, 264] on span "VAV-24-11" at bounding box center [287, 265] width 31 height 8
click at [300, 276] on span "VAV-24-12" at bounding box center [287, 278] width 31 height 8
click at [302, 294] on span "VAV-24-13" at bounding box center [288, 291] width 32 height 8
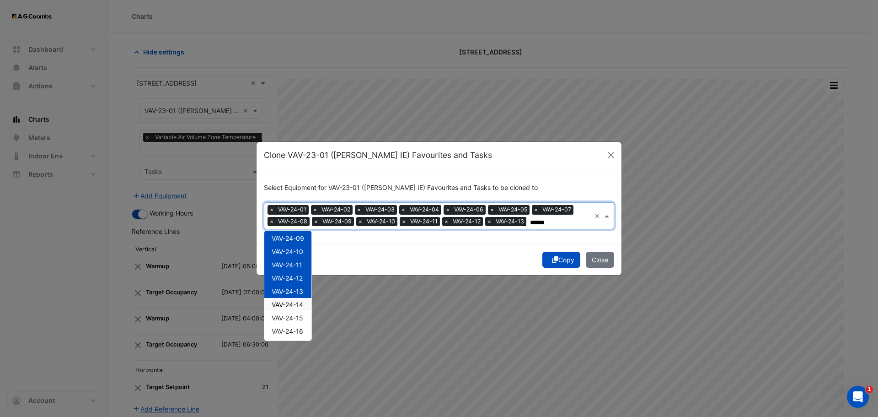
click at [300, 306] on span "VAV-24-14" at bounding box center [288, 304] width 32 height 8
click at [299, 317] on span "VAV-24-15" at bounding box center [288, 318] width 32 height 8
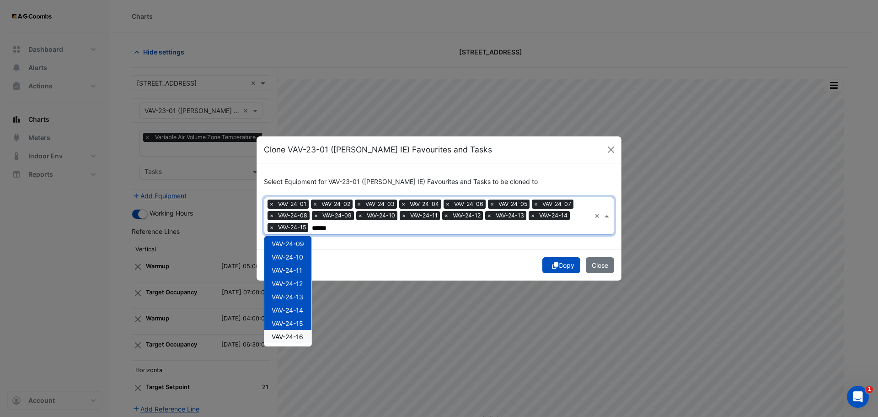
click at [297, 336] on span "VAV-24-16" at bounding box center [288, 336] width 32 height 8
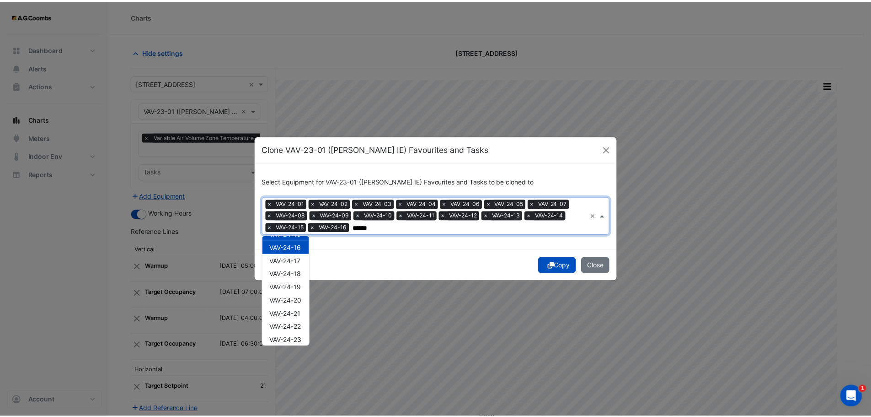
scroll to position [203, 0]
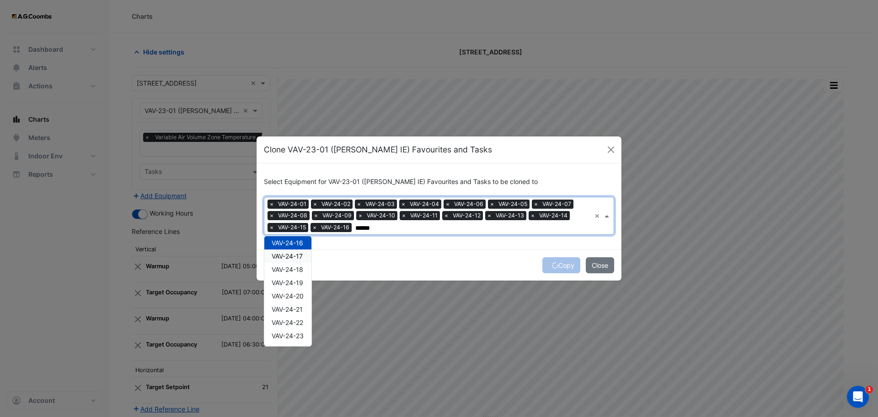
click at [294, 256] on span "VAV-24-17" at bounding box center [287, 256] width 31 height 8
click at [297, 272] on span "VAV-24-18" at bounding box center [288, 269] width 32 height 8
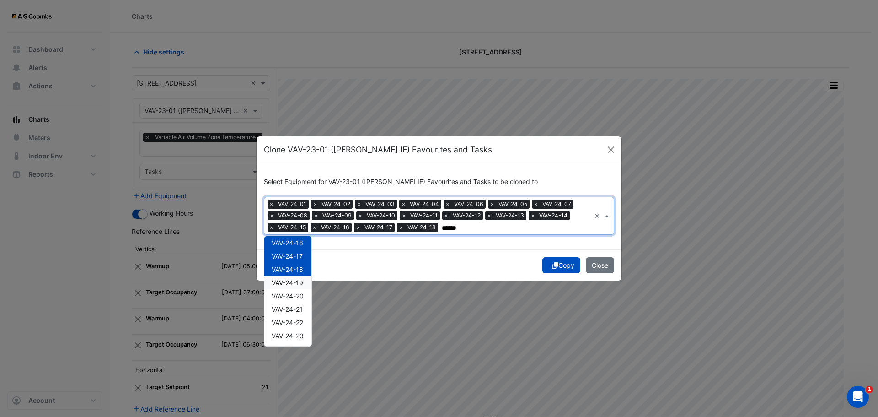
click at [298, 283] on span "VAV-24-19" at bounding box center [288, 283] width 32 height 8
click at [300, 299] on span "VAV-24-20" at bounding box center [288, 296] width 32 height 8
click at [300, 314] on div "VAV-24-21" at bounding box center [287, 308] width 47 height 13
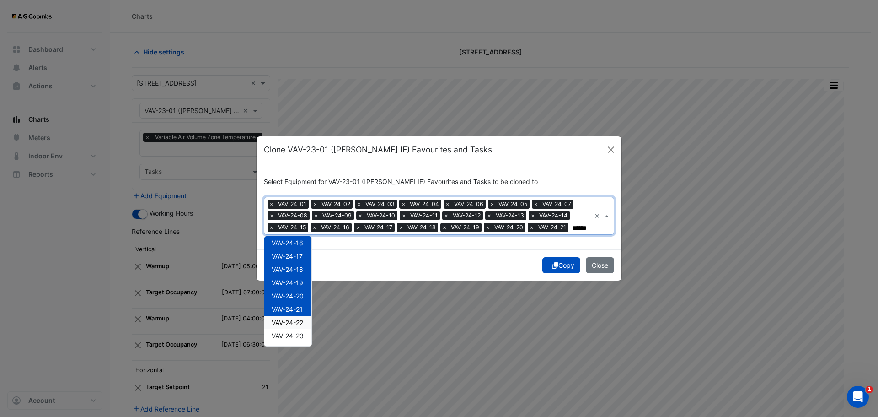
click at [302, 321] on span "VAV-24-22" at bounding box center [288, 322] width 32 height 8
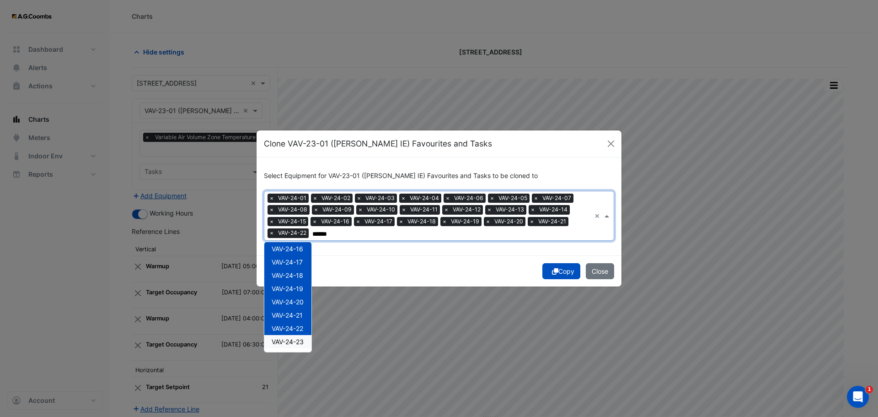
click at [304, 344] on span "VAV-24-23" at bounding box center [288, 342] width 32 height 8
type input "******"
click at [567, 271] on button "Copy" at bounding box center [561, 271] width 38 height 16
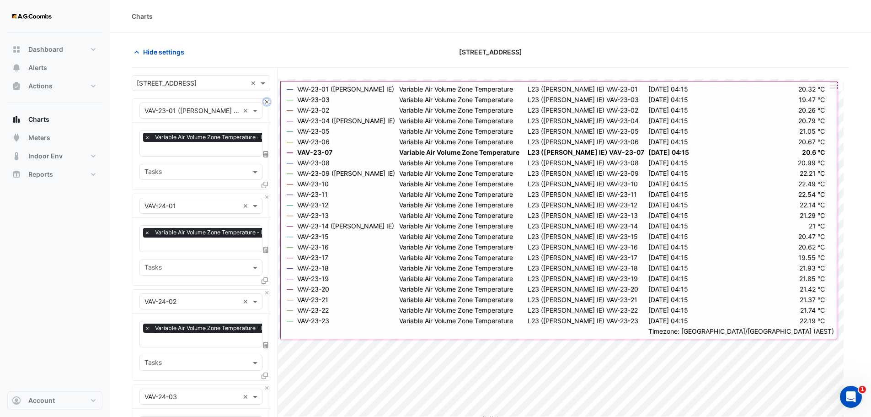
click at [267, 101] on button "Close" at bounding box center [267, 102] width 6 height 6
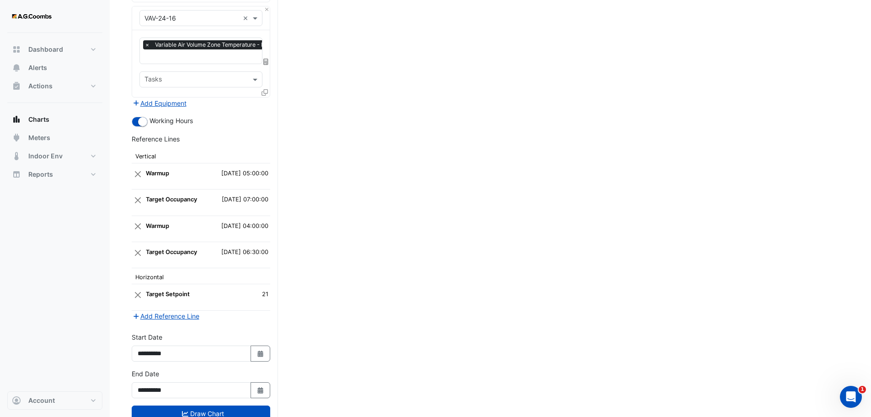
scroll to position [1538, 0]
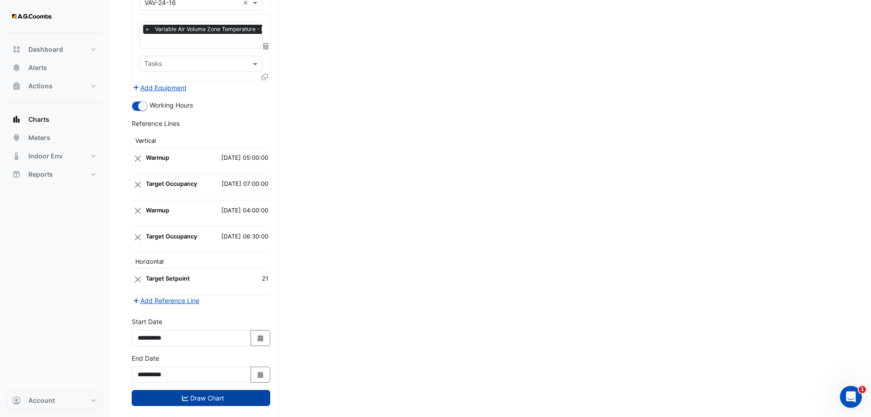
click at [142, 390] on button "Draw Chart" at bounding box center [201, 398] width 139 height 16
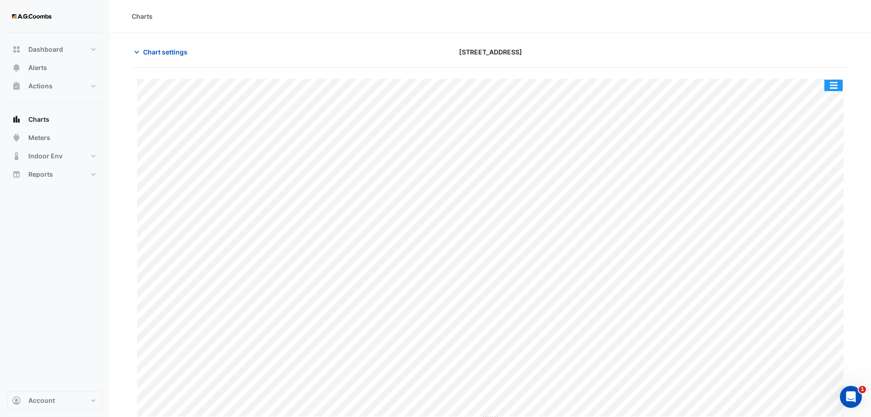
click at [834, 81] on button "button" at bounding box center [834, 85] width 18 height 11
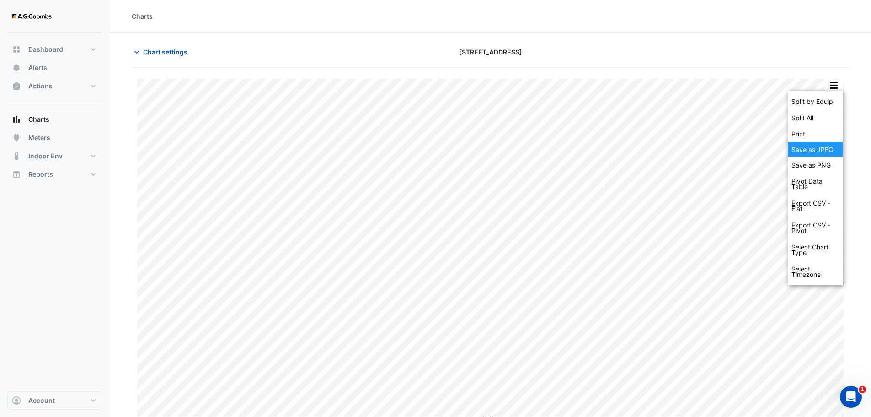
click at [827, 149] on div "Save as JPEG" at bounding box center [815, 150] width 55 height 16
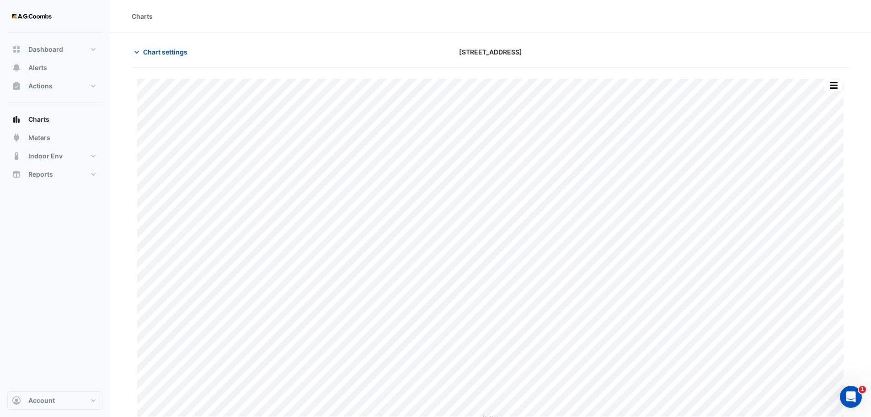
drag, startPoint x: 171, startPoint y: 53, endPoint x: 197, endPoint y: 96, distance: 50.3
click at [171, 53] on span "Chart settings" at bounding box center [165, 52] width 44 height 10
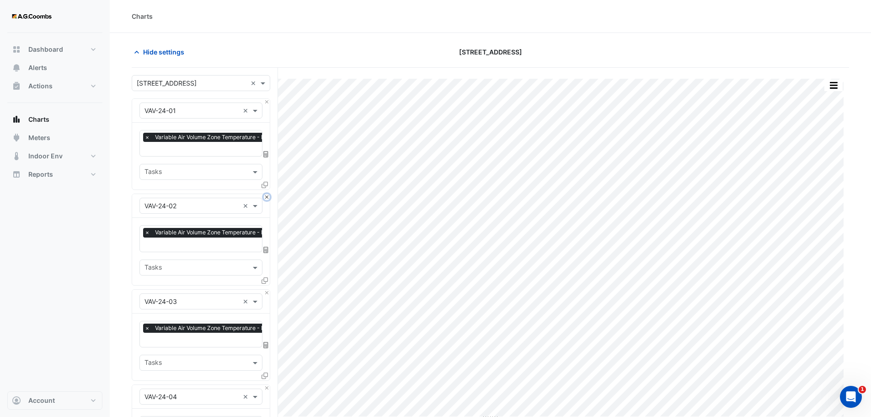
click at [268, 195] on button "Close" at bounding box center [267, 197] width 6 height 6
click at [268, 289] on button "Close" at bounding box center [267, 292] width 6 height 6
click at [268, 195] on button "Close" at bounding box center [267, 197] width 6 height 6
click at [268, 289] on button "Close" at bounding box center [267, 292] width 6 height 6
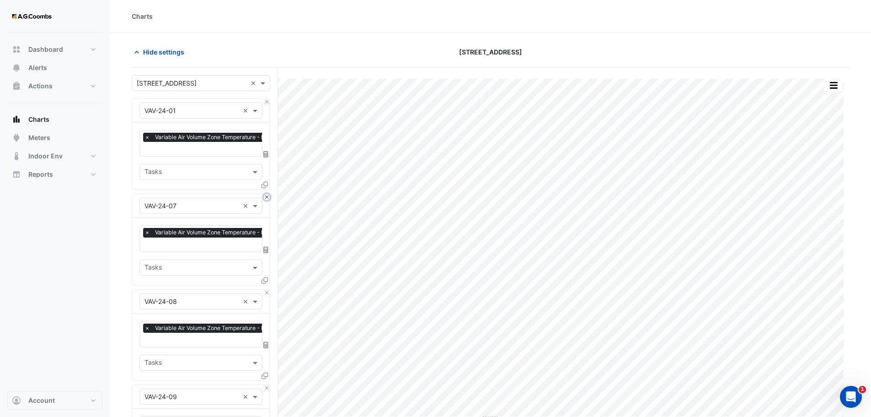
click at [268, 195] on button "Close" at bounding box center [267, 197] width 6 height 6
click at [268, 289] on button "Close" at bounding box center [267, 292] width 6 height 6
click at [268, 195] on button "Close" at bounding box center [267, 197] width 6 height 6
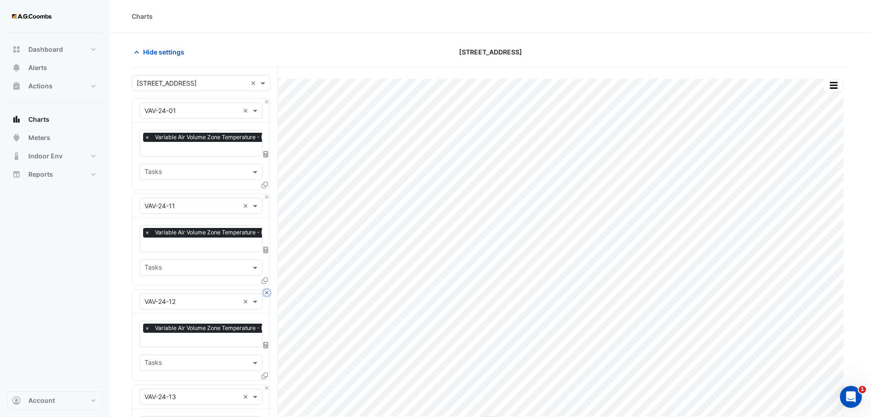
click at [268, 289] on button "Close" at bounding box center [267, 292] width 6 height 6
click at [268, 195] on button "Close" at bounding box center [267, 197] width 6 height 6
click at [268, 289] on button "Close" at bounding box center [267, 292] width 6 height 6
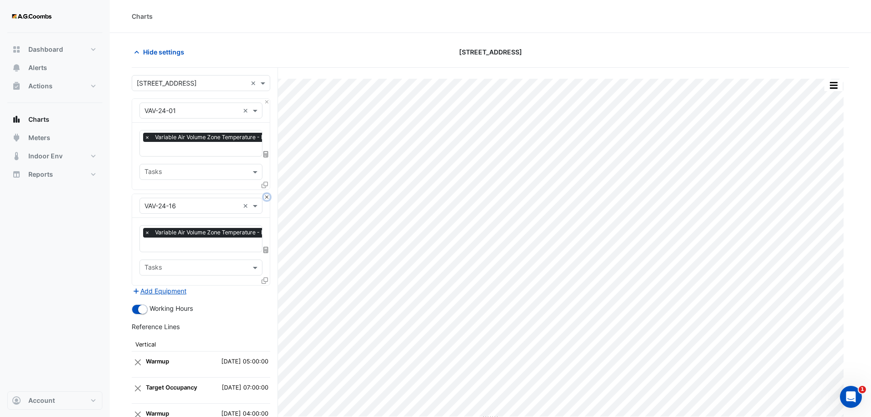
click at [268, 195] on button "Close" at bounding box center [267, 197] width 6 height 6
click at [268, 285] on div "Add Equipment" at bounding box center [201, 290] width 139 height 11
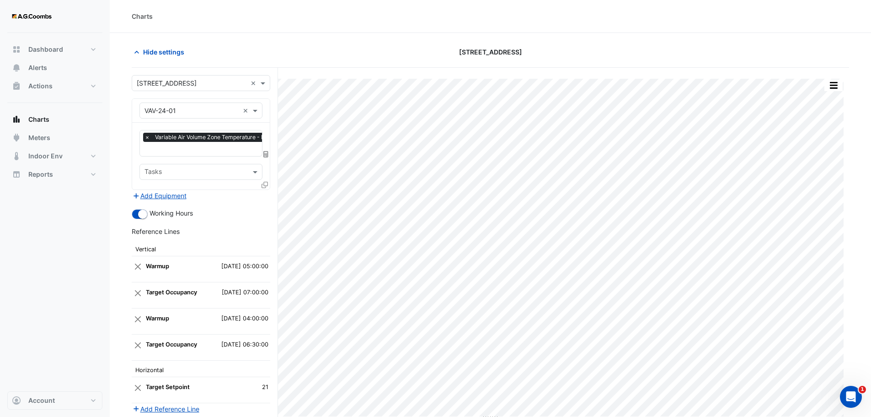
click at [265, 182] on icon at bounding box center [265, 185] width 6 height 6
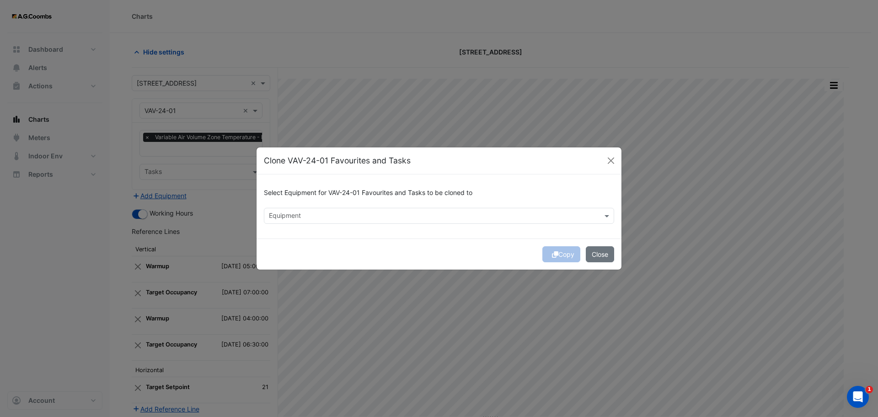
click at [340, 217] on input "text" at bounding box center [434, 217] width 330 height 10
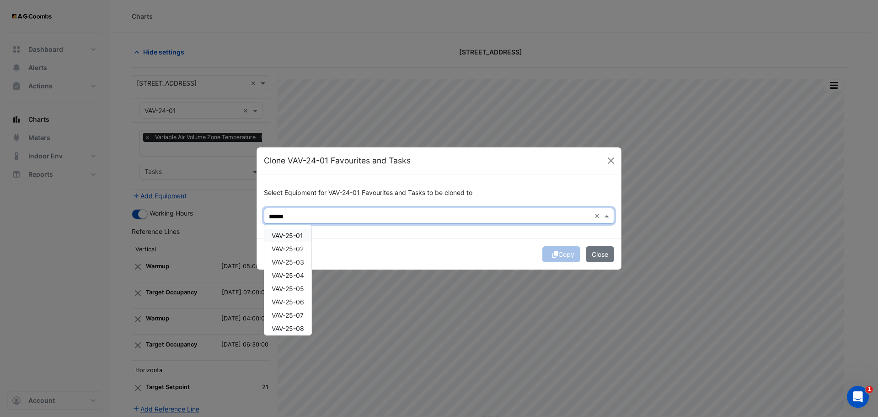
click at [293, 238] on span "VAV-25-01" at bounding box center [288, 235] width 32 height 8
click at [300, 252] on span "VAV-25-02" at bounding box center [288, 249] width 32 height 8
click at [300, 258] on span "VAV-25-03" at bounding box center [288, 262] width 32 height 8
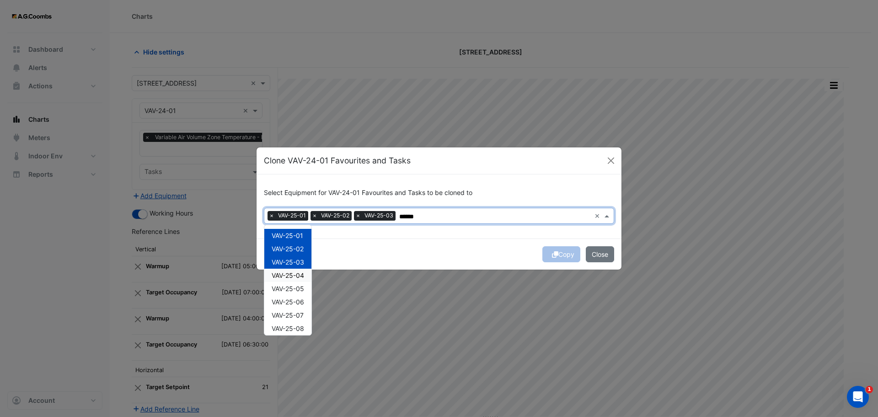
click at [302, 277] on span "VAV-25-04" at bounding box center [288, 275] width 32 height 8
click at [305, 292] on div "VAV-25-05" at bounding box center [287, 288] width 47 height 13
click at [300, 302] on span "VAV-25-06" at bounding box center [288, 302] width 32 height 8
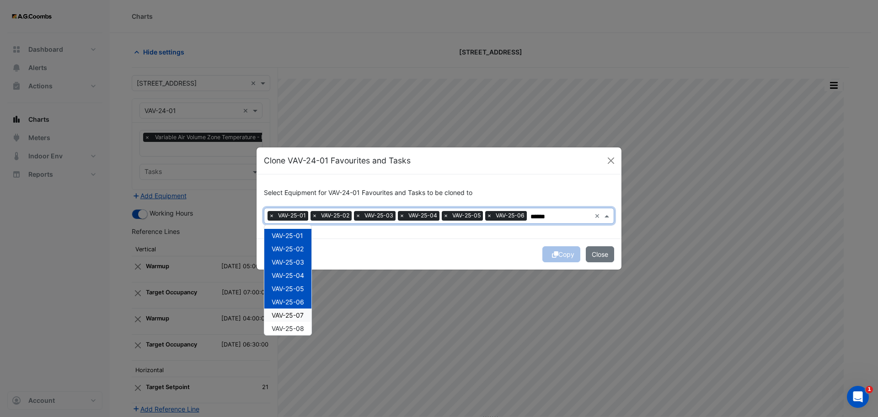
click at [297, 316] on span "VAV-25-07" at bounding box center [288, 315] width 32 height 8
click at [300, 327] on span "VAV-25-08" at bounding box center [288, 328] width 32 height 8
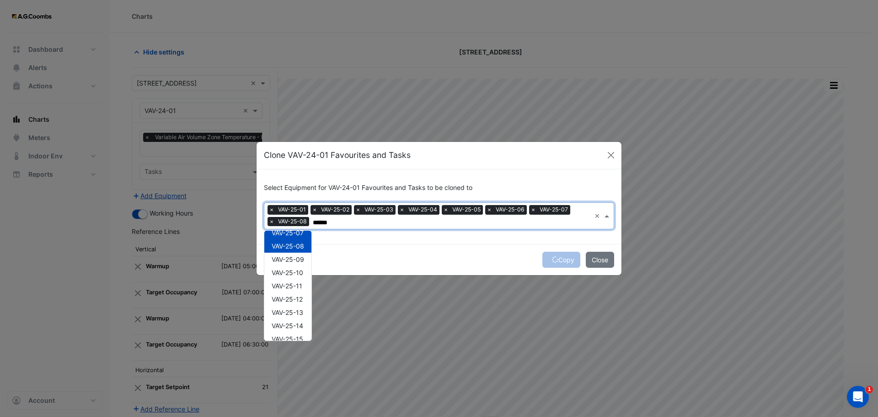
scroll to position [99, 0]
click at [301, 246] on span "VAV-25-09" at bounding box center [288, 248] width 32 height 8
click at [300, 261] on span "VAV-25-10" at bounding box center [288, 261] width 32 height 8
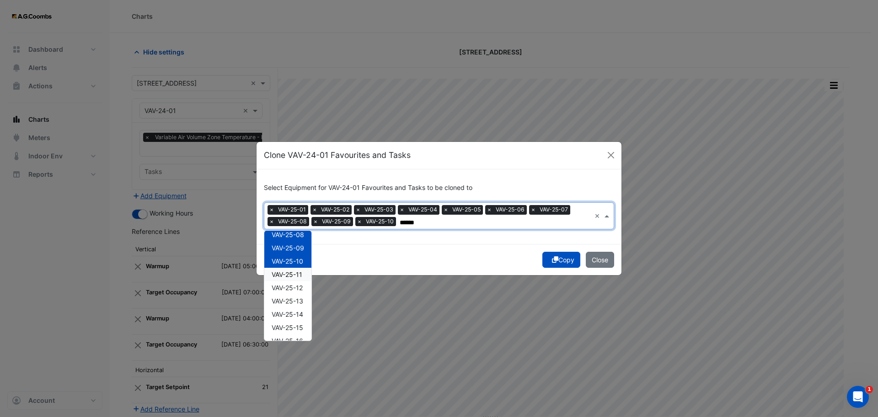
click at [298, 274] on span "VAV-25-11" at bounding box center [287, 274] width 31 height 8
click at [295, 291] on span "VAV-25-12" at bounding box center [287, 288] width 31 height 8
click at [296, 306] on div "VAV-25-13" at bounding box center [287, 300] width 47 height 13
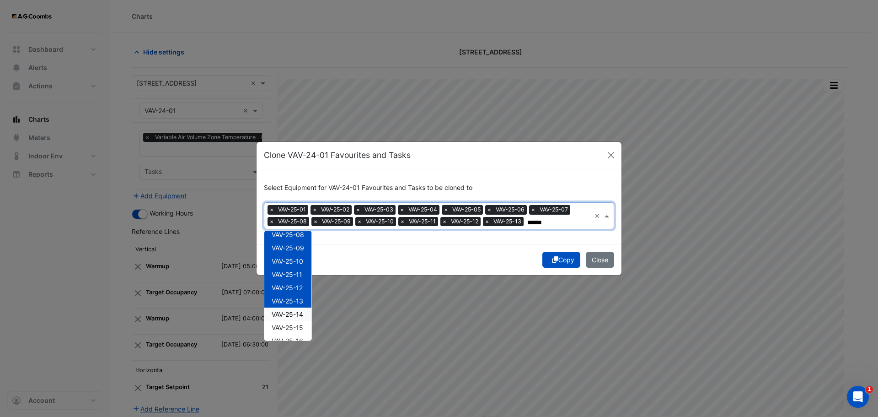
click at [300, 318] on div "VAV-25-14" at bounding box center [287, 313] width 47 height 13
click at [300, 332] on div "VAV-25-15" at bounding box center [287, 327] width 47 height 13
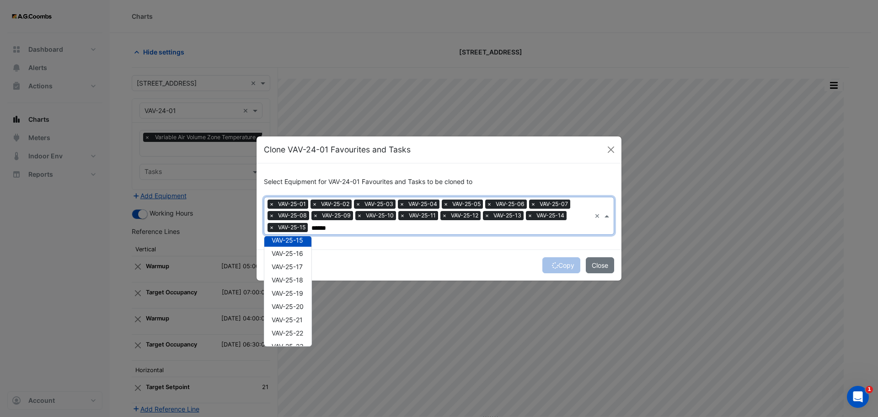
scroll to position [202, 0]
click at [293, 246] on span "VAV-25-16" at bounding box center [288, 244] width 32 height 8
click at [294, 259] on span "VAV-25-17" at bounding box center [287, 257] width 31 height 8
click at [295, 276] on div "VAV-25-18" at bounding box center [287, 269] width 47 height 13
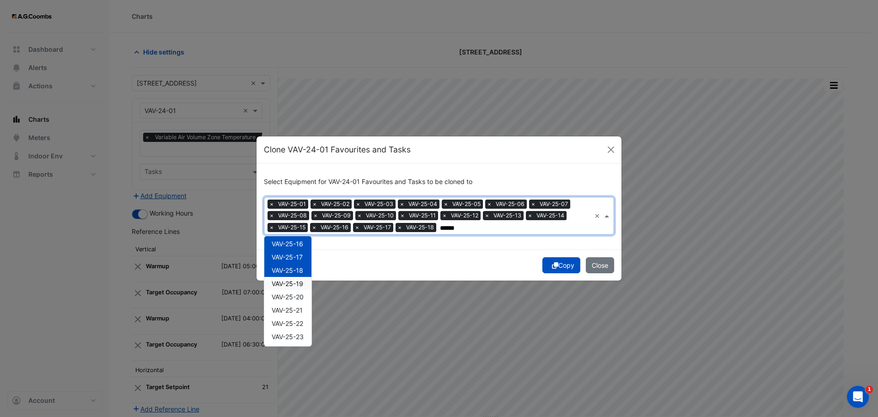
click at [297, 287] on span "VAV-25-19" at bounding box center [288, 283] width 32 height 8
click at [298, 304] on div "VAV-25-21" at bounding box center [287, 309] width 47 height 13
click at [289, 297] on span "VAV-25-20" at bounding box center [288, 297] width 32 height 8
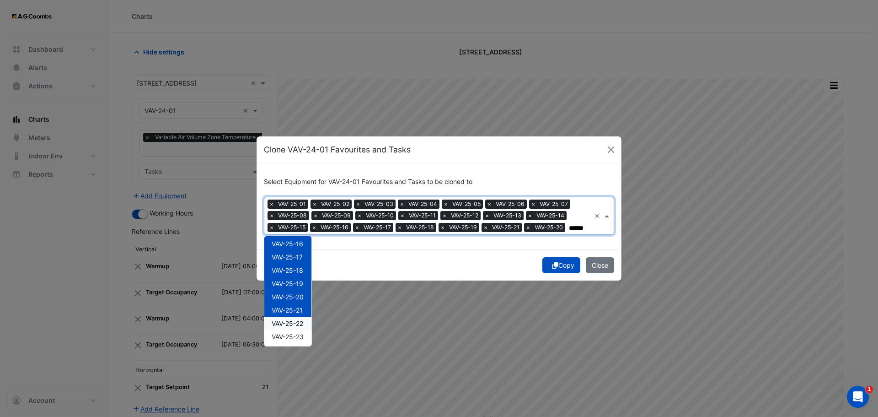
click at [297, 326] on span "VAV-25-22" at bounding box center [288, 323] width 32 height 8
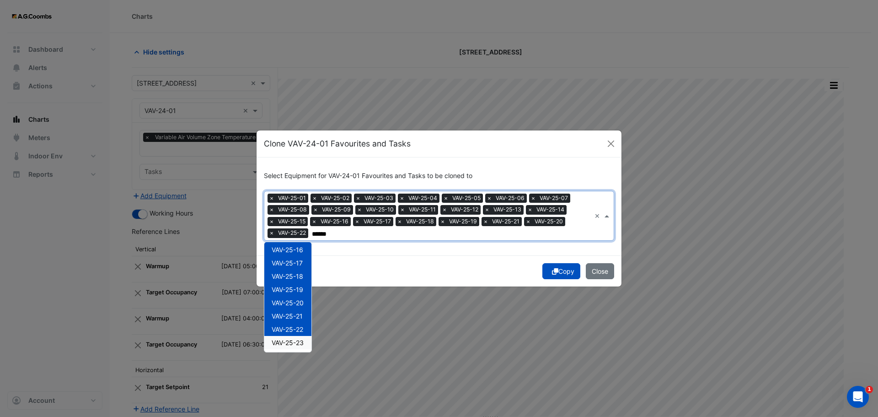
click at [300, 344] on span "VAV-25-23" at bounding box center [288, 342] width 32 height 8
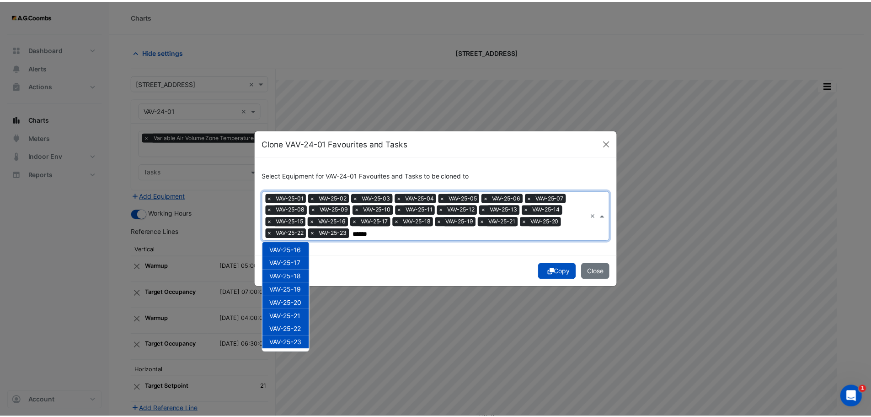
scroll to position [216, 0]
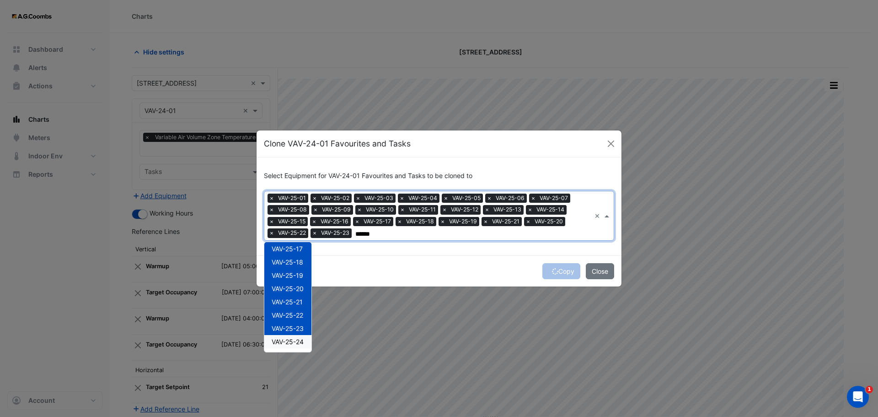
click at [303, 347] on div "VAV-25-24" at bounding box center [287, 341] width 47 height 13
type input "******"
drag, startPoint x: 563, startPoint y: 274, endPoint x: 681, endPoint y: 378, distance: 156.9
click at [563, 274] on button "Copy" at bounding box center [561, 271] width 38 height 16
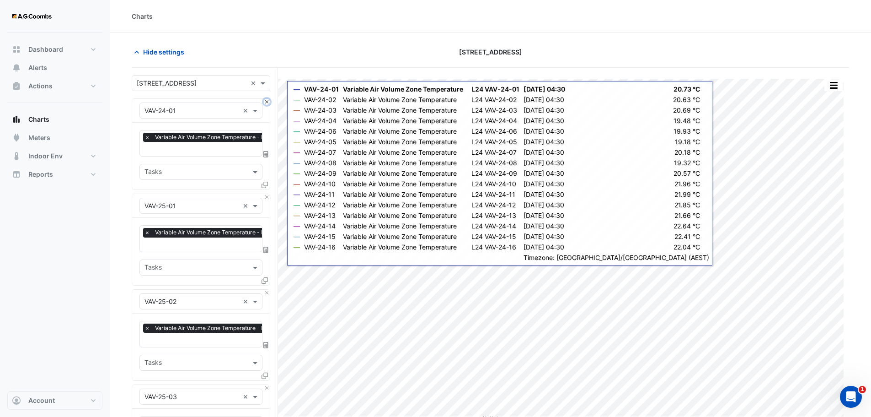
click at [268, 103] on button "Close" at bounding box center [267, 102] width 6 height 6
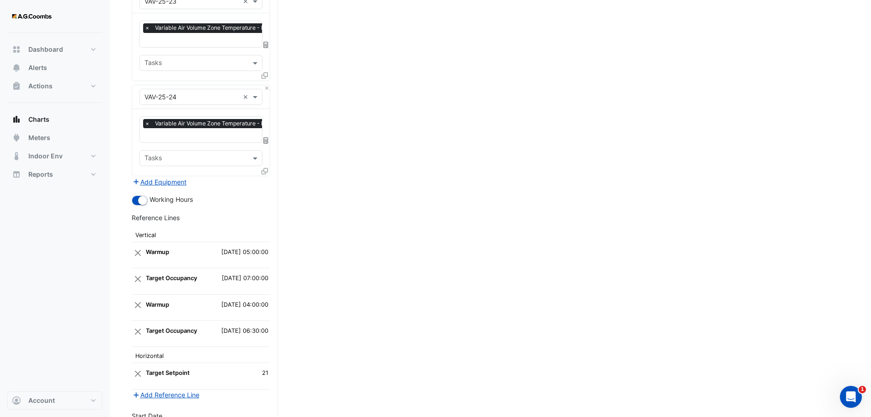
scroll to position [2293, 0]
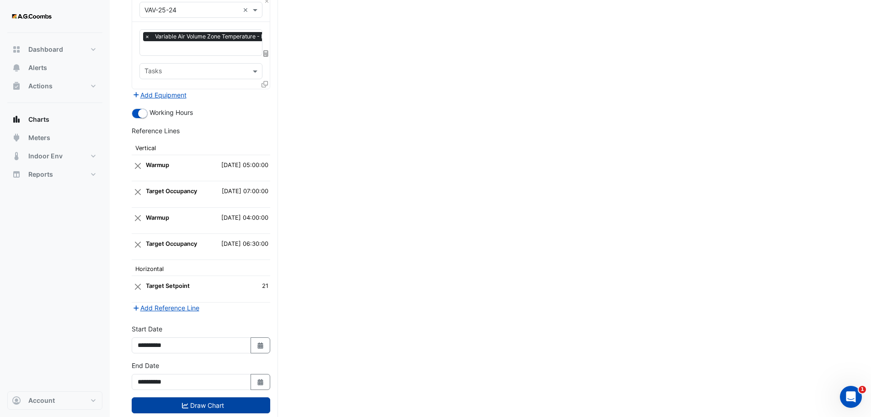
click at [167, 397] on button "Draw Chart" at bounding box center [201, 405] width 139 height 16
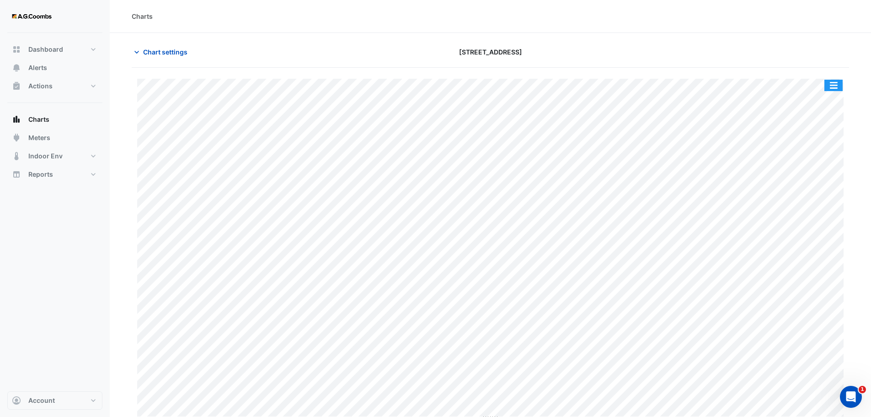
click at [829, 83] on button "button" at bounding box center [834, 85] width 18 height 11
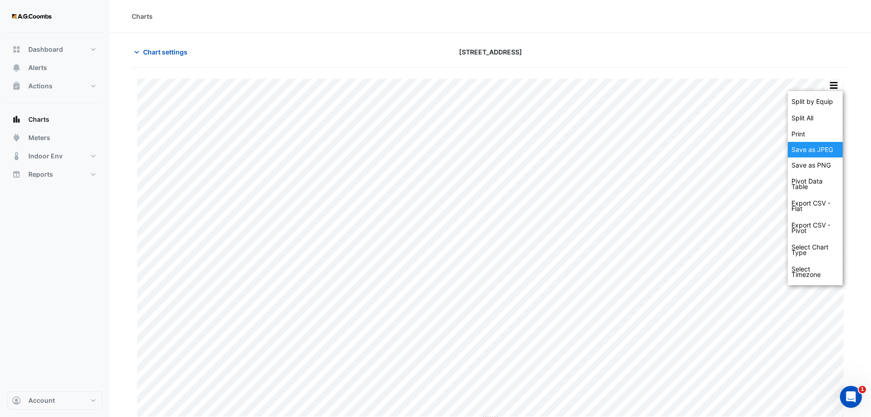
click at [804, 147] on div "Save as JPEG" at bounding box center [815, 150] width 55 height 16
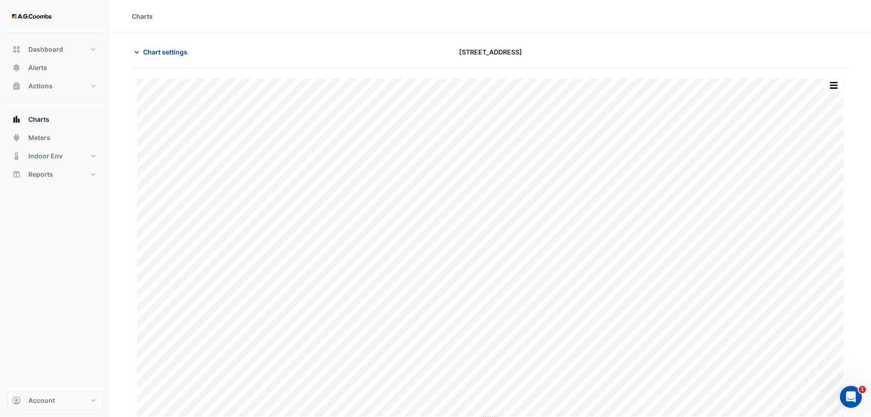
click at [145, 52] on span "Chart settings" at bounding box center [165, 52] width 44 height 10
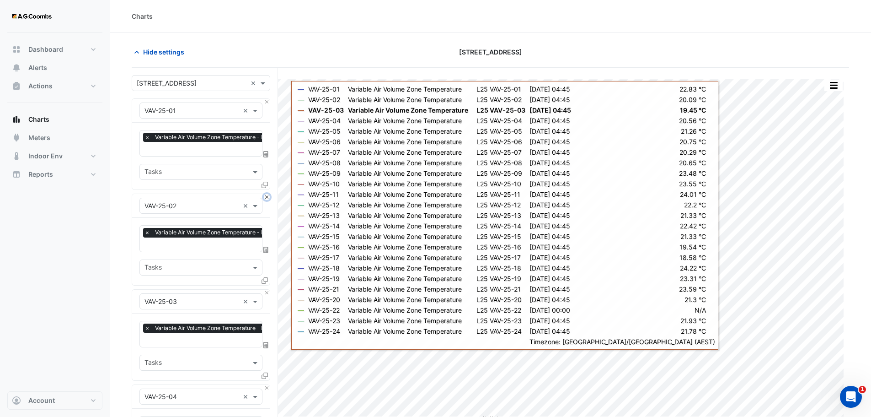
click at [267, 194] on button "Close" at bounding box center [267, 197] width 6 height 6
click at [267, 289] on button "Close" at bounding box center [267, 292] width 6 height 6
click at [267, 194] on button "Close" at bounding box center [267, 197] width 6 height 6
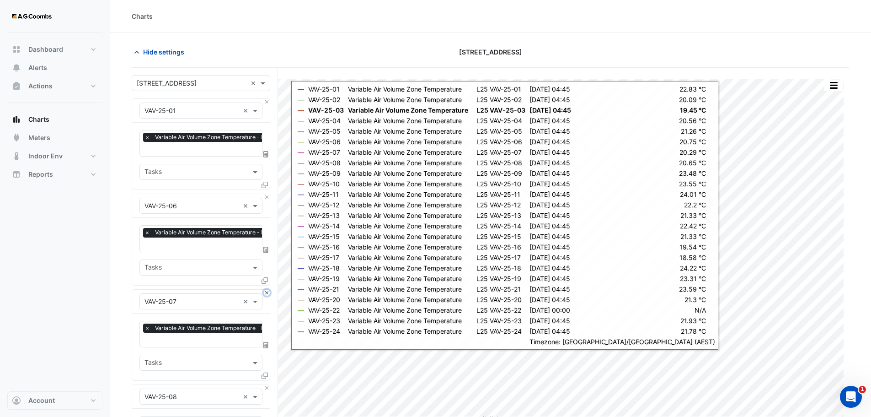
click at [267, 289] on button "Close" at bounding box center [267, 292] width 6 height 6
click at [267, 194] on button "Close" at bounding box center [267, 197] width 6 height 6
click at [267, 289] on button "Close" at bounding box center [267, 292] width 6 height 6
click at [267, 194] on button "Close" at bounding box center [267, 197] width 6 height 6
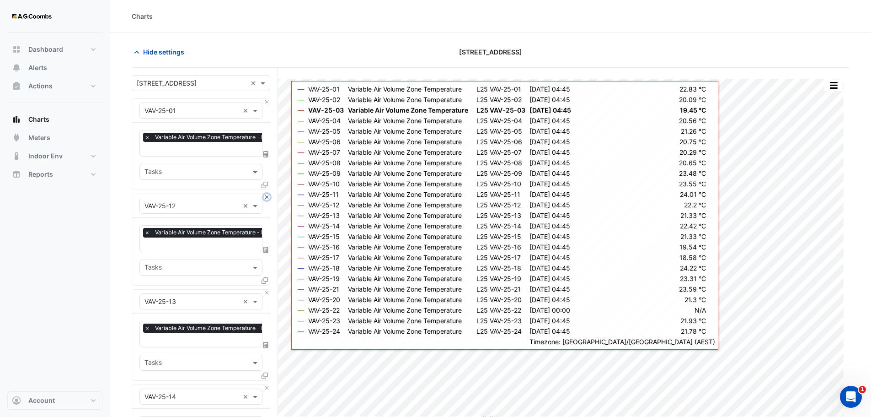
click at [267, 194] on button "Close" at bounding box center [267, 197] width 6 height 6
click at [267, 289] on button "Close" at bounding box center [267, 292] width 6 height 6
click at [267, 194] on button "Close" at bounding box center [267, 197] width 6 height 6
click at [267, 289] on button "Close" at bounding box center [267, 292] width 6 height 6
click at [267, 194] on button "Close" at bounding box center [267, 197] width 6 height 6
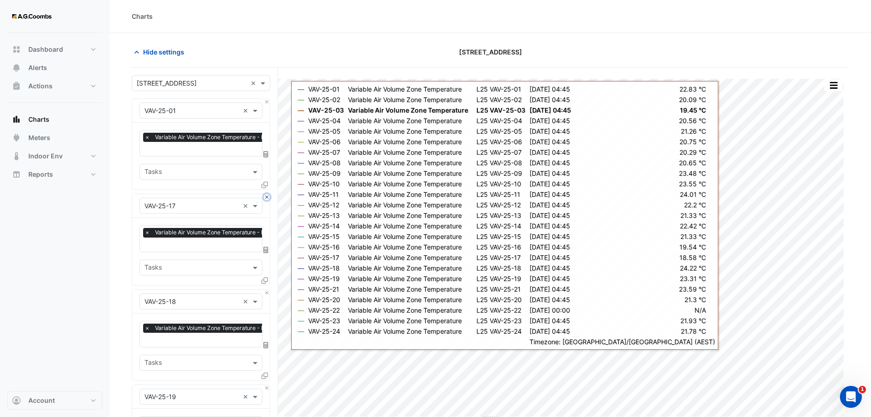
click at [267, 194] on button "Close" at bounding box center [267, 197] width 6 height 6
click at [267, 289] on button "Close" at bounding box center [267, 292] width 6 height 6
click at [267, 194] on button "Close" at bounding box center [267, 197] width 6 height 6
click at [267, 289] on button "Close" at bounding box center [267, 292] width 6 height 6
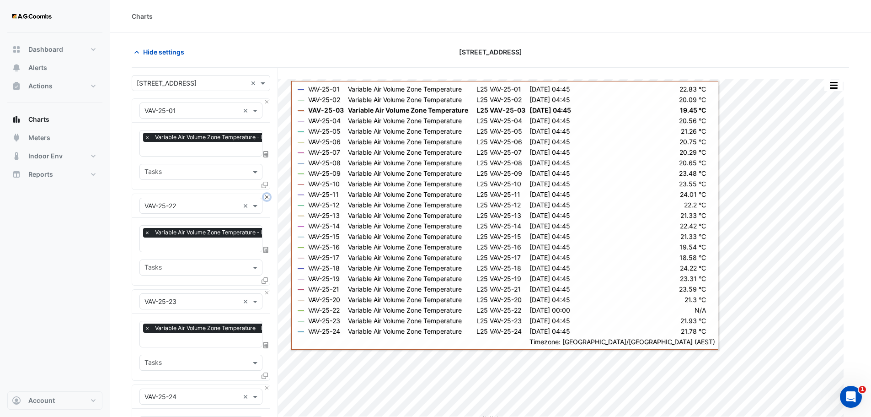
click at [267, 194] on button "Close" at bounding box center [267, 197] width 6 height 6
click at [267, 289] on button "Close" at bounding box center [267, 292] width 6 height 6
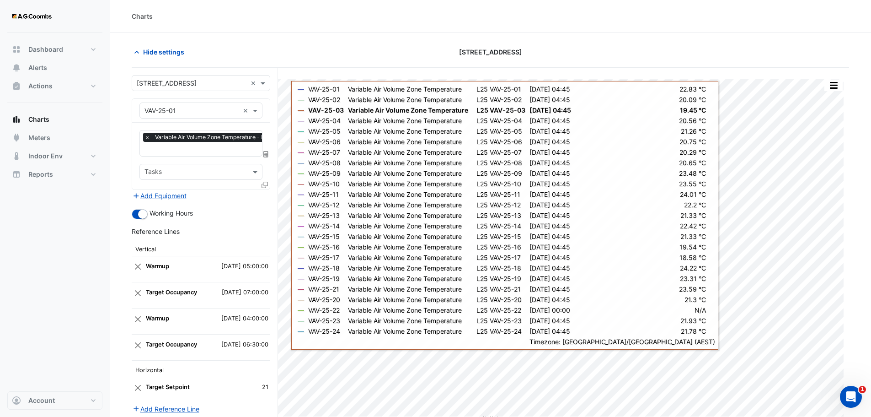
click at [267, 193] on div "Add Equipment" at bounding box center [201, 195] width 139 height 11
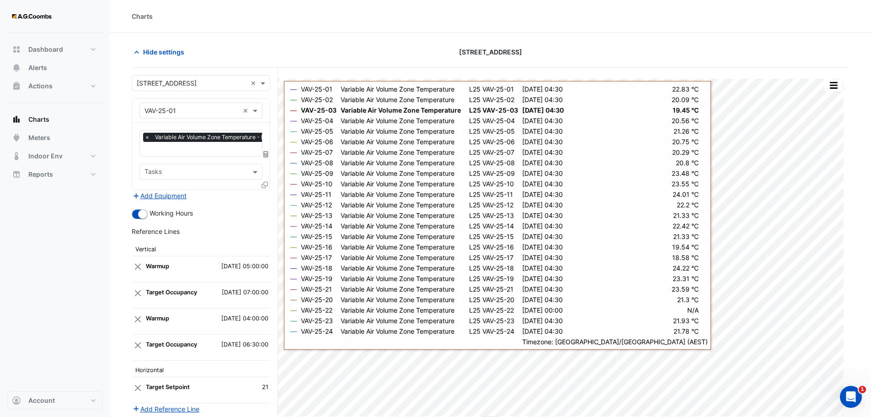
click at [266, 184] on icon at bounding box center [265, 185] width 6 height 6
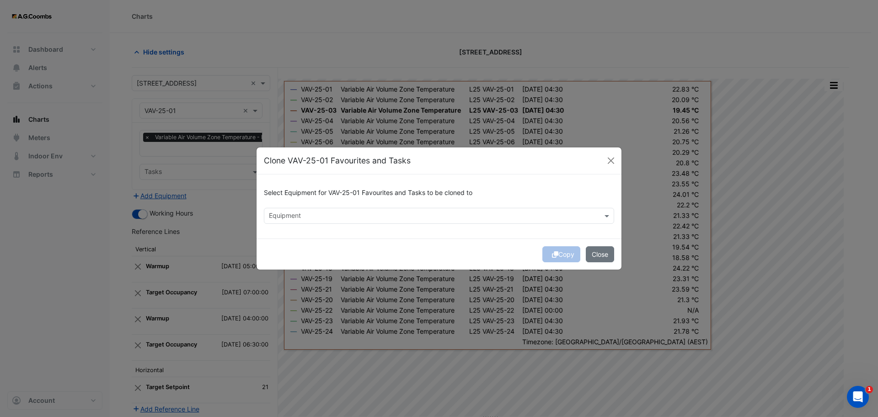
click at [384, 213] on input "text" at bounding box center [434, 217] width 330 height 10
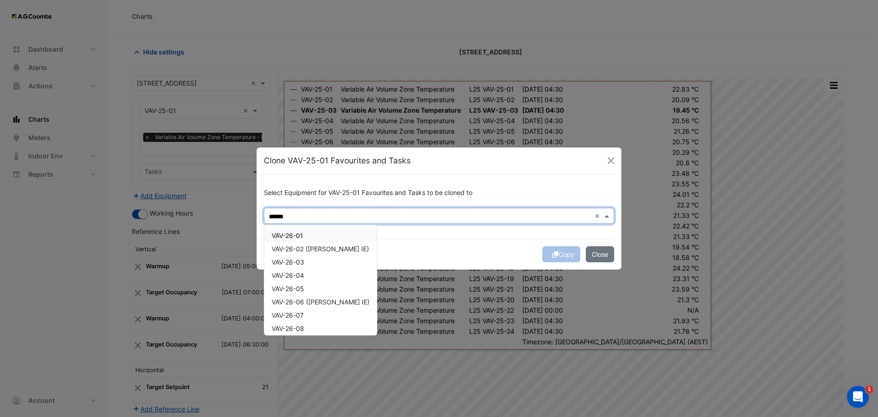
click at [321, 236] on div "VAV-26-01" at bounding box center [320, 235] width 113 height 13
click at [324, 253] on div "VAV-26-02 ([PERSON_NAME] IE)" at bounding box center [320, 248] width 113 height 13
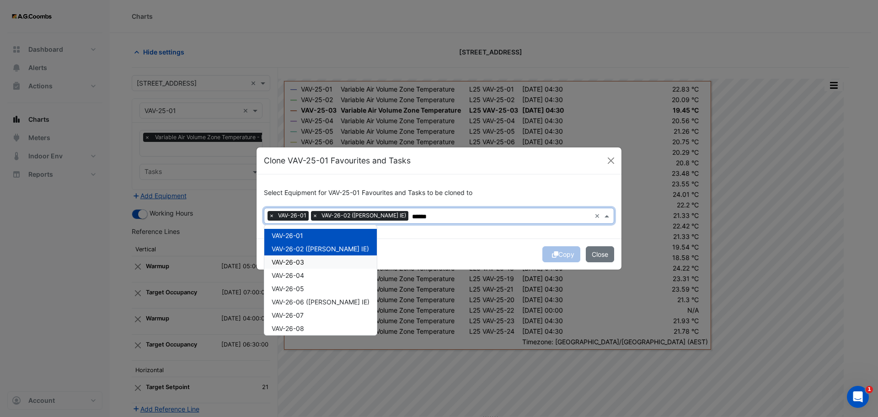
click at [314, 262] on div "VAV-26-03" at bounding box center [320, 261] width 113 height 13
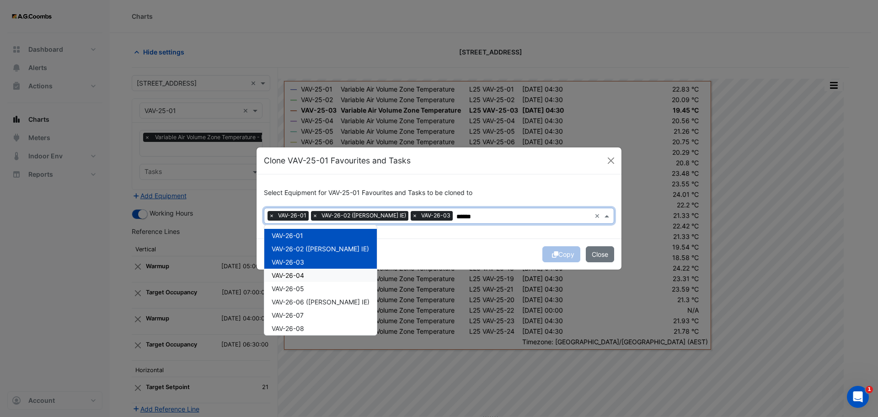
click at [316, 280] on div "VAV-26-04" at bounding box center [320, 274] width 113 height 13
click at [314, 290] on div "VAV-26-05" at bounding box center [320, 288] width 113 height 13
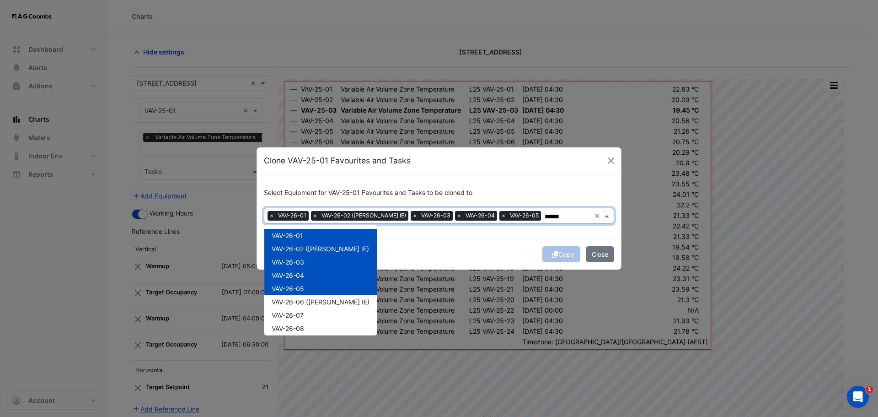
click at [314, 299] on span "VAV-26-06 ([PERSON_NAME] IE)" at bounding box center [321, 302] width 98 height 8
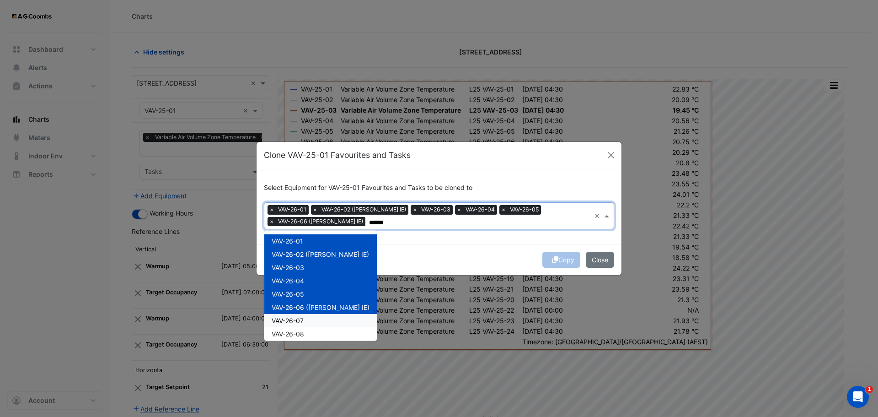
click
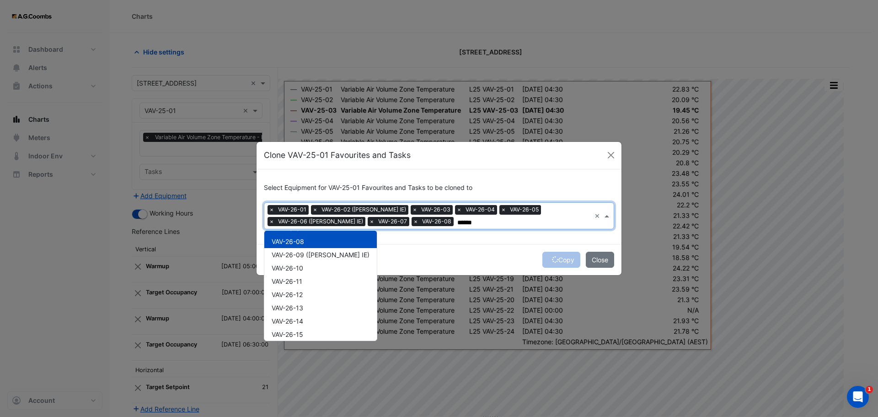
scroll to position [102, 0]
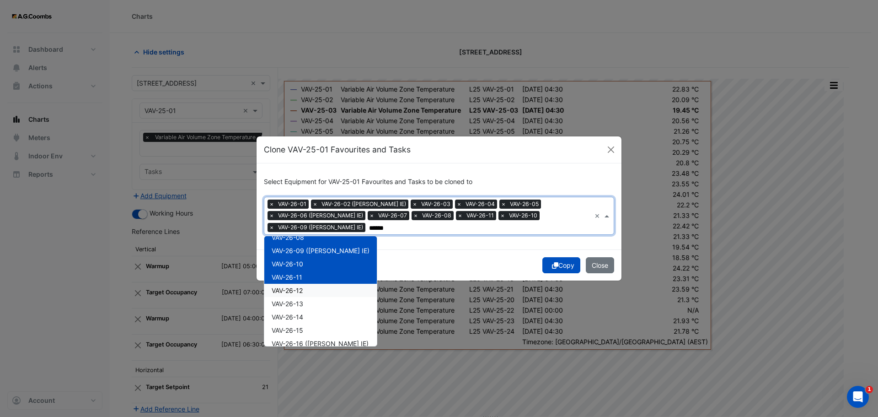
drag, startPoint x: 301, startPoint y: 293, endPoint x: 301, endPoint y: 306, distance: 13.7
drag, startPoint x: 301, startPoint y: 306, endPoint x: 304, endPoint y: 327, distance: 20.4
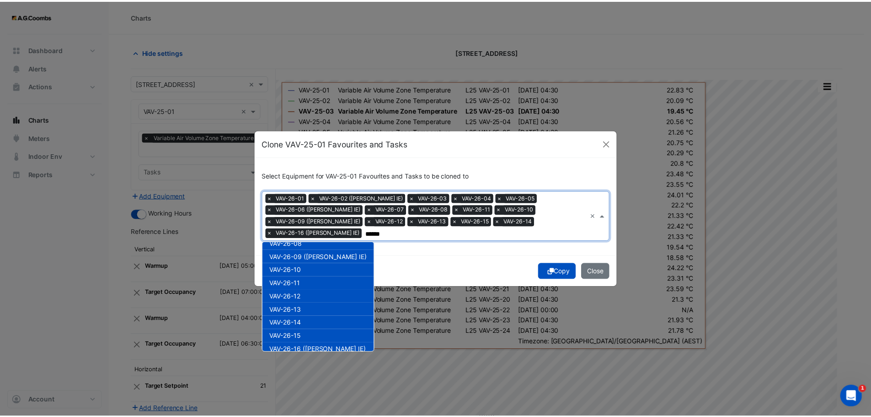
scroll to position [176, 0]
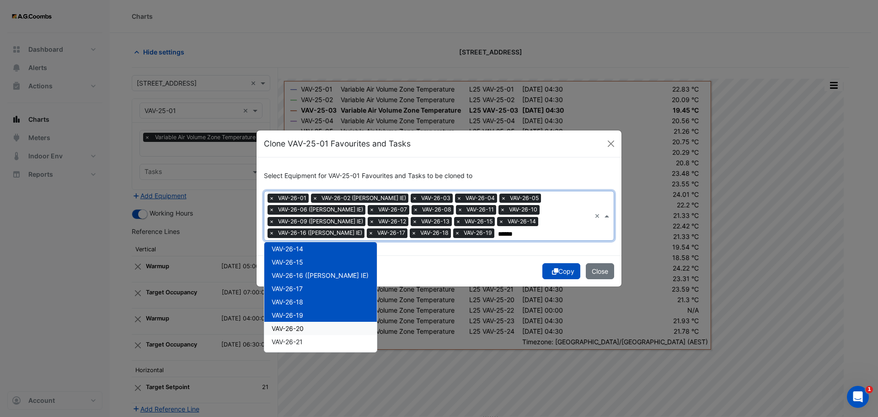
drag, startPoint x: 306, startPoint y: 327, endPoint x: 306, endPoint y: 335, distance: 7.8
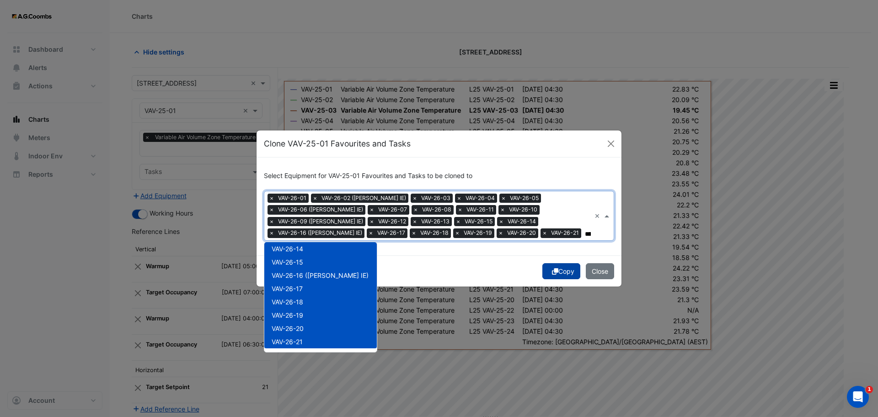
type input "******"
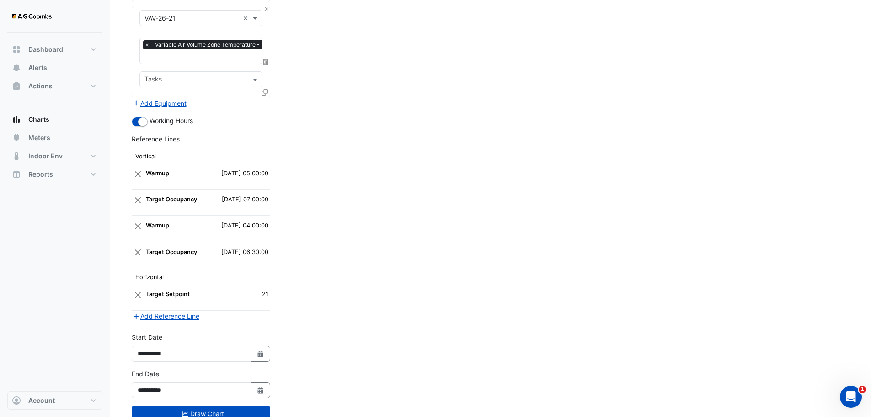
scroll to position [2009, 0]
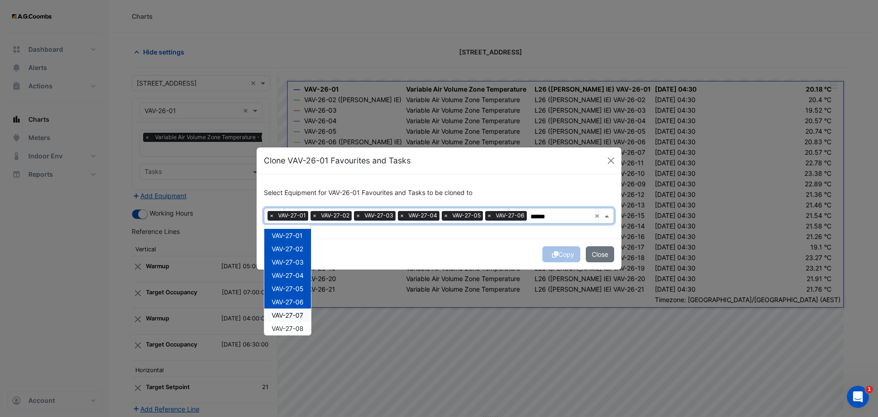
drag, startPoint x: 292, startPoint y: 313, endPoint x: 297, endPoint y: 322, distance: 10.8
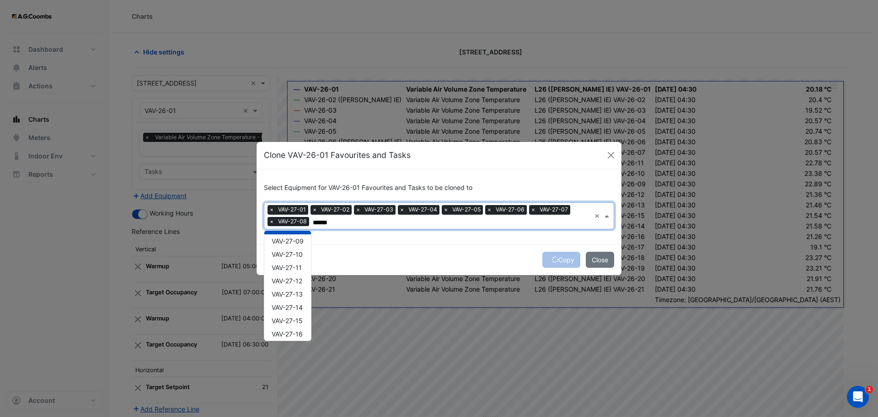
scroll to position [113, 0]
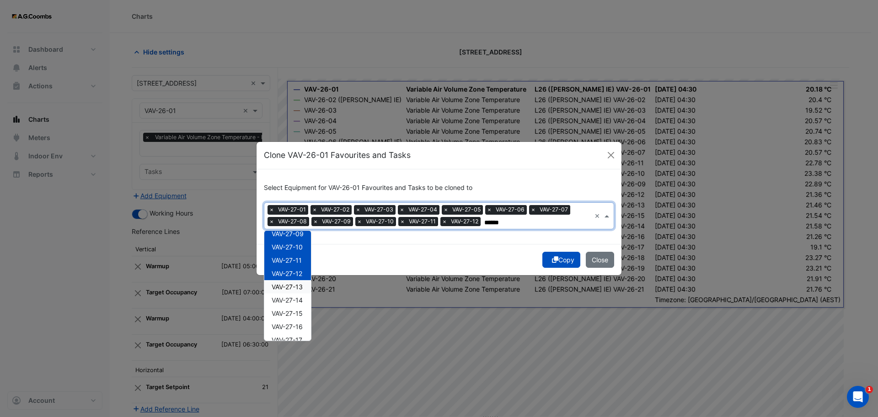
drag, startPoint x: 292, startPoint y: 288, endPoint x: 292, endPoint y: 298, distance: 9.6
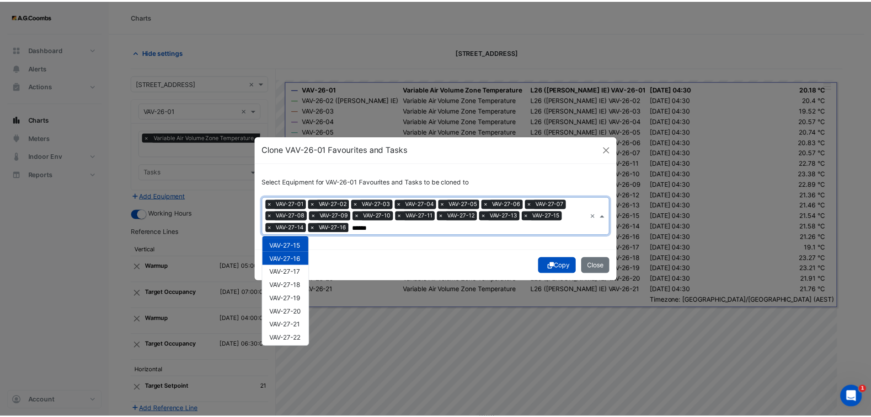
scroll to position [203, 0]
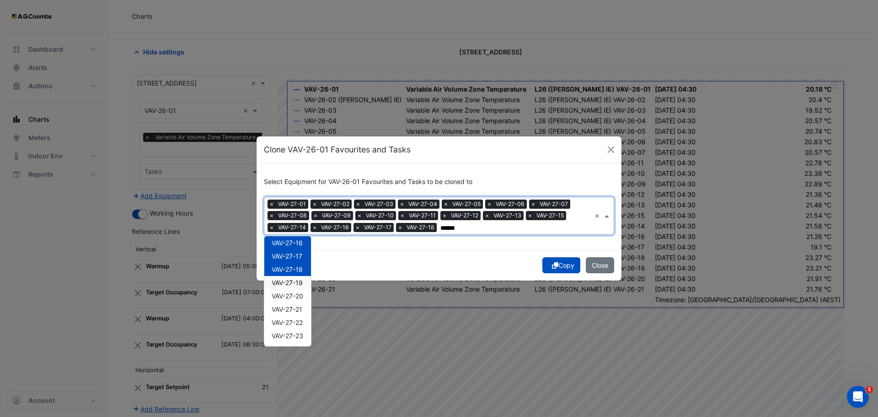
drag, startPoint x: 304, startPoint y: 288, endPoint x: 305, endPoint y: 297, distance: 9.6
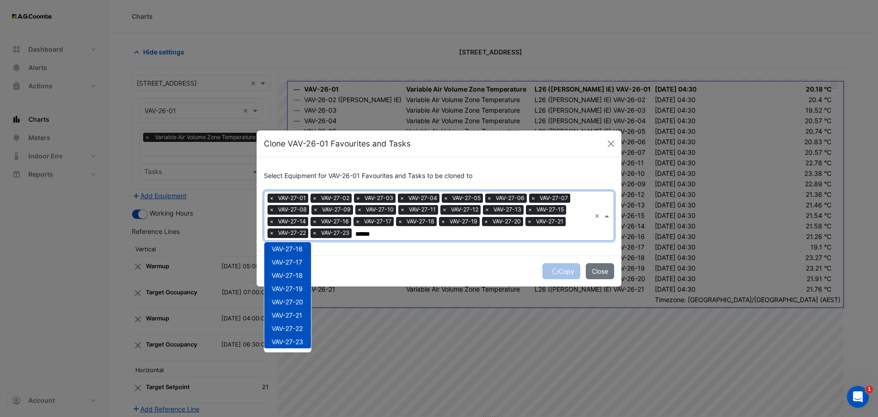
type input "******"
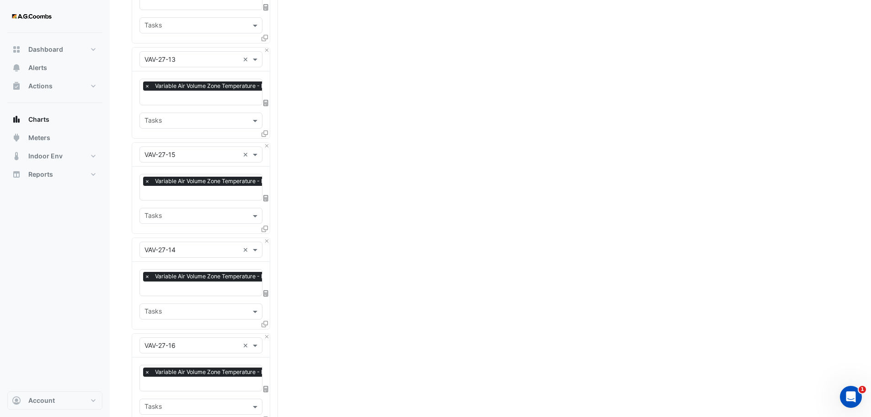
scroll to position [2198, 0]
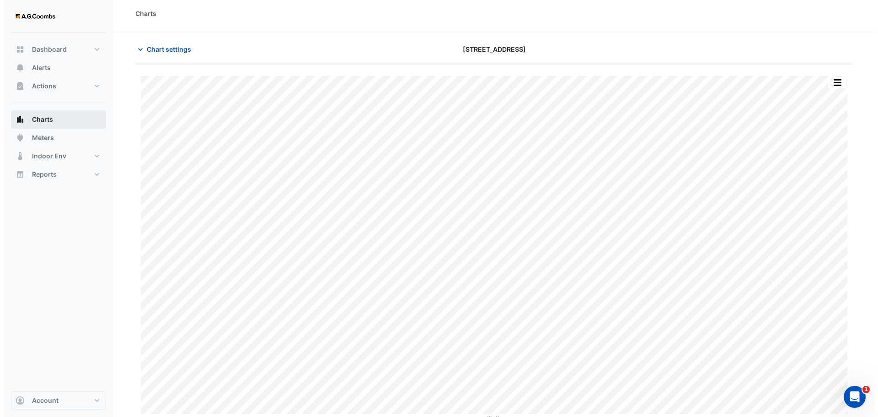
scroll to position [4, 0]
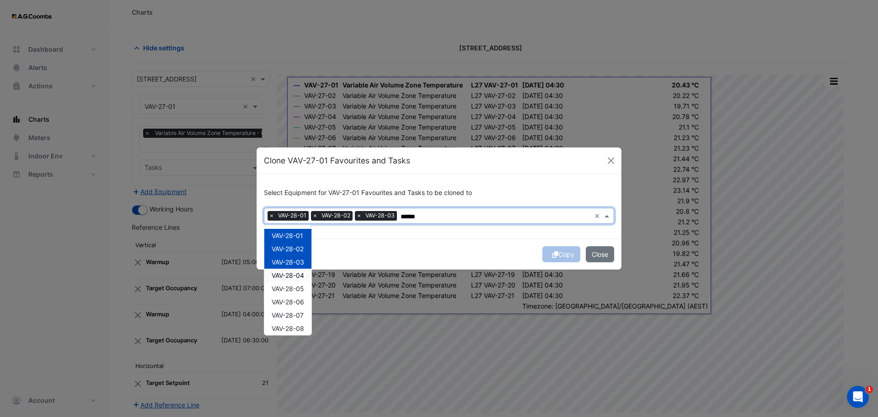
drag, startPoint x: 291, startPoint y: 276, endPoint x: 294, endPoint y: 282, distance: 6.8
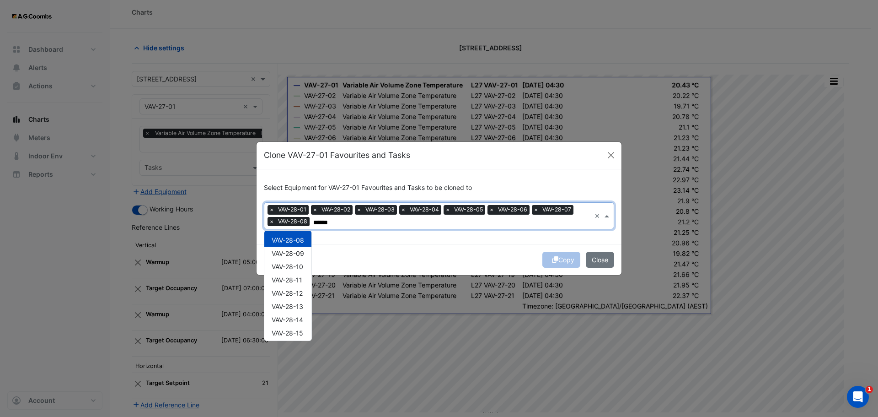
scroll to position [99, 0]
drag, startPoint x: 289, startPoint y: 242, endPoint x: 291, endPoint y: 248, distance: 6.7
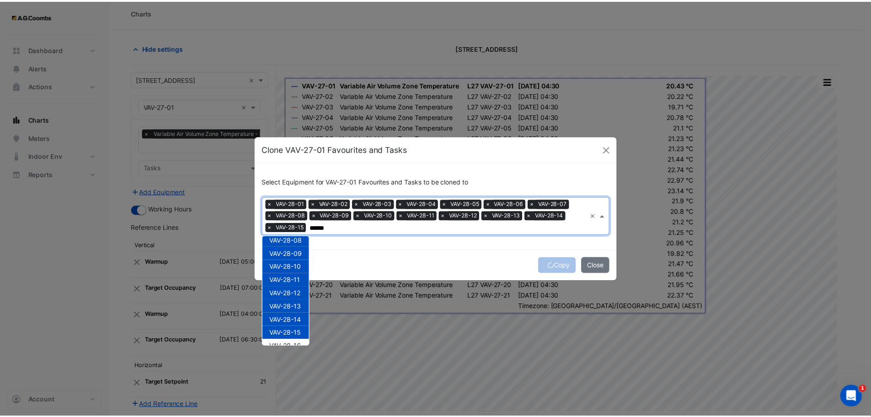
scroll to position [176, 0]
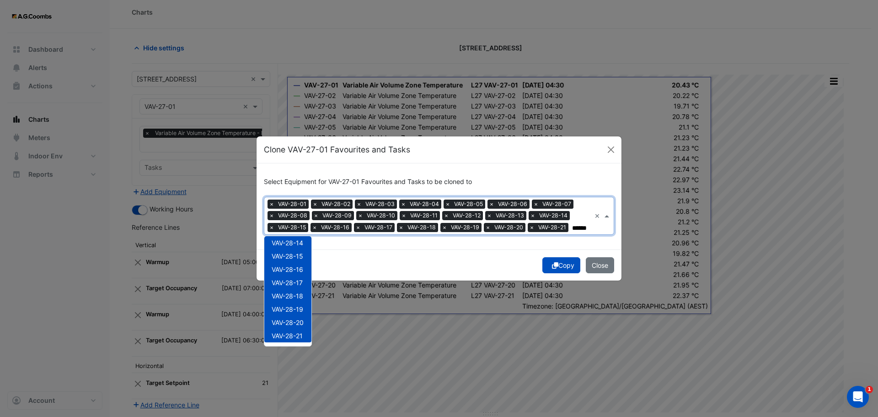
drag, startPoint x: 318, startPoint y: 321, endPoint x: 318, endPoint y: 326, distance: 5.5
type input "******"
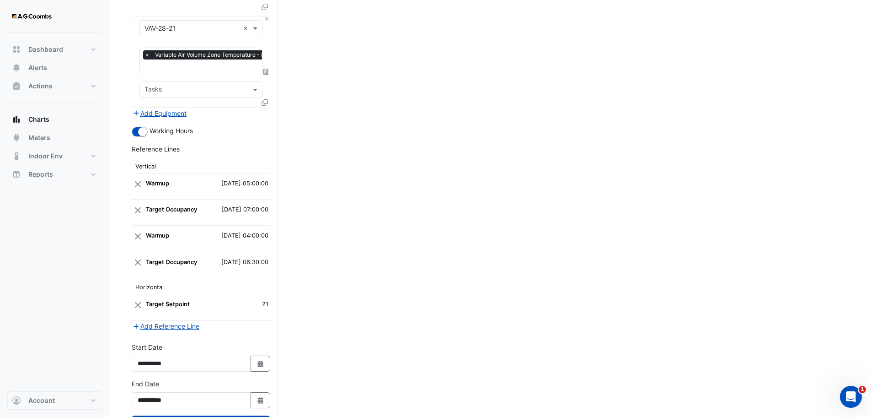
scroll to position [2009, 0]
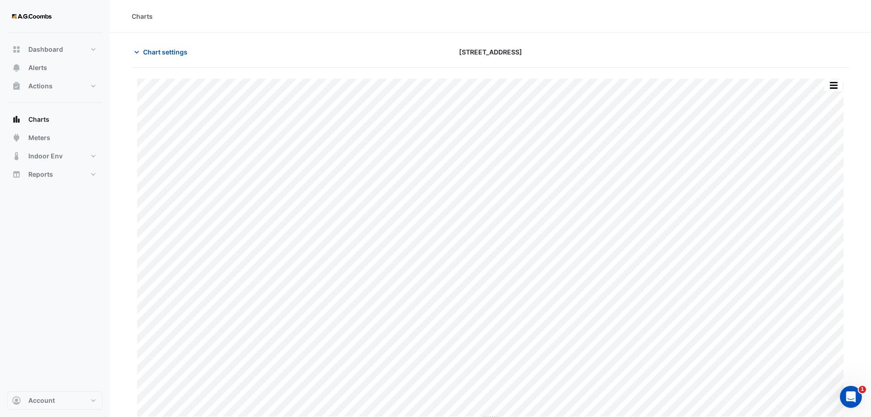
drag, startPoint x: 161, startPoint y: 54, endPoint x: 250, endPoint y: 182, distance: 155.9
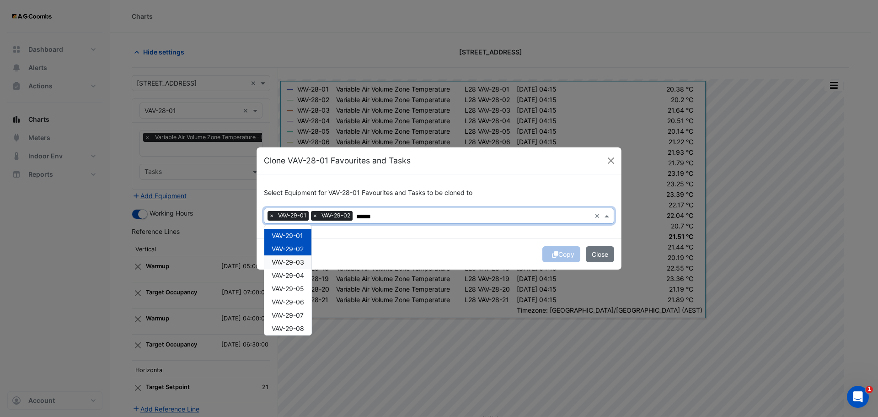
drag, startPoint x: 294, startPoint y: 263, endPoint x: 299, endPoint y: 279, distance: 17.1
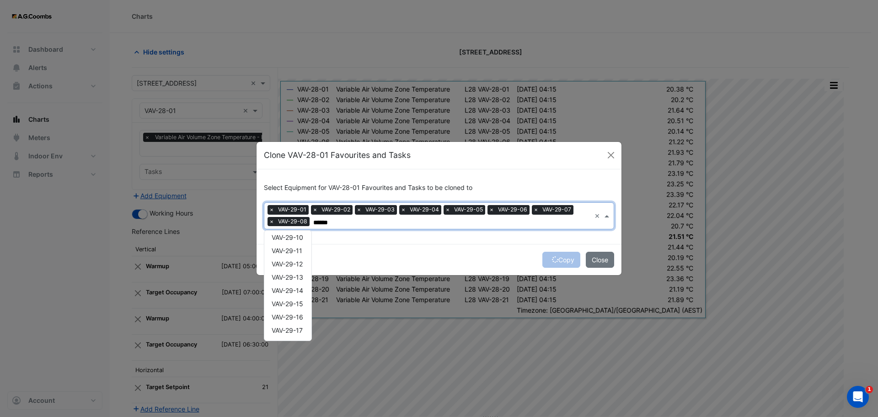
scroll to position [127, 0]
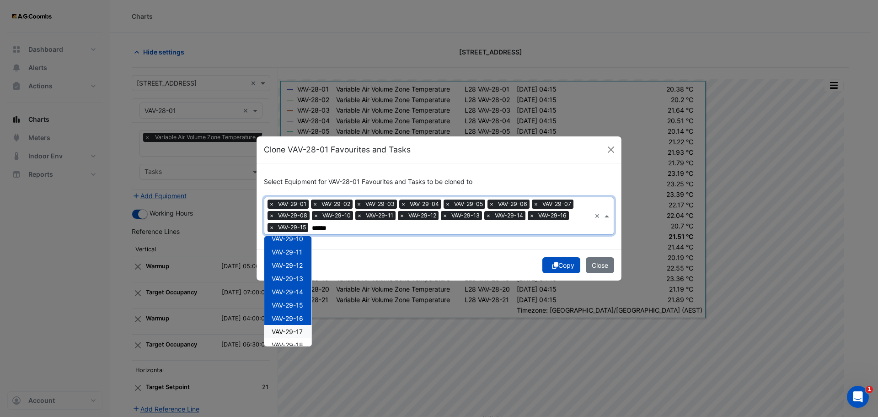
drag, startPoint x: 297, startPoint y: 332, endPoint x: 305, endPoint y: 345, distance: 16.0
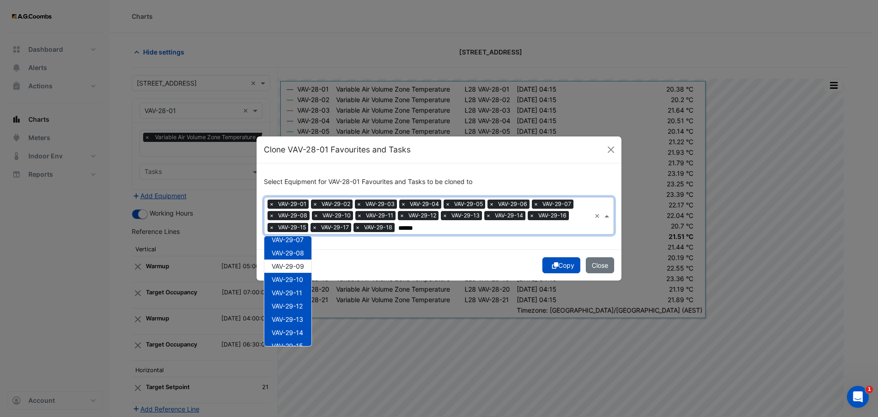
scroll to position [85, 0]
drag, startPoint x: 295, startPoint y: 265, endPoint x: 311, endPoint y: 282, distance: 23.3
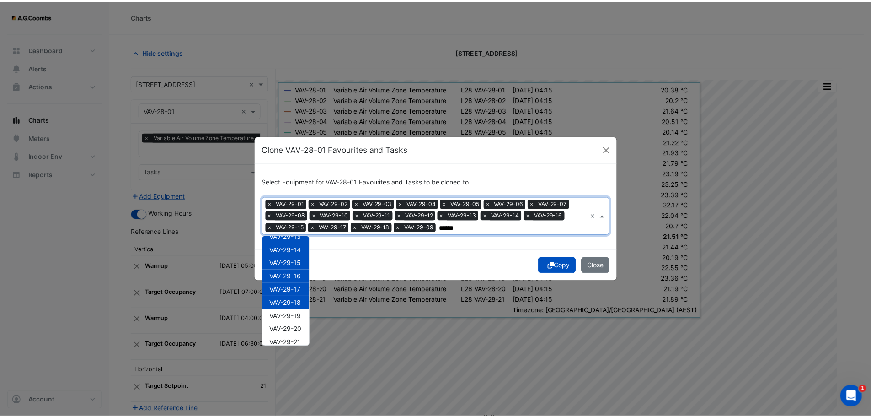
scroll to position [176, 0]
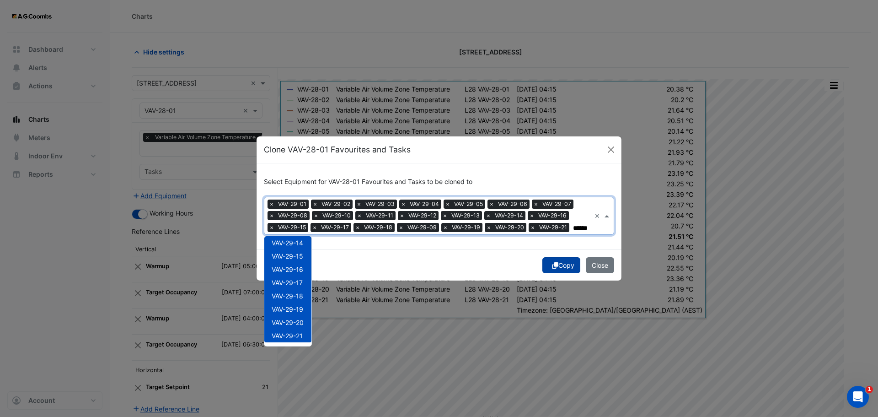
type input "******"
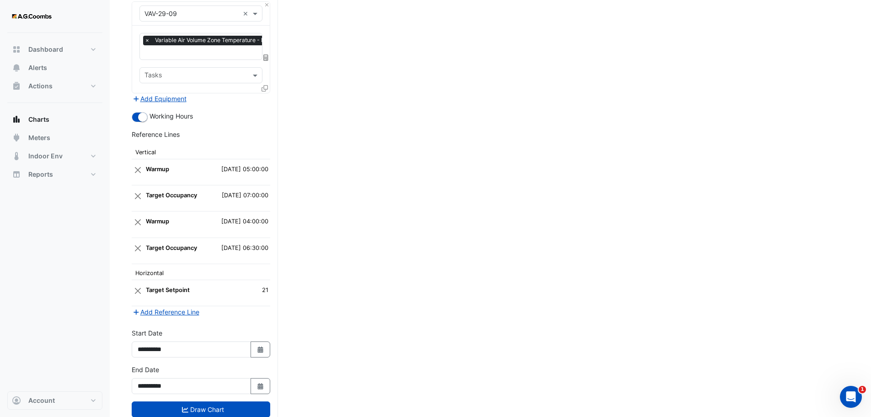
scroll to position [1726, 0]
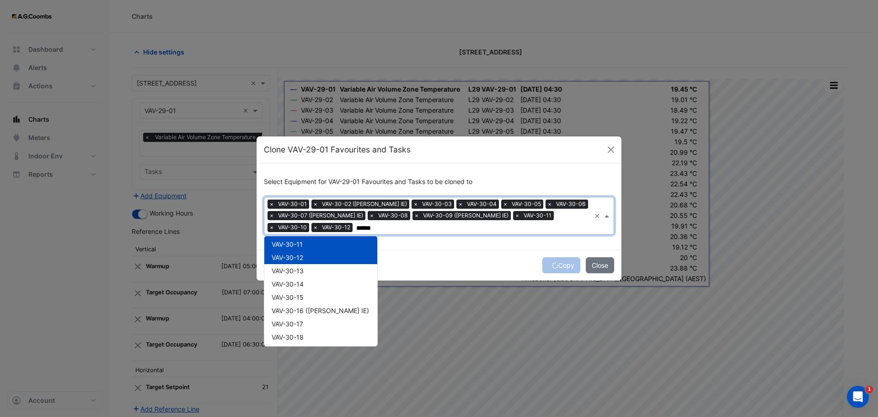
scroll to position [141, 0]
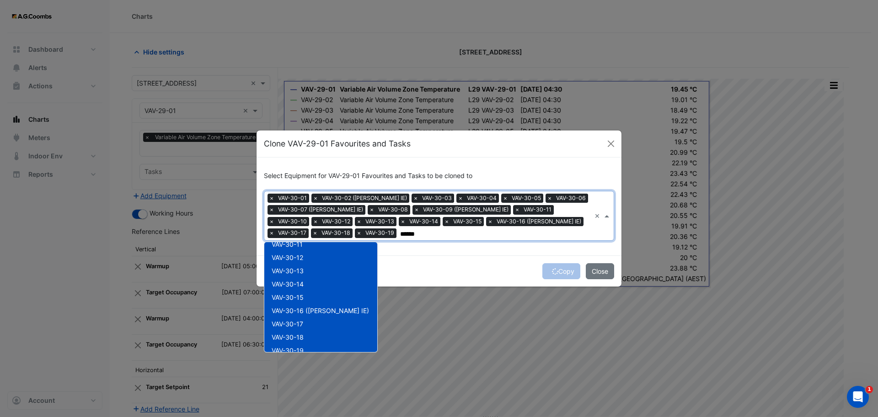
drag, startPoint x: 359, startPoint y: 301, endPoint x: 352, endPoint y: 322, distance: 22.0
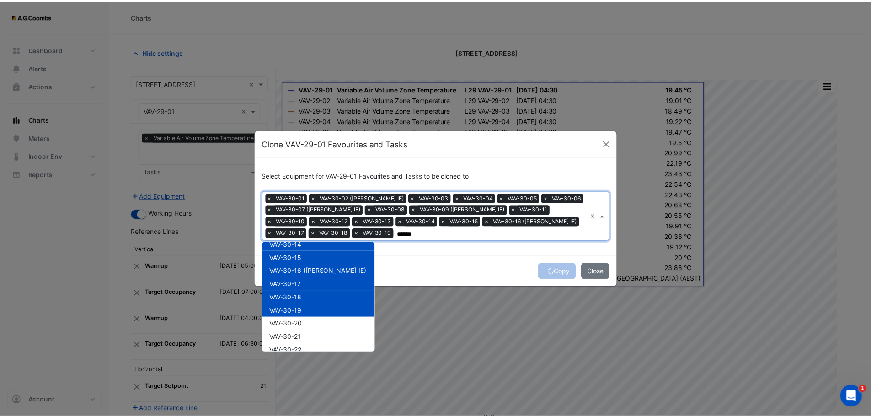
scroll to position [189, 0]
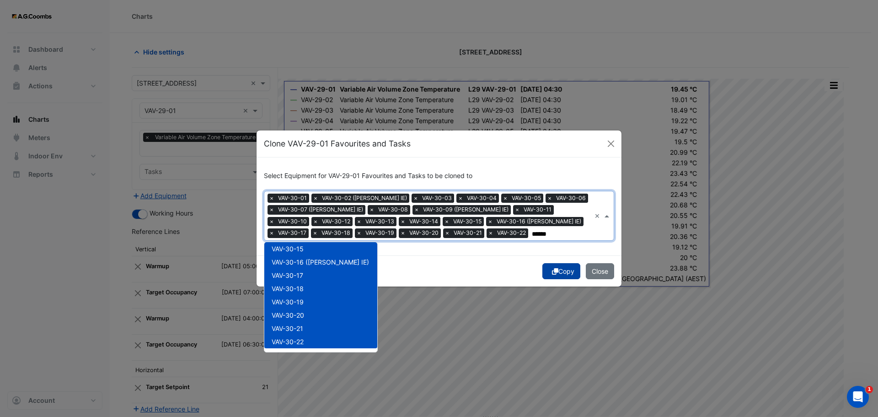
type input "******"
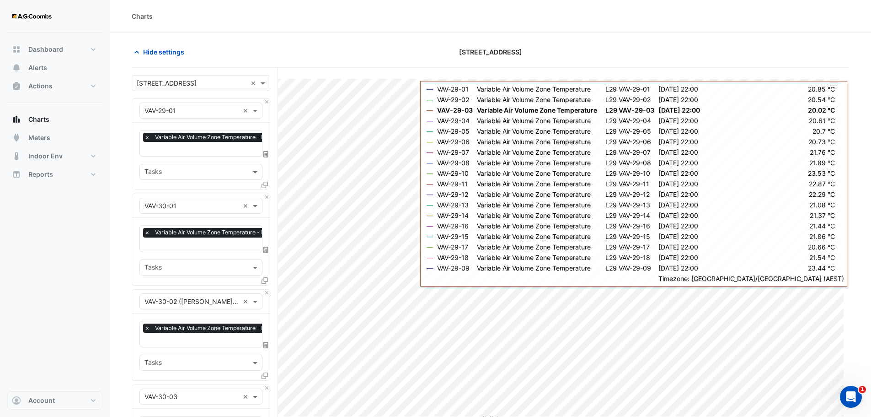
scroll to position [91, 0]
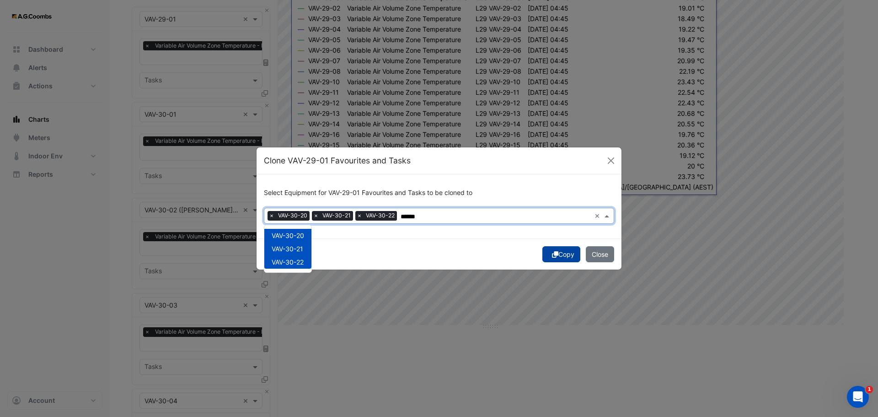
type input "******"
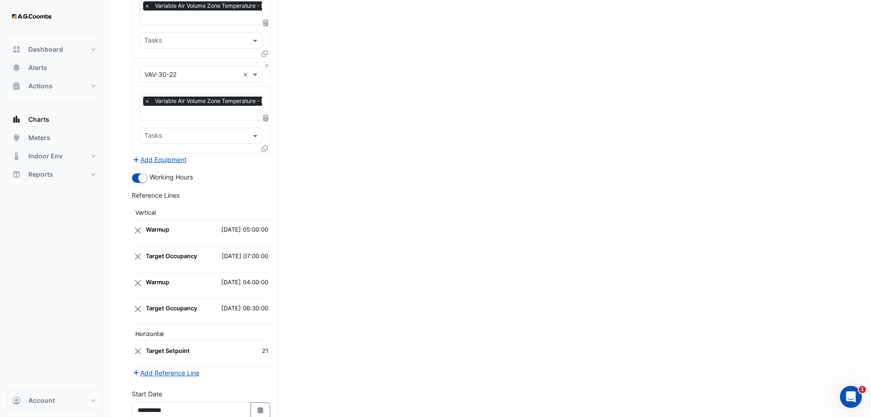
scroll to position [2104, 0]
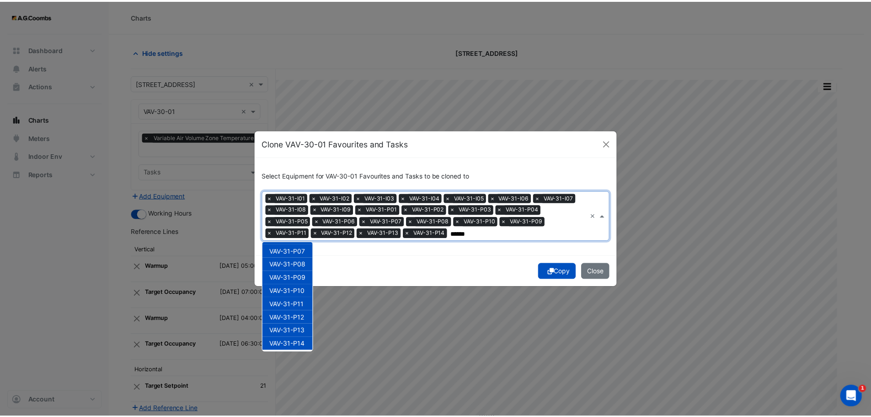
scroll to position [256, 0]
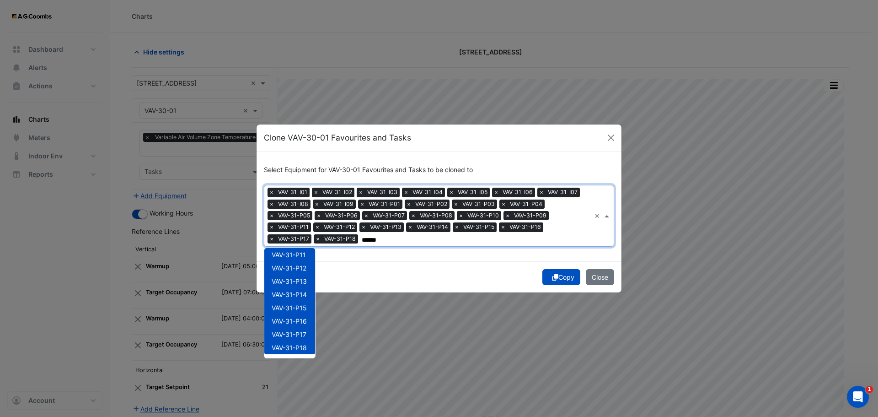
type input "******"
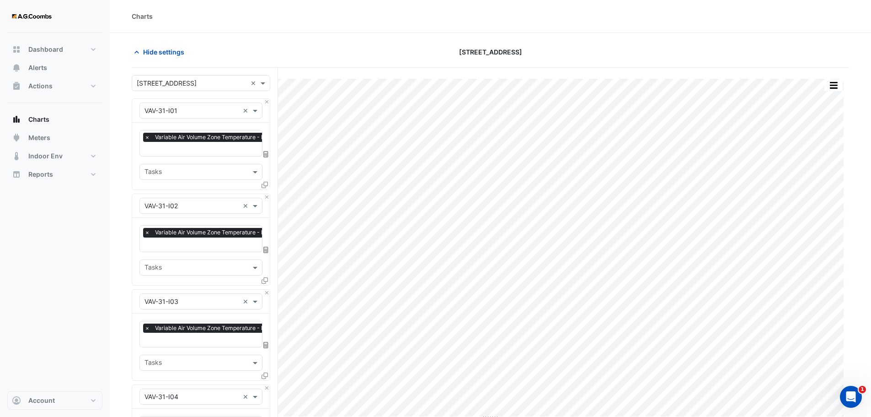
scroll to position [2576, 0]
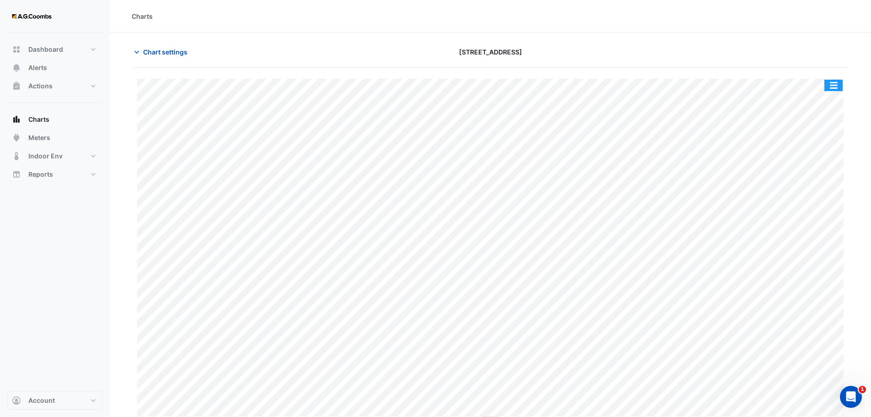
drag, startPoint x: 834, startPoint y: 81, endPoint x: 840, endPoint y: 100, distance: 19.1
drag, startPoint x: 138, startPoint y: 72, endPoint x: 159, endPoint y: 54, distance: 27.6
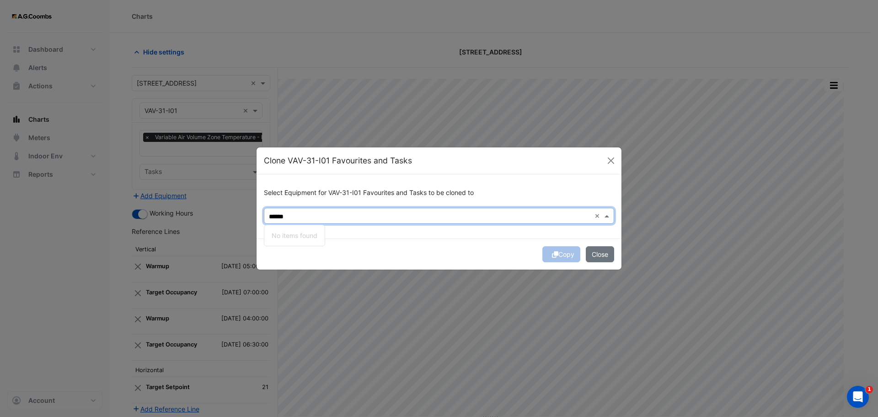
type input "******"
drag, startPoint x: 434, startPoint y: 263, endPoint x: 452, endPoint y: 277, distance: 22.5
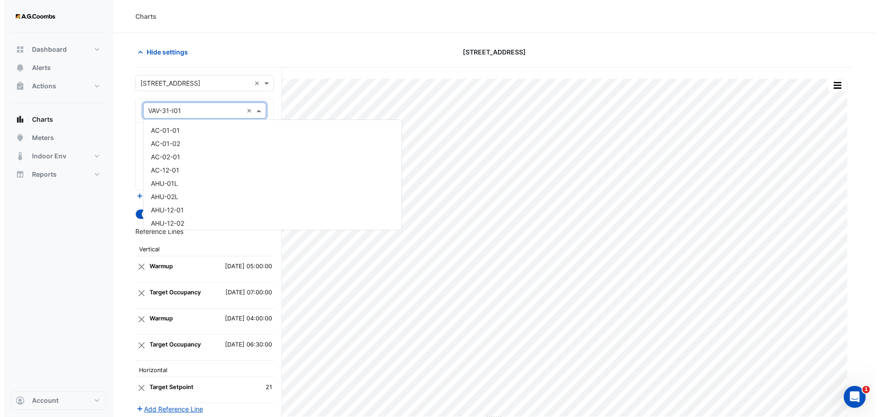
scroll to position [13531, 0]
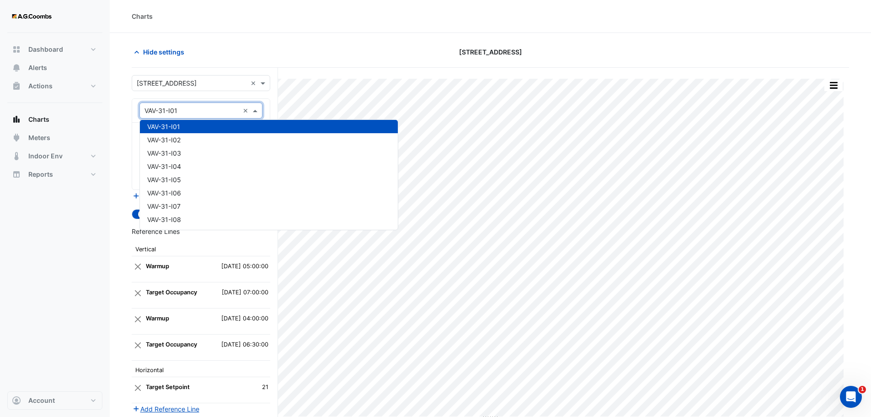
drag, startPoint x: 200, startPoint y: 116, endPoint x: 211, endPoint y: 115, distance: 10.5
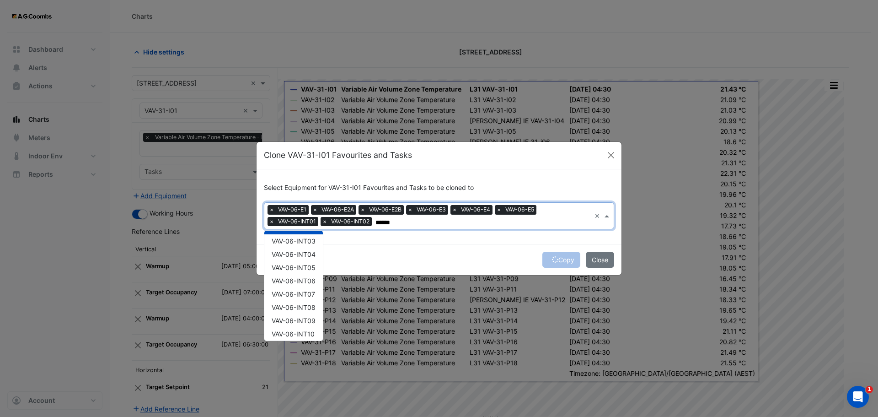
scroll to position [114, 0]
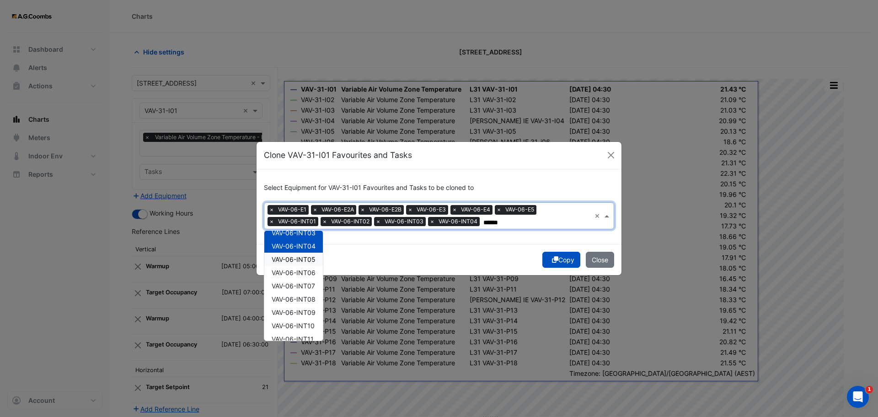
drag, startPoint x: 311, startPoint y: 258, endPoint x: 312, endPoint y: 271, distance: 12.9
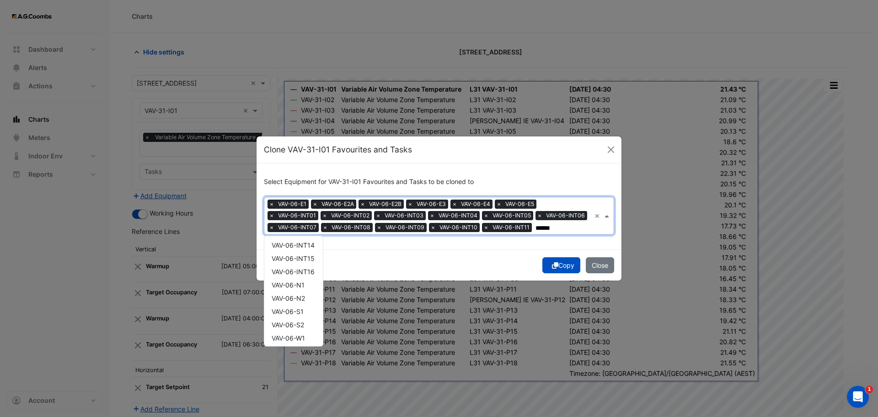
scroll to position [213, 0]
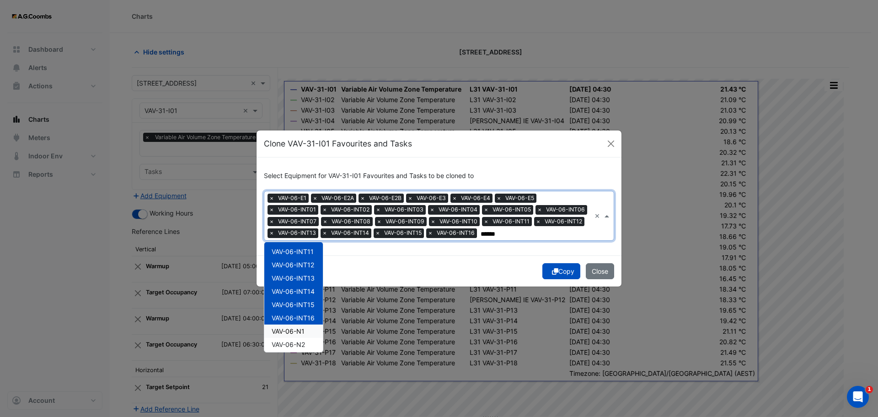
drag, startPoint x: 307, startPoint y: 332, endPoint x: 305, endPoint y: 342, distance: 10.0
drag, startPoint x: 303, startPoint y: 344, endPoint x: 322, endPoint y: 324, distance: 27.8
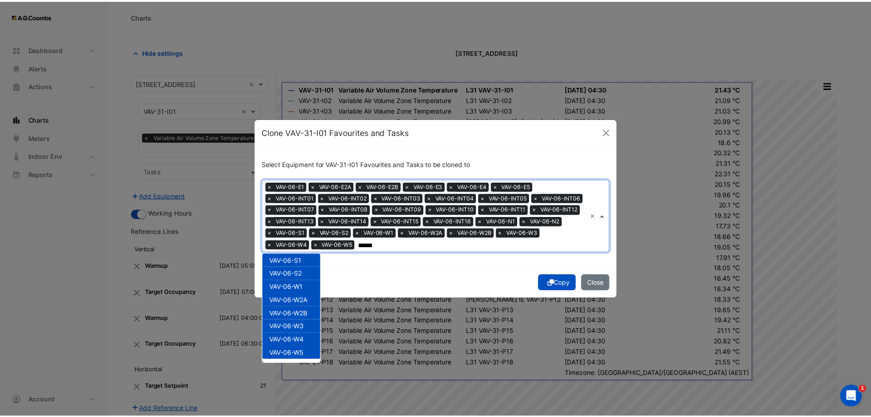
scroll to position [0, 0]
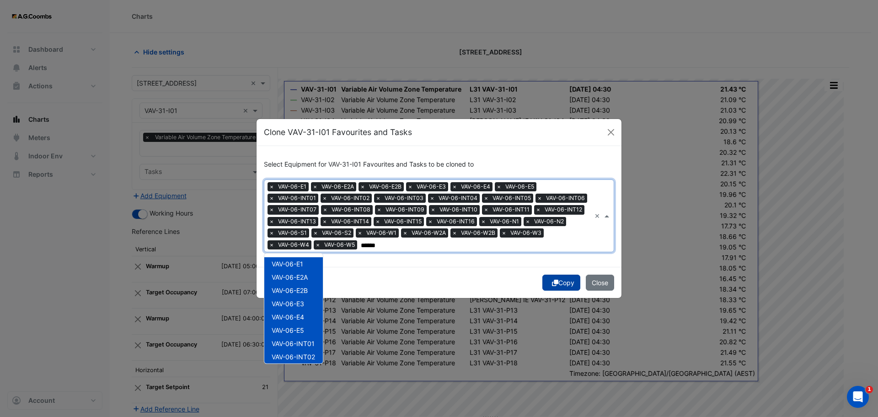
type input "******"
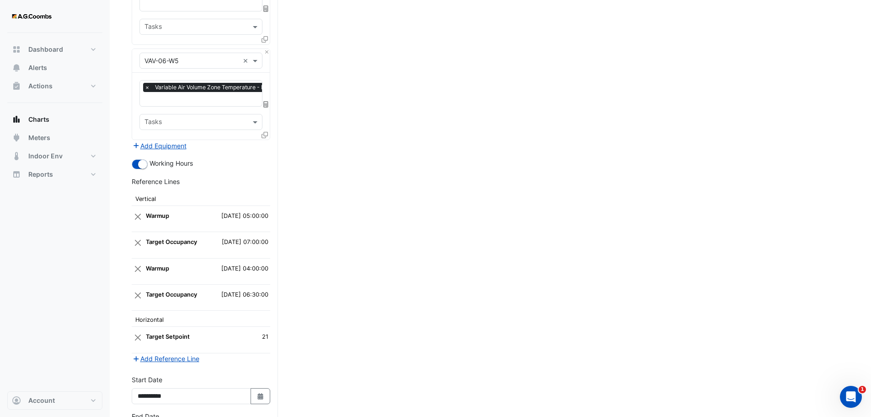
scroll to position [3048, 0]
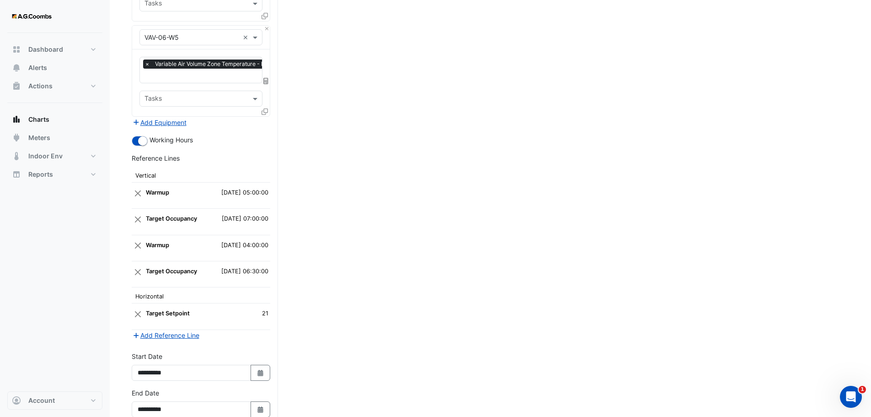
scroll to position [3048, 0]
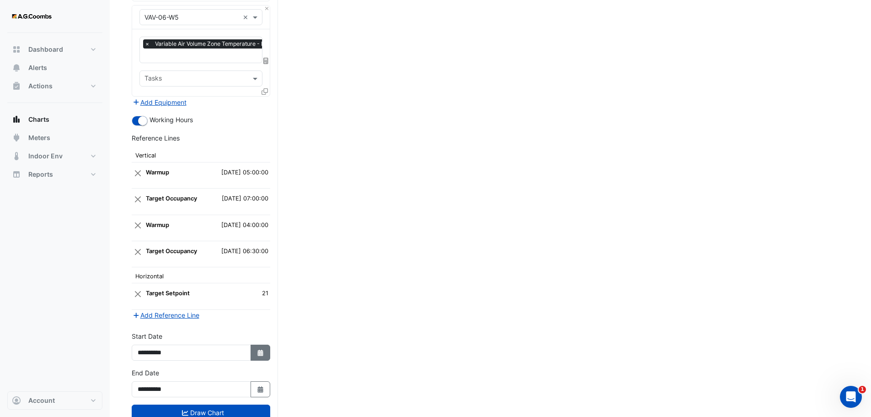
select select "*"
select select "****"
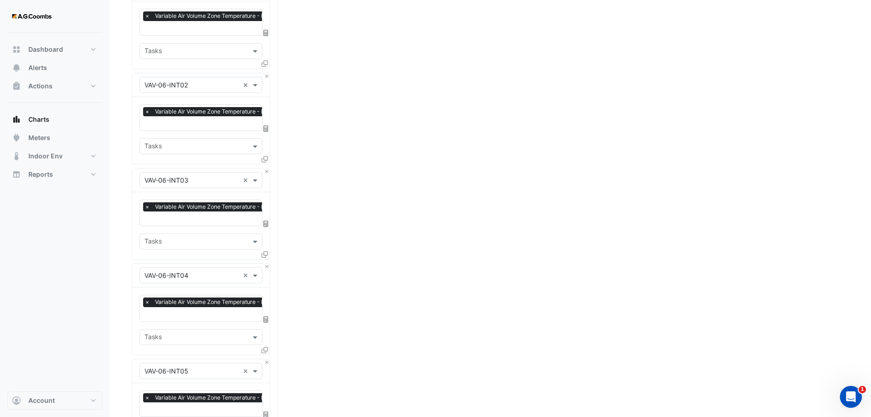
scroll to position [0, 0]
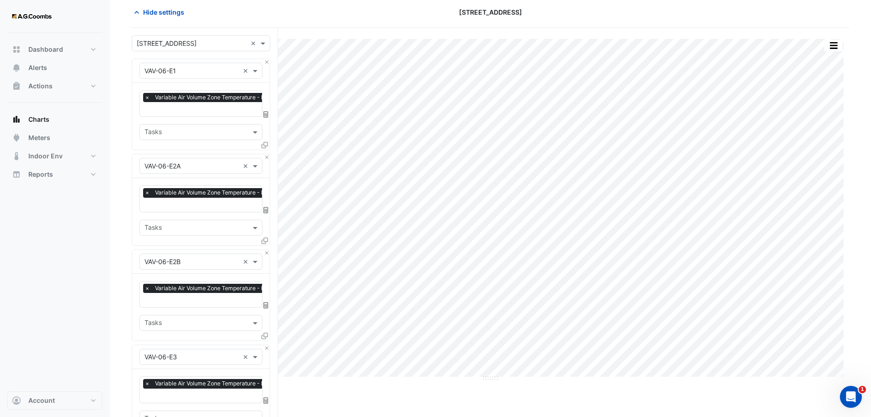
scroll to position [36, 0]
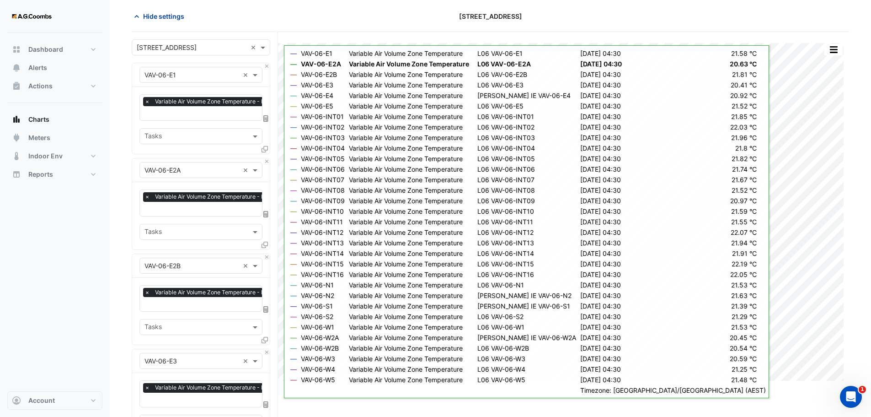
click at [160, 19] on span "Hide settings" at bounding box center [163, 16] width 41 height 10
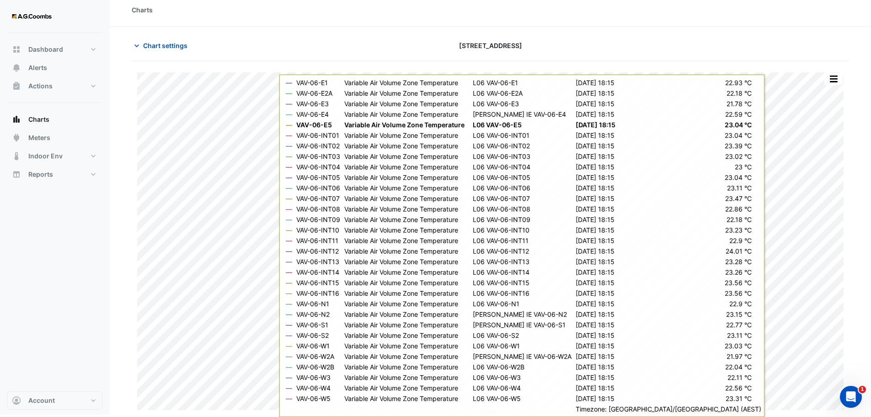
scroll to position [4, 0]
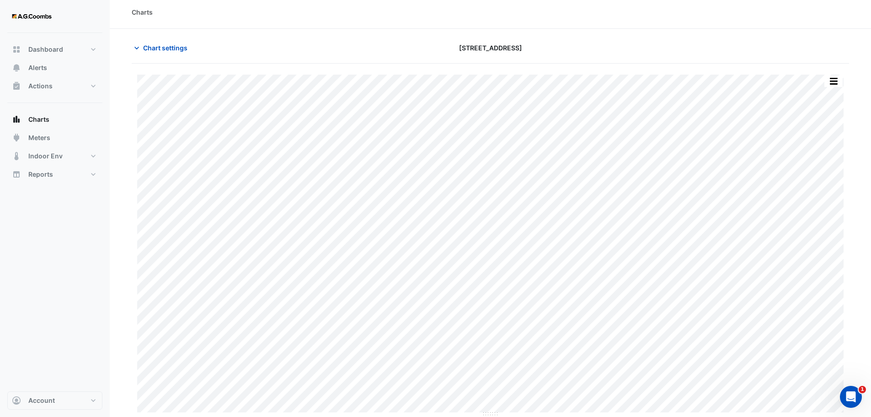
click at [153, 47] on span "Chart settings" at bounding box center [165, 48] width 44 height 10
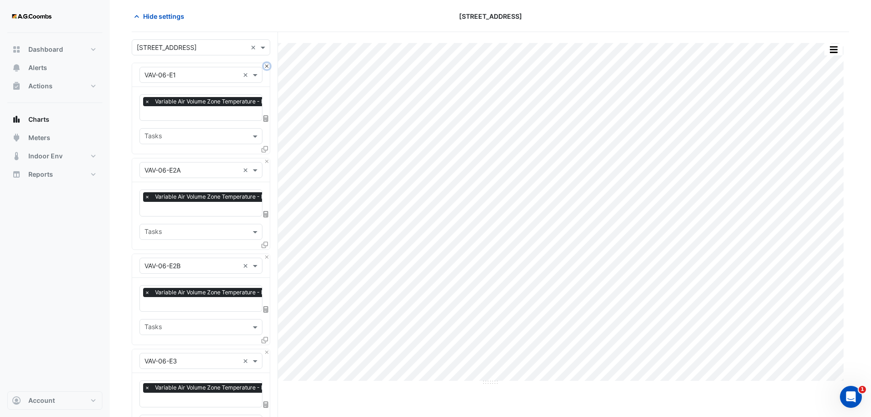
click at [266, 65] on button "Close" at bounding box center [267, 66] width 6 height 6
click at [266, 158] on button "Close" at bounding box center [267, 161] width 6 height 6
click at [266, 65] on button "Close" at bounding box center [267, 66] width 6 height 6
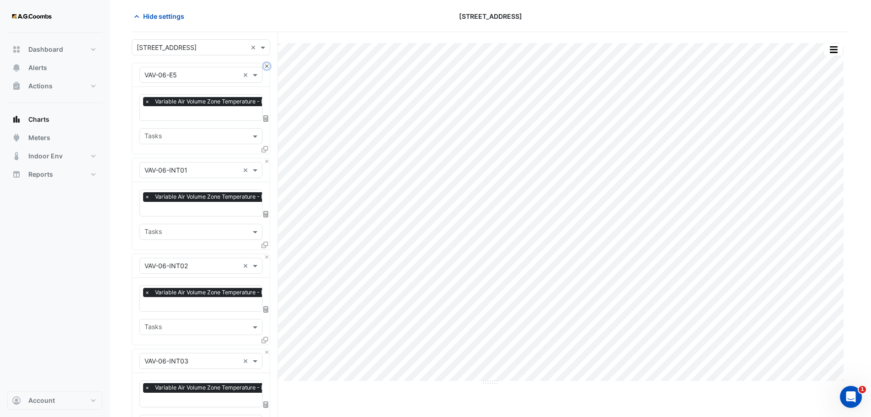
click at [266, 65] on button "Close" at bounding box center [267, 66] width 6 height 6
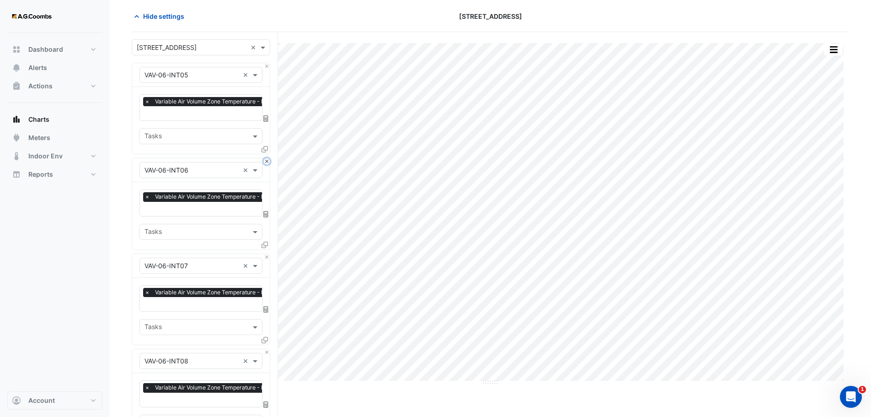
click at [267, 160] on button "Close" at bounding box center [267, 161] width 6 height 6
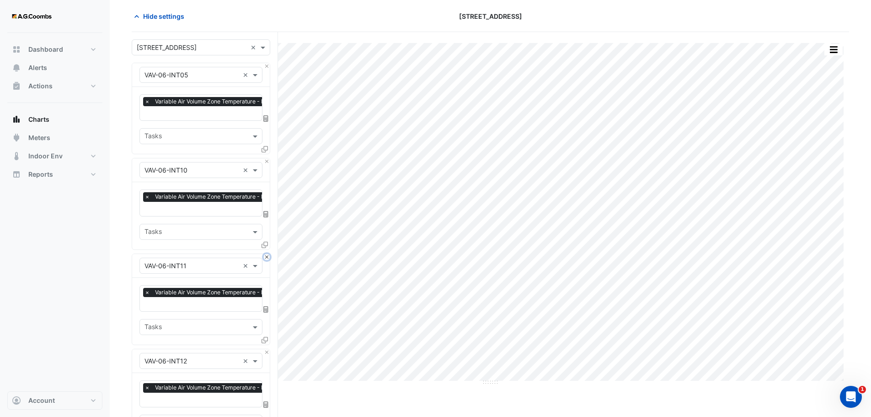
click at [267, 254] on button "Close" at bounding box center [267, 257] width 6 height 6
click at [267, 160] on button "Close" at bounding box center [267, 161] width 6 height 6
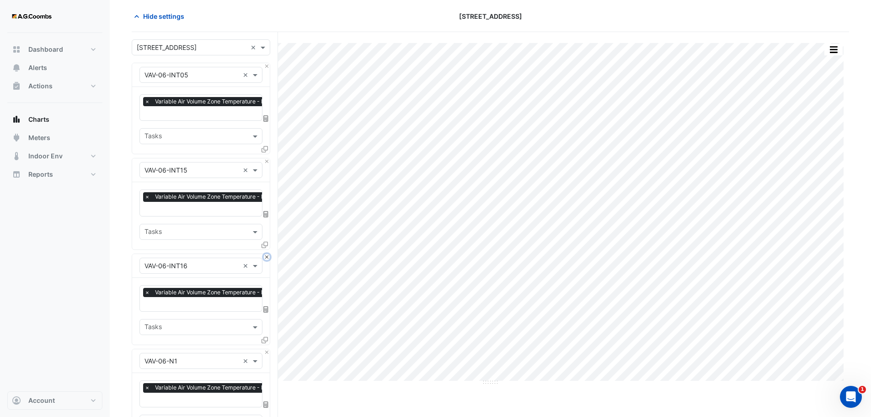
click at [267, 254] on button "Close" at bounding box center [267, 257] width 6 height 6
click at [267, 160] on button "Close" at bounding box center [267, 161] width 6 height 6
click at [267, 254] on button "Close" at bounding box center [267, 257] width 6 height 6
click at [267, 160] on button "Close" at bounding box center [267, 161] width 6 height 6
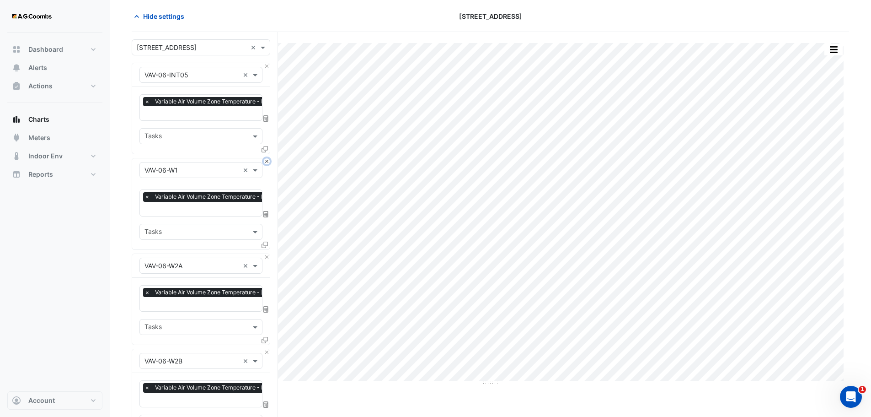
click at [267, 160] on button "Close" at bounding box center [267, 161] width 6 height 6
click at [267, 254] on button "Close" at bounding box center [267, 257] width 6 height 6
click at [267, 160] on button "Close" at bounding box center [267, 161] width 6 height 6
click at [267, 254] on button "Close" at bounding box center [267, 257] width 6 height 6
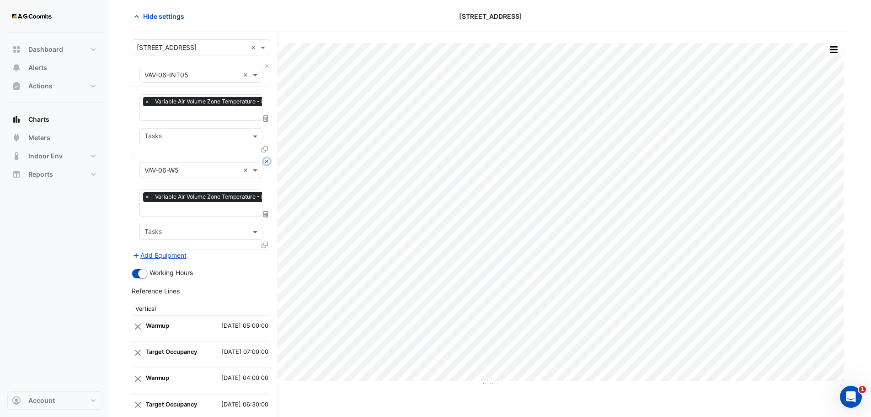
click at [267, 160] on button "Close" at bounding box center [267, 161] width 6 height 6
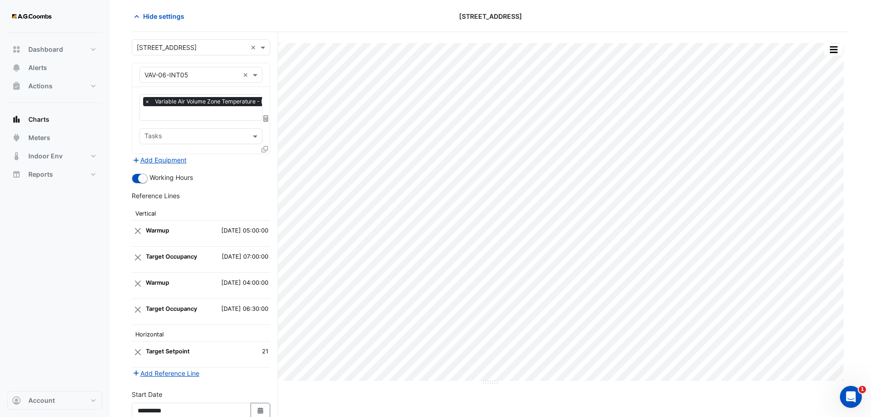
click at [267, 160] on div "Add Equipment" at bounding box center [201, 159] width 139 height 11
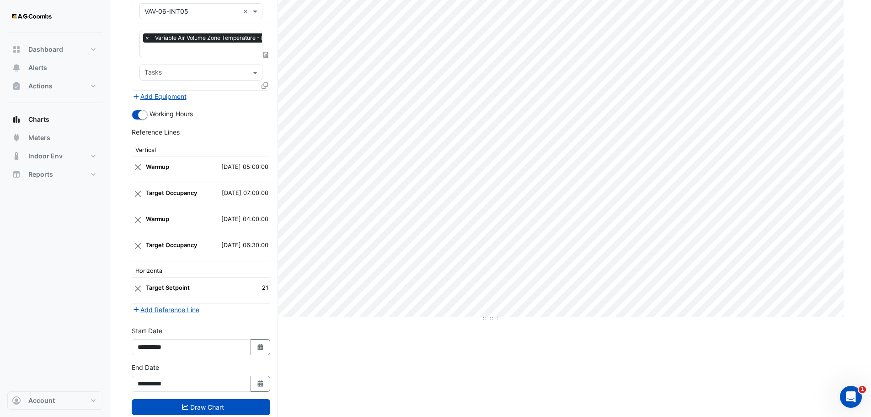
scroll to position [122, 0]
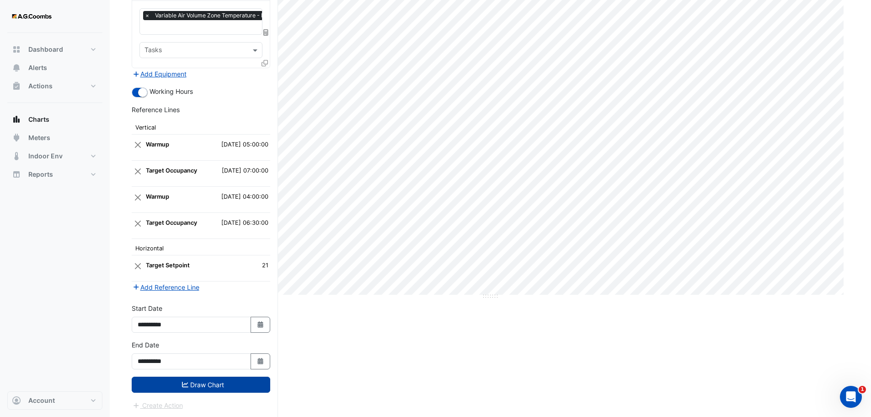
click at [219, 381] on button "Draw Chart" at bounding box center [201, 384] width 139 height 16
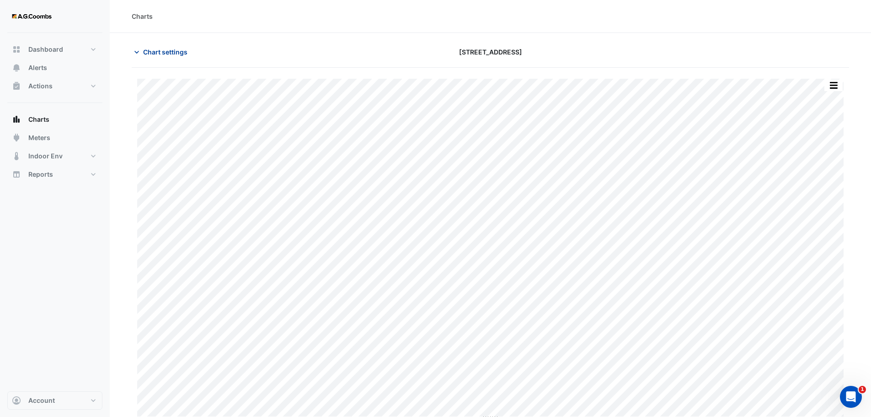
click at [162, 52] on span "Chart settings" at bounding box center [165, 52] width 44 height 10
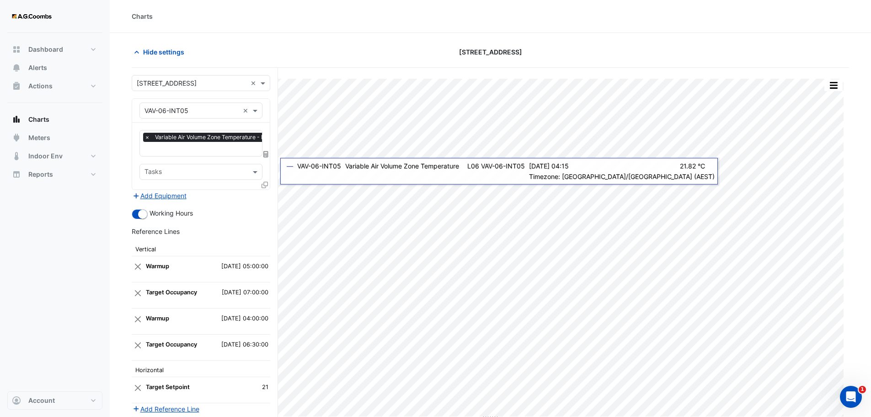
click at [218, 148] on input "text" at bounding box center [231, 150] width 173 height 10
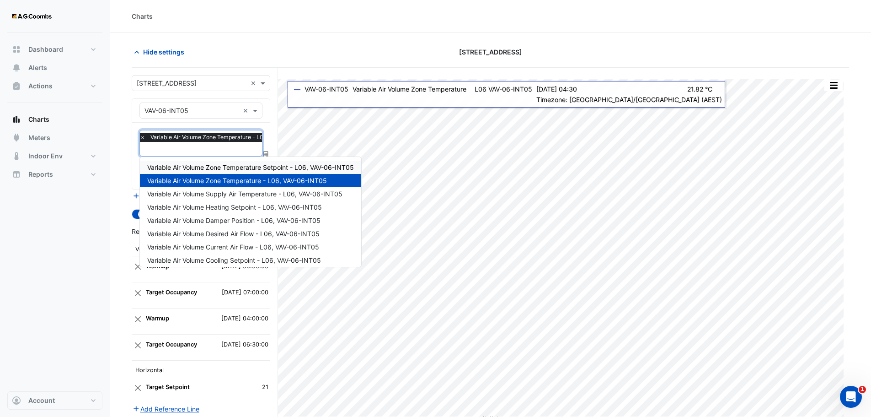
click at [208, 169] on span "Variable Air Volume Zone Temperature Setpoint - L06, VAV-06-INT05" at bounding box center [250, 167] width 207 height 8
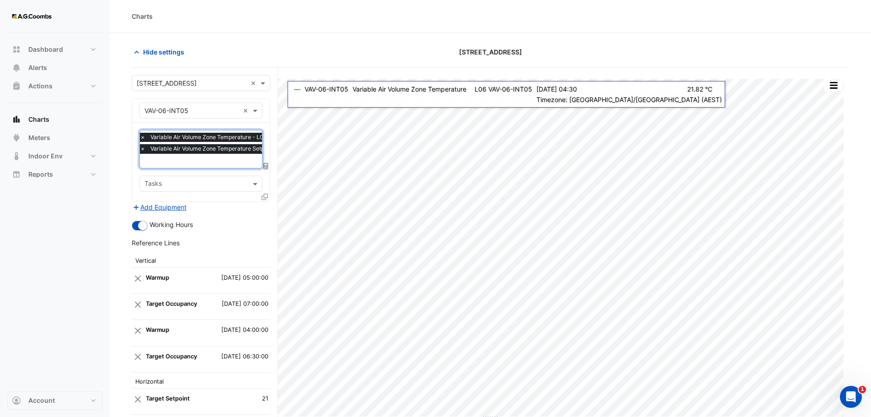
click at [210, 157] on input "text" at bounding box center [238, 162] width 196 height 10
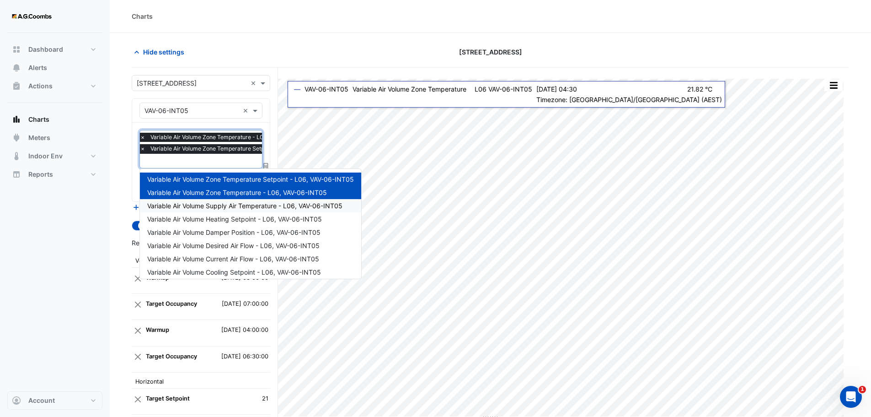
click at [221, 209] on span "Variable Air Volume Supply Air Temperature - L06, VAV-06-INT05" at bounding box center [244, 206] width 195 height 8
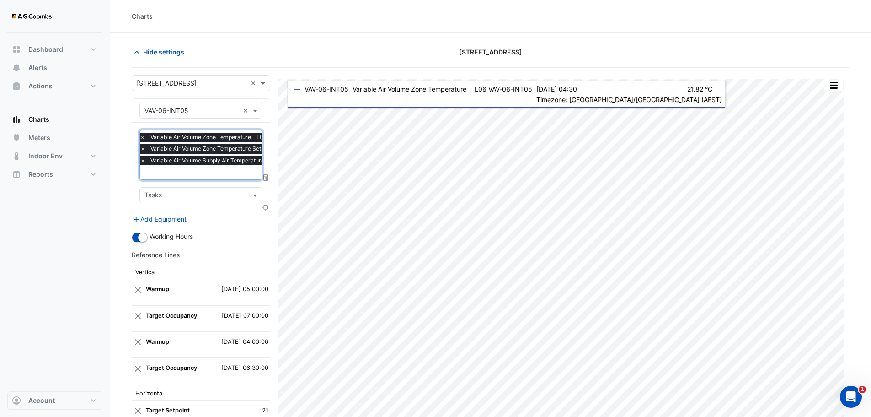
click at [179, 175] on input "text" at bounding box center [238, 173] width 196 height 10
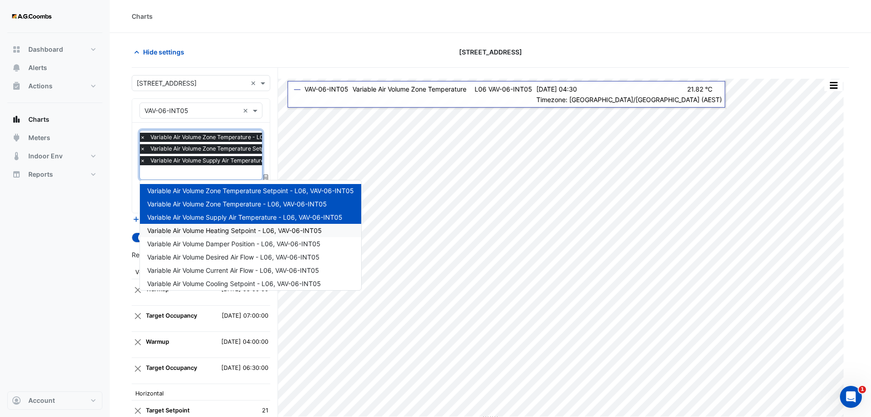
click at [224, 232] on span "Variable Air Volume Heating Setpoint - L06, VAV-06-INT05" at bounding box center [234, 230] width 175 height 8
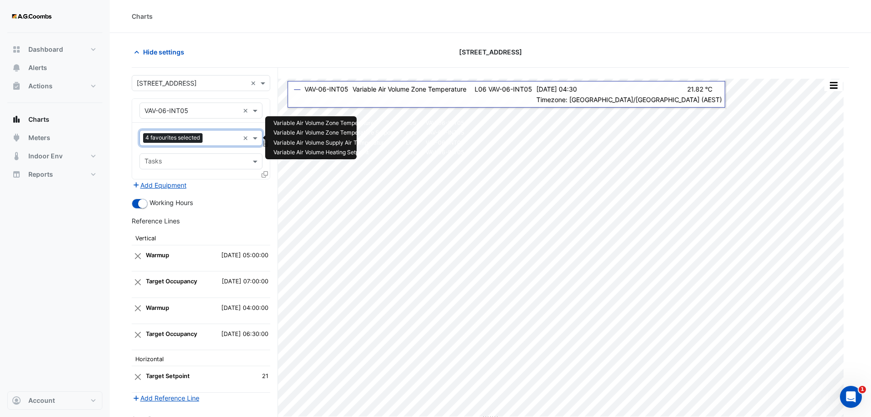
click at [218, 143] on input "text" at bounding box center [222, 139] width 33 height 10
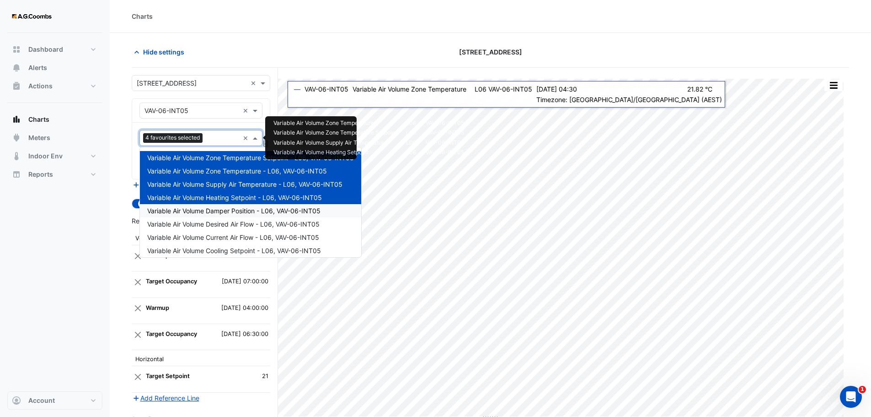
click at [210, 208] on span "Variable Air Volume Damper Position - L06, VAV-06-INT05" at bounding box center [233, 211] width 173 height 8
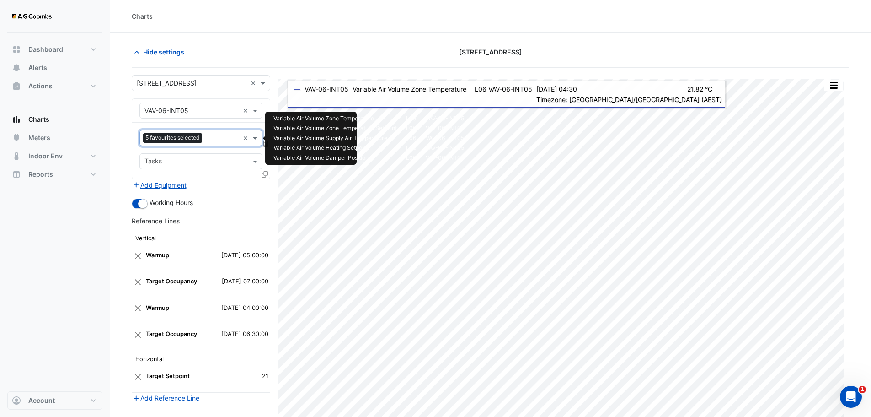
click at [220, 139] on input "text" at bounding box center [222, 139] width 33 height 10
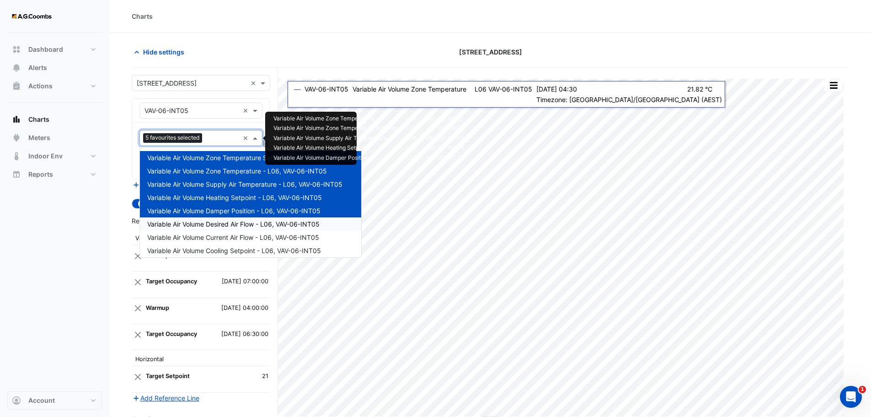
click at [218, 226] on span "Variable Air Volume Desired Air Flow - L06, VAV-06-INT05" at bounding box center [233, 224] width 172 height 8
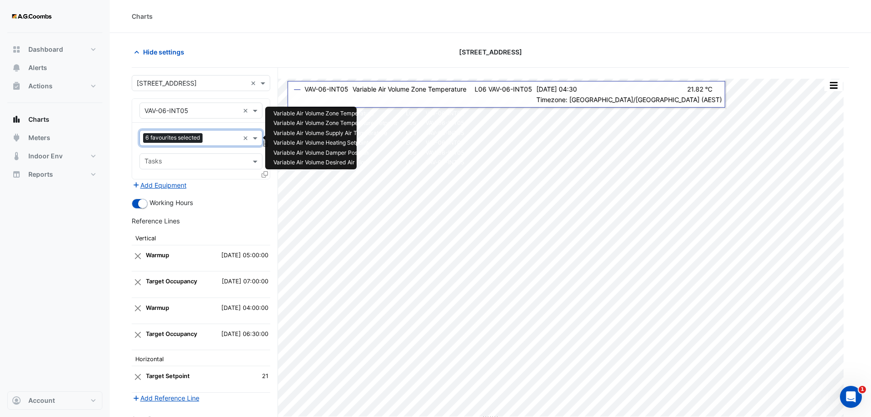
click at [221, 139] on input "text" at bounding box center [222, 139] width 33 height 10
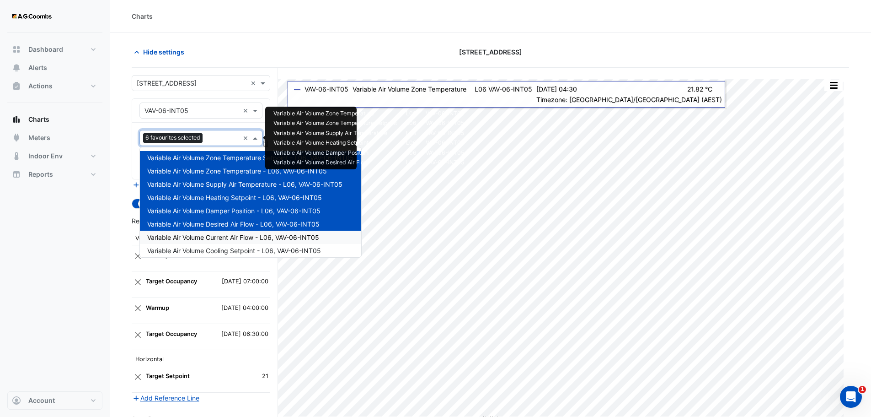
click at [210, 240] on span "Variable Air Volume Current Air Flow - L06, VAV-06-INT05" at bounding box center [233, 237] width 172 height 8
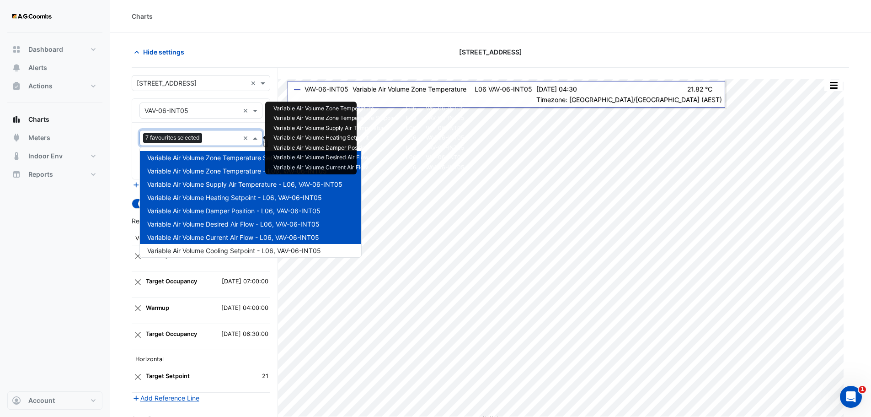
click at [220, 141] on input "text" at bounding box center [222, 139] width 33 height 10
click at [226, 248] on span "Variable Air Volume Cooling Setpoint - L06, VAV-06-INT05" at bounding box center [234, 250] width 174 height 8
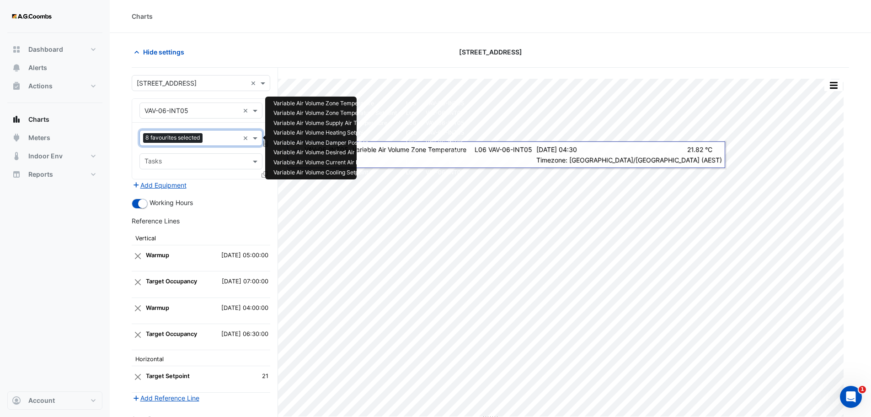
click at [230, 138] on input "text" at bounding box center [222, 139] width 33 height 10
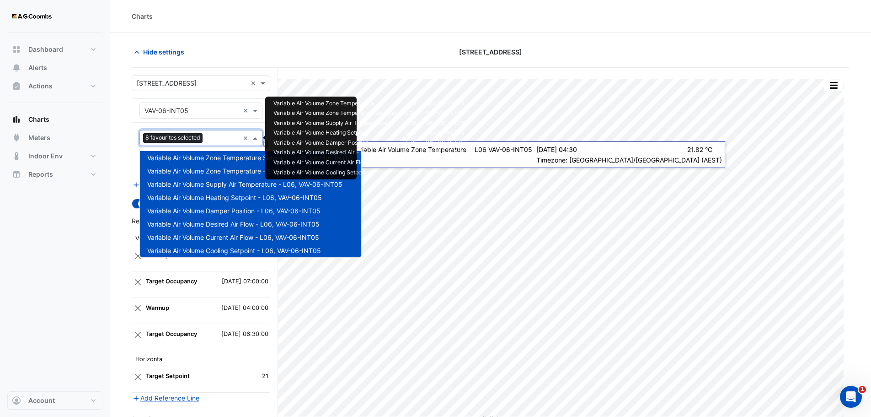
scroll to position [17, 0]
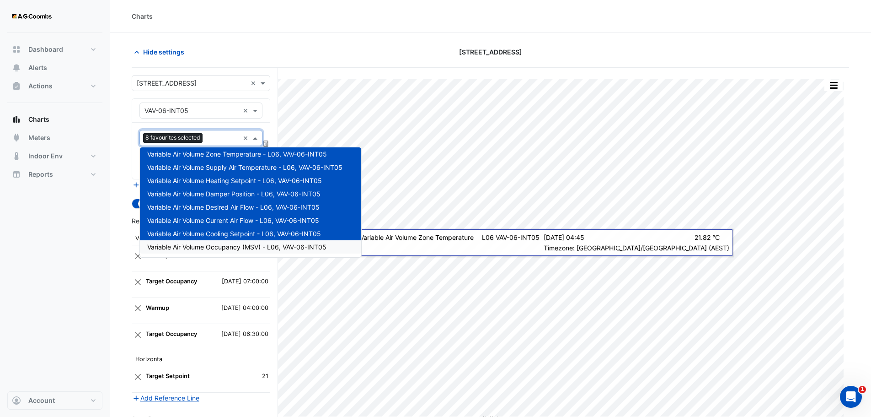
click at [159, 251] on div "Variable Air Volume Occupancy (MSV) - L06, VAV-06-INT05" at bounding box center [250, 246] width 221 height 13
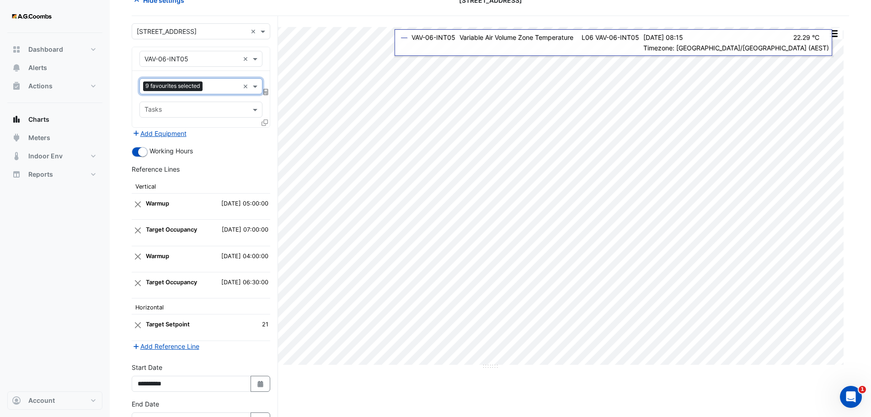
scroll to position [112, 0]
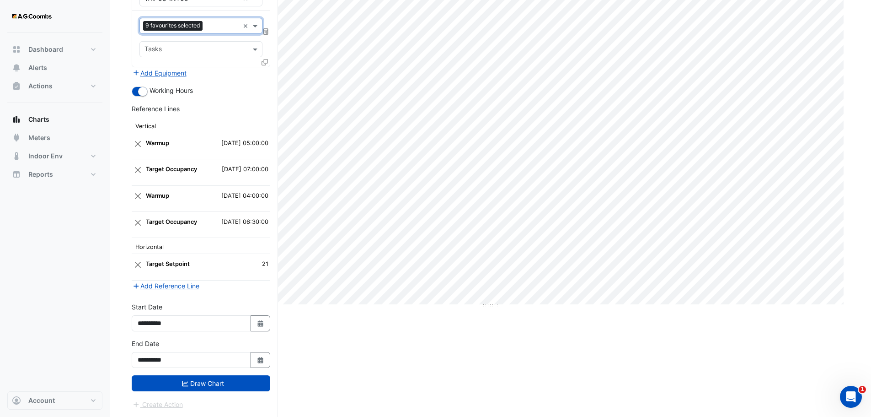
click at [204, 392] on form "Select a Site × 570 Bourke Street × Equipment × VAV-06-INT05 × Favourites 9 fav…" at bounding box center [201, 186] width 139 height 446
click at [201, 382] on button "Draw Chart" at bounding box center [201, 383] width 139 height 16
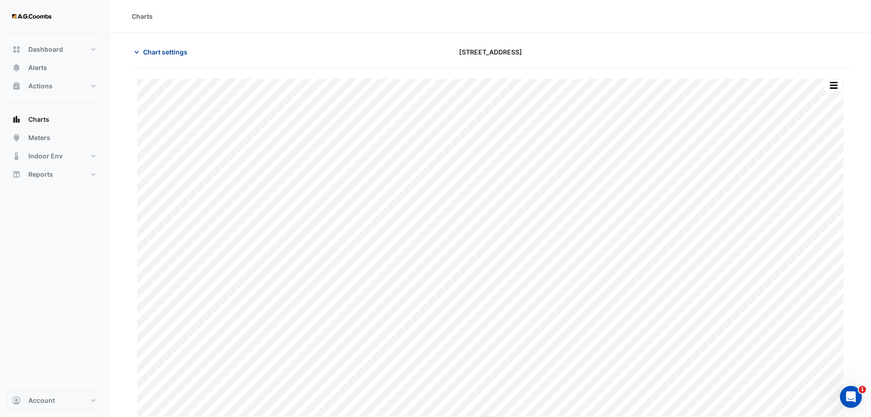
click at [166, 49] on span "Chart settings" at bounding box center [165, 52] width 44 height 10
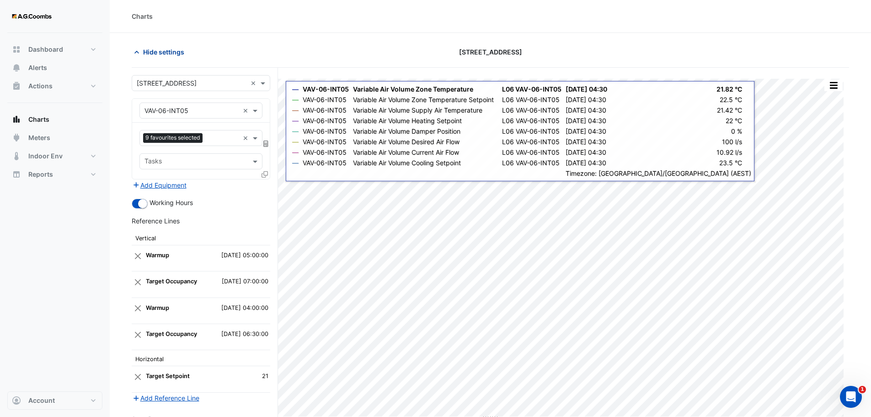
click at [163, 50] on span "Hide settings" at bounding box center [163, 52] width 41 height 10
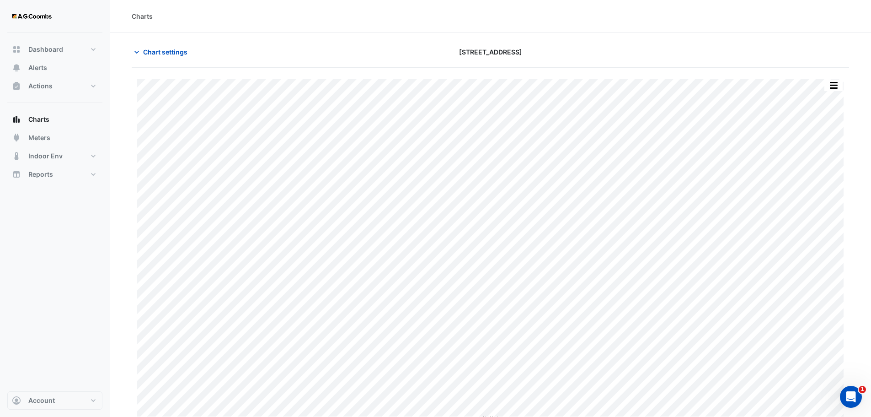
scroll to position [4, 0]
click at [176, 46] on span "Chart settings" at bounding box center [165, 48] width 44 height 10
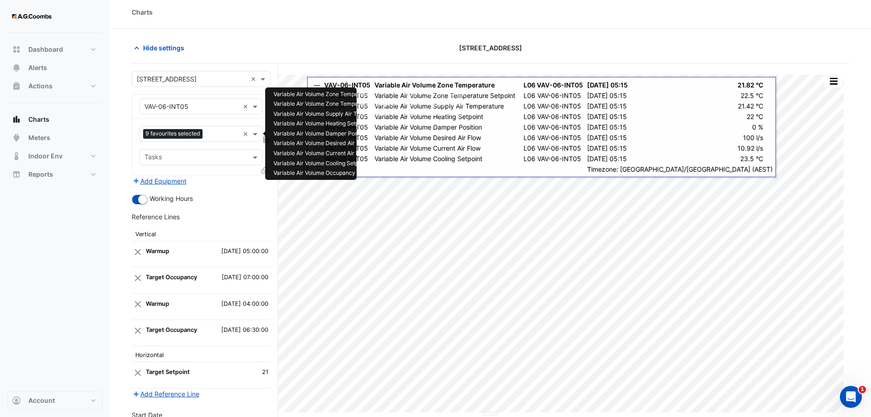
click at [223, 129] on div "Favourites 9 favourites selected" at bounding box center [189, 134] width 99 height 14
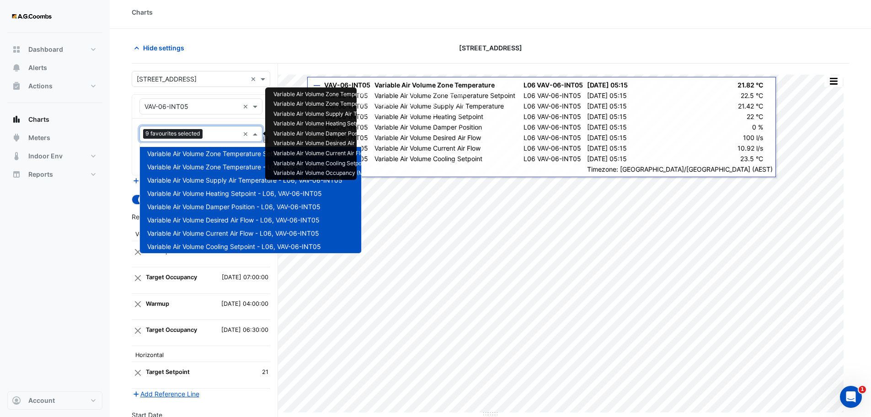
scroll to position [17, 0]
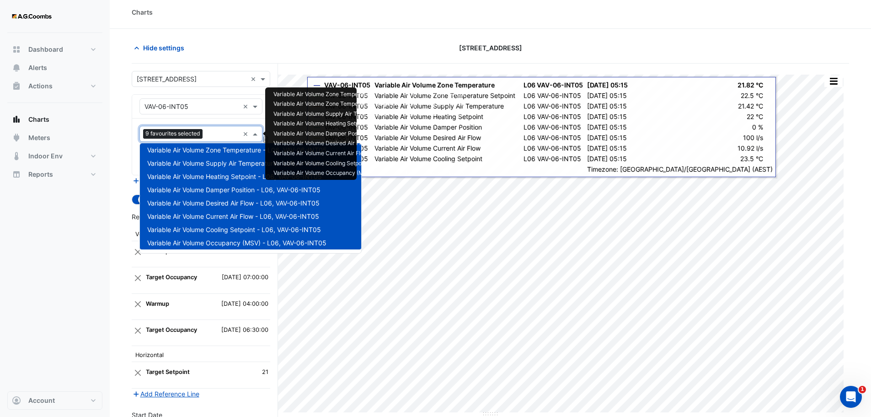
click at [134, 127] on div "Favourites 9 favourites selected × Tasks" at bounding box center [201, 146] width 138 height 56
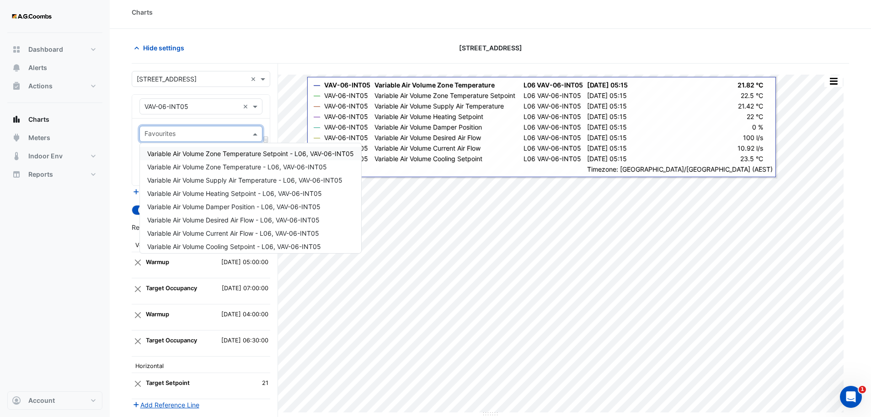
click at [244, 132] on input "text" at bounding box center [196, 135] width 102 height 10
click at [252, 168] on span "Variable Air Volume Zone Temperature - L06, VAV-06-INT05" at bounding box center [237, 167] width 180 height 8
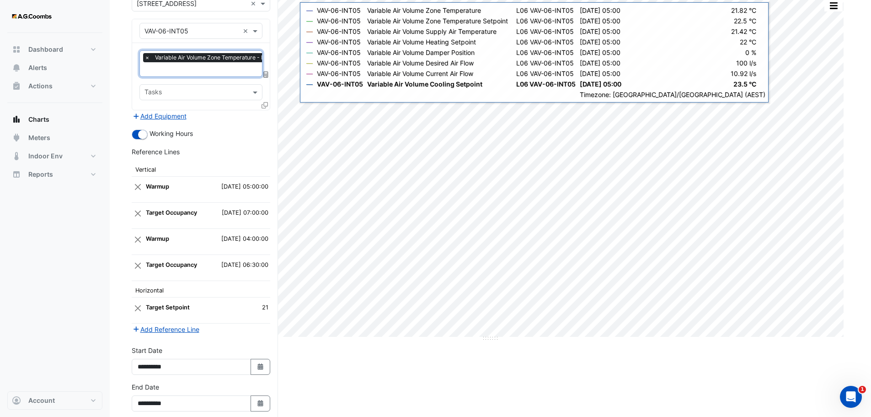
scroll to position [122, 0]
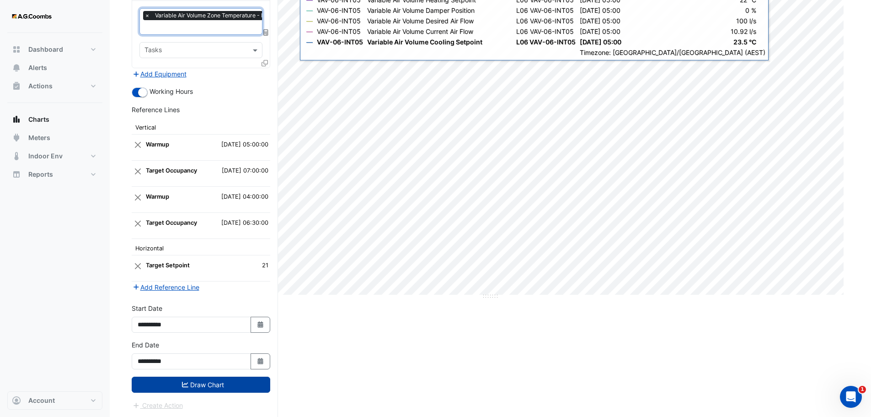
click at [214, 388] on button "Draw Chart" at bounding box center [201, 384] width 139 height 16
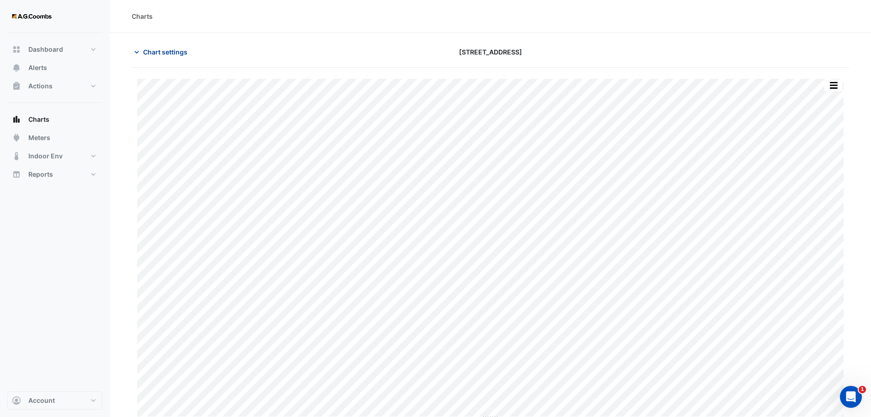
click at [180, 54] on span "Chart settings" at bounding box center [165, 52] width 44 height 10
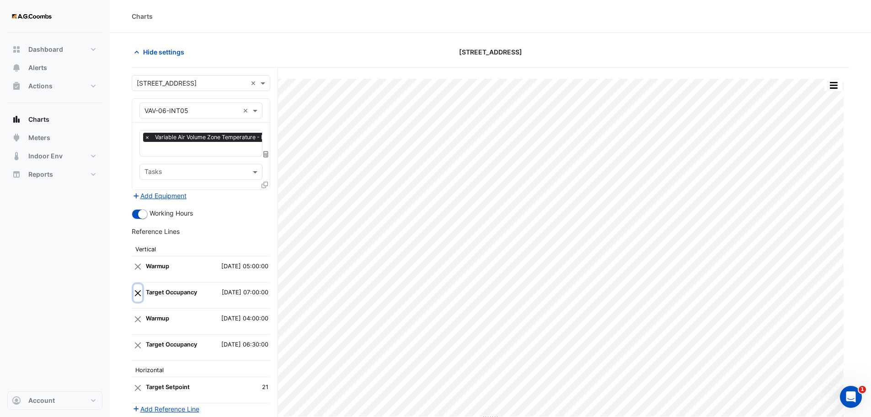
click at [141, 291] on button "Close" at bounding box center [138, 292] width 9 height 17
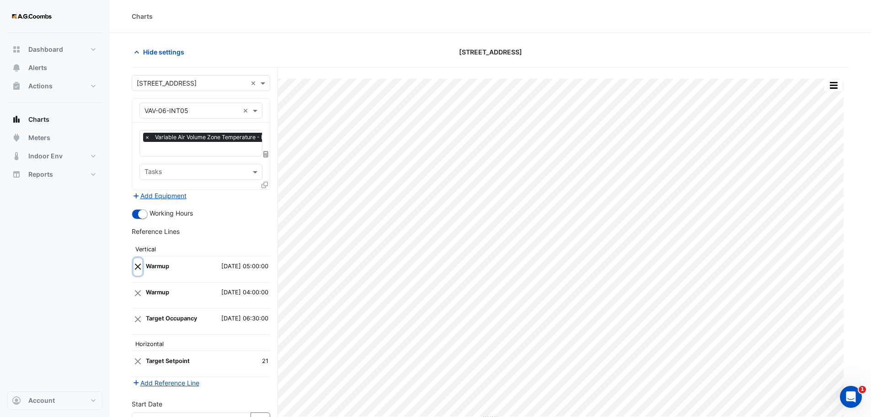
click at [140, 270] on button "Close" at bounding box center [138, 266] width 9 height 17
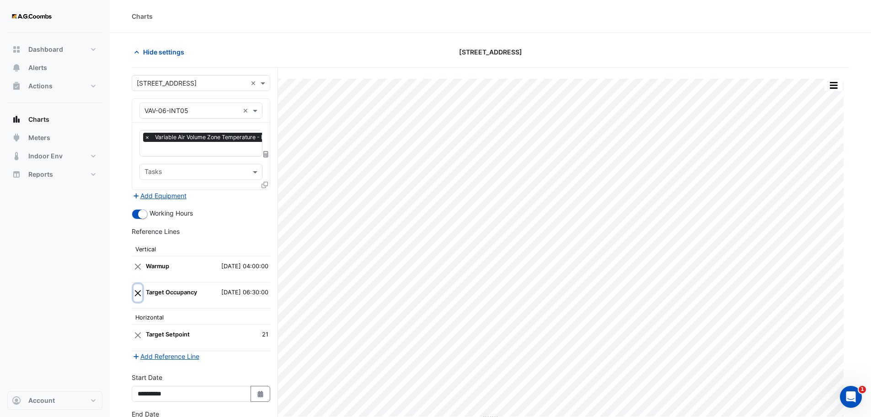
click at [138, 292] on button "Close" at bounding box center [138, 292] width 9 height 17
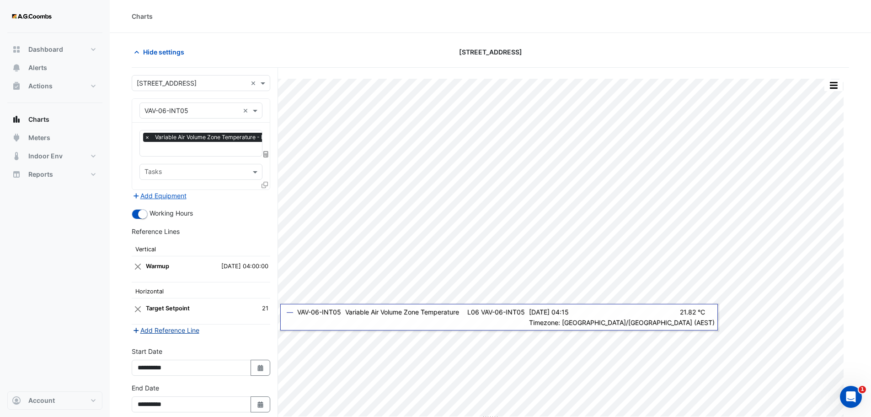
click at [170, 332] on button "Add Reference Line" at bounding box center [166, 330] width 68 height 11
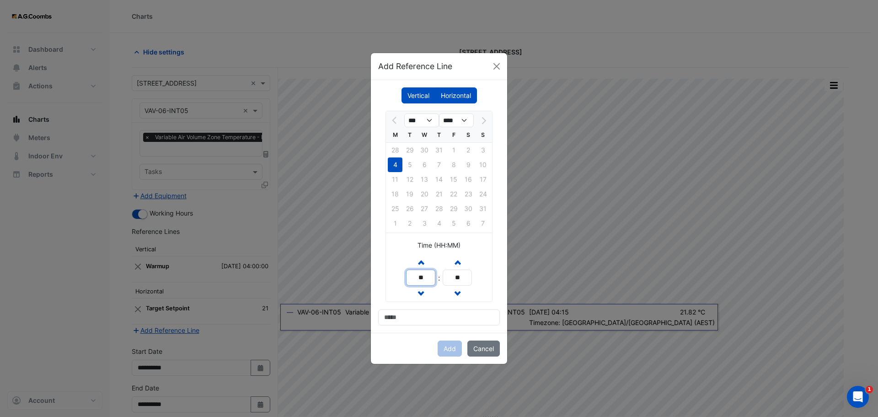
drag, startPoint x: 410, startPoint y: 278, endPoint x: 495, endPoint y: 279, distance: 84.6
click at [495, 279] on div "*** **** M T W T F S S 28 29 30 31 1 2 3 4 5 6 7 8 9 10 11 12 13 14 15 16 17 18…" at bounding box center [439, 218] width 122 height 214
type input "**"
drag, startPoint x: 451, startPoint y: 277, endPoint x: 527, endPoint y: 274, distance: 75.9
click at [526, 274] on ngb-modal-window "Add Reference Line Vertical Horizontal *** **** M T W T F S S 28 29 30 31 1 2 3…" at bounding box center [439, 208] width 878 height 417
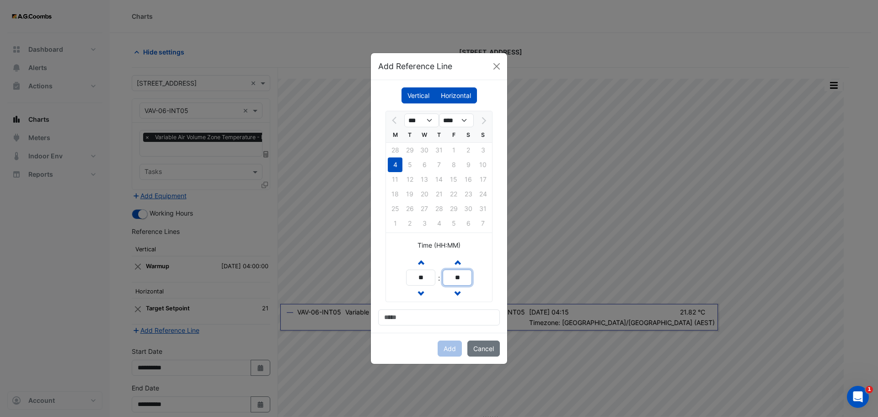
type input "**"
click at [410, 312] on input at bounding box center [439, 317] width 122 height 16
type input "*"
drag, startPoint x: 473, startPoint y: 322, endPoint x: 343, endPoint y: 311, distance: 130.8
click at [343, 311] on ngb-modal-window "**********" at bounding box center [439, 208] width 878 height 417
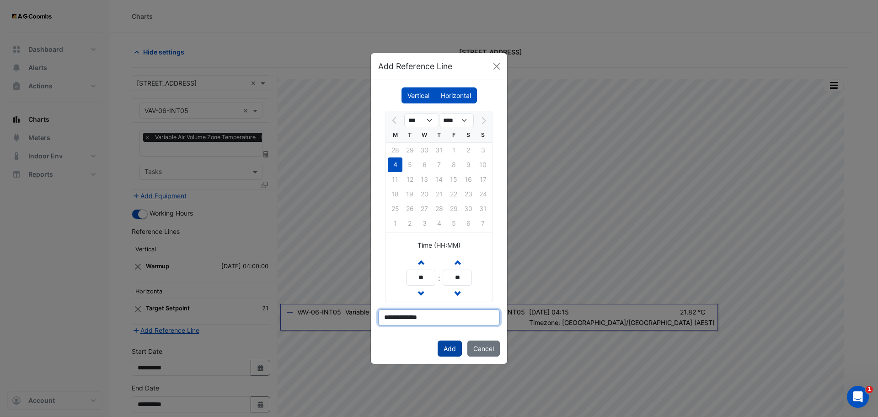
type input "**********"
click at [450, 345] on button "Add" at bounding box center [450, 348] width 24 height 16
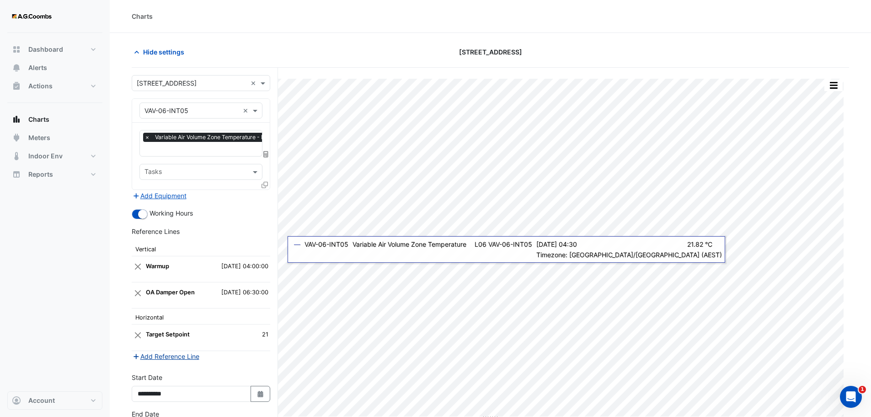
click at [172, 355] on button "Add Reference Line" at bounding box center [166, 356] width 68 height 11
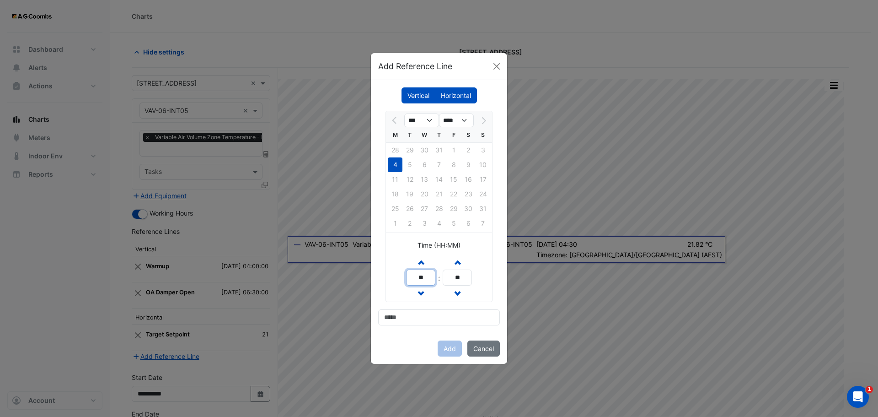
drag, startPoint x: 406, startPoint y: 271, endPoint x: 395, endPoint y: 269, distance: 11.1
click at [395, 269] on div "Increment hours ** Decrement hours : Increment minutes ** Decrement minutes" at bounding box center [439, 277] width 106 height 48
type input "**"
click at [424, 315] on input at bounding box center [439, 317] width 122 height 16
type input "**********"
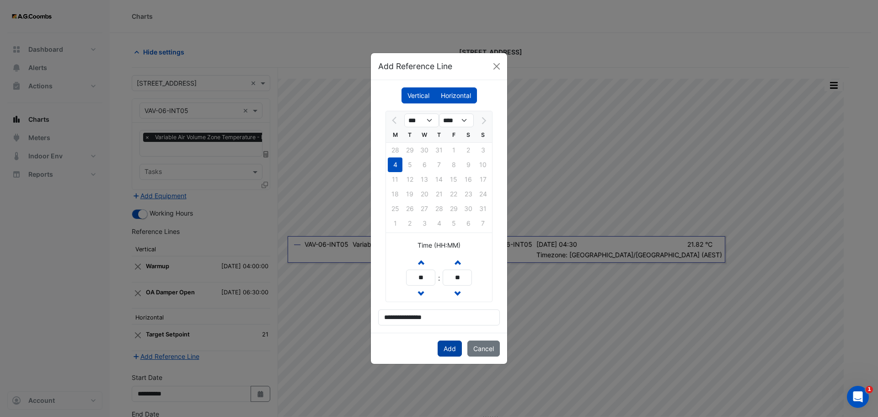
click at [450, 347] on button "Add" at bounding box center [450, 348] width 24 height 16
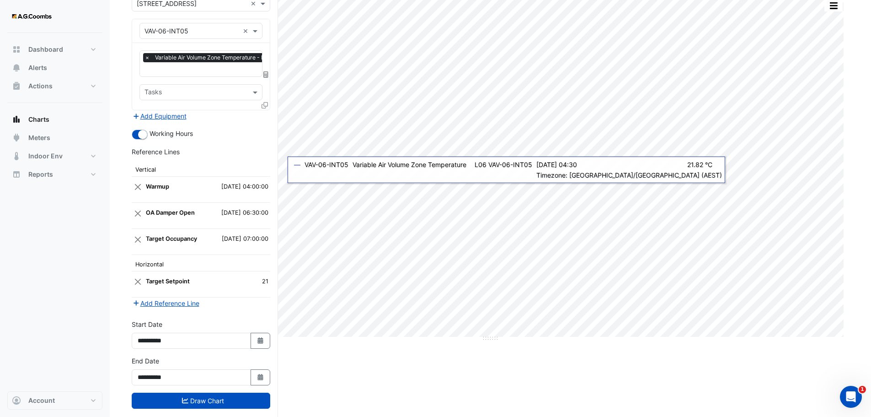
scroll to position [96, 0]
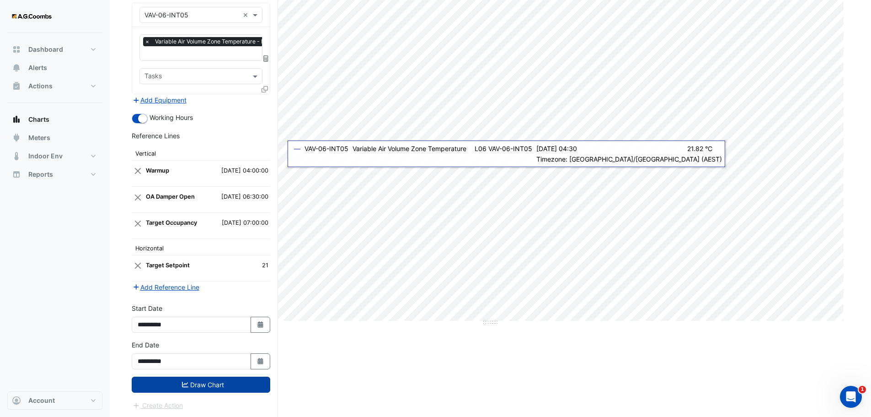
click at [223, 386] on button "Draw Chart" at bounding box center [201, 384] width 139 height 16
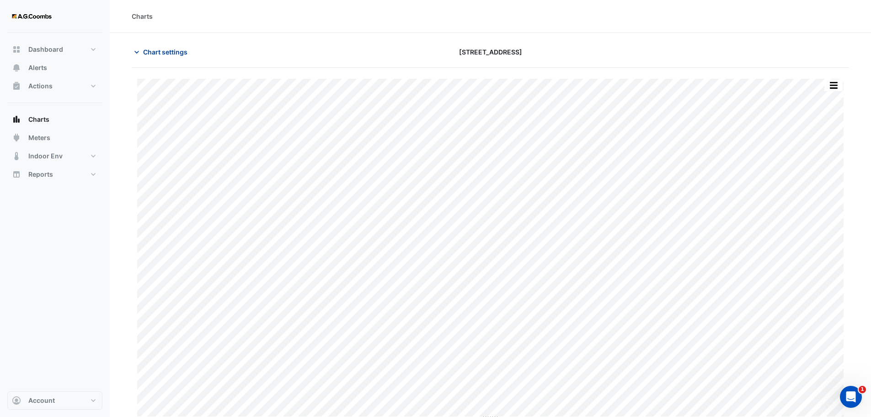
click at [169, 50] on span "Chart settings" at bounding box center [165, 52] width 44 height 10
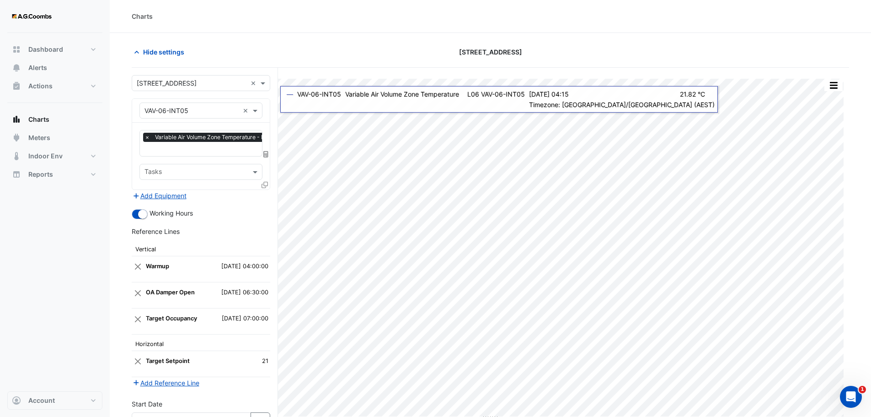
click at [264, 186] on icon at bounding box center [265, 185] width 6 height 6
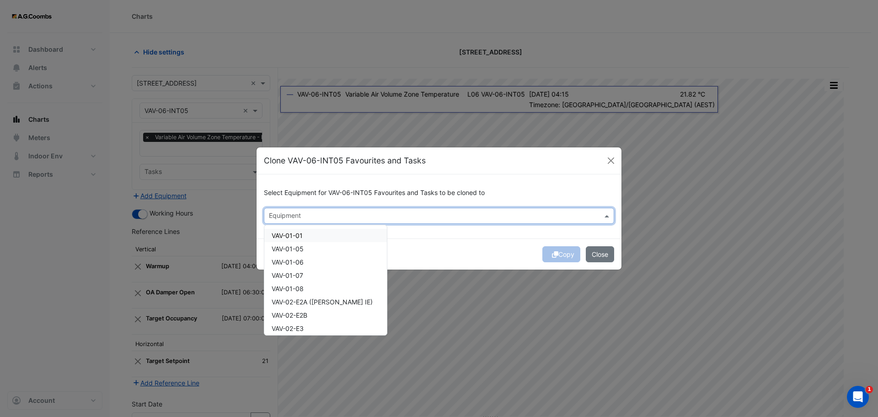
click at [288, 216] on input "text" at bounding box center [434, 217] width 330 height 10
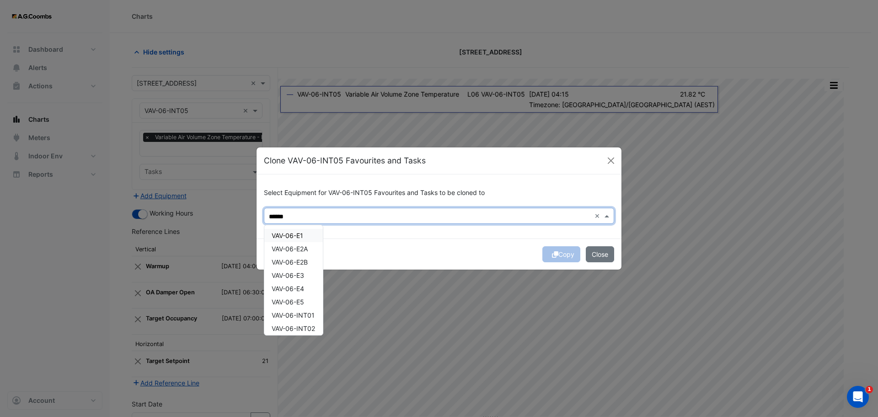
click at [294, 237] on span "VAV-06-E1" at bounding box center [288, 235] width 32 height 8
click at [300, 249] on span "VAV-06-E2A" at bounding box center [290, 249] width 36 height 8
click at [302, 264] on span "VAV-06-E2B" at bounding box center [290, 262] width 36 height 8
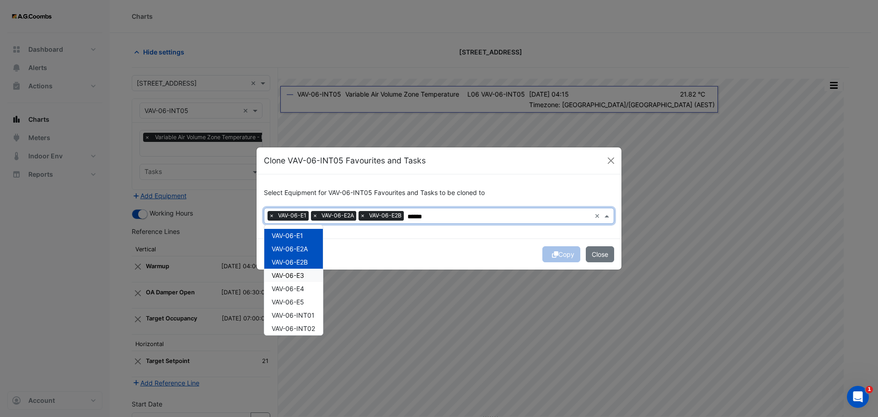
click at [300, 278] on span "VAV-06-E3" at bounding box center [288, 275] width 32 height 8
click at [299, 294] on div "VAV-06-E4" at bounding box center [293, 288] width 59 height 13
click at [300, 300] on span "VAV-06-E5" at bounding box center [288, 302] width 32 height 8
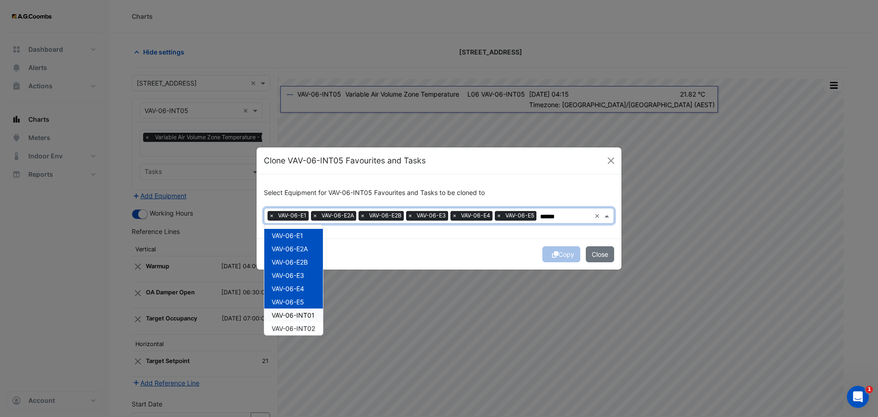
click at [292, 315] on span "VAV-06-INT01" at bounding box center [293, 315] width 43 height 8
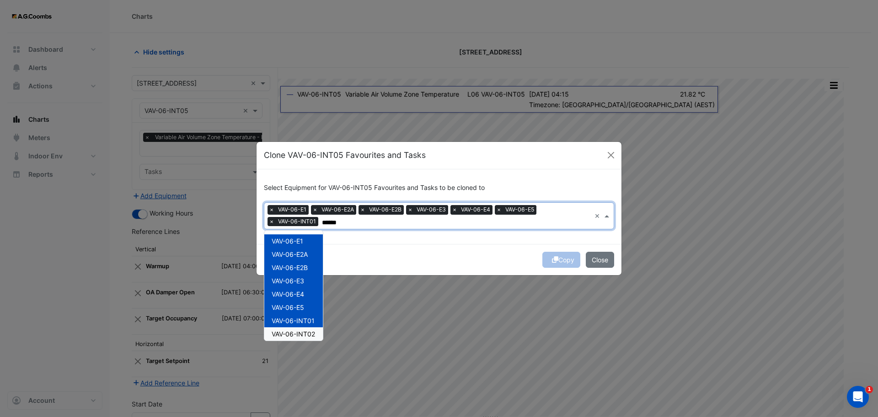
click at [296, 332] on span "VAV-06-INT02" at bounding box center [293, 334] width 43 height 8
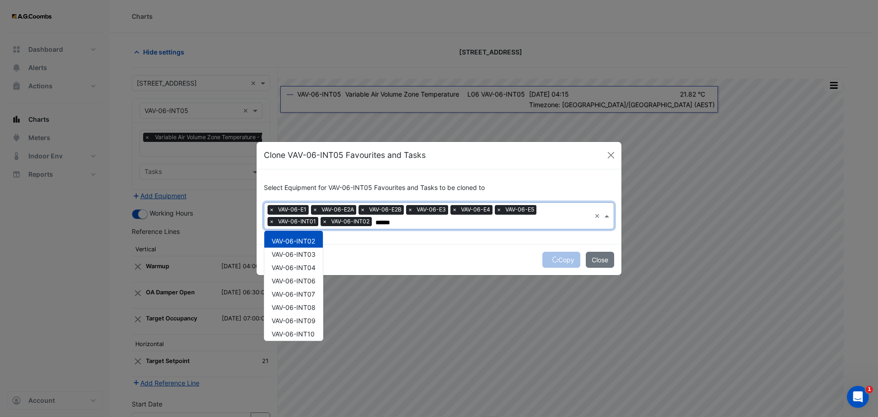
scroll to position [109, 0]
click at [309, 240] on span "VAV-06-INT03" at bounding box center [294, 238] width 44 height 8
click at [307, 249] on span "VAV-06-INT04" at bounding box center [294, 251] width 44 height 8
click at [310, 263] on span "VAV-06-INT06" at bounding box center [294, 264] width 44 height 8
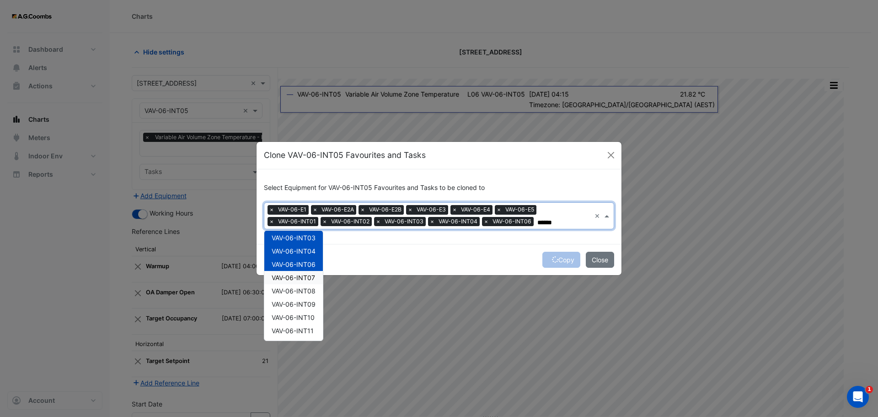
click at [310, 272] on div "VAV-06-INT07" at bounding box center [293, 277] width 59 height 13
click at [309, 295] on span "VAV-06-INT08" at bounding box center [294, 291] width 44 height 8
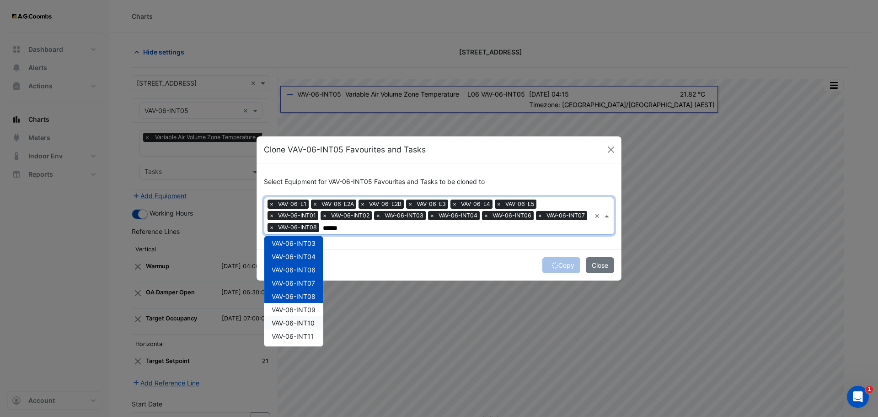
drag, startPoint x: 301, startPoint y: 316, endPoint x: 300, endPoint y: 312, distance: 4.8
click at [300, 316] on div "VAV-06-INT10" at bounding box center [293, 322] width 59 height 13
click at [300, 311] on span "VAV-06-INT09" at bounding box center [294, 309] width 44 height 8
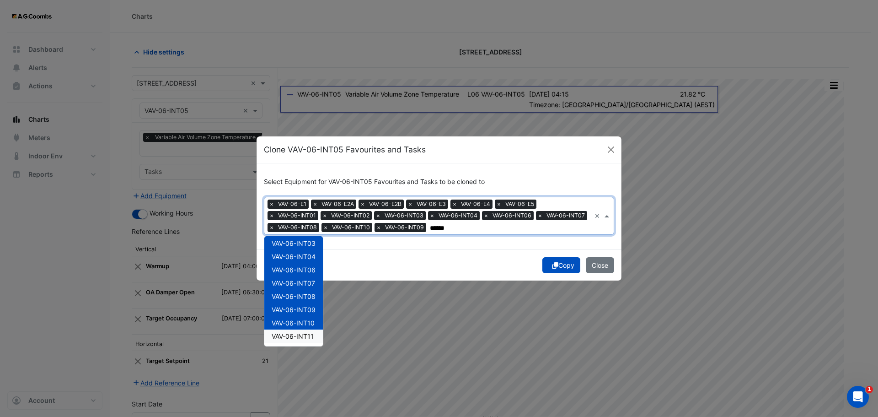
click at [302, 337] on span "VAV-06-INT11" at bounding box center [293, 336] width 42 height 8
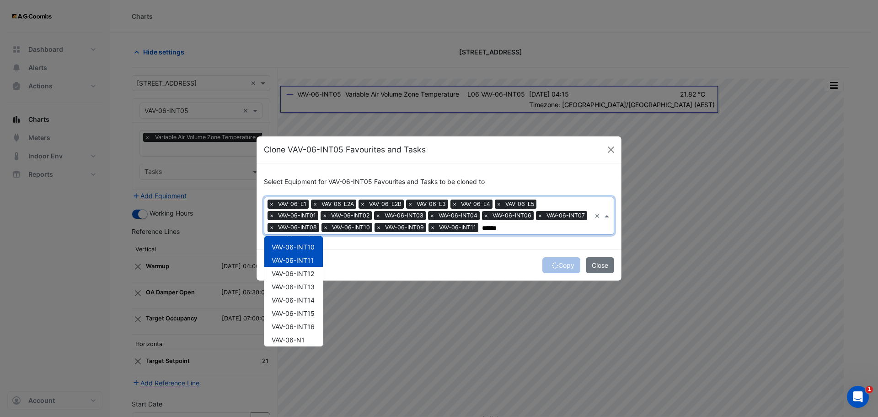
scroll to position [189, 0]
click at [310, 270] on span "VAV-06-INT12" at bounding box center [293, 269] width 43 height 8
click at [304, 288] on div "VAV-06-INT13" at bounding box center [293, 282] width 59 height 13
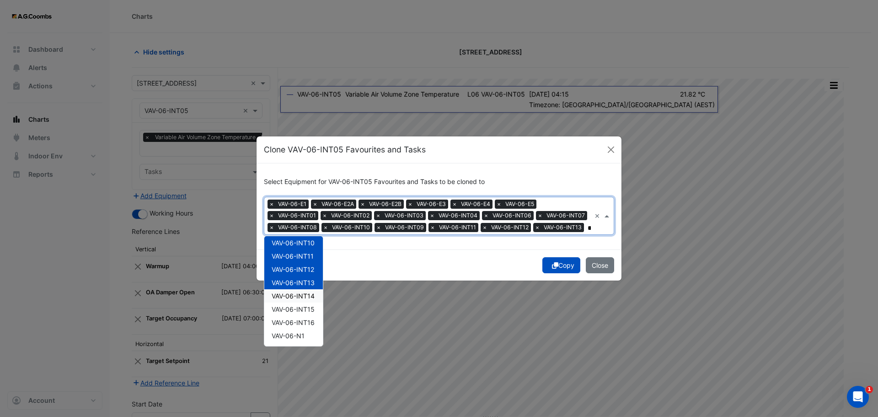
click at [305, 300] on div "VAV-06-INT14" at bounding box center [293, 295] width 59 height 13
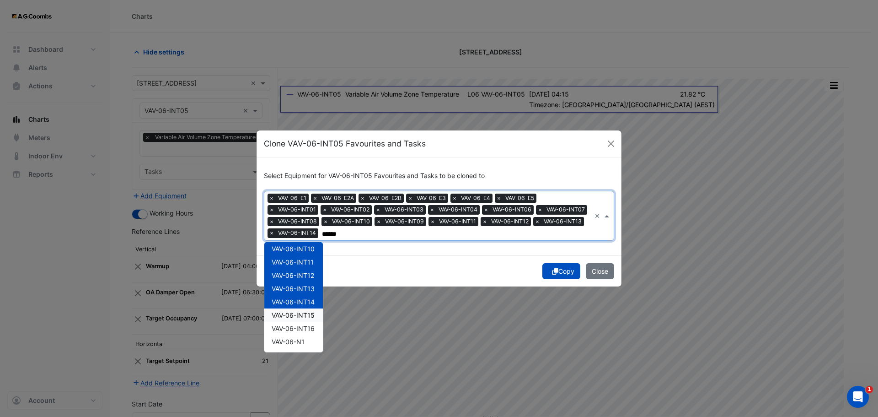
drag, startPoint x: 298, startPoint y: 319, endPoint x: 305, endPoint y: 327, distance: 11.0
click at [298, 319] on div "VAV-06-INT15" at bounding box center [293, 314] width 59 height 13
click at [304, 330] on span "VAV-06-INT16" at bounding box center [293, 328] width 43 height 8
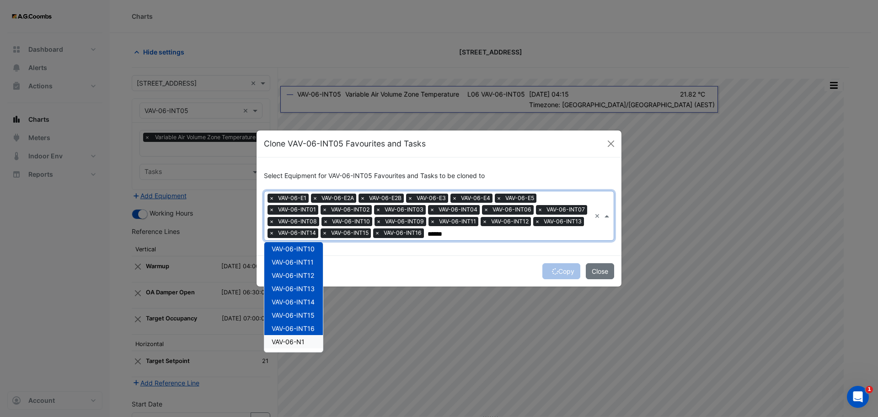
click at [303, 343] on span "VAV-06-N1" at bounding box center [288, 342] width 33 height 8
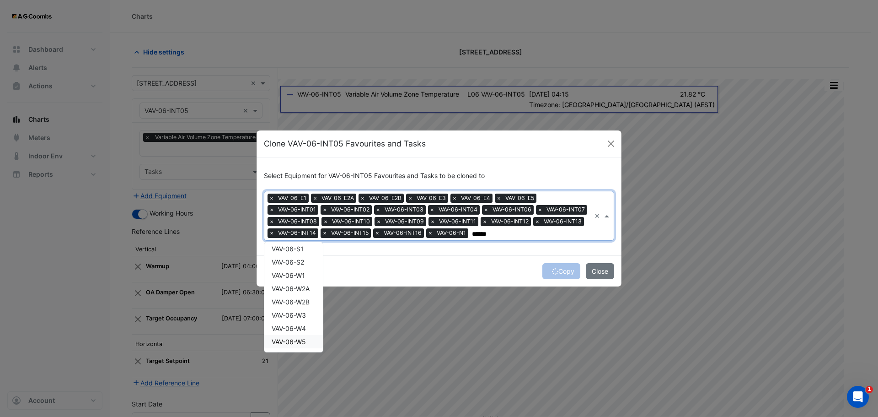
click at [279, 345] on span "VAV-06-W5" at bounding box center [289, 342] width 34 height 8
click at [283, 329] on span "VAV-06-W4" at bounding box center [289, 328] width 34 height 8
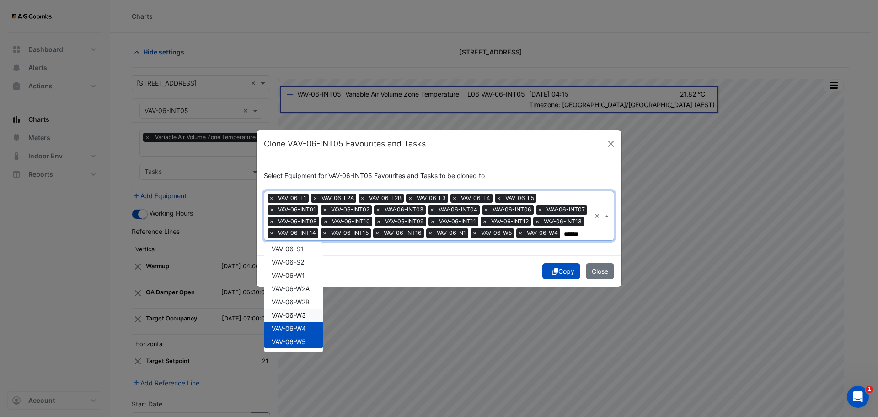
click at [281, 307] on div "VAV-06-W2B" at bounding box center [293, 301] width 59 height 13
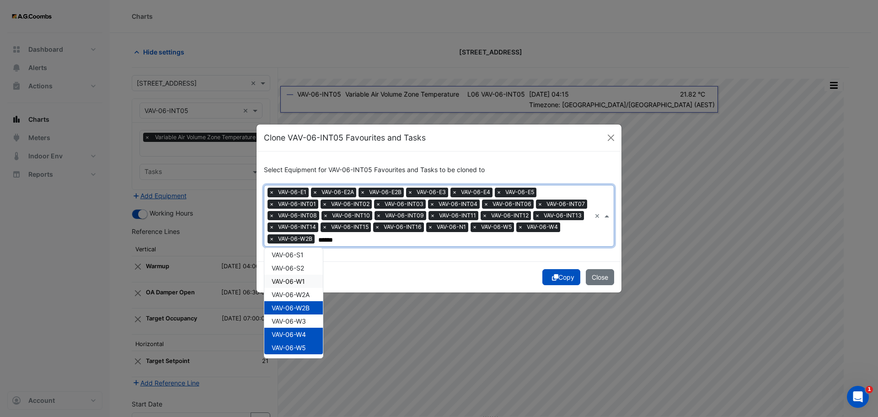
click at [286, 275] on div "VAV-06-W1" at bounding box center [293, 280] width 59 height 13
click at [300, 321] on span "VAV-06-W3" at bounding box center [289, 321] width 34 height 8
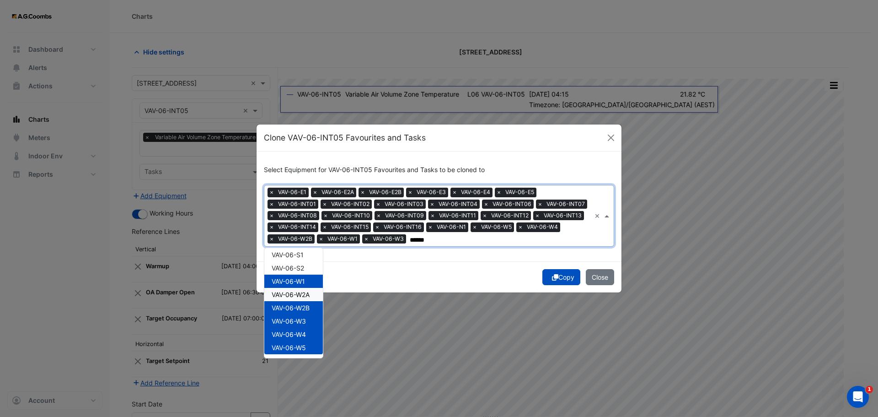
click at [295, 294] on span "VAV-06-W2A" at bounding box center [291, 294] width 38 height 8
click at [289, 266] on span "VAV-06-S2" at bounding box center [288, 268] width 32 height 8
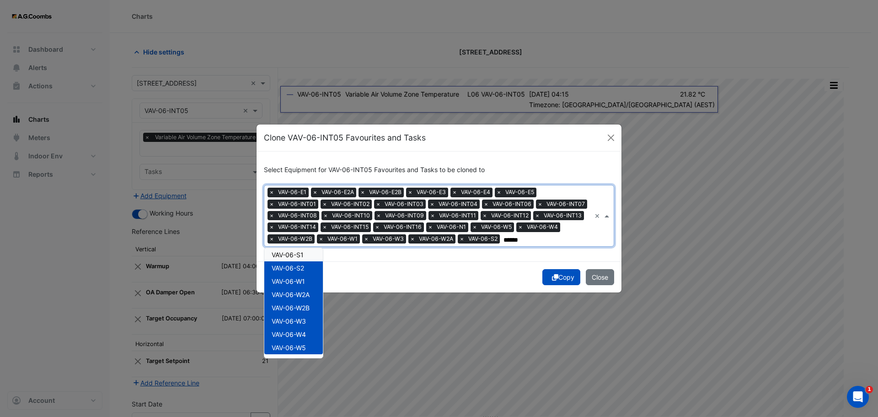
click at [291, 253] on span "VAV-06-S1" at bounding box center [288, 255] width 32 height 8
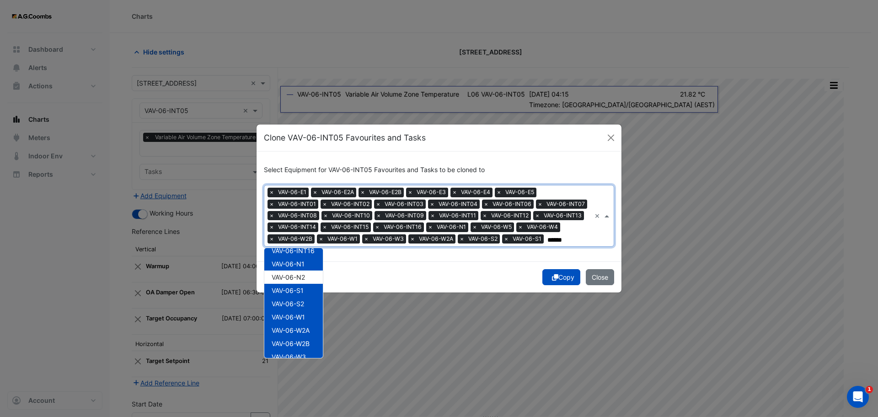
scroll to position [263, 0]
click at [294, 287] on span "VAV-06-N2" at bounding box center [288, 287] width 33 height 8
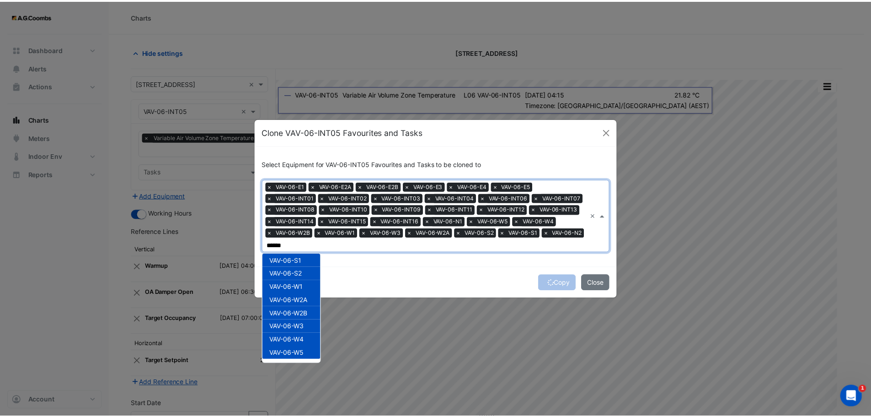
scroll to position [0, 0]
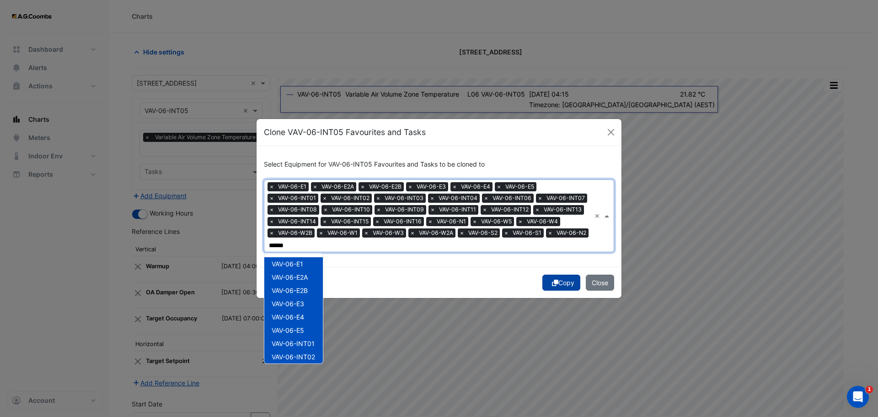
type input "******"
click at [558, 280] on button "Copy" at bounding box center [561, 282] width 38 height 16
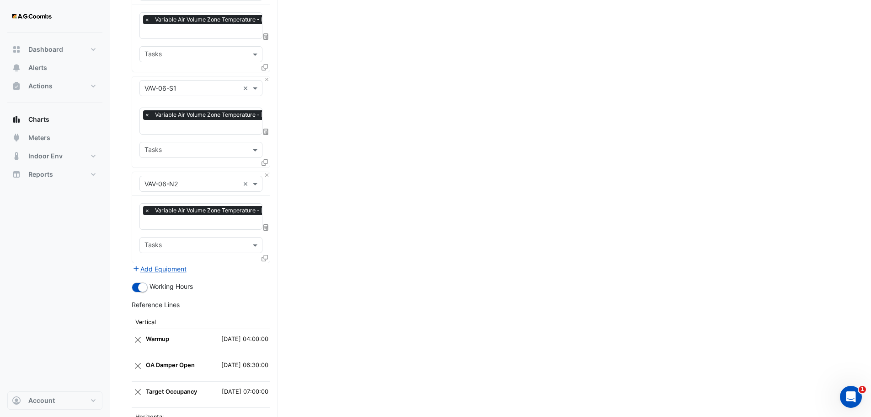
scroll to position [3022, 0]
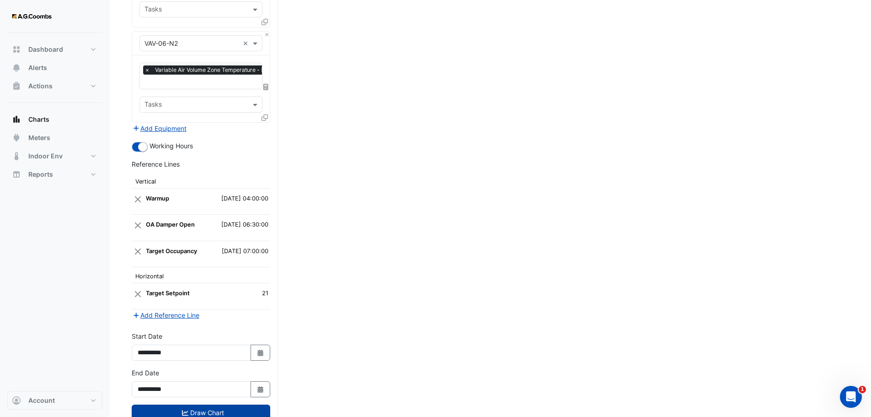
click at [180, 404] on button "Draw Chart" at bounding box center [201, 412] width 139 height 16
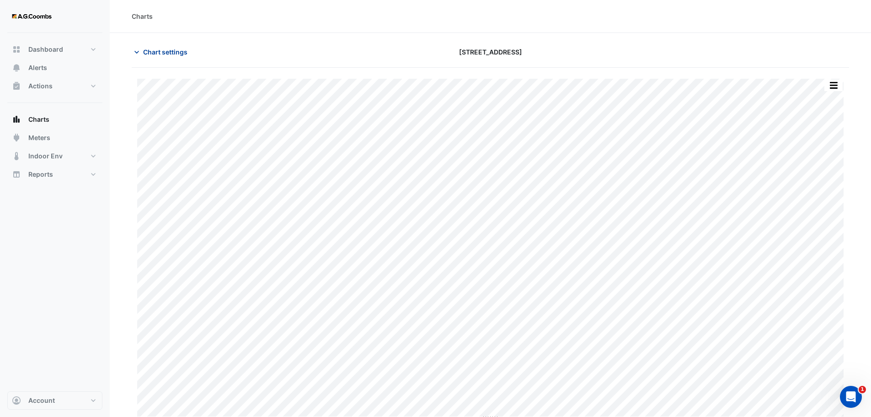
click at [152, 51] on span "Chart settings" at bounding box center [165, 52] width 44 height 10
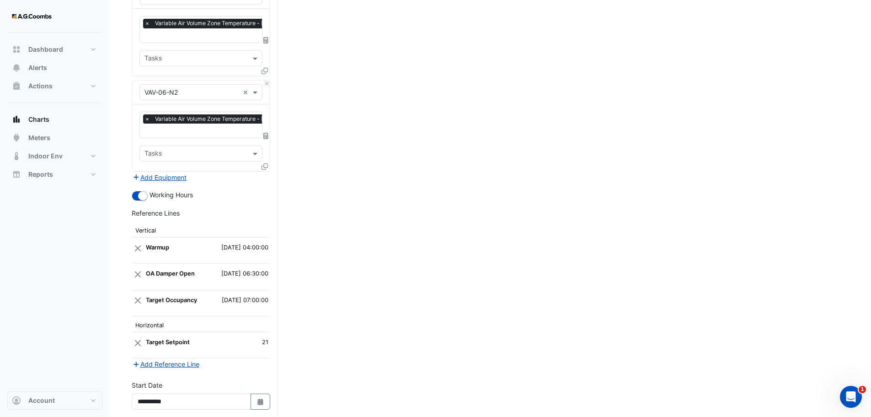
scroll to position [3022, 0]
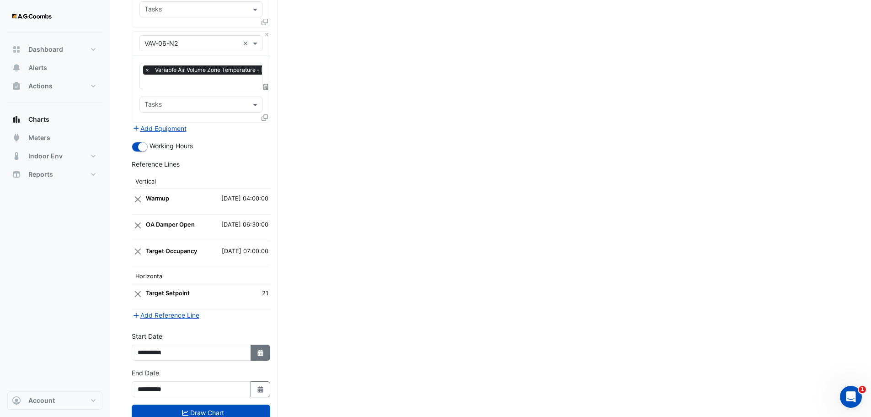
click at [262, 349] on icon "button" at bounding box center [259, 352] width 5 height 6
select select "*"
select select "****"
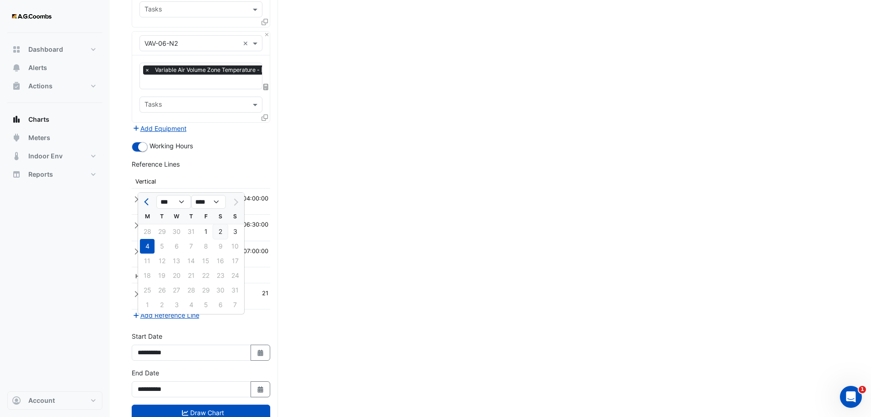
click at [222, 229] on div "2" at bounding box center [220, 231] width 15 height 15
type input "**********"
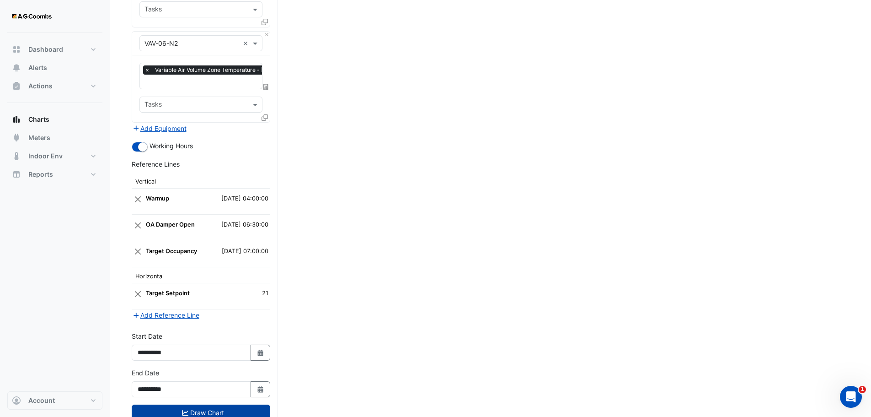
click at [257, 404] on button "Draw Chart" at bounding box center [201, 412] width 139 height 16
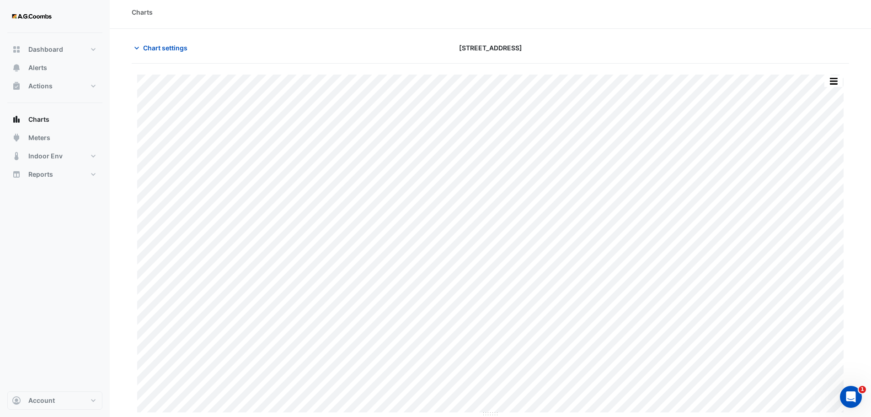
scroll to position [4, 0]
click at [159, 44] on span "Chart settings" at bounding box center [165, 48] width 44 height 10
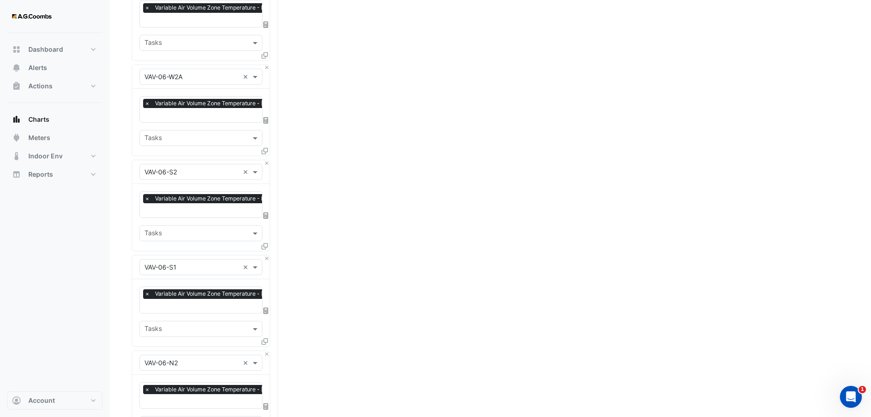
scroll to position [3022, 0]
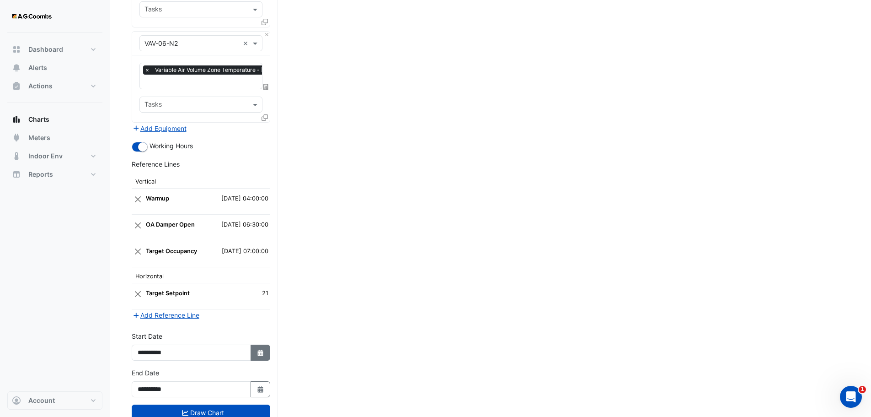
click at [265, 344] on button "Select Date" at bounding box center [261, 352] width 20 height 16
select select "*"
select select "****"
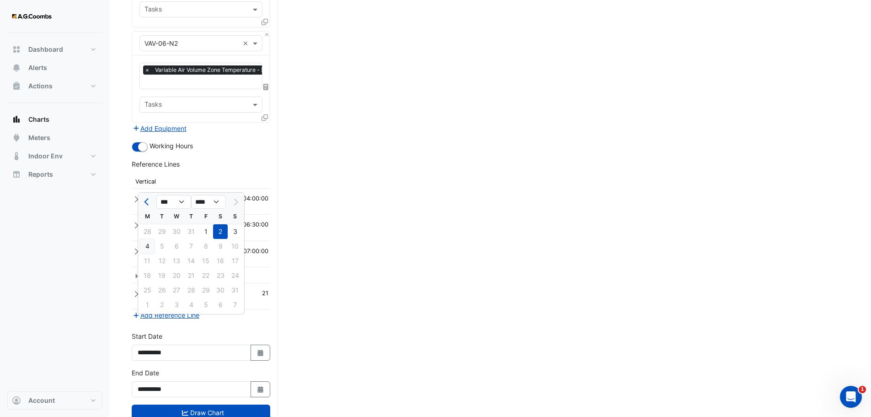
click at [147, 247] on div "4" at bounding box center [147, 246] width 15 height 15
type input "**********"
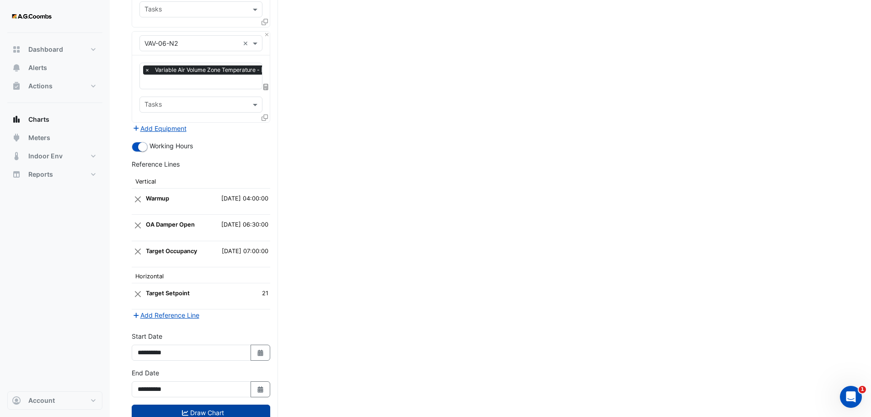
click at [214, 404] on button "Draw Chart" at bounding box center [201, 412] width 139 height 16
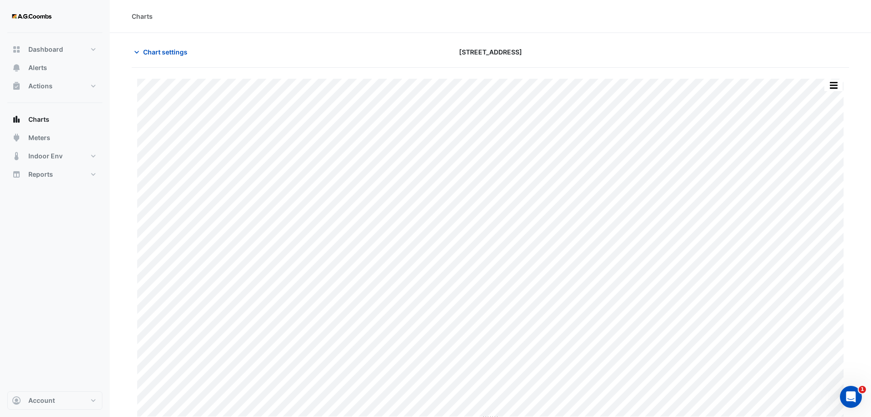
click at [831, 86] on button "button" at bounding box center [834, 85] width 18 height 11
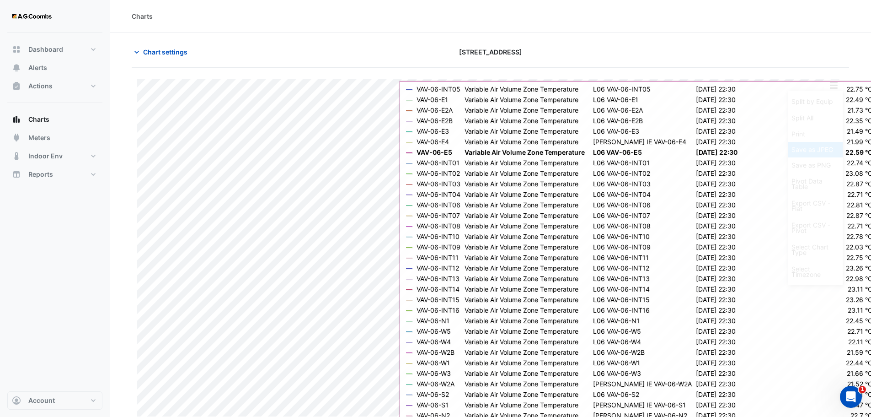
click at [824, 150] on div "Save as JPEG" at bounding box center [815, 150] width 55 height 16
click at [600, 29] on div "Charts" at bounding box center [490, 16] width 761 height 33
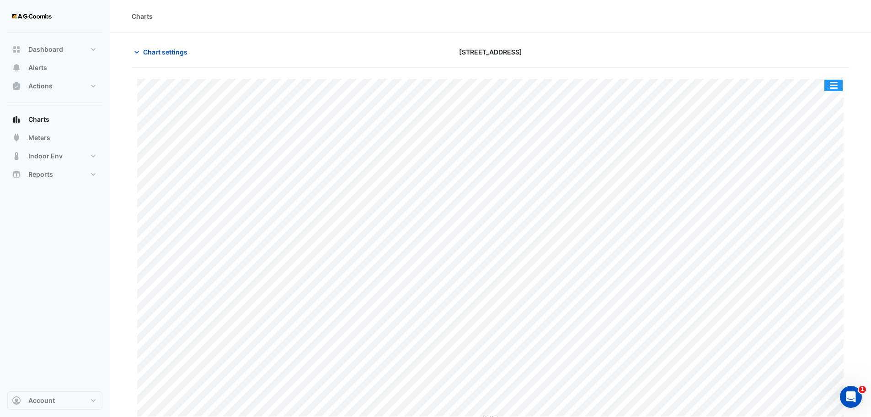
click at [838, 82] on button "button" at bounding box center [834, 85] width 18 height 11
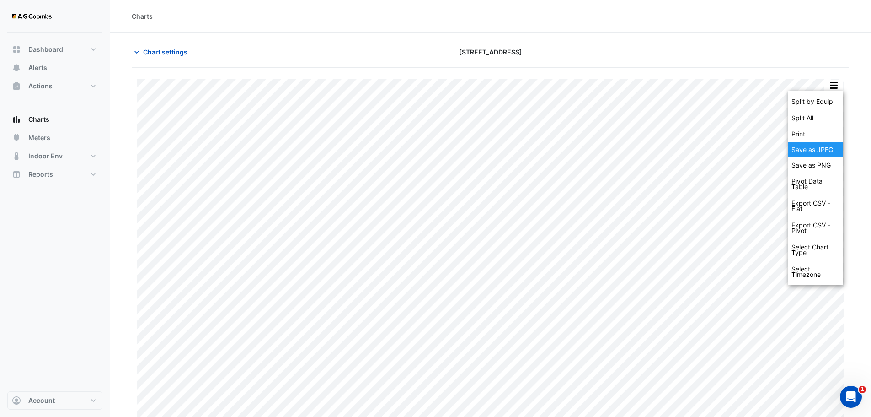
click at [823, 145] on div "Save as JPEG" at bounding box center [815, 150] width 55 height 16
